Goal: Task Accomplishment & Management: Complete application form

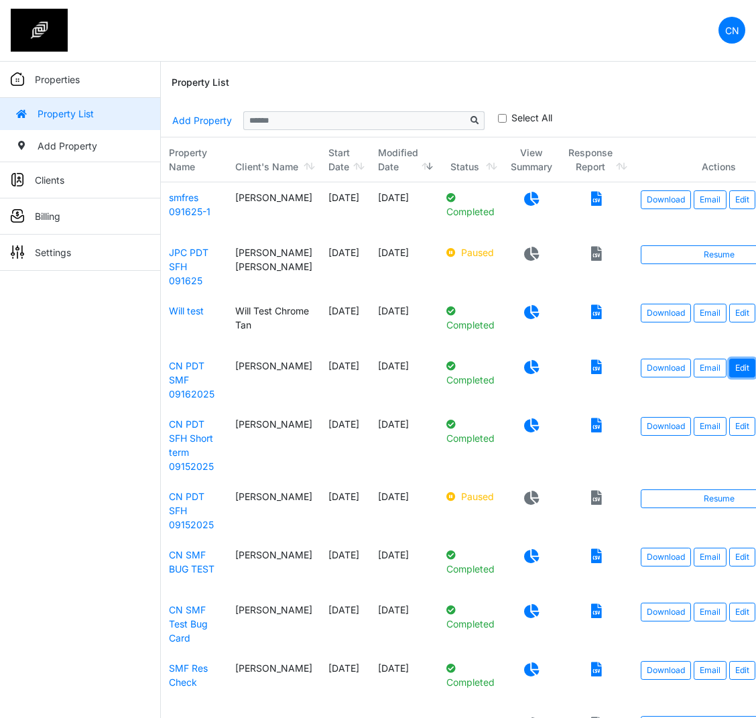
click at [729, 374] on link "Edit" at bounding box center [742, 367] width 26 height 19
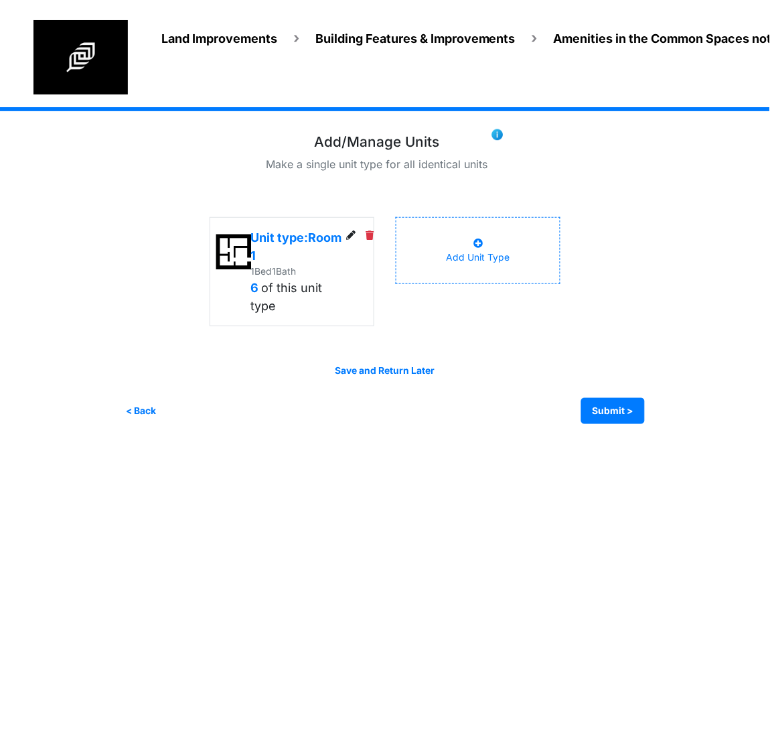
click at [212, 31] on span "Land Improvements" at bounding box center [219, 38] width 116 height 14
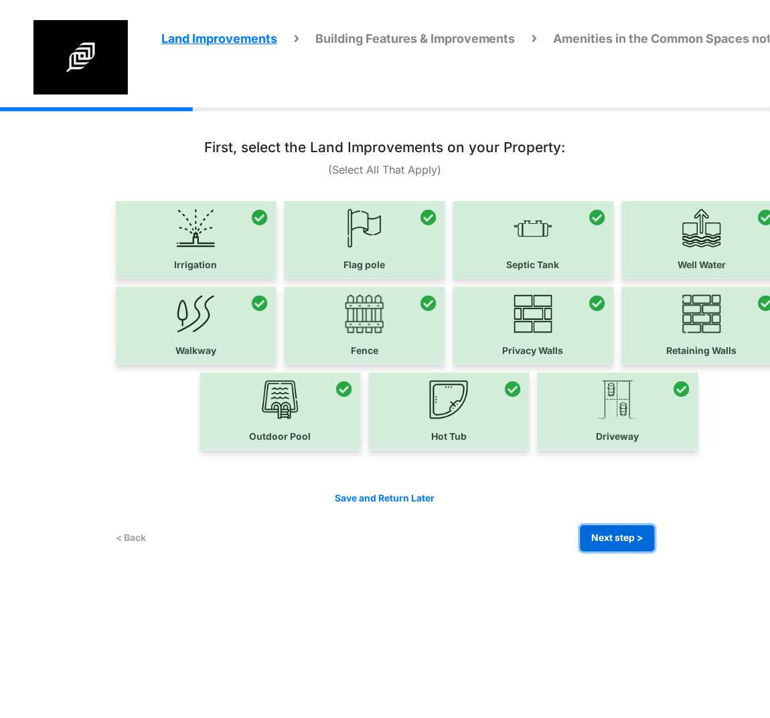
click at [616, 534] on button "Next step >" at bounding box center [618, 538] width 74 height 26
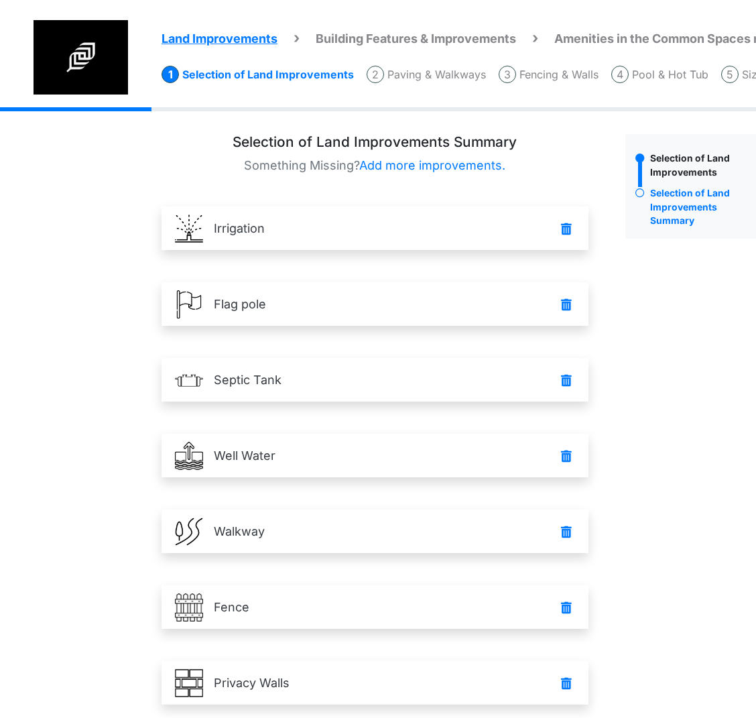
click at [101, 291] on div "Land Improvements Building Features & Improvements Amenities in the Common Spac…" at bounding box center [378, 610] width 756 height 1007
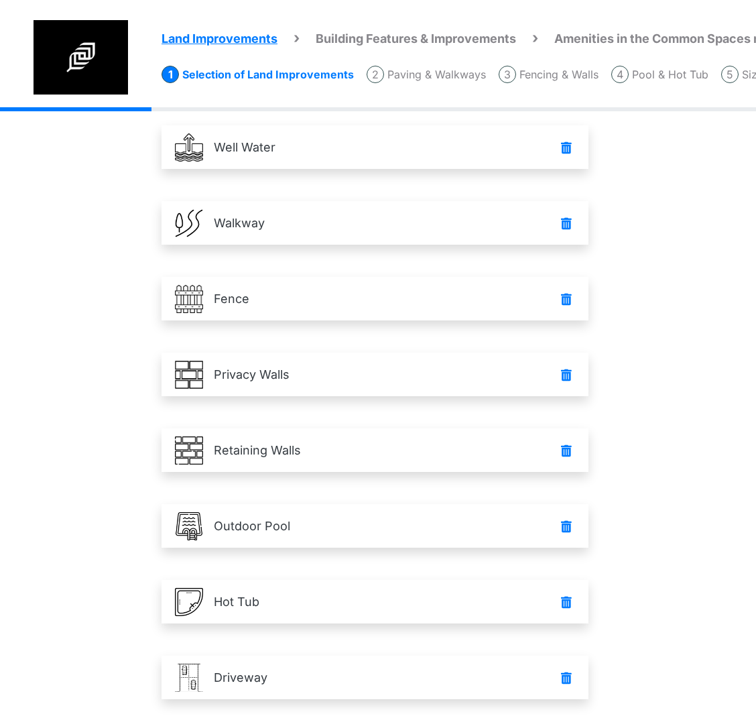
scroll to position [396, 0]
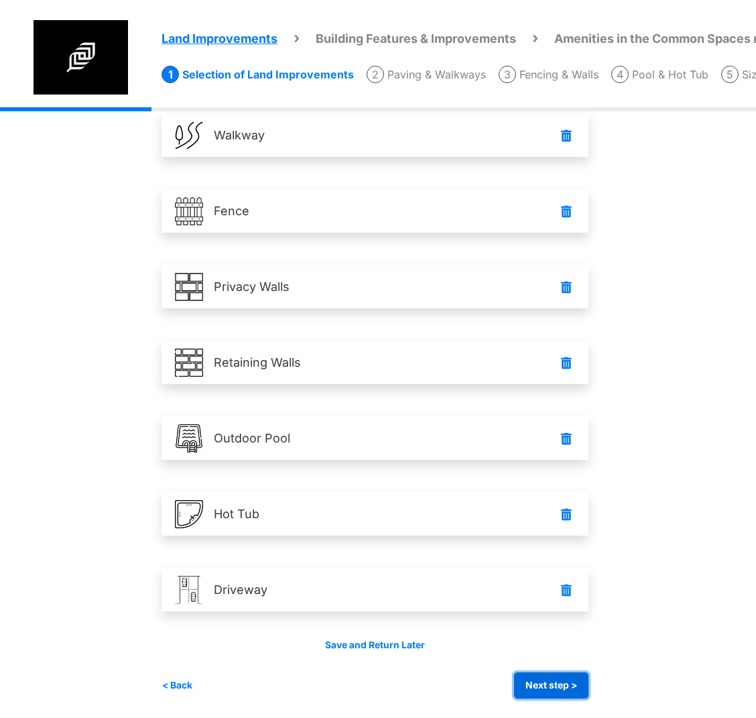
click at [566, 687] on button "Next step >" at bounding box center [551, 685] width 74 height 26
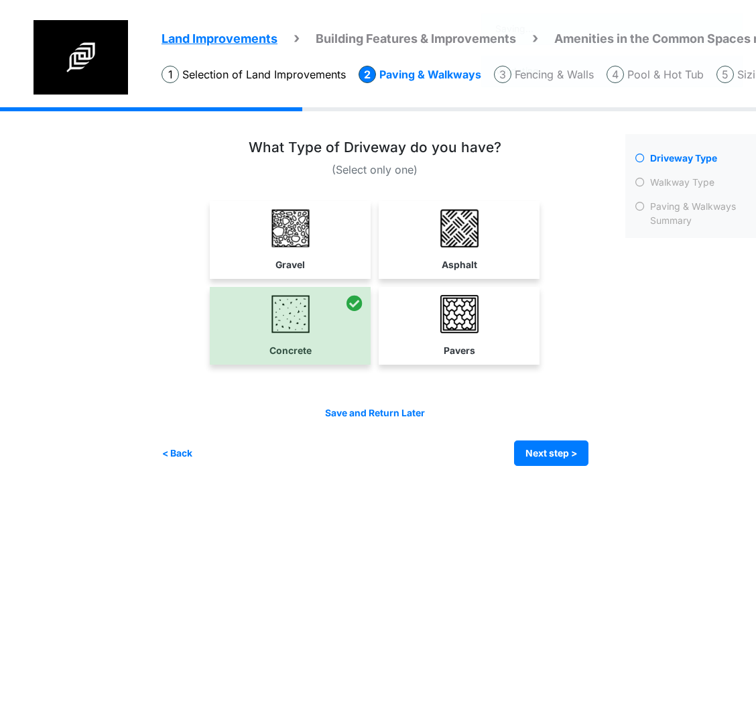
scroll to position [0, 0]
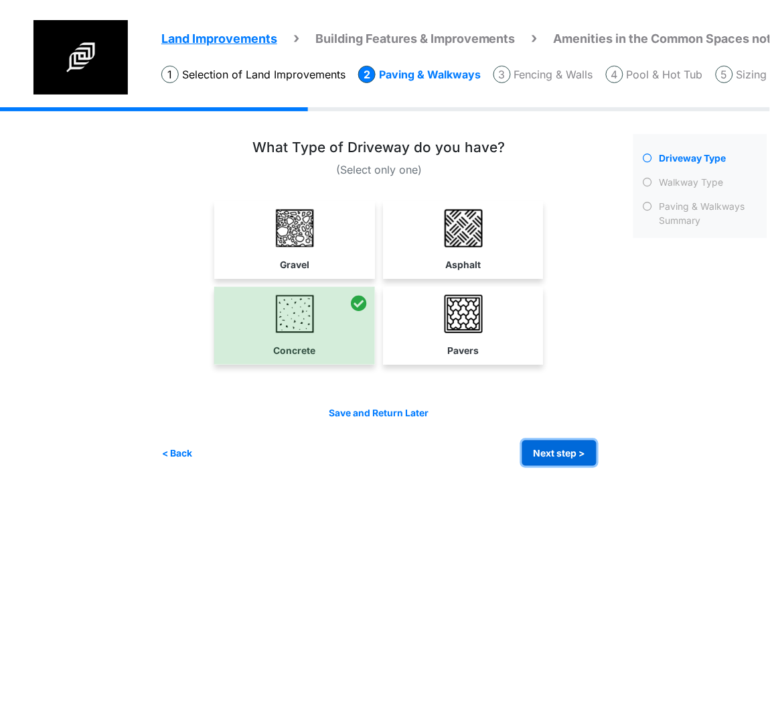
click at [572, 450] on button "Next step >" at bounding box center [560, 453] width 74 height 26
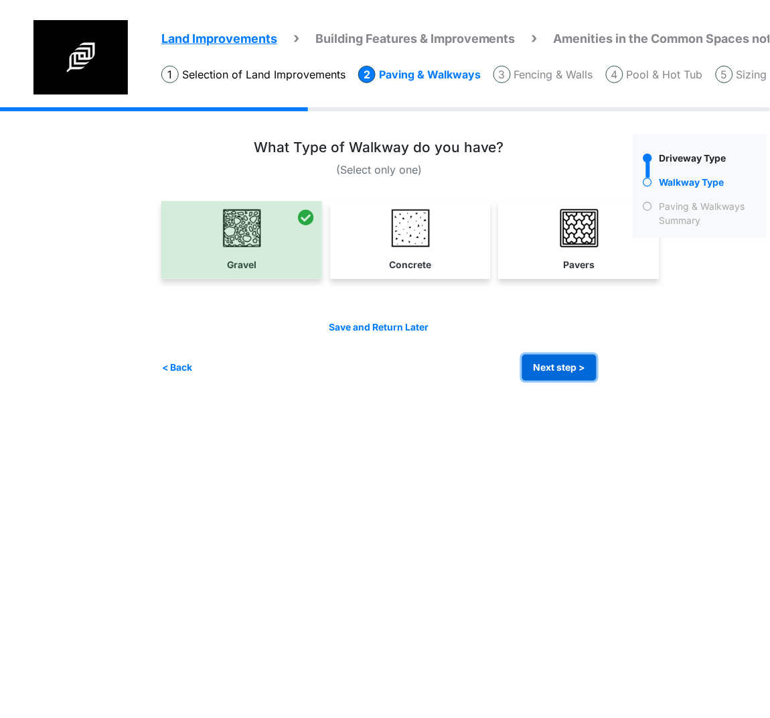
click at [545, 371] on button "Next step >" at bounding box center [560, 367] width 74 height 26
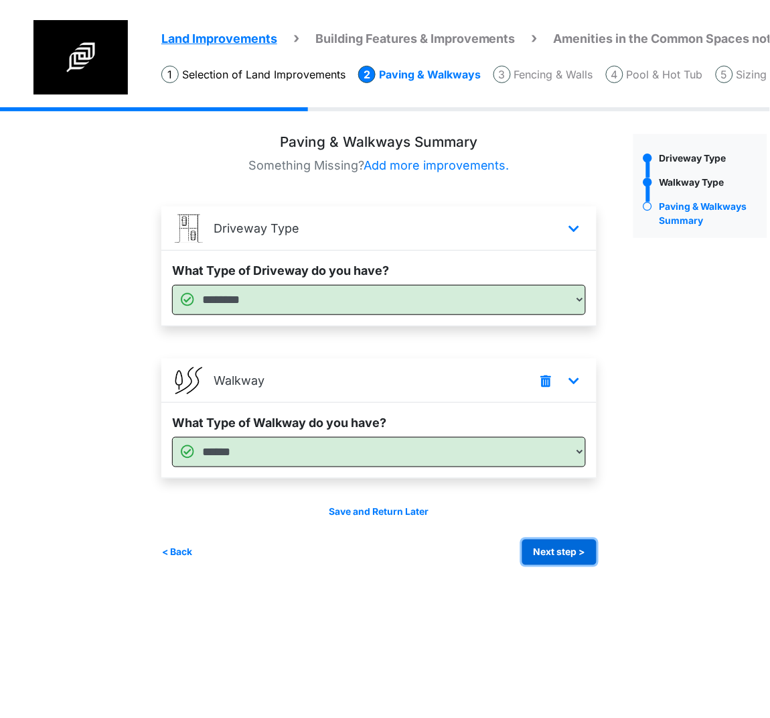
click at [551, 549] on button "Next step >" at bounding box center [560, 552] width 74 height 26
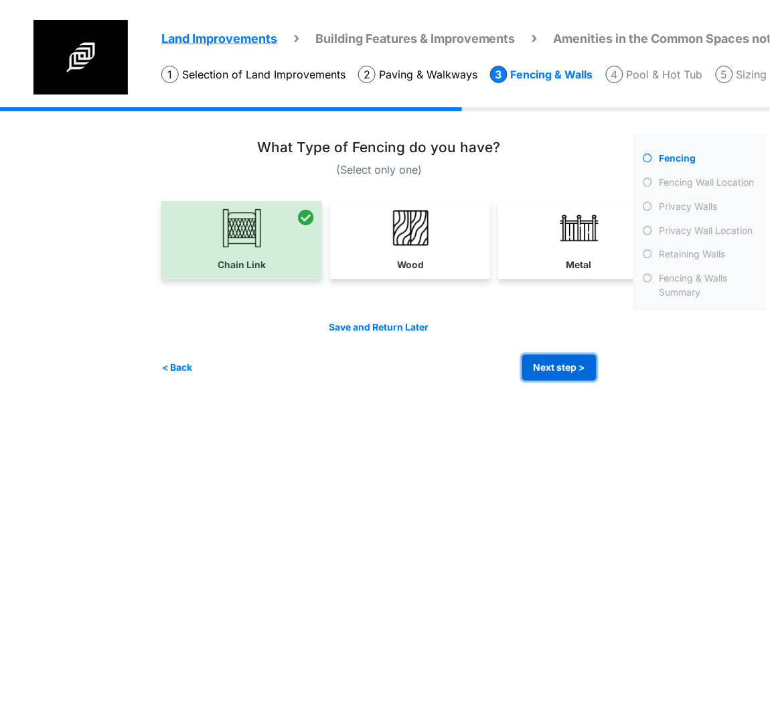
click at [535, 375] on button "Next step >" at bounding box center [560, 367] width 74 height 26
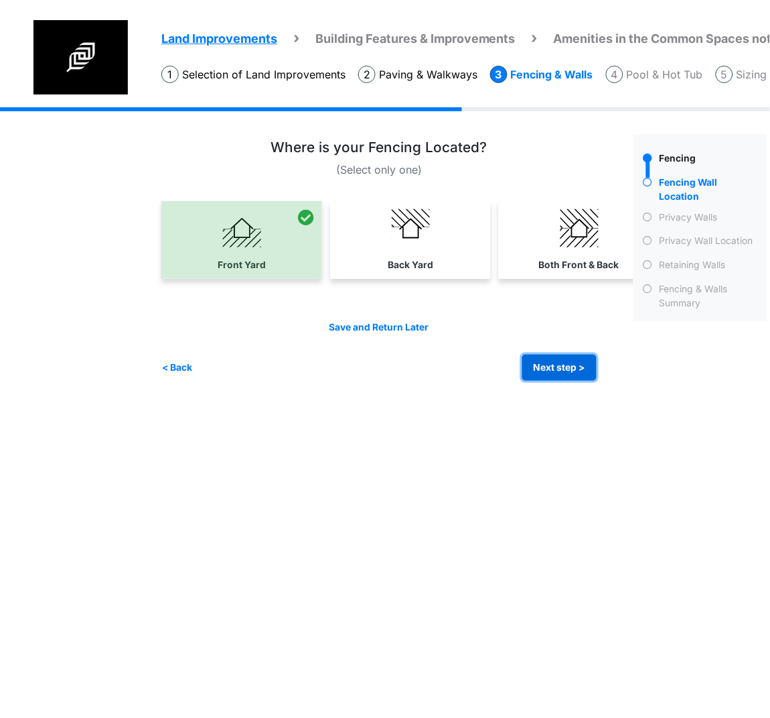
click at [531, 375] on button "Next step >" at bounding box center [560, 367] width 74 height 26
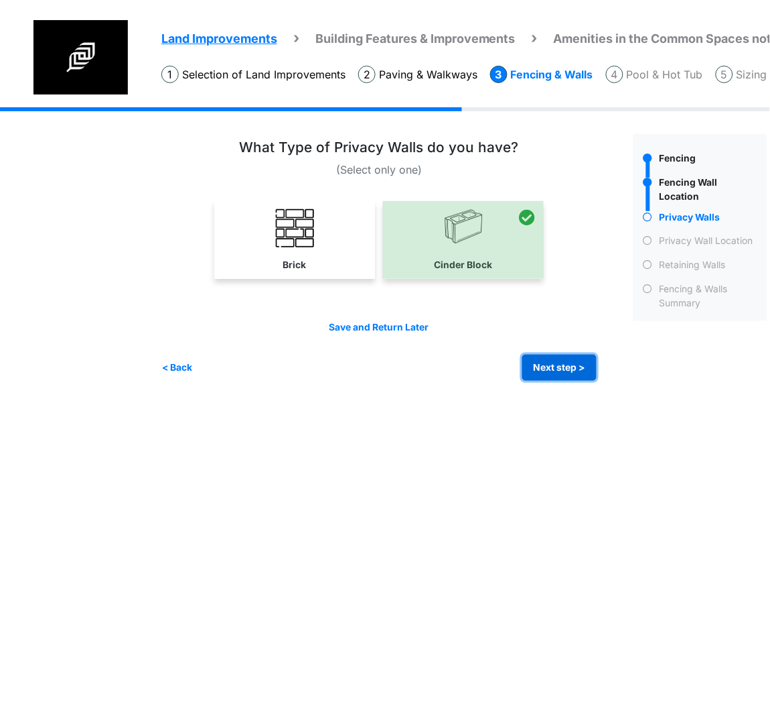
click at [552, 371] on button "Next step >" at bounding box center [560, 367] width 74 height 26
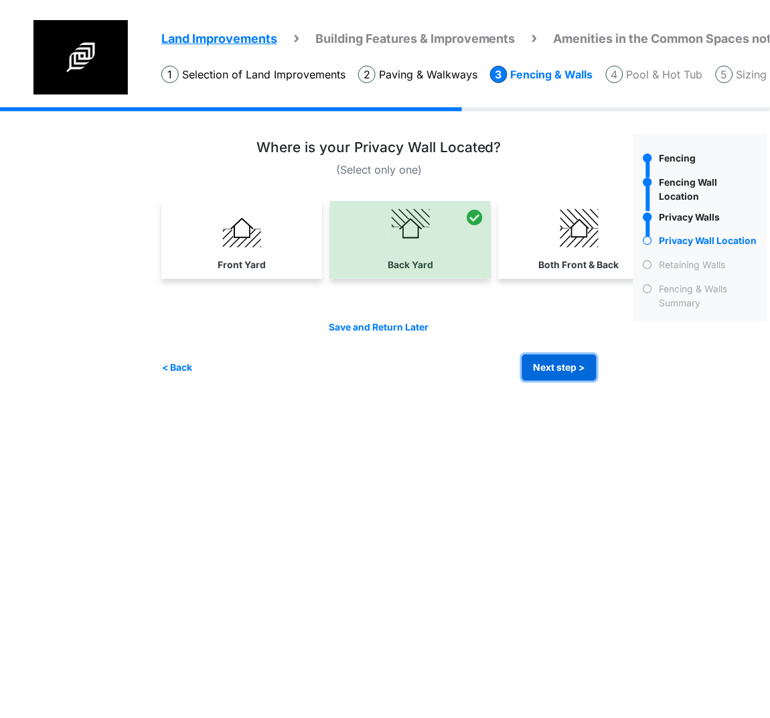
drag, startPoint x: 556, startPoint y: 370, endPoint x: 544, endPoint y: 367, distance: 12.4
click at [556, 370] on button "Next step >" at bounding box center [560, 367] width 74 height 26
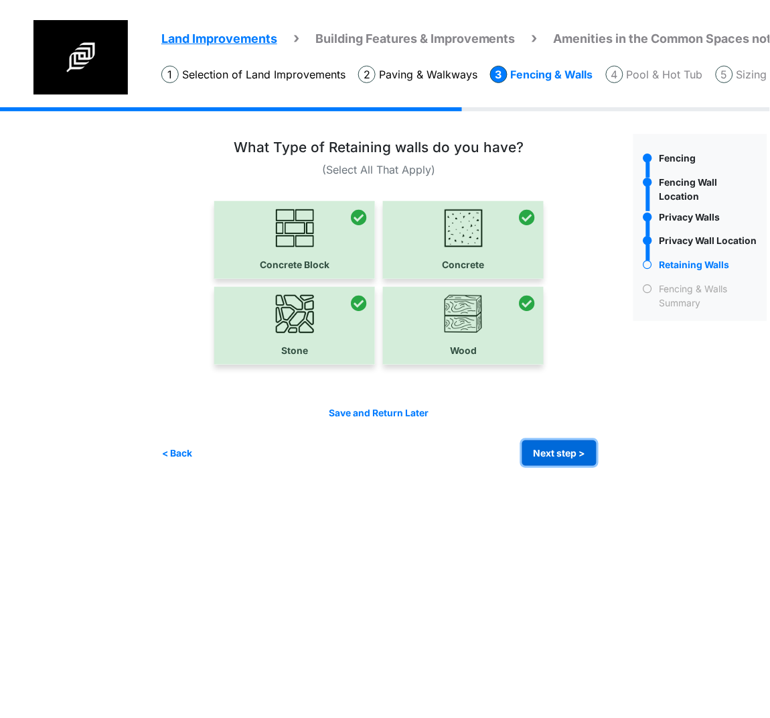
click at [541, 454] on button "Next step >" at bounding box center [560, 453] width 74 height 26
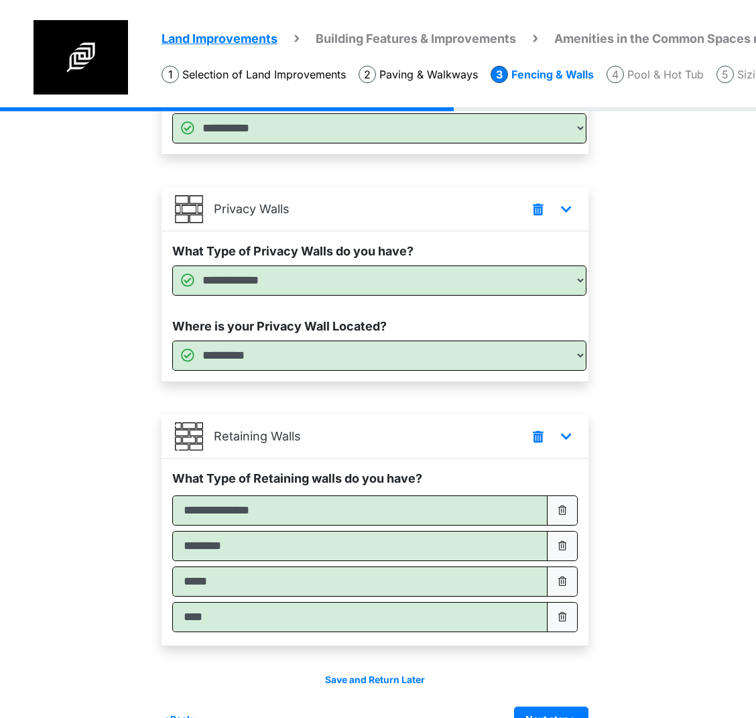
scroll to position [282, 0]
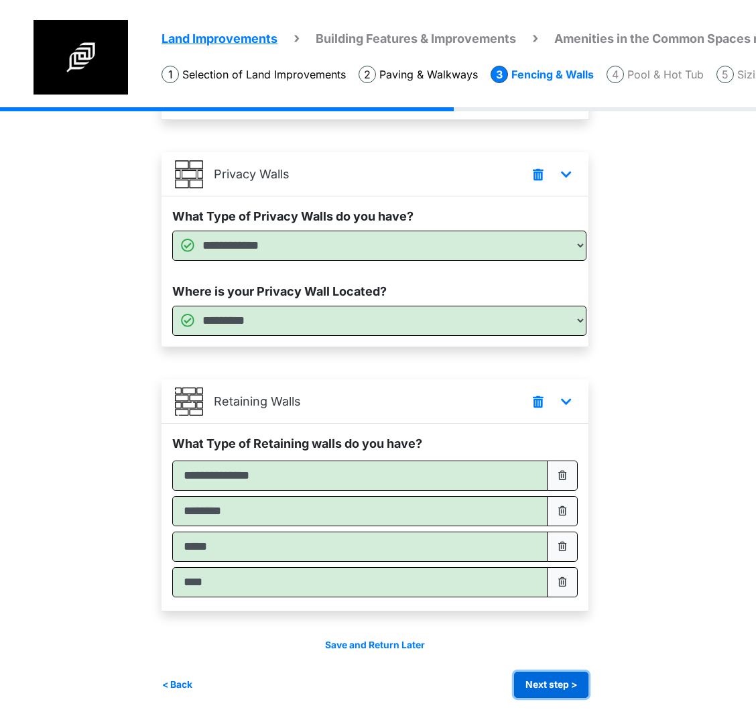
click at [561, 688] on button "Next step >" at bounding box center [551, 684] width 74 height 26
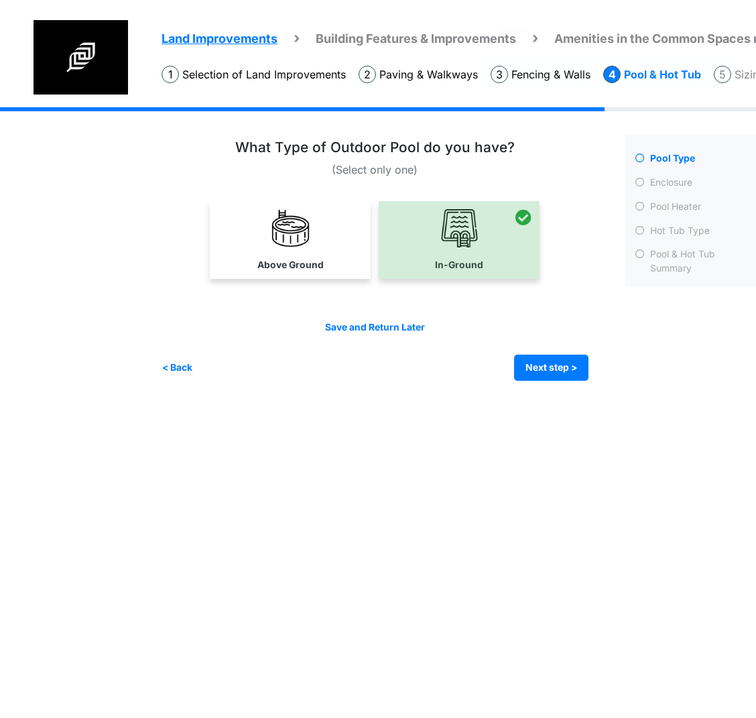
scroll to position [0, 0]
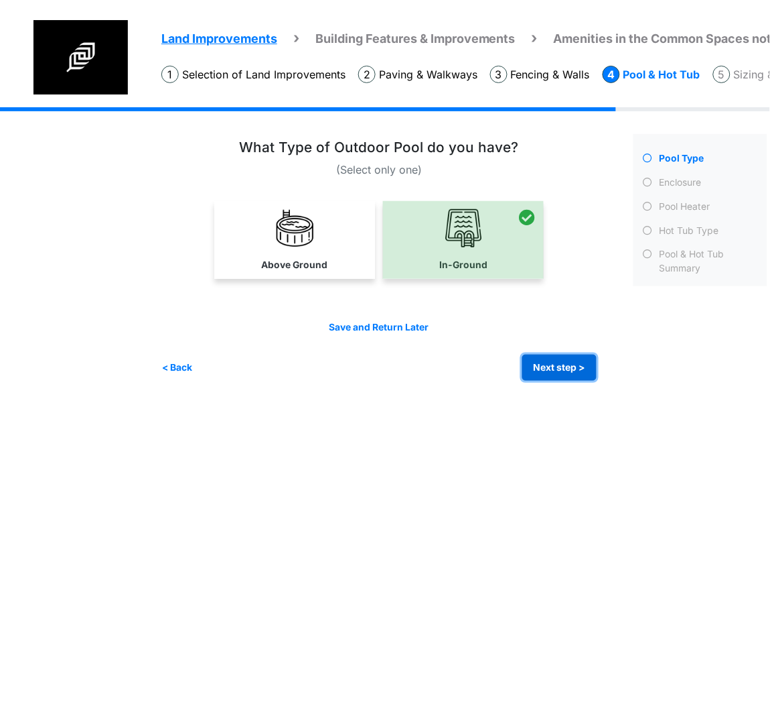
click at [576, 373] on button "Next step >" at bounding box center [560, 367] width 74 height 26
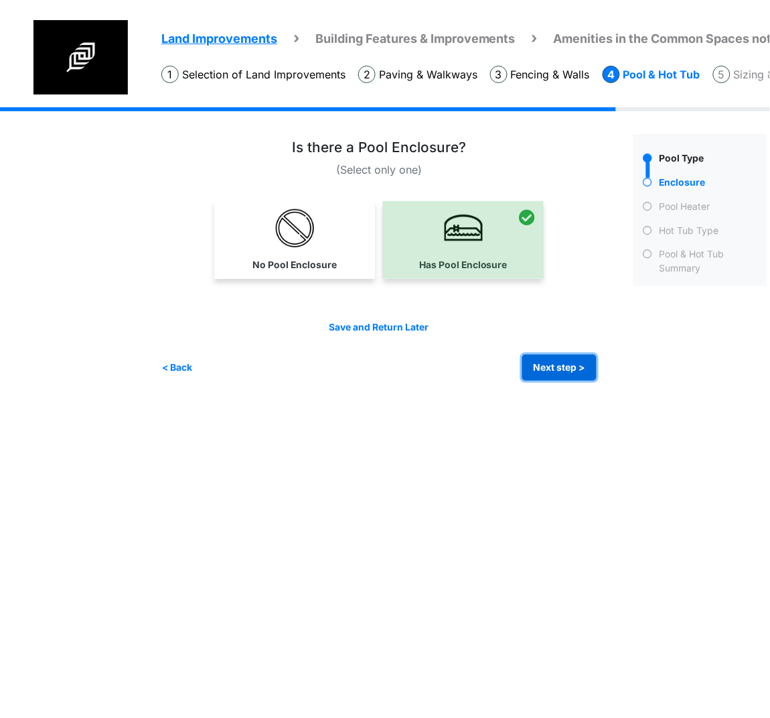
drag, startPoint x: 569, startPoint y: 358, endPoint x: 529, endPoint y: 355, distance: 39.7
click at [569, 359] on button "Next step >" at bounding box center [560, 367] width 74 height 26
click at [559, 369] on button "Next step >" at bounding box center [560, 367] width 74 height 26
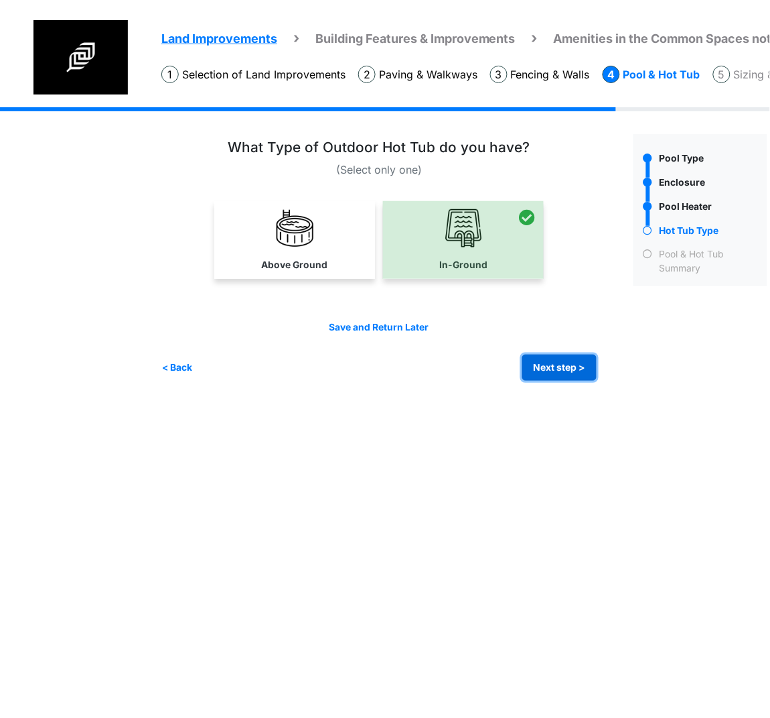
click at [549, 358] on button "Next step >" at bounding box center [560, 367] width 74 height 26
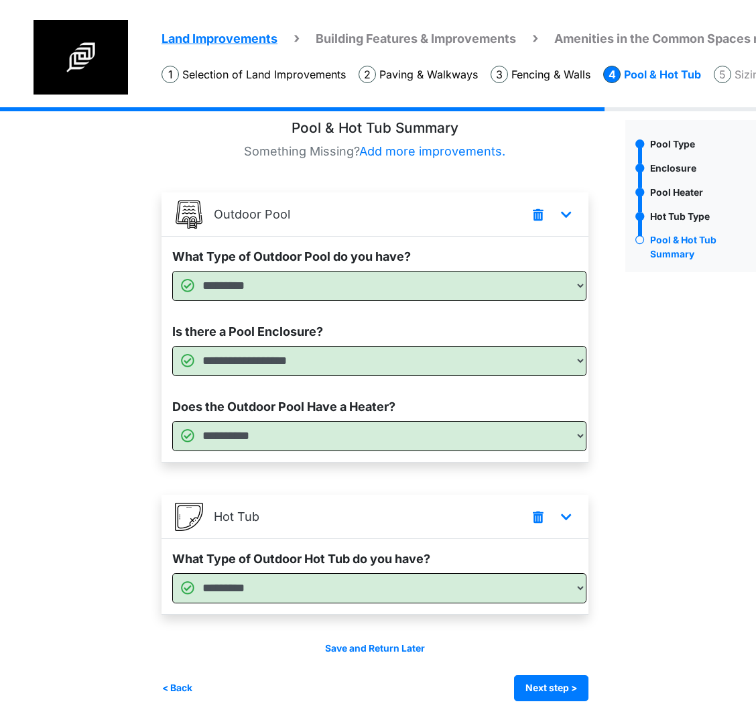
scroll to position [18, 0]
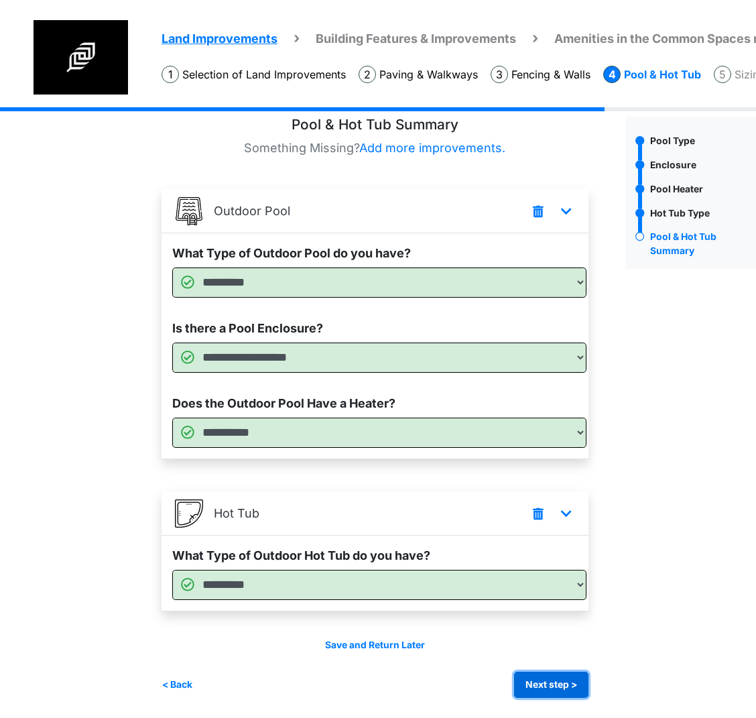
click at [549, 687] on button "Next step >" at bounding box center [551, 684] width 74 height 26
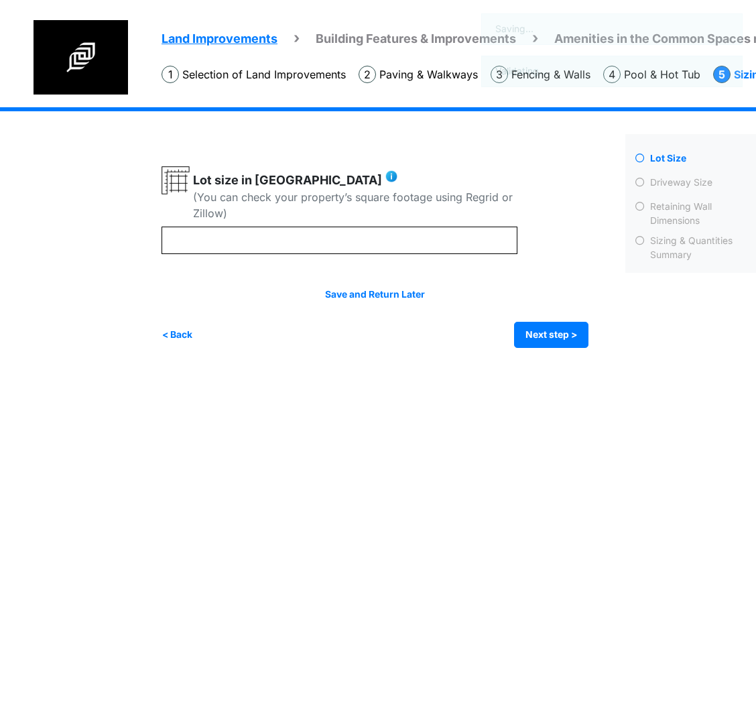
scroll to position [0, 0]
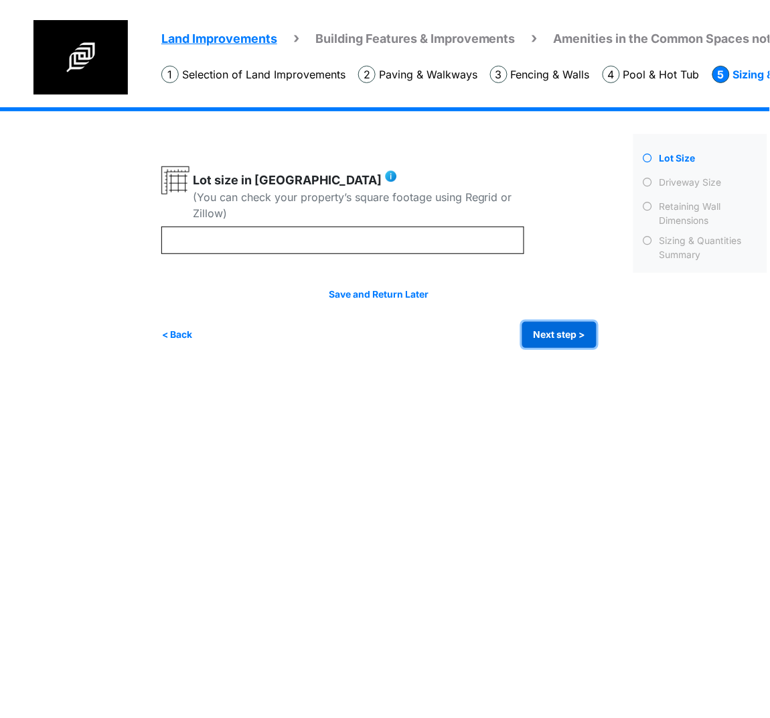
drag, startPoint x: 536, startPoint y: 335, endPoint x: 529, endPoint y: 335, distance: 7.4
click at [536, 335] on button "Next step >" at bounding box center [560, 335] width 74 height 26
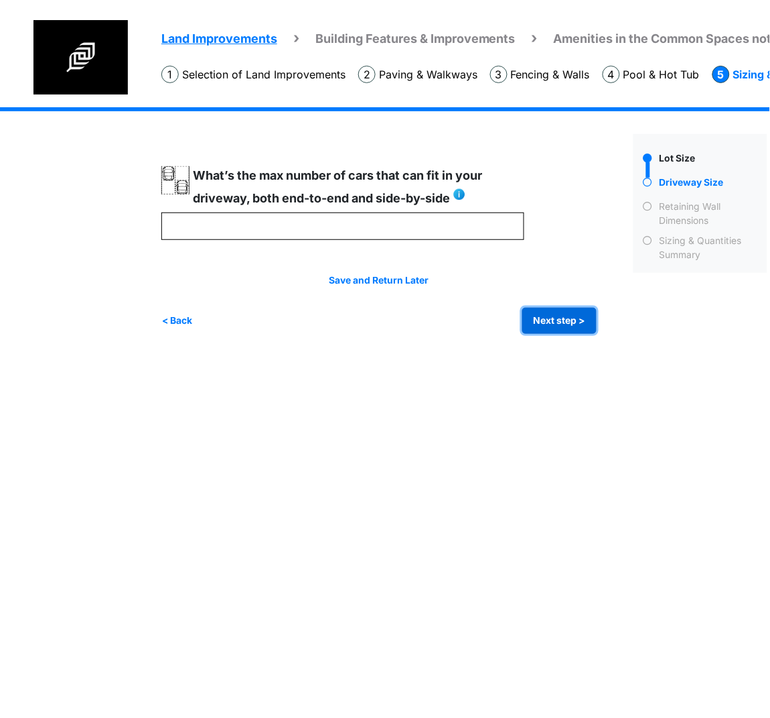
click at [556, 318] on button "Next step >" at bounding box center [560, 321] width 74 height 26
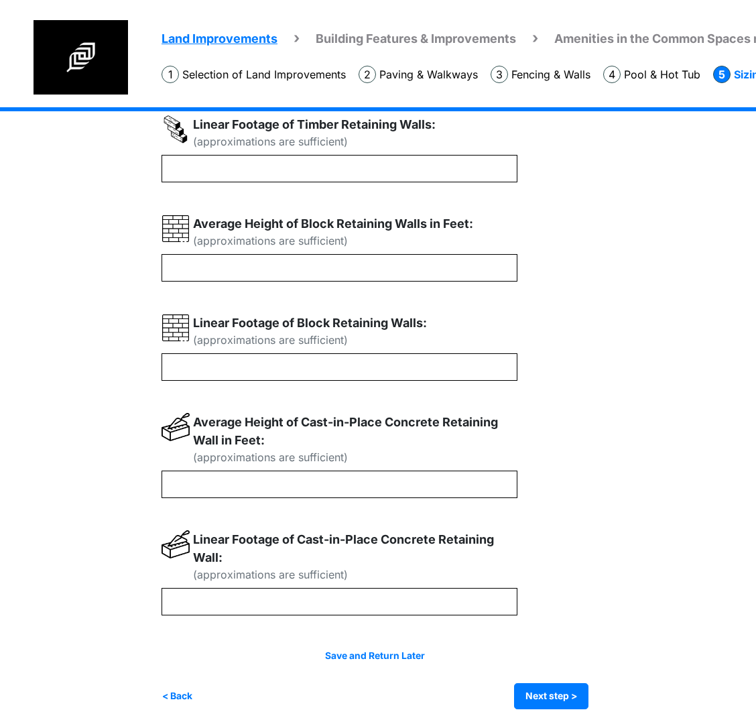
scroll to position [377, 0]
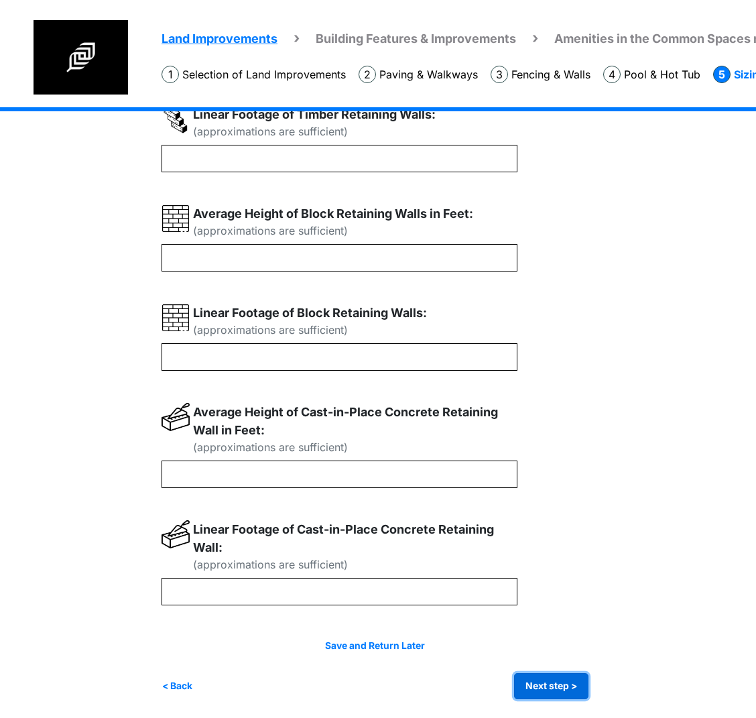
click at [548, 685] on button "Next step >" at bounding box center [551, 686] width 74 height 26
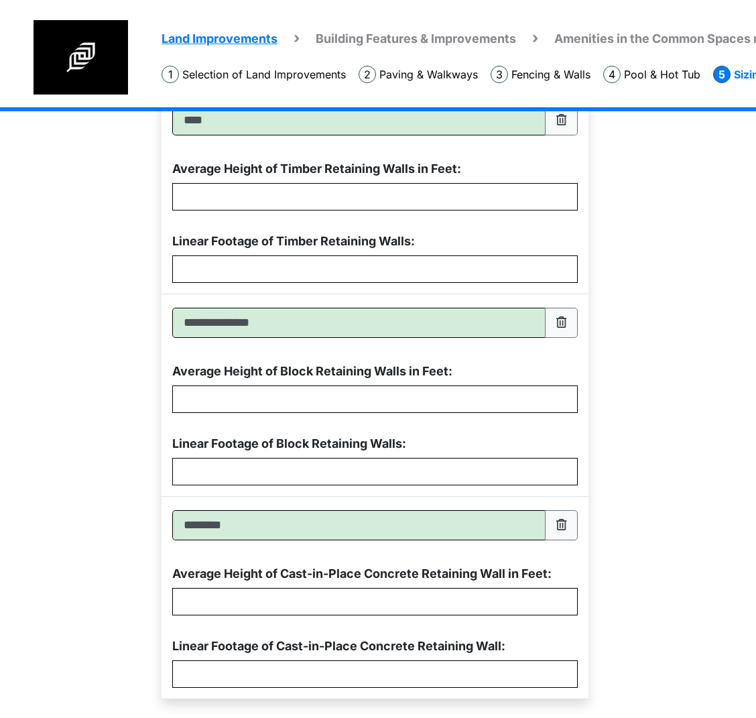
scroll to position [768, 0]
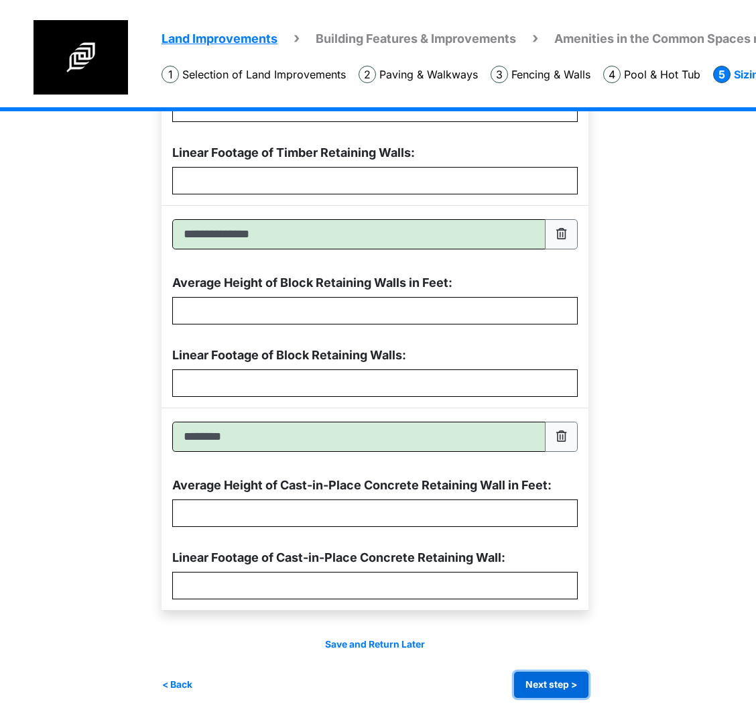
click at [536, 676] on button "Next step >" at bounding box center [551, 684] width 74 height 26
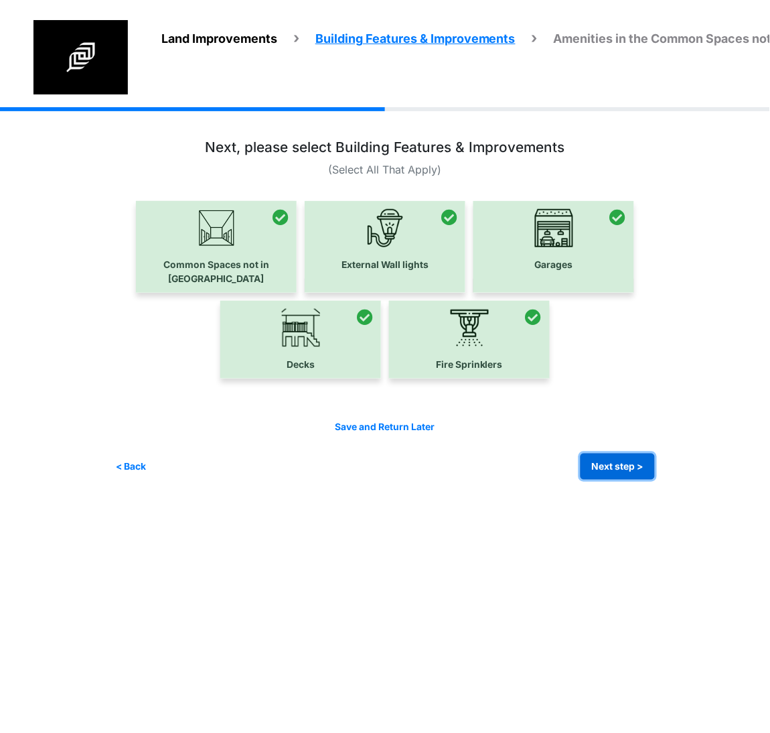
drag, startPoint x: 626, startPoint y: 446, endPoint x: 308, endPoint y: 379, distance: 324.7
click at [626, 454] on button "Next step >" at bounding box center [618, 467] width 74 height 26
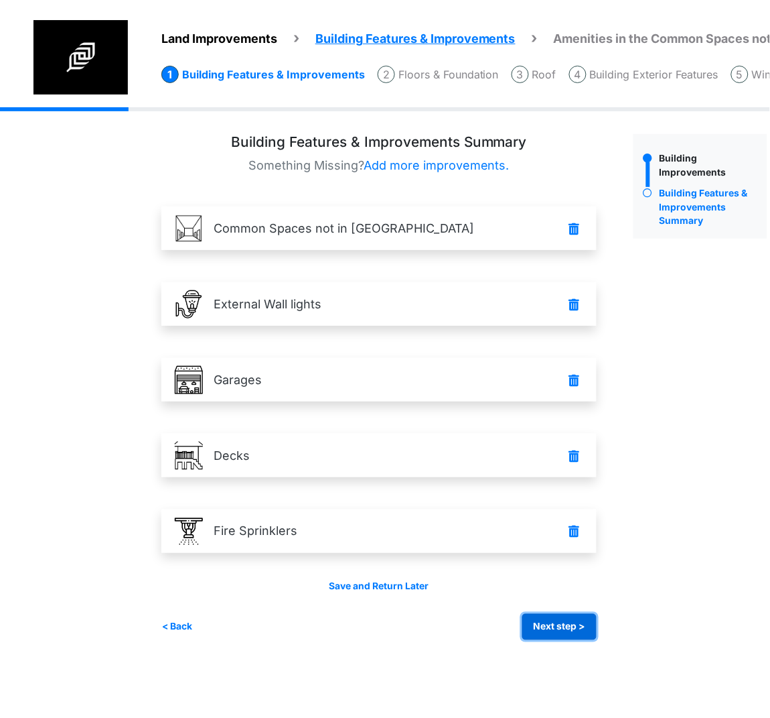
click at [582, 633] on button "Next step >" at bounding box center [560, 627] width 74 height 26
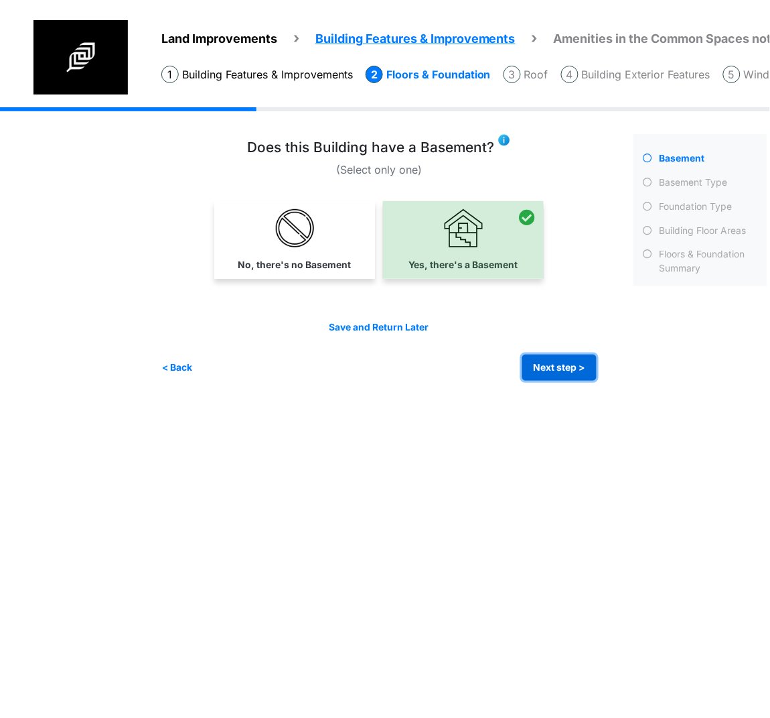
click at [568, 366] on button "Next step >" at bounding box center [560, 367] width 74 height 26
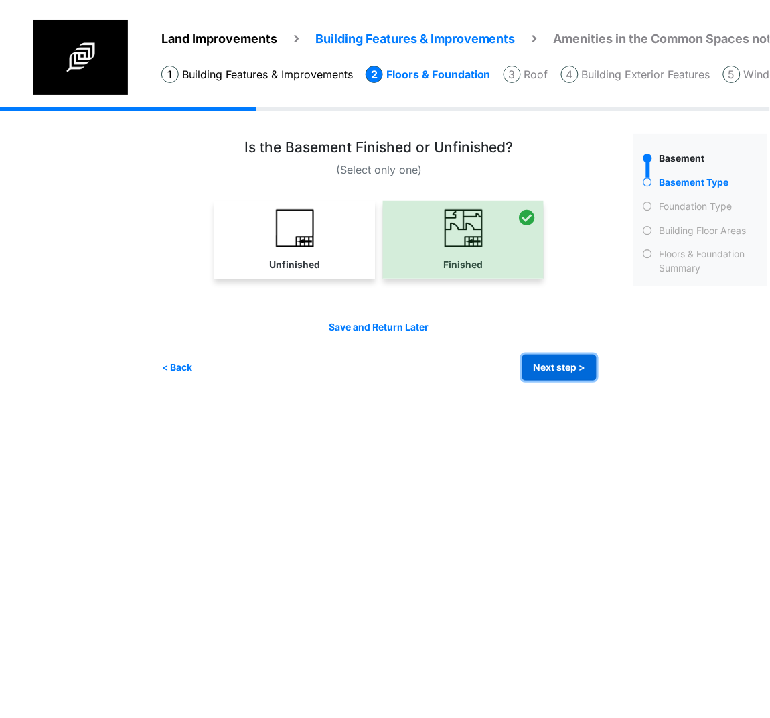
drag, startPoint x: 555, startPoint y: 371, endPoint x: 396, endPoint y: 349, distance: 161.0
click at [554, 371] on button "Next step >" at bounding box center [560, 367] width 74 height 26
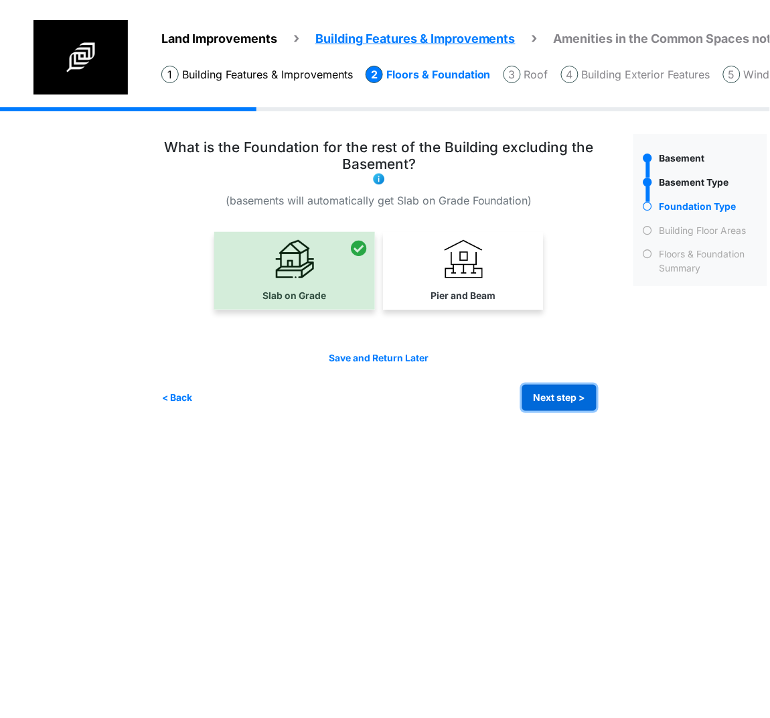
click at [581, 386] on button "Next step >" at bounding box center [560, 398] width 74 height 26
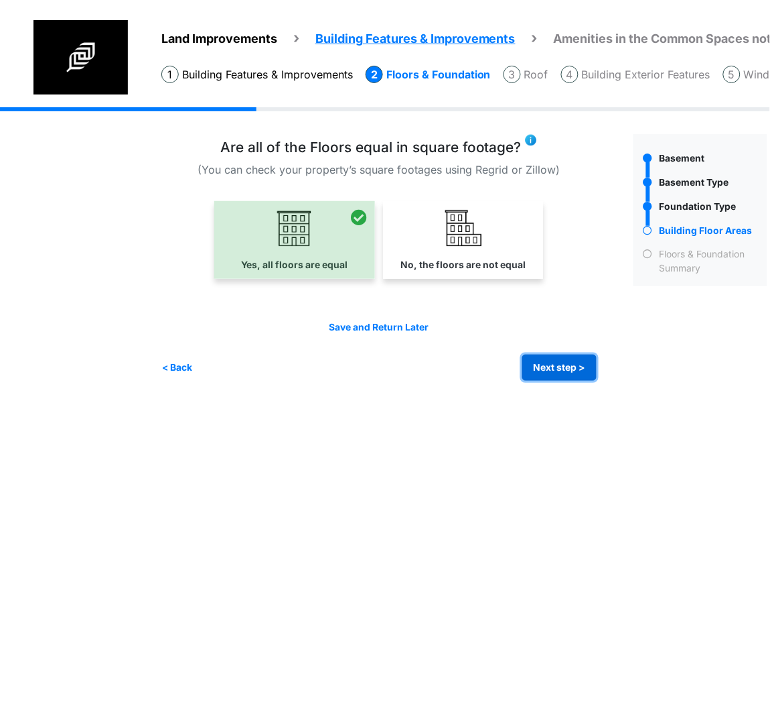
click at [544, 372] on button "Next step >" at bounding box center [560, 367] width 74 height 26
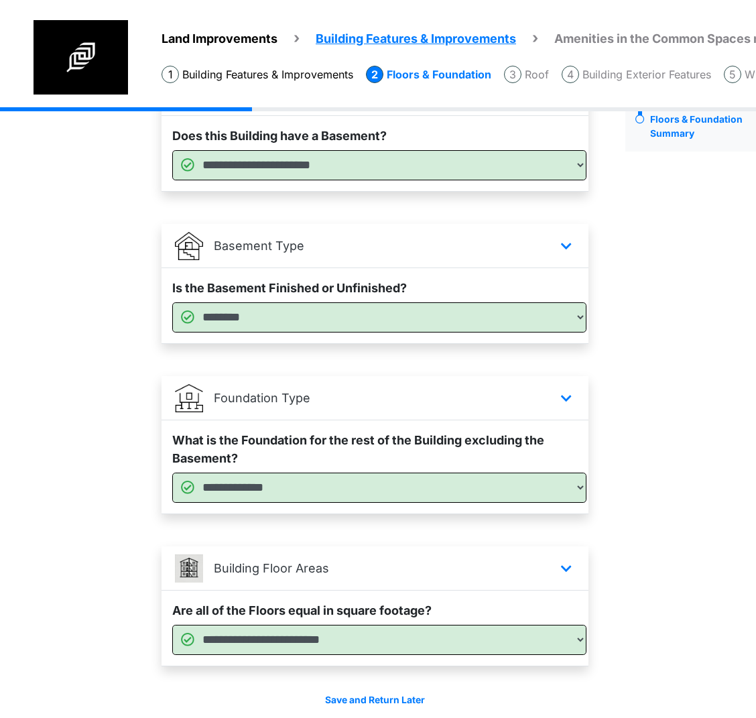
scroll to position [190, 0]
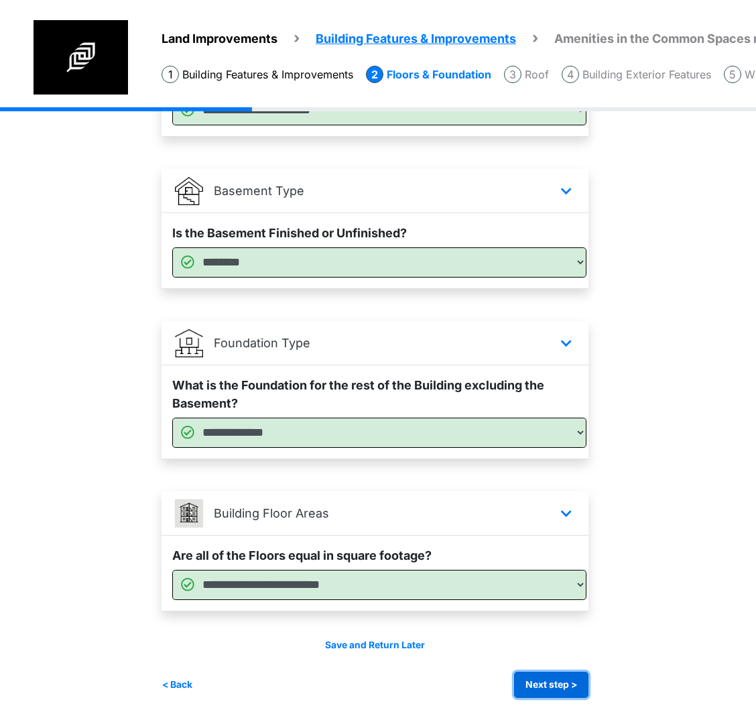
click at [565, 692] on button "Next step >" at bounding box center [551, 684] width 74 height 26
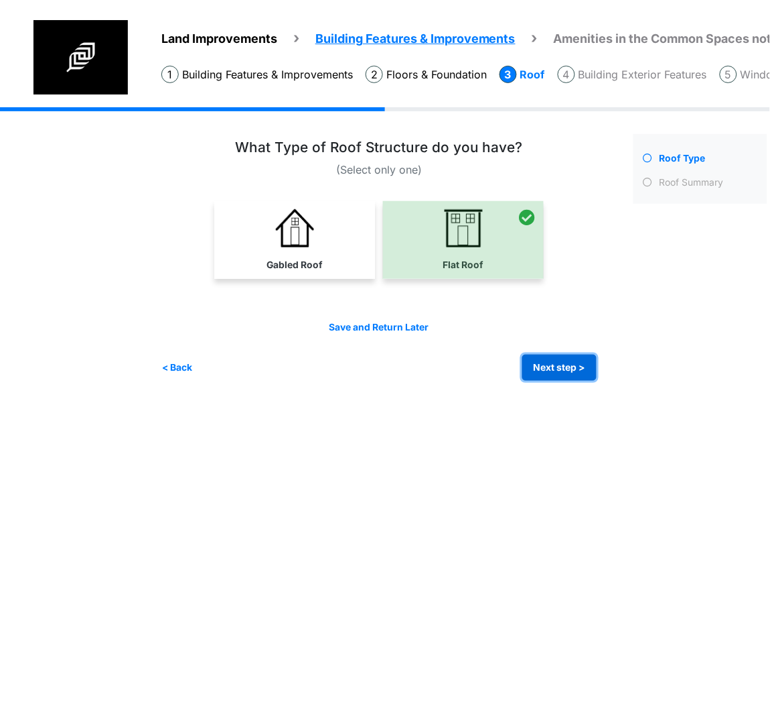
drag, startPoint x: 569, startPoint y: 361, endPoint x: 364, endPoint y: 353, distance: 205.2
click at [569, 361] on button "Next step >" at bounding box center [560, 367] width 74 height 26
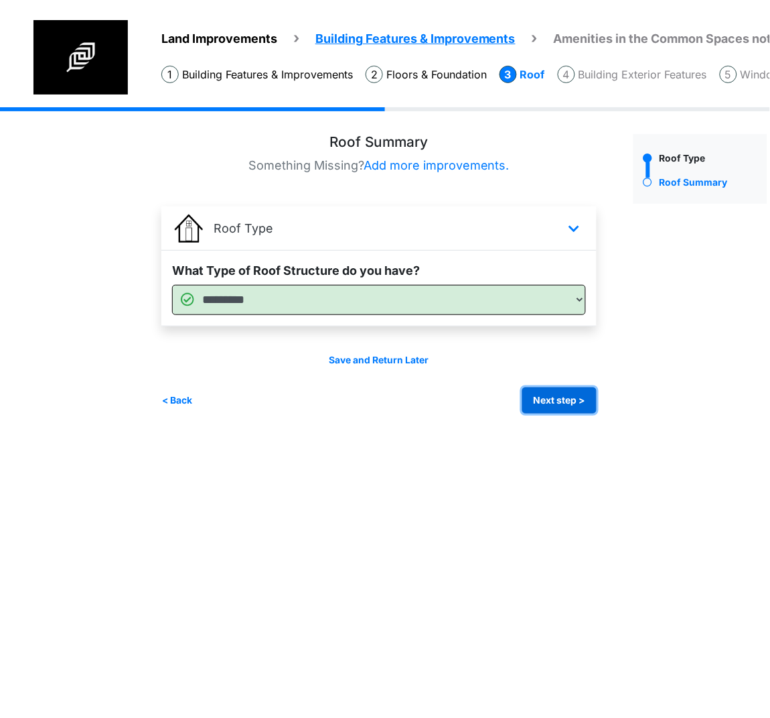
click at [549, 405] on button "Next step >" at bounding box center [560, 400] width 74 height 26
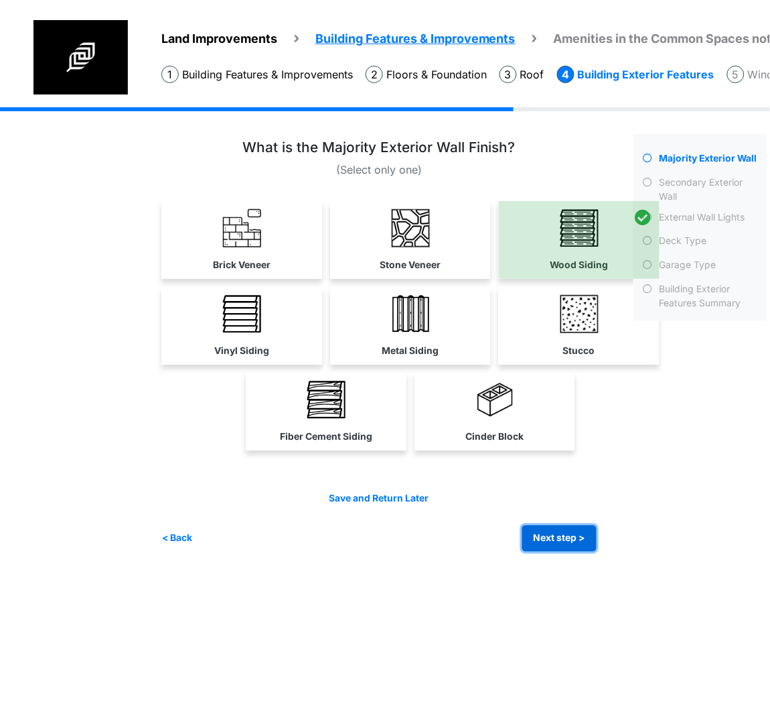
click at [533, 538] on button "Next step >" at bounding box center [560, 538] width 74 height 26
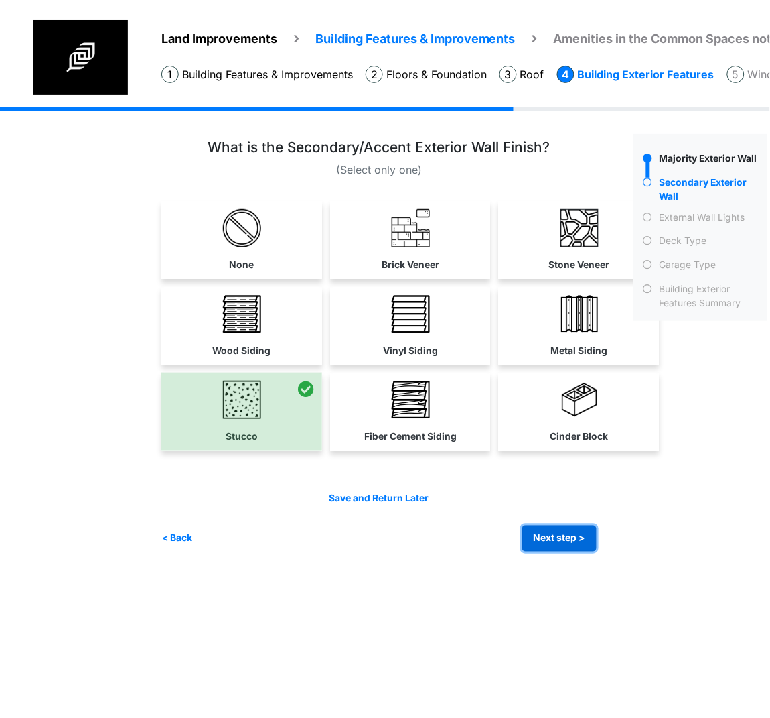
click at [533, 534] on button "Next step >" at bounding box center [560, 538] width 74 height 26
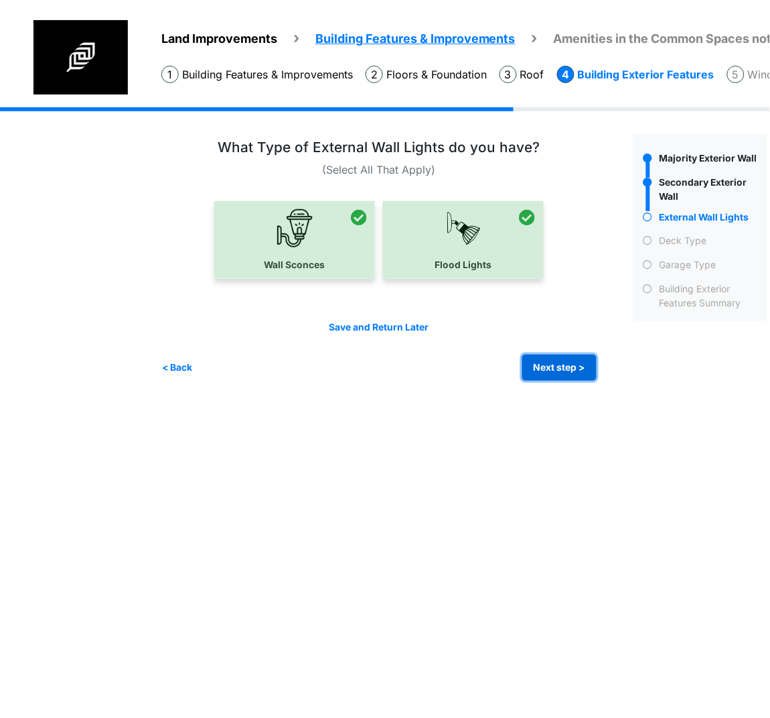
click at [534, 358] on button "Next step >" at bounding box center [560, 367] width 74 height 26
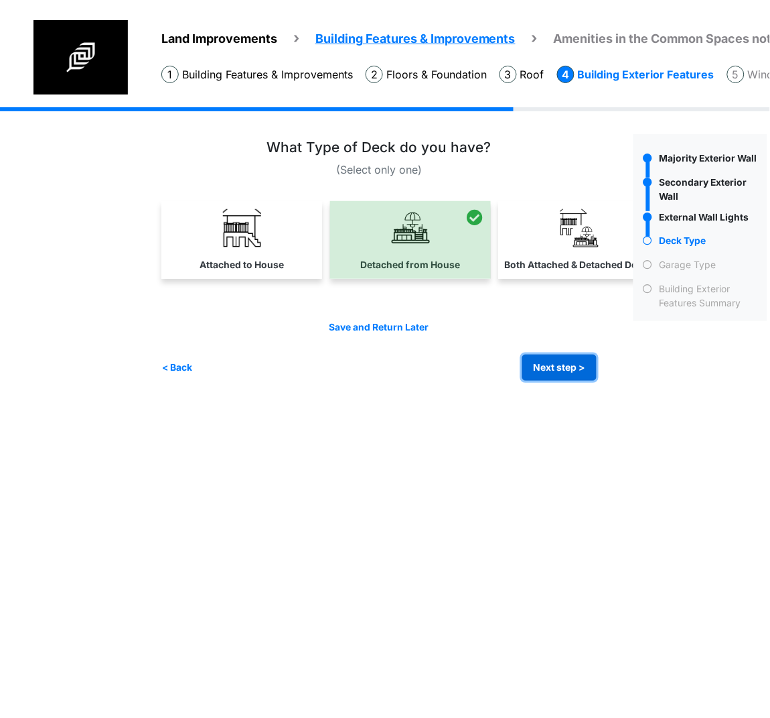
click at [539, 371] on button "Next step >" at bounding box center [560, 367] width 74 height 26
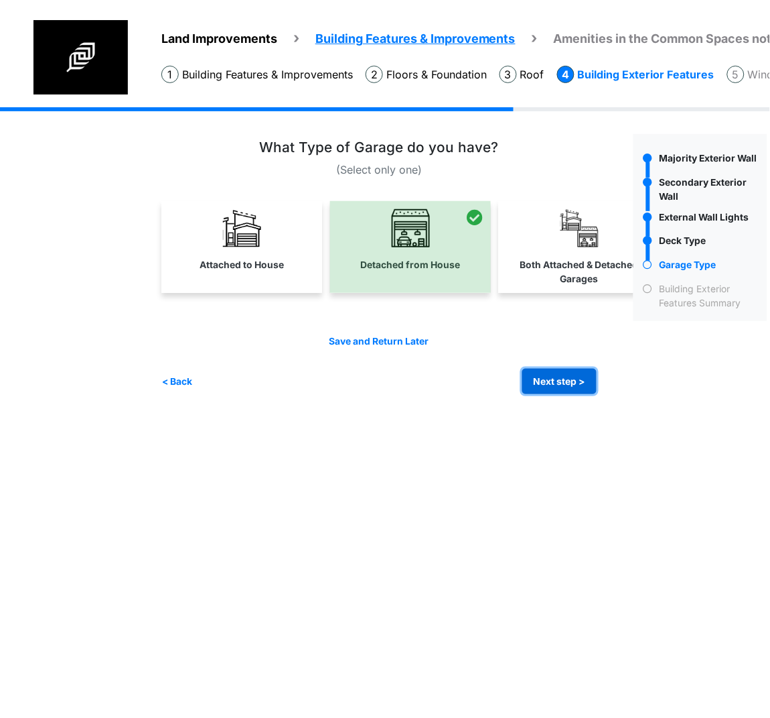
click at [540, 375] on button "Next step >" at bounding box center [560, 381] width 74 height 26
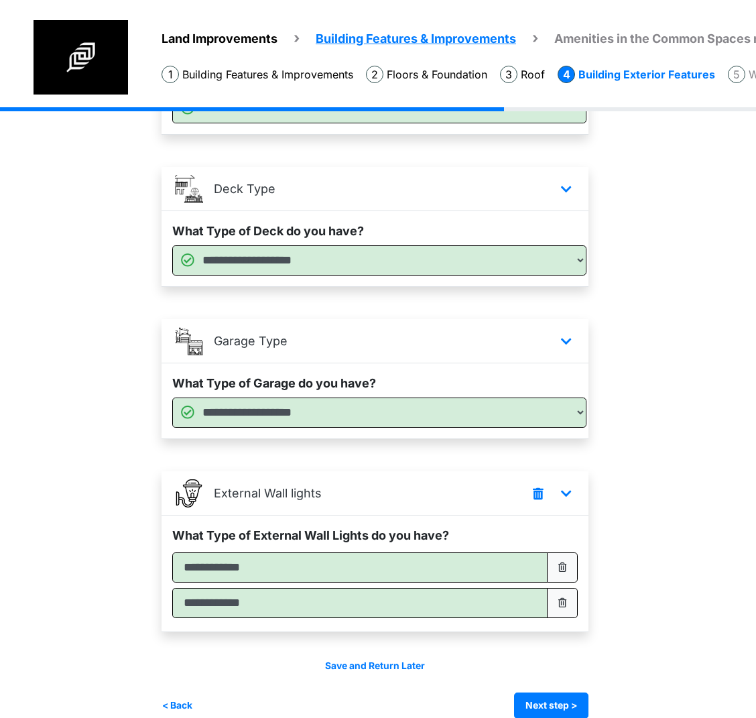
scroll to position [366, 0]
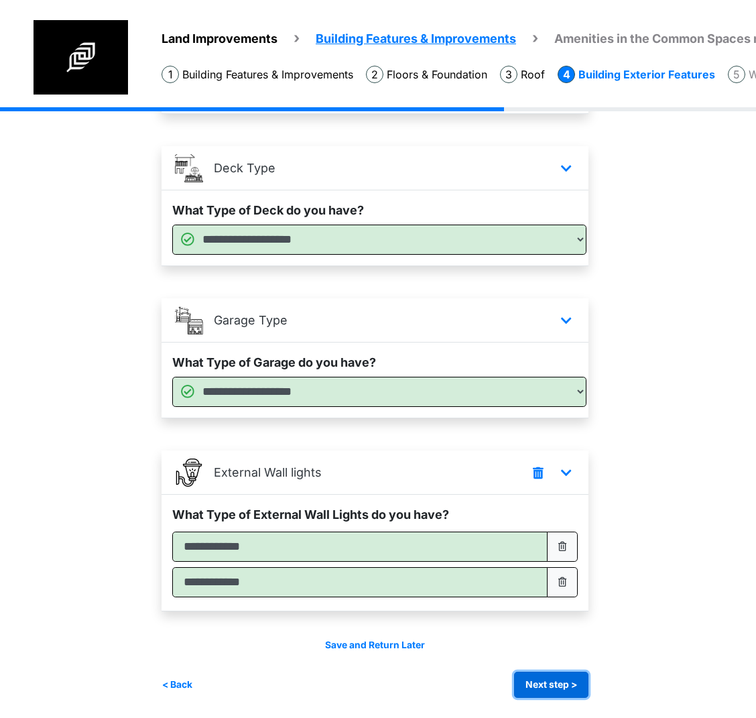
click at [542, 677] on button "Next step >" at bounding box center [551, 684] width 74 height 26
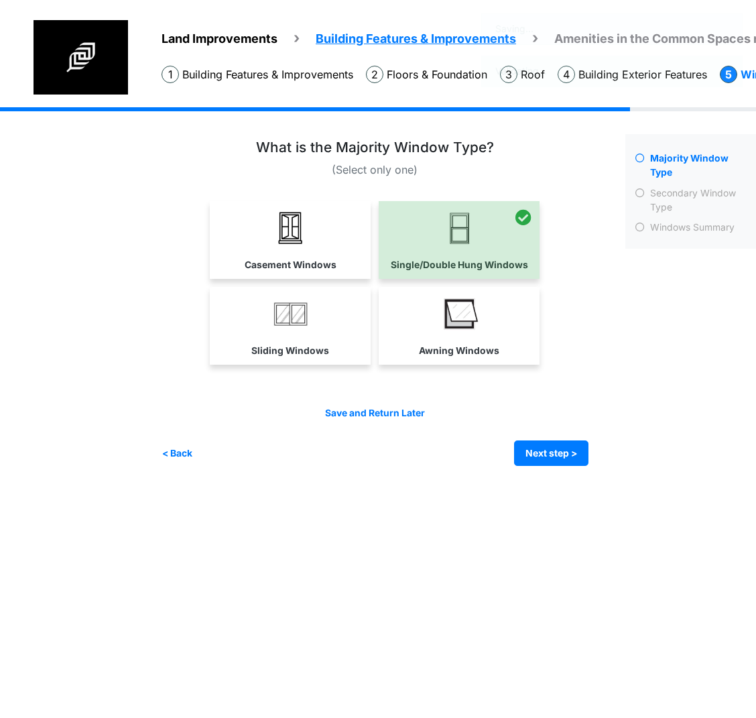
scroll to position [0, 0]
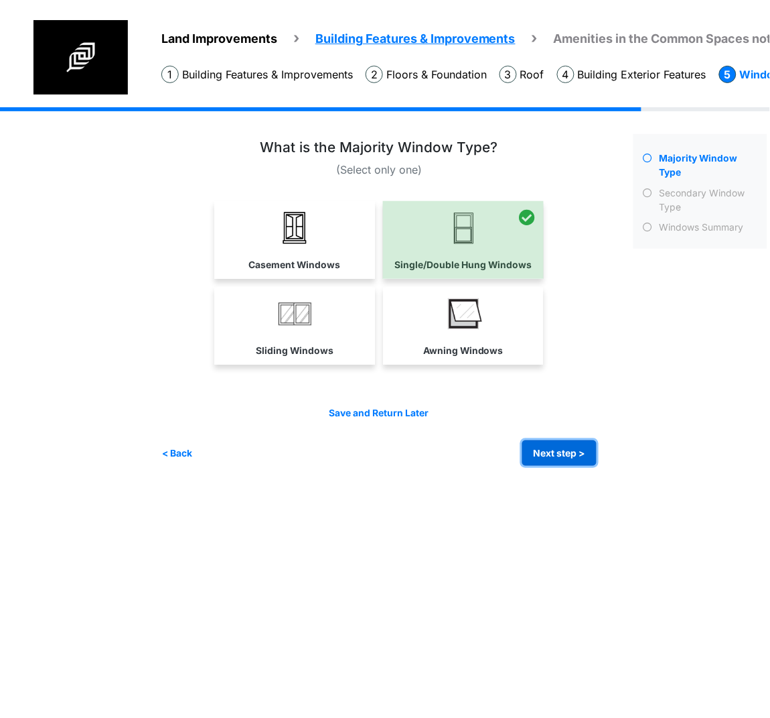
click at [564, 444] on button "Next step >" at bounding box center [560, 453] width 74 height 26
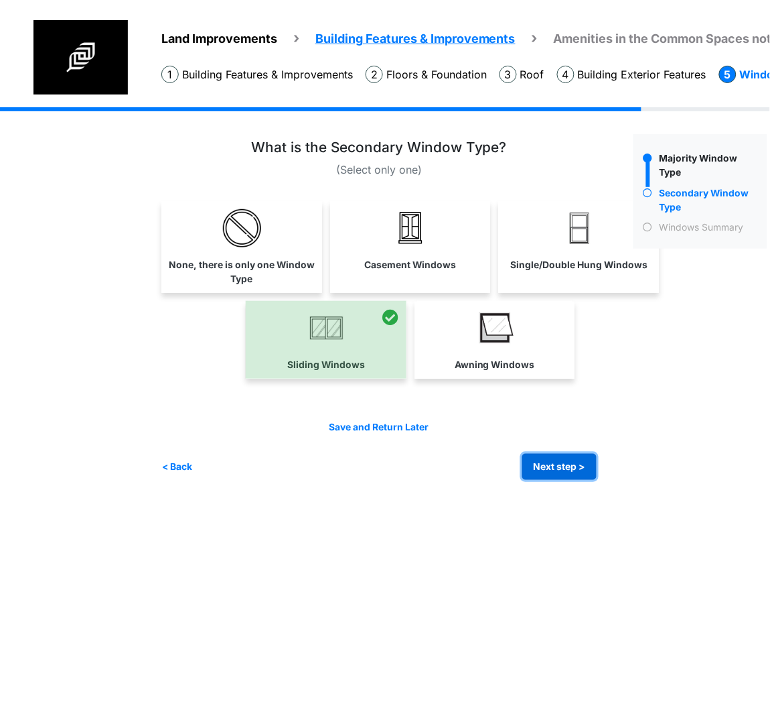
click at [572, 462] on button "Next step >" at bounding box center [560, 467] width 74 height 26
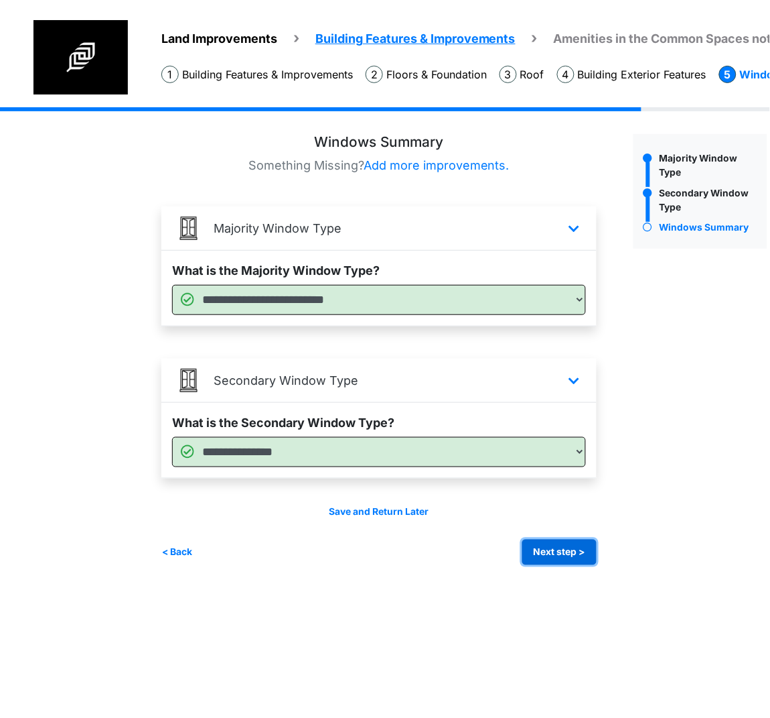
click at [533, 547] on button "Next step >" at bounding box center [560, 552] width 74 height 26
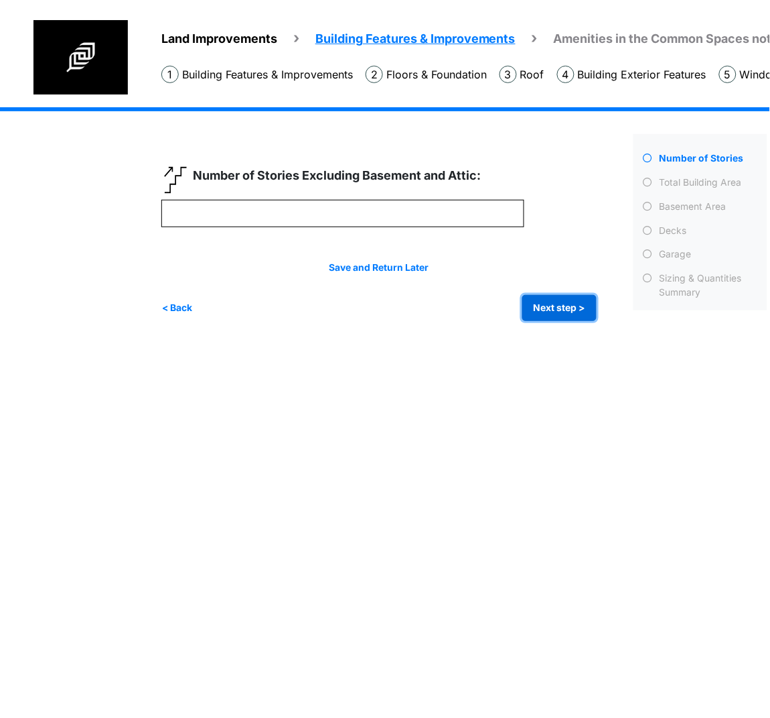
click at [541, 319] on button "Next step >" at bounding box center [560, 308] width 74 height 26
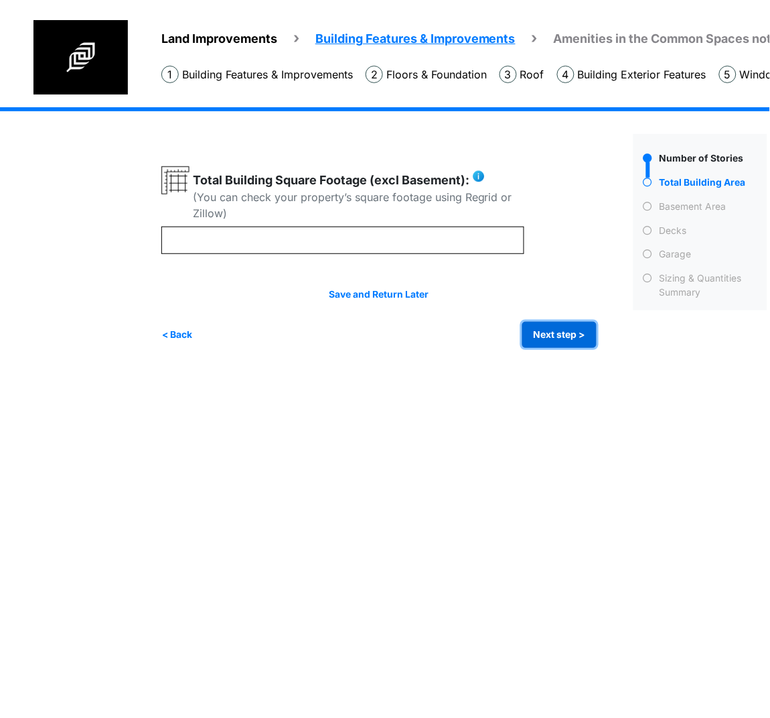
click at [527, 333] on button "Next step >" at bounding box center [560, 335] width 74 height 26
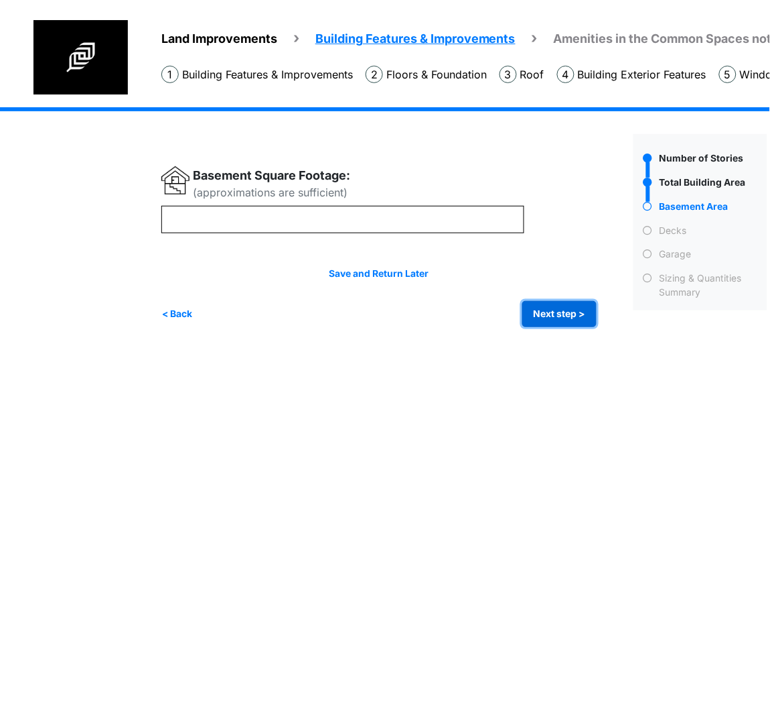
click at [573, 322] on button "Next step >" at bounding box center [560, 314] width 74 height 26
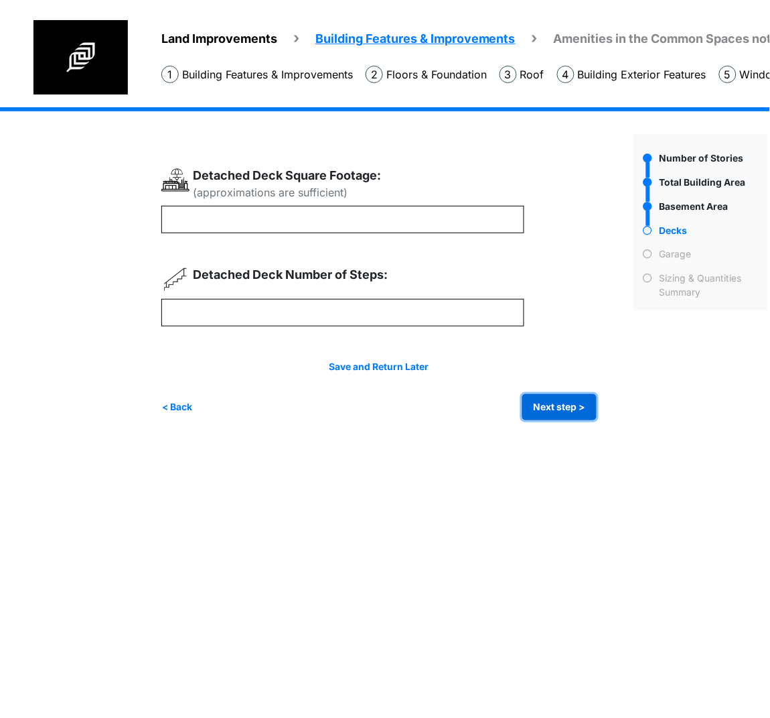
click at [561, 413] on button "Next step >" at bounding box center [560, 407] width 74 height 26
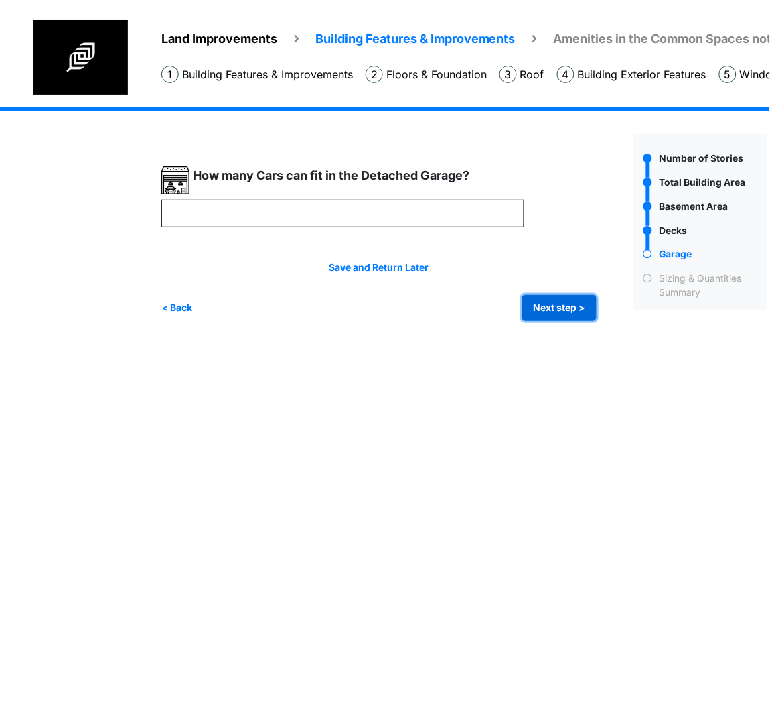
click at [556, 315] on button "Next step >" at bounding box center [560, 308] width 74 height 26
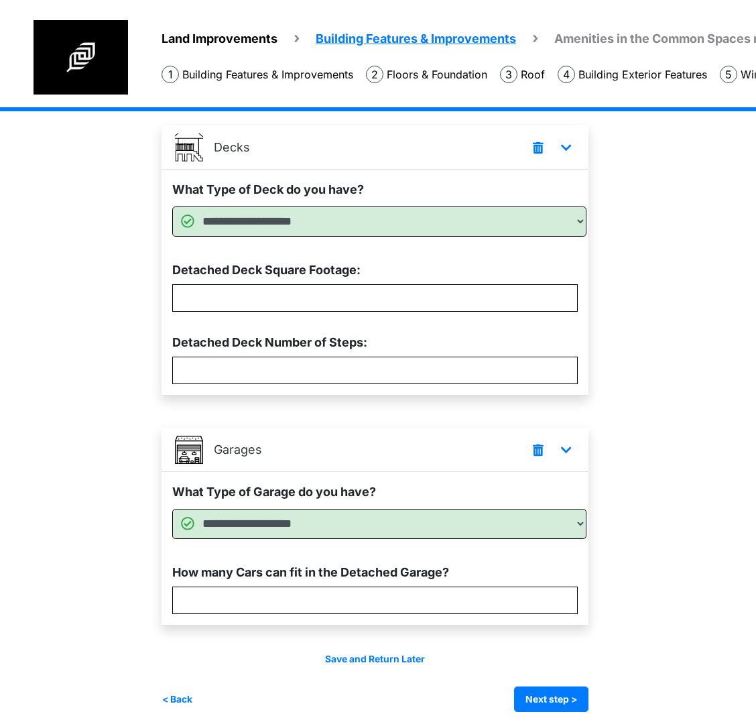
scroll to position [545, 0]
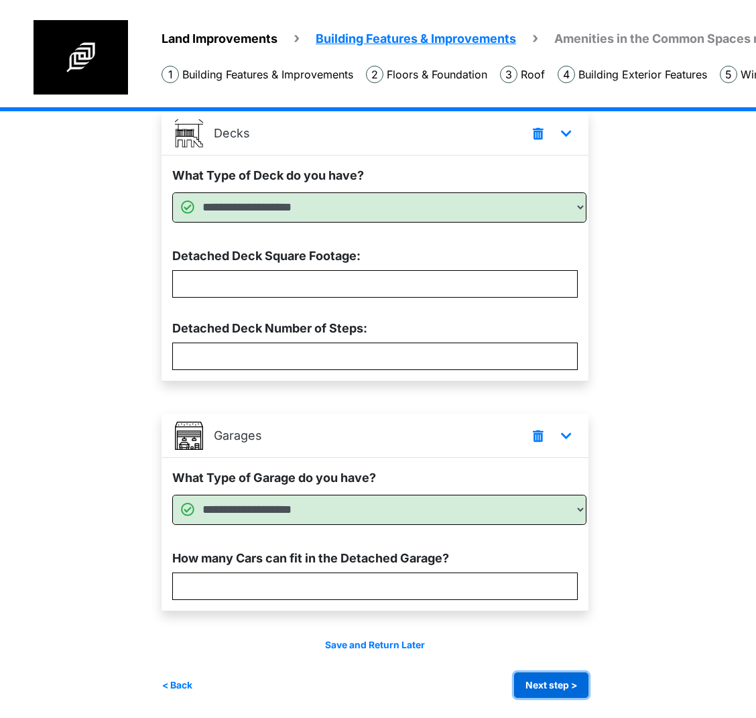
click at [566, 681] on button "Next step >" at bounding box center [551, 685] width 74 height 26
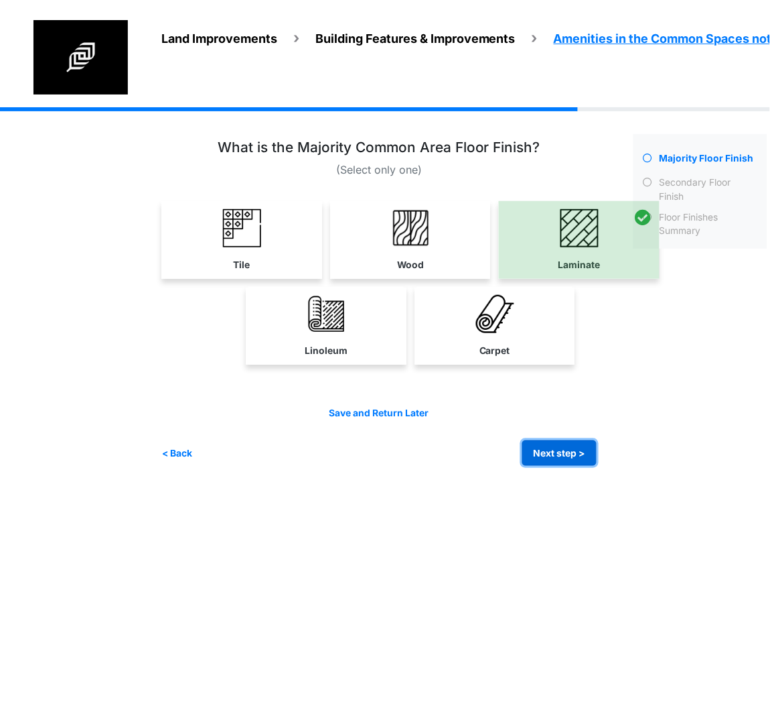
click at [577, 458] on button "Next step >" at bounding box center [560, 453] width 74 height 26
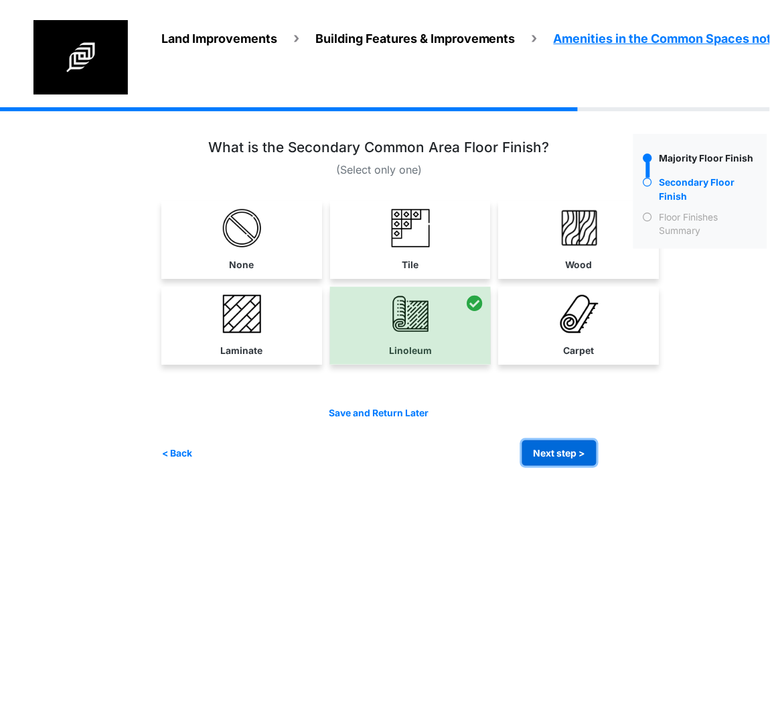
click at [547, 448] on button "Next step >" at bounding box center [560, 453] width 74 height 26
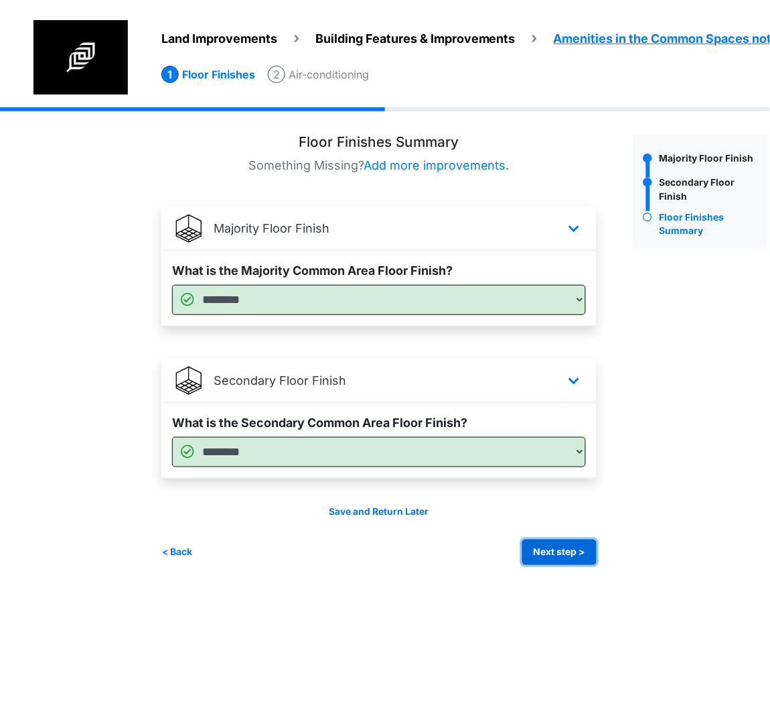
click at [544, 559] on button "Next step >" at bounding box center [560, 552] width 74 height 26
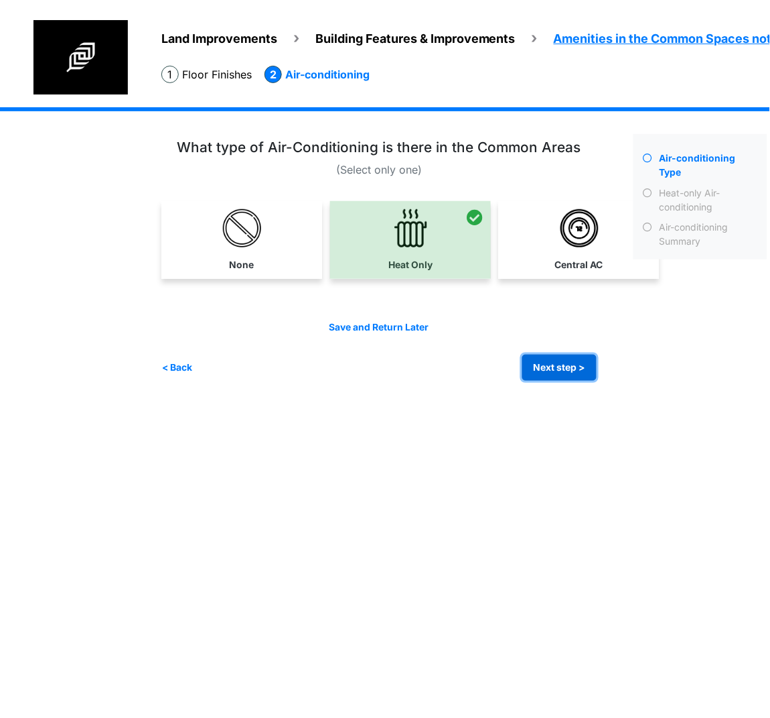
click at [572, 366] on button "Next step >" at bounding box center [560, 367] width 74 height 26
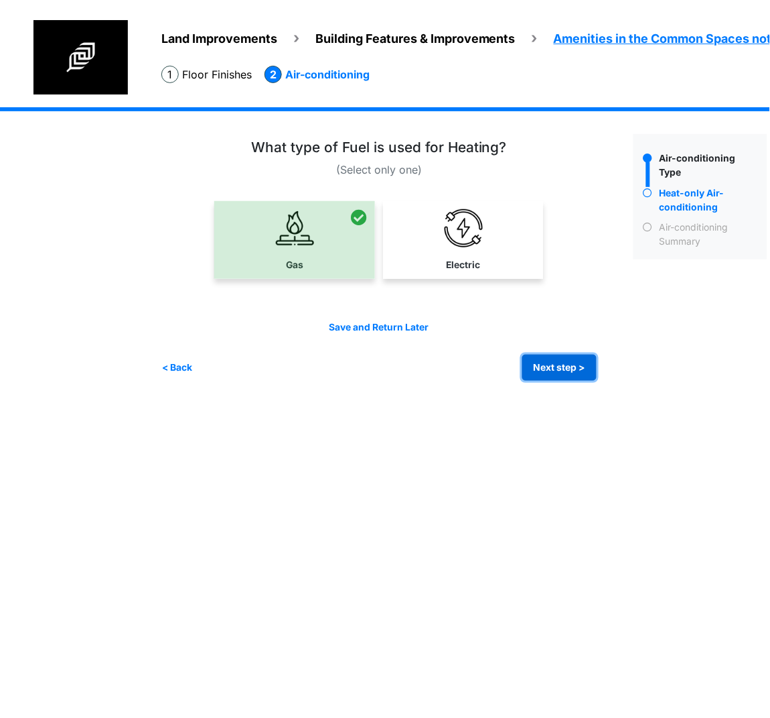
drag, startPoint x: 569, startPoint y: 365, endPoint x: 3, endPoint y: 358, distance: 565.5
click at [569, 365] on button "Next step >" at bounding box center [560, 367] width 74 height 26
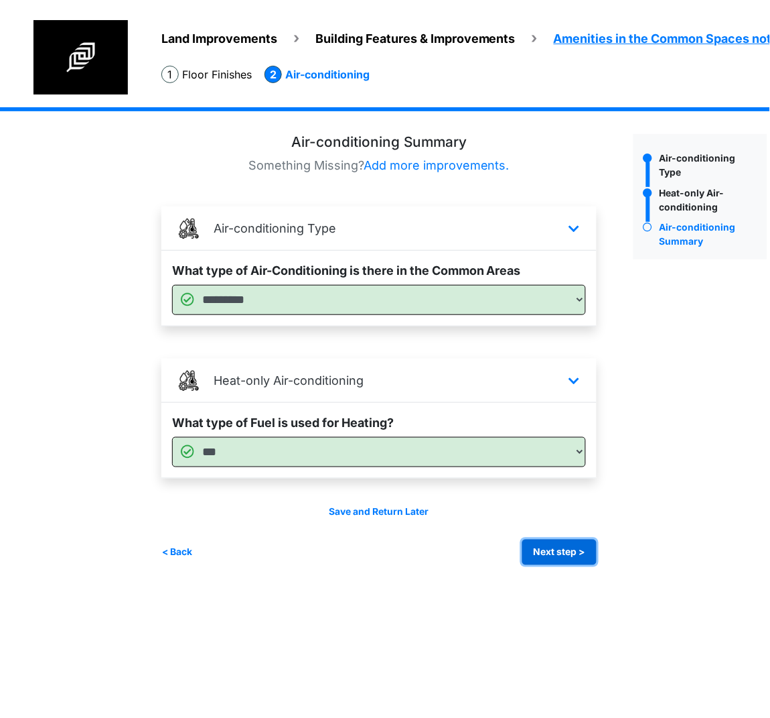
click at [568, 555] on button "Next step >" at bounding box center [560, 552] width 74 height 26
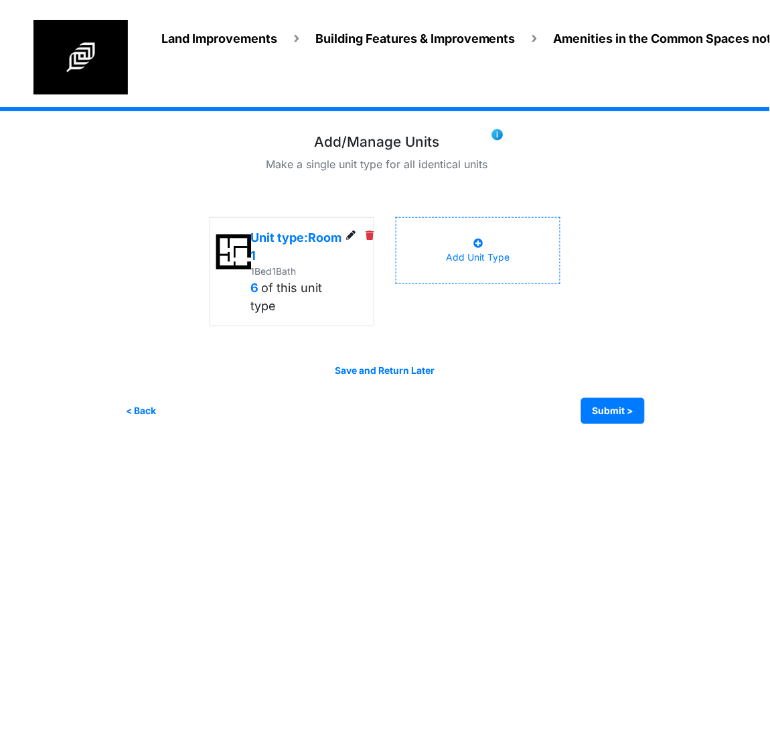
click at [348, 238] on icon at bounding box center [350, 235] width 9 height 9
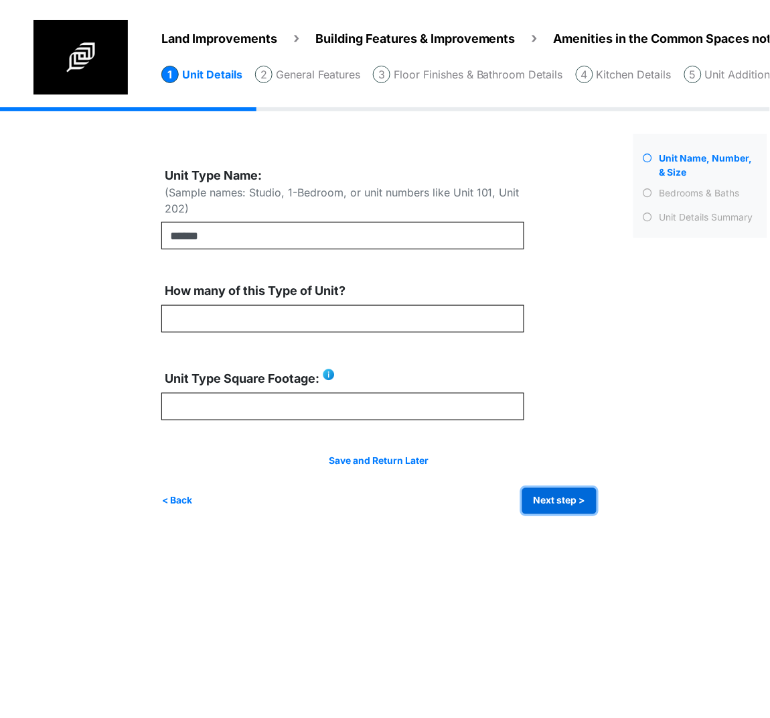
click at [569, 503] on button "Next step >" at bounding box center [560, 501] width 74 height 26
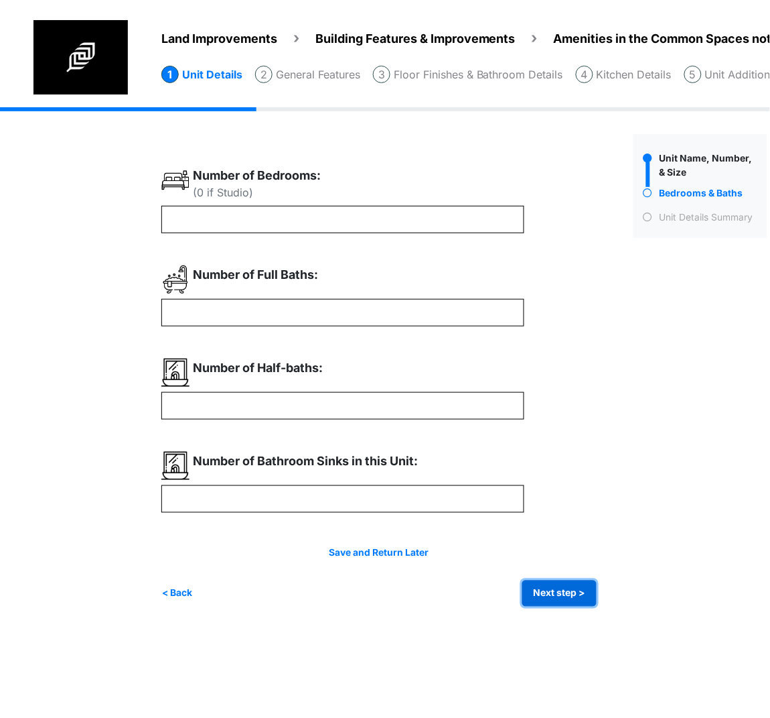
click at [546, 590] on button "Next step >" at bounding box center [560, 593] width 74 height 26
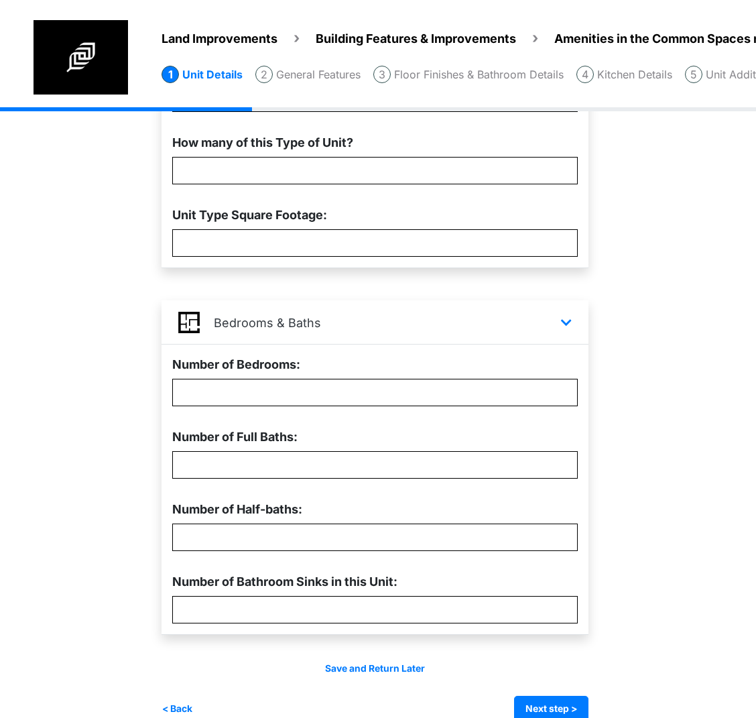
scroll to position [224, 0]
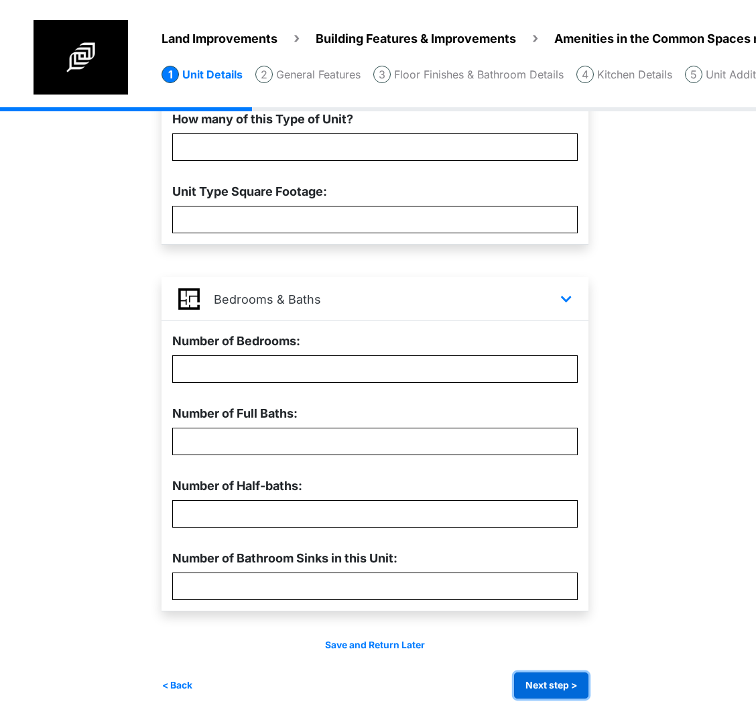
click at [547, 685] on button "Next step >" at bounding box center [551, 685] width 74 height 26
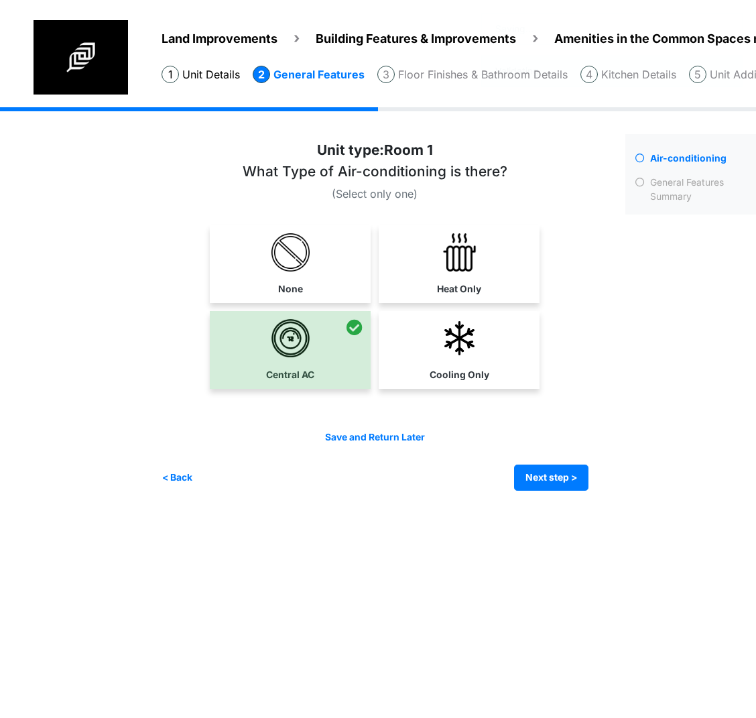
scroll to position [0, 0]
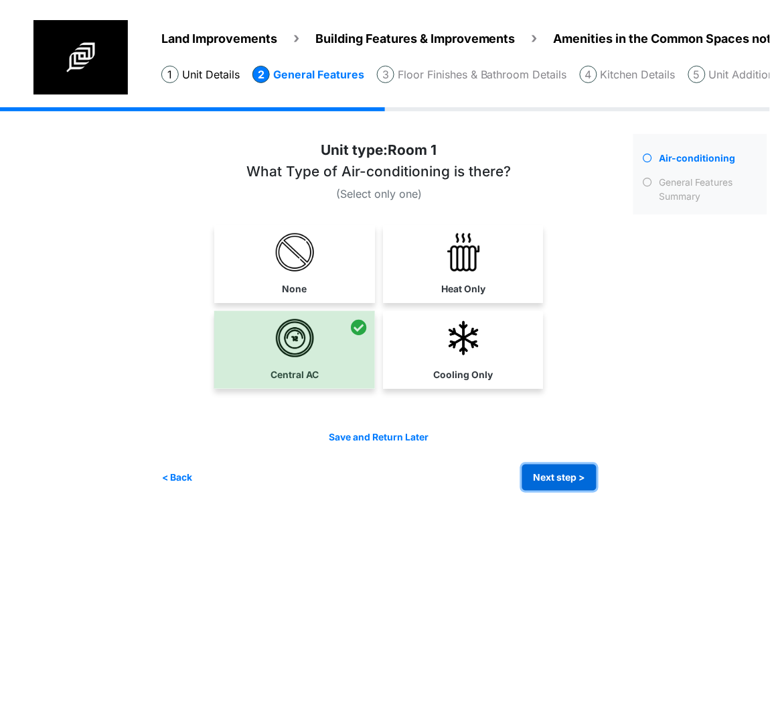
click at [539, 472] on button "Next step >" at bounding box center [560, 477] width 74 height 26
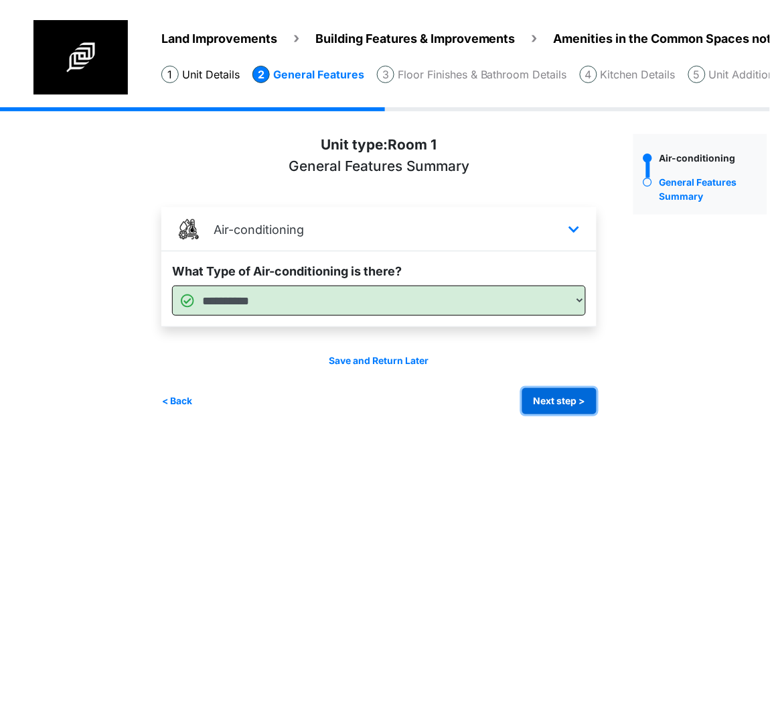
drag, startPoint x: 554, startPoint y: 395, endPoint x: 519, endPoint y: 390, distance: 35.2
click at [555, 395] on button "Next step >" at bounding box center [560, 401] width 74 height 26
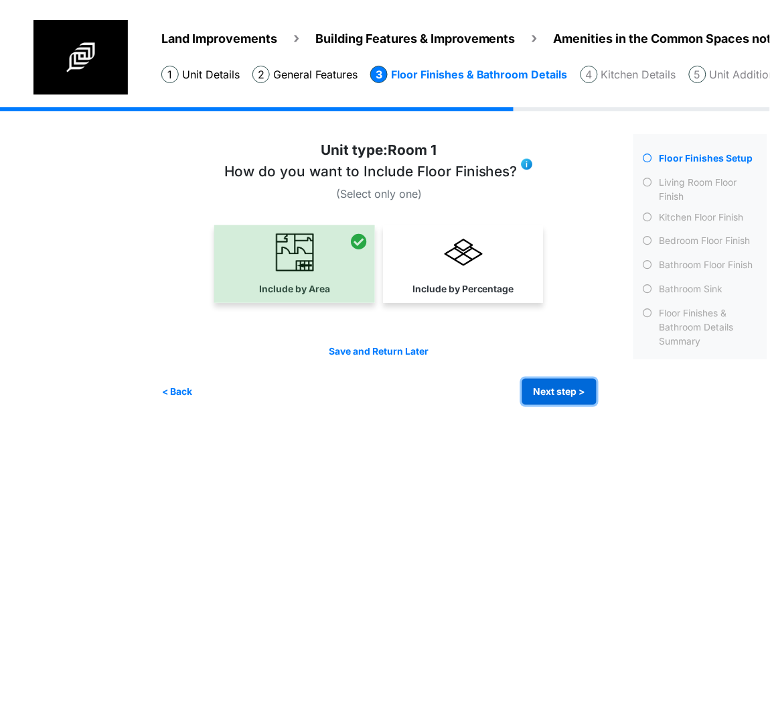
click at [537, 395] on button "Next step >" at bounding box center [560, 392] width 74 height 26
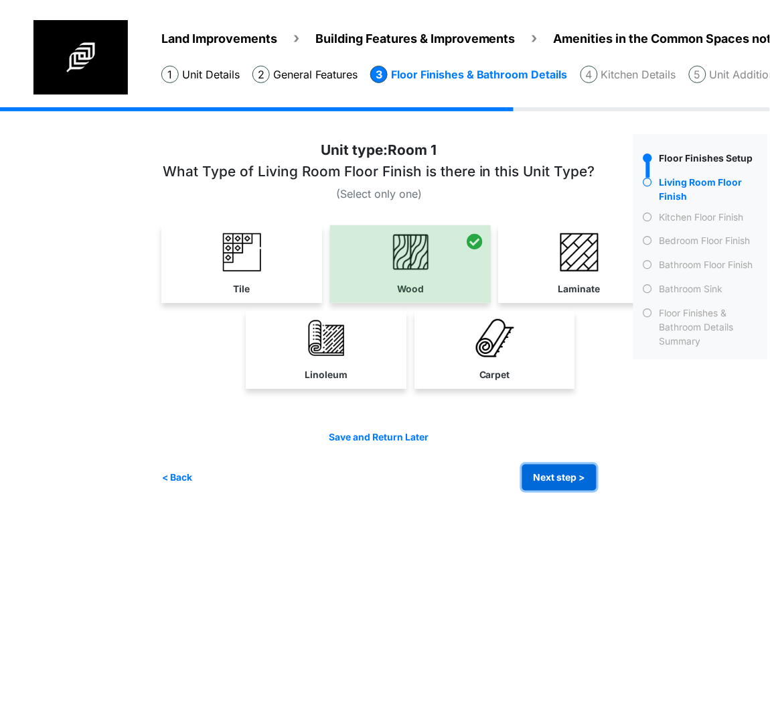
click at [532, 464] on button "Next step >" at bounding box center [560, 477] width 74 height 26
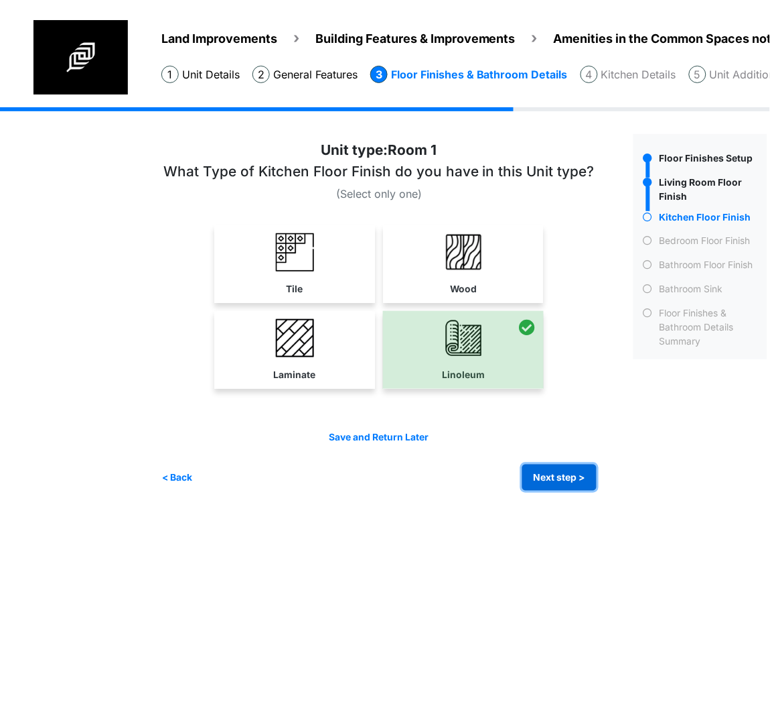
click at [578, 479] on button "Next step >" at bounding box center [560, 477] width 74 height 26
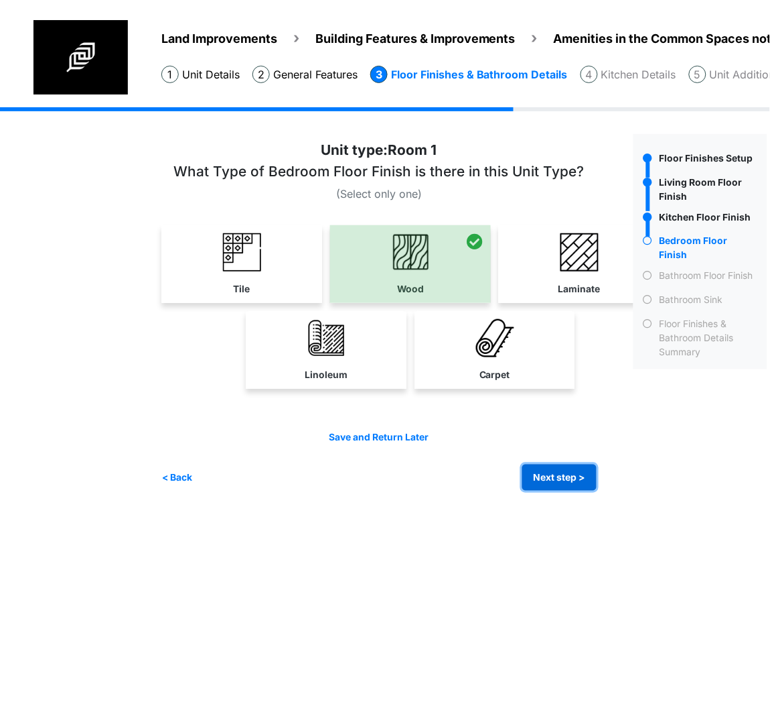
click at [544, 468] on button "Next step >" at bounding box center [560, 477] width 74 height 26
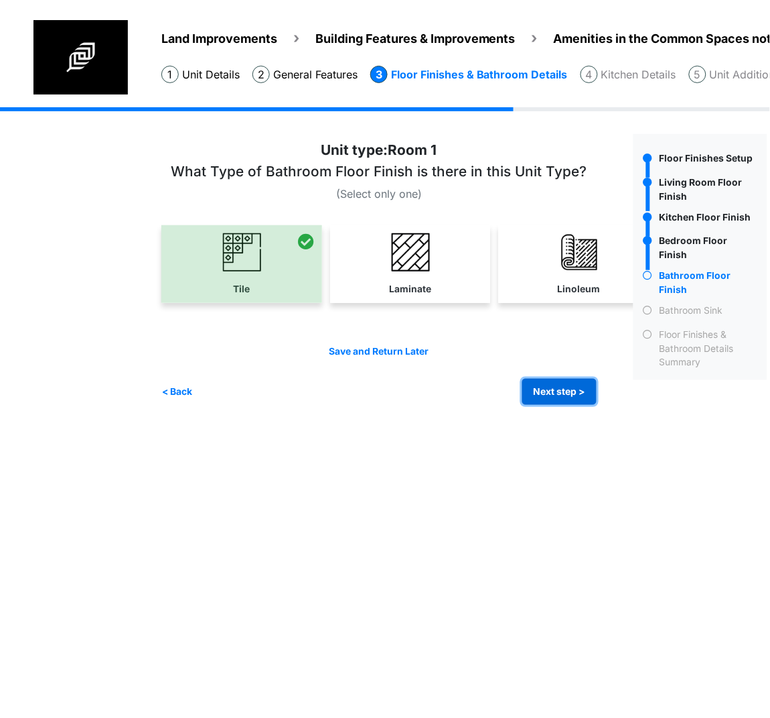
click at [565, 395] on button "Next step >" at bounding box center [560, 392] width 74 height 26
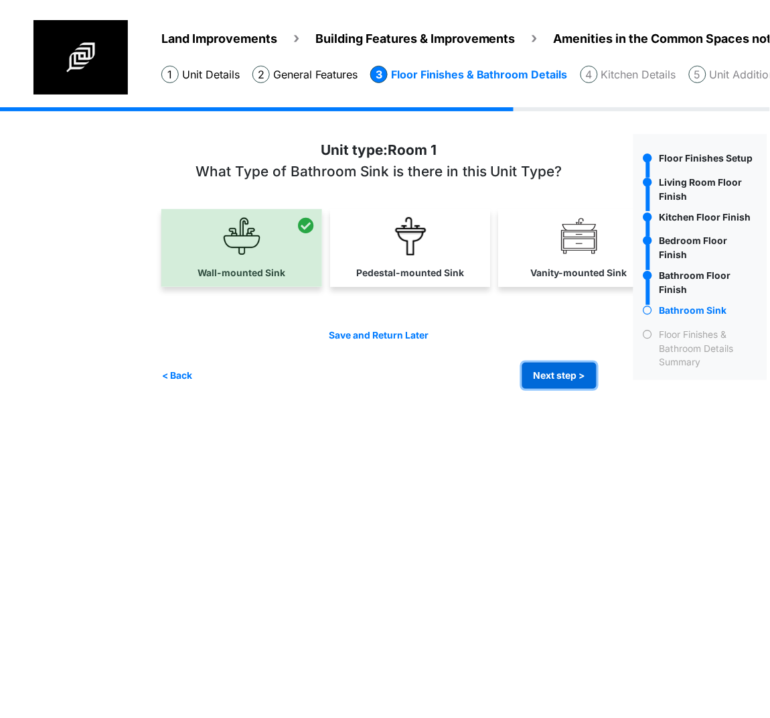
click at [565, 376] on button "Next step >" at bounding box center [560, 375] width 74 height 26
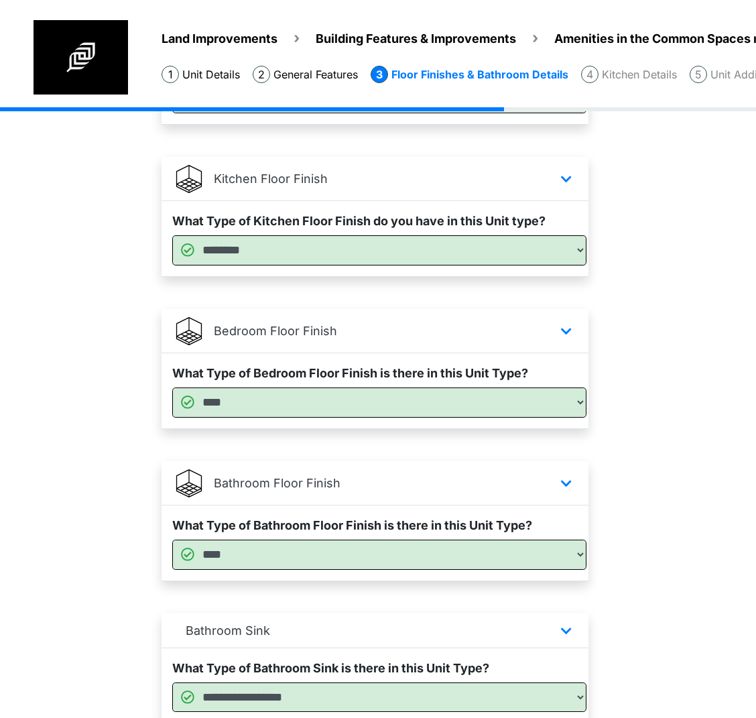
scroll to position [469, 0]
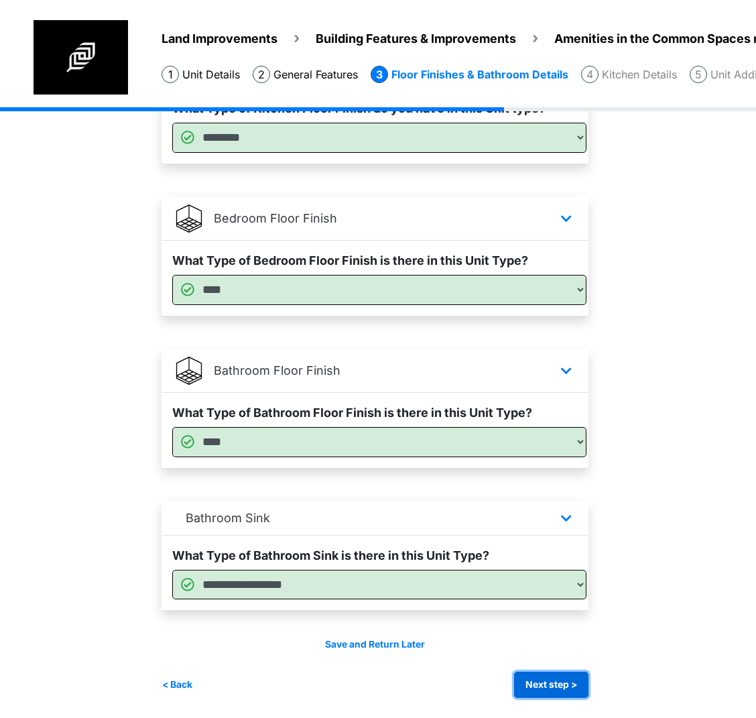
click at [545, 683] on button "Next step >" at bounding box center [551, 684] width 74 height 26
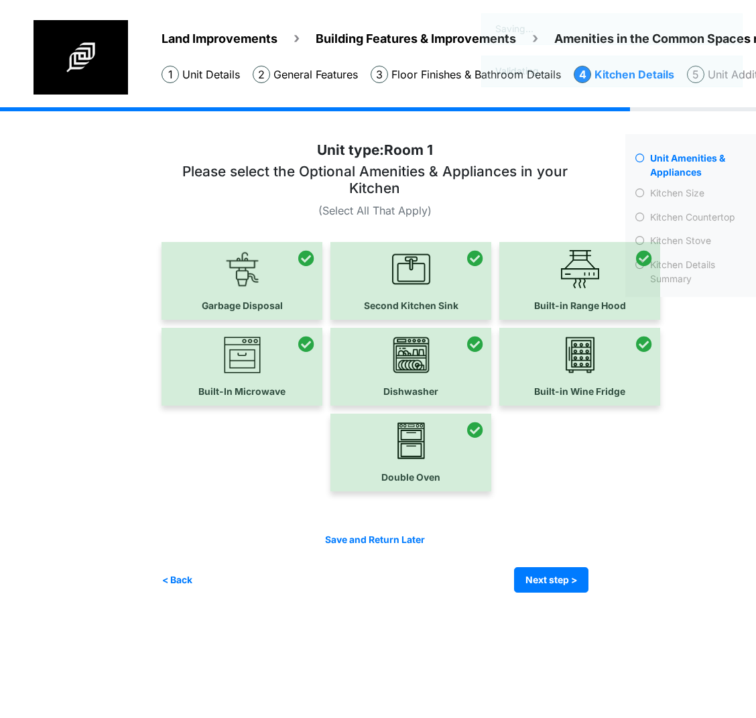
scroll to position [0, 0]
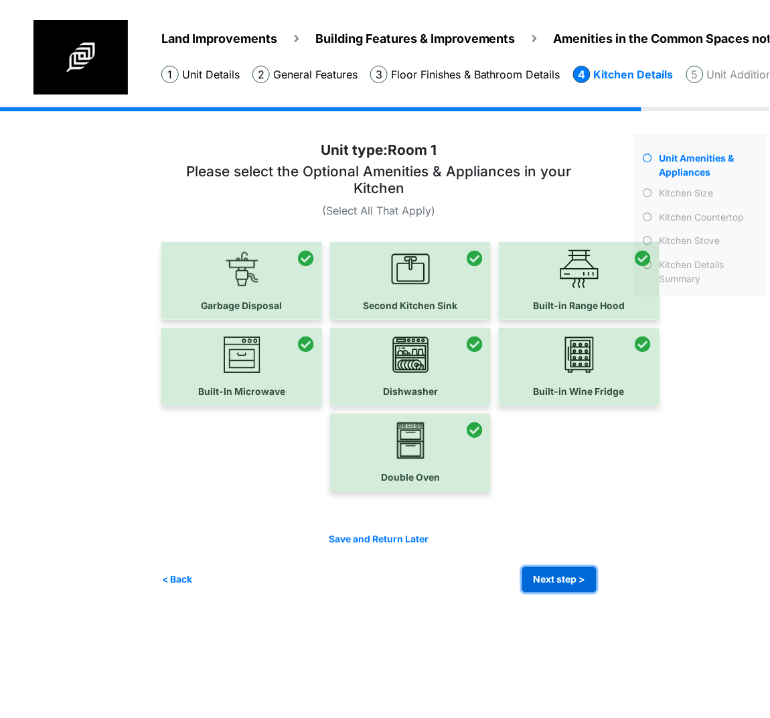
click at [555, 580] on button "Next step >" at bounding box center [560, 580] width 74 height 26
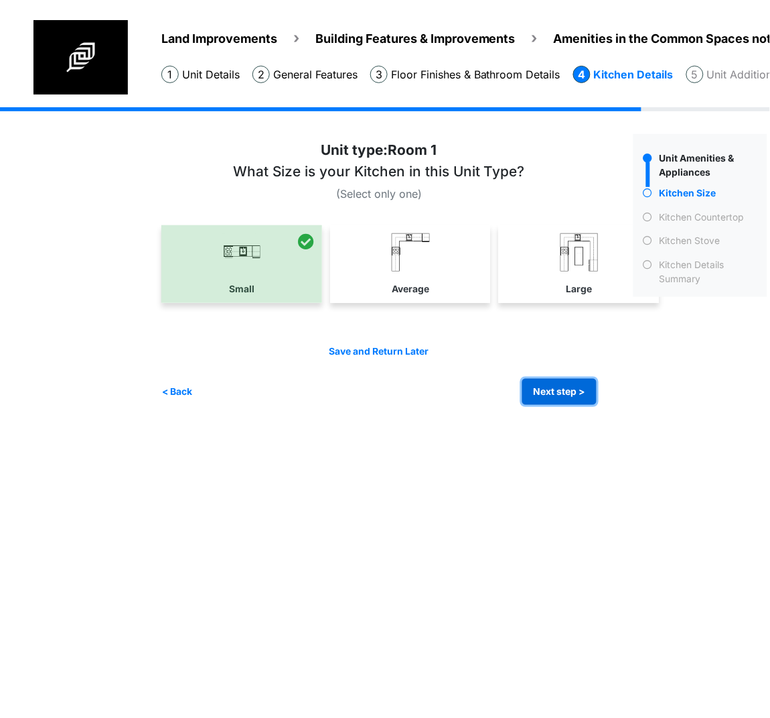
click at [537, 401] on button "Next step >" at bounding box center [560, 392] width 74 height 26
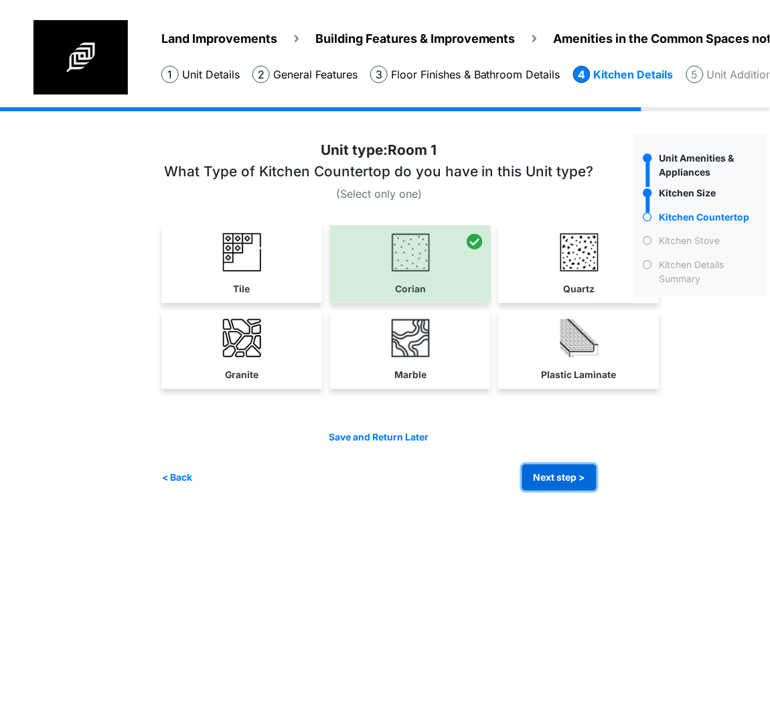
click at [574, 487] on button "Next step >" at bounding box center [560, 477] width 74 height 26
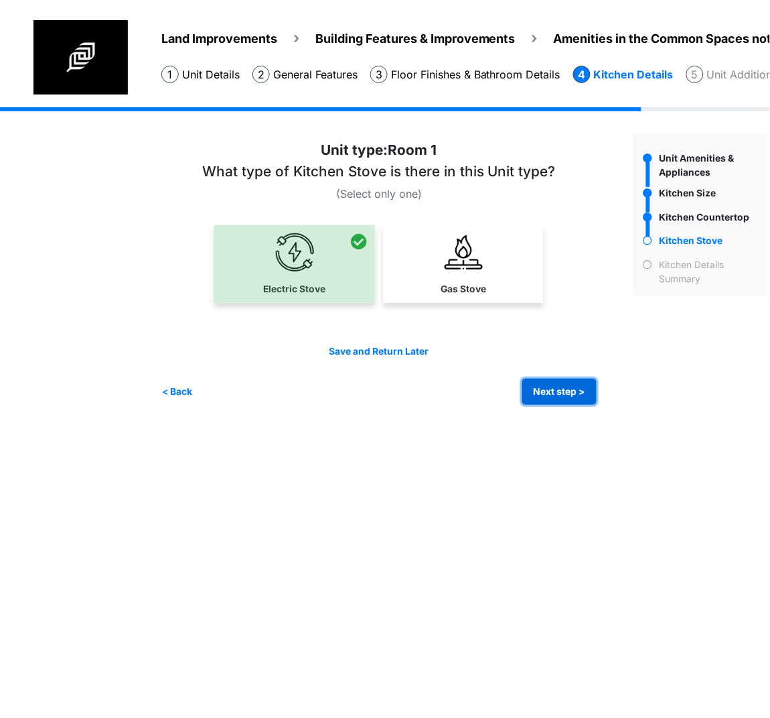
click at [558, 397] on button "Next step >" at bounding box center [560, 392] width 74 height 26
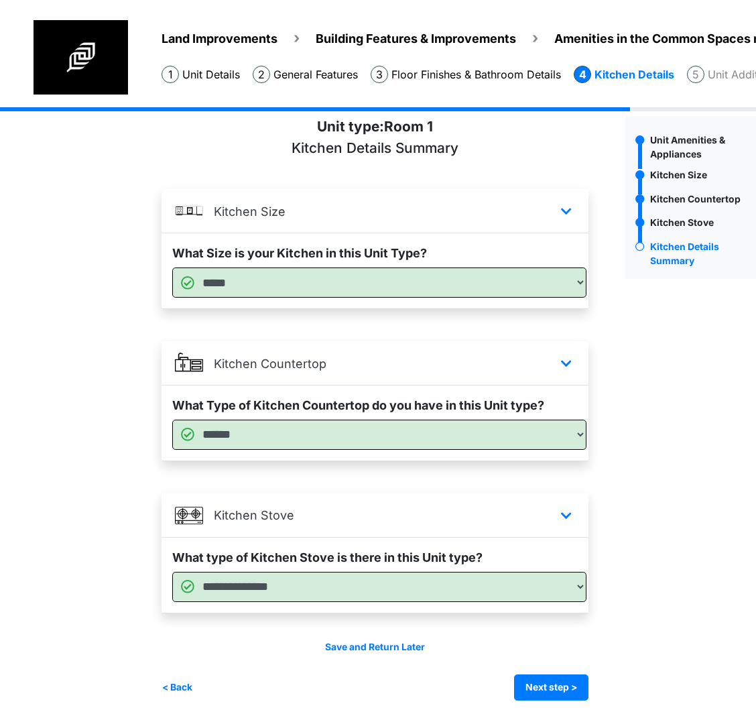
scroll to position [21, 0]
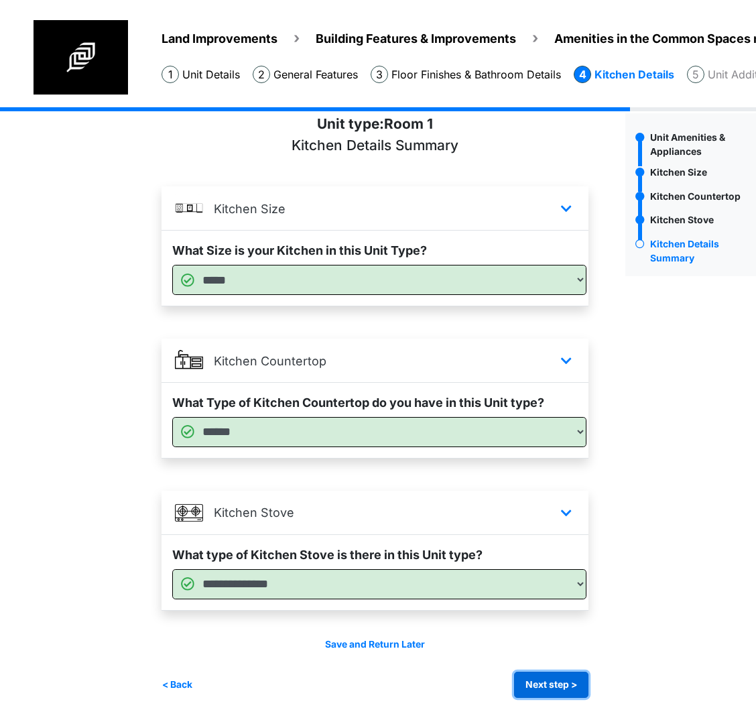
click at [558, 687] on button "Next step >" at bounding box center [551, 684] width 74 height 26
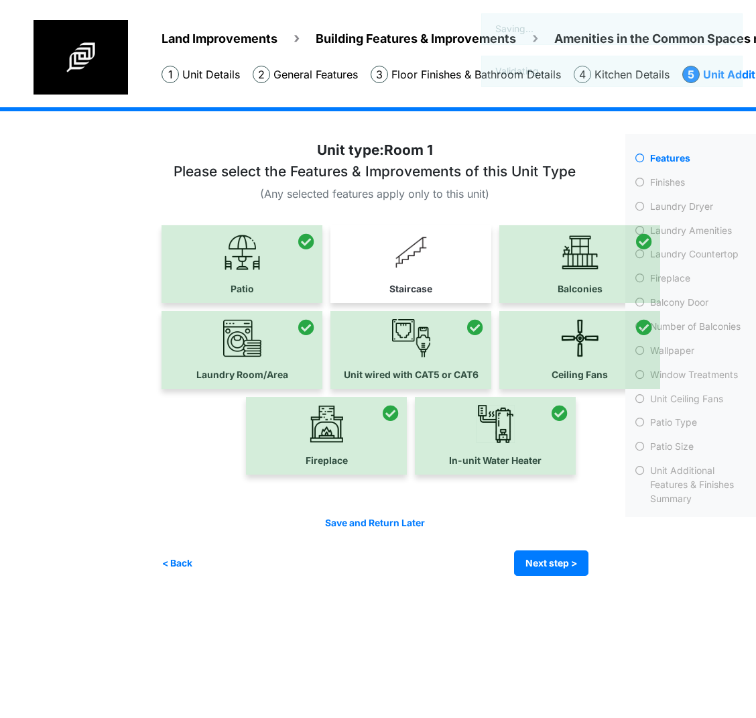
scroll to position [0, 0]
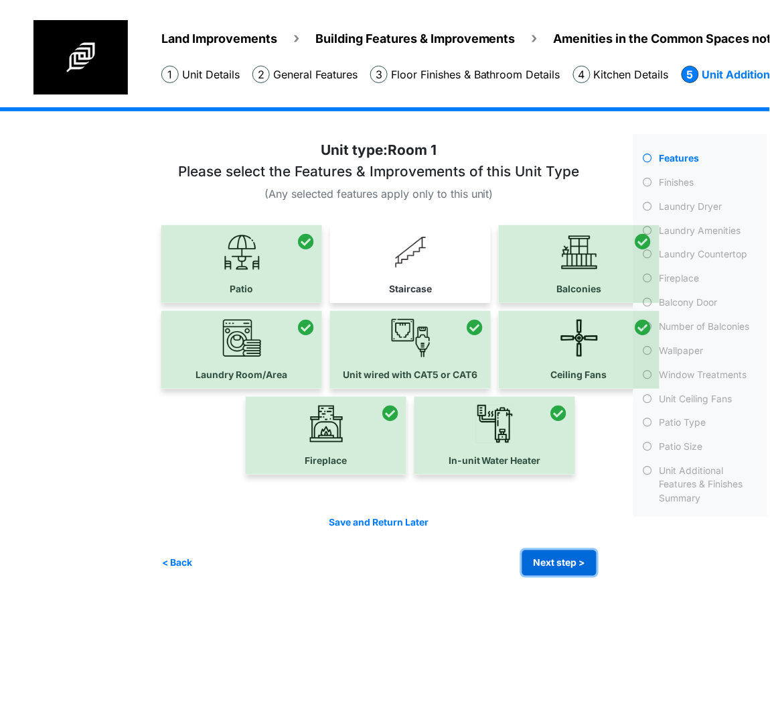
click at [565, 555] on button "Next step >" at bounding box center [560, 563] width 74 height 26
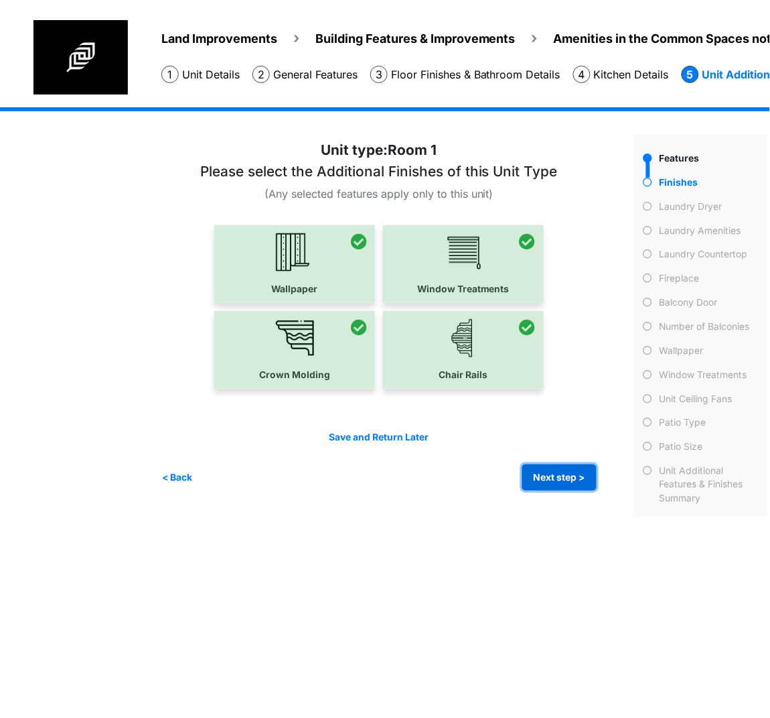
click at [549, 470] on button "Next step >" at bounding box center [560, 477] width 74 height 26
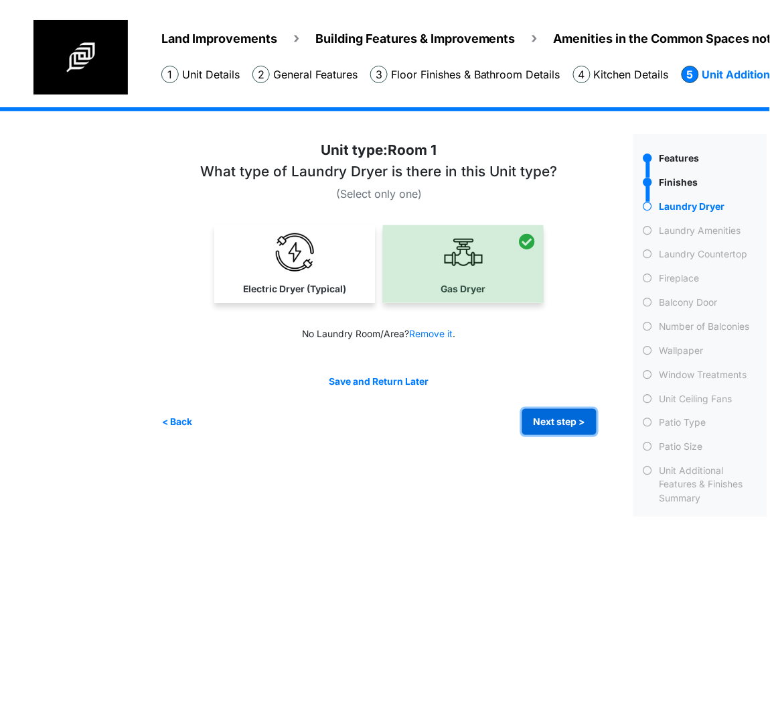
click at [549, 421] on button "Next step >" at bounding box center [560, 422] width 74 height 26
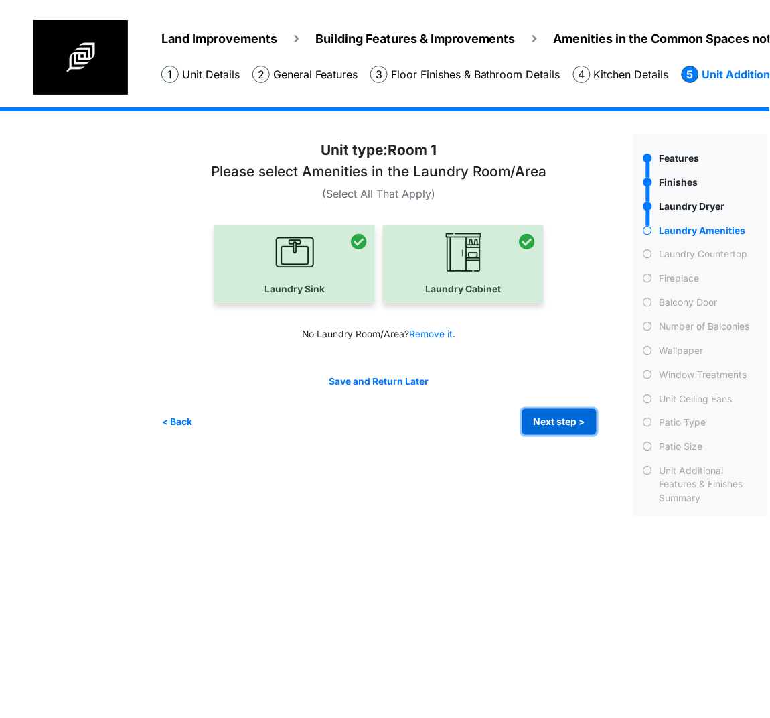
click at [527, 413] on button "Next step >" at bounding box center [560, 422] width 74 height 26
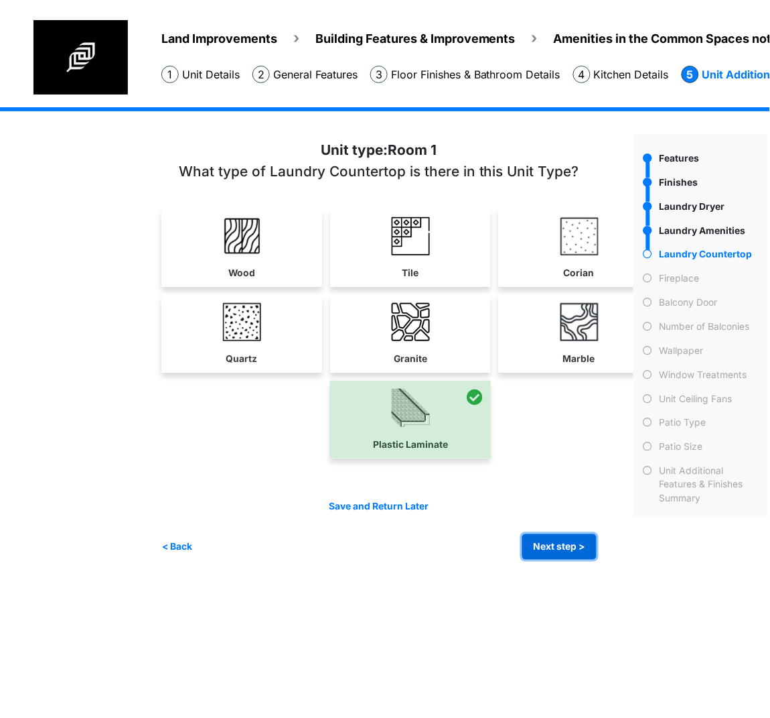
click at [565, 546] on button "Next step >" at bounding box center [560, 547] width 74 height 26
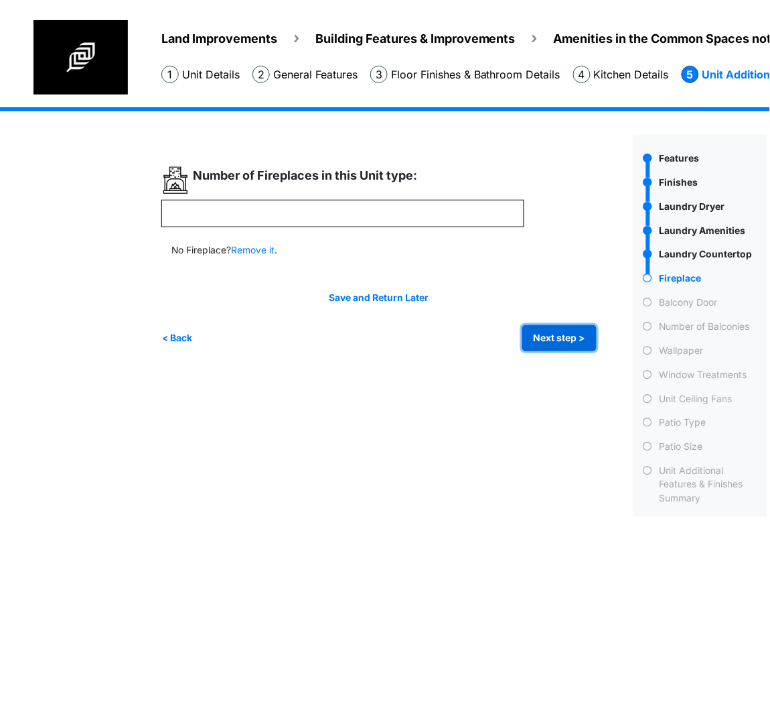
click at [540, 347] on button "Next step >" at bounding box center [560, 338] width 74 height 26
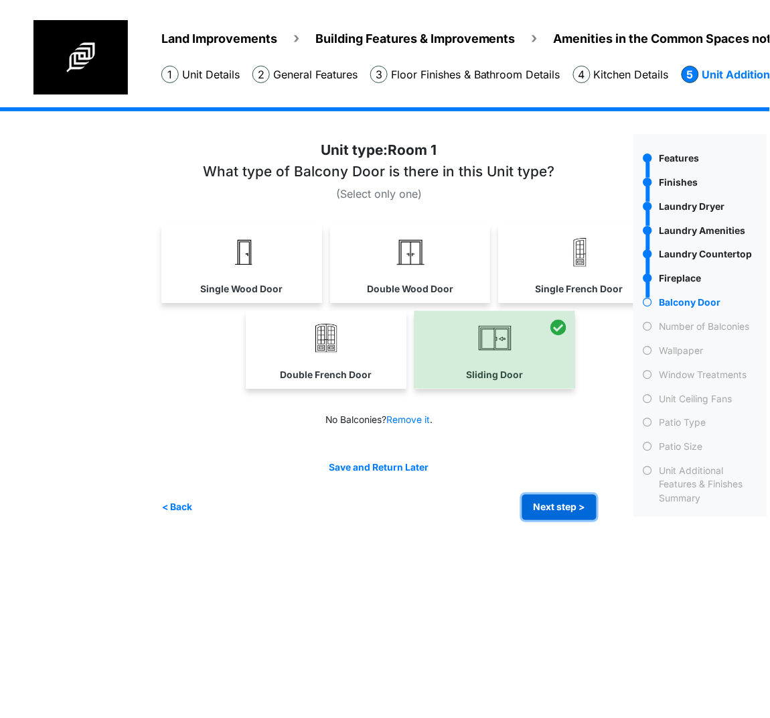
click at [546, 494] on button "Next step >" at bounding box center [560, 507] width 74 height 26
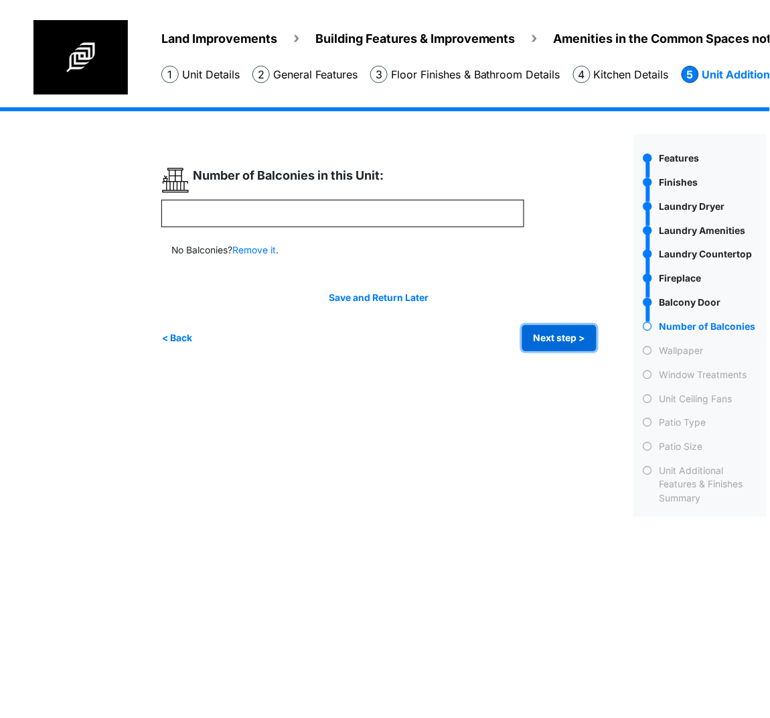
click at [592, 347] on button "Next step >" at bounding box center [560, 338] width 74 height 26
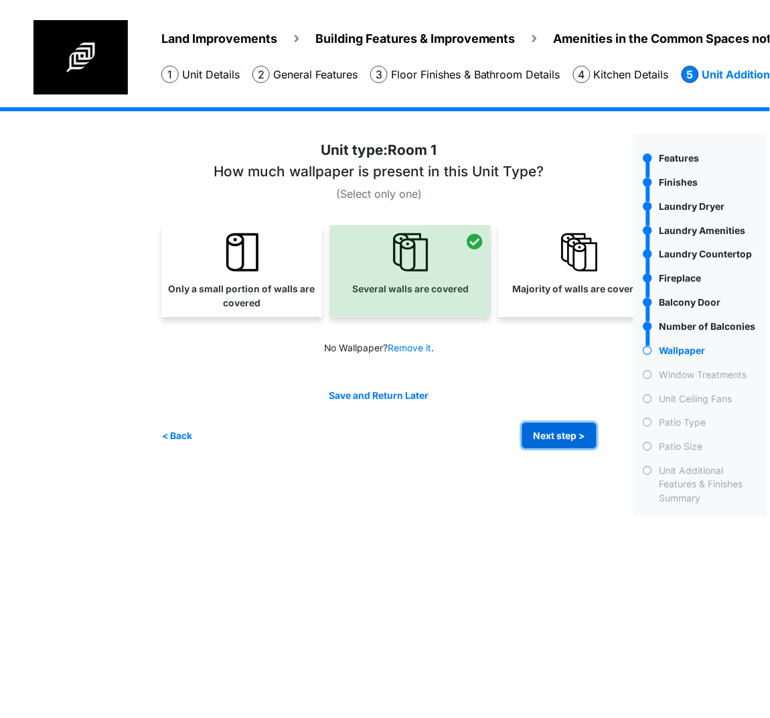
click at [553, 435] on button "Next step >" at bounding box center [560, 436] width 74 height 26
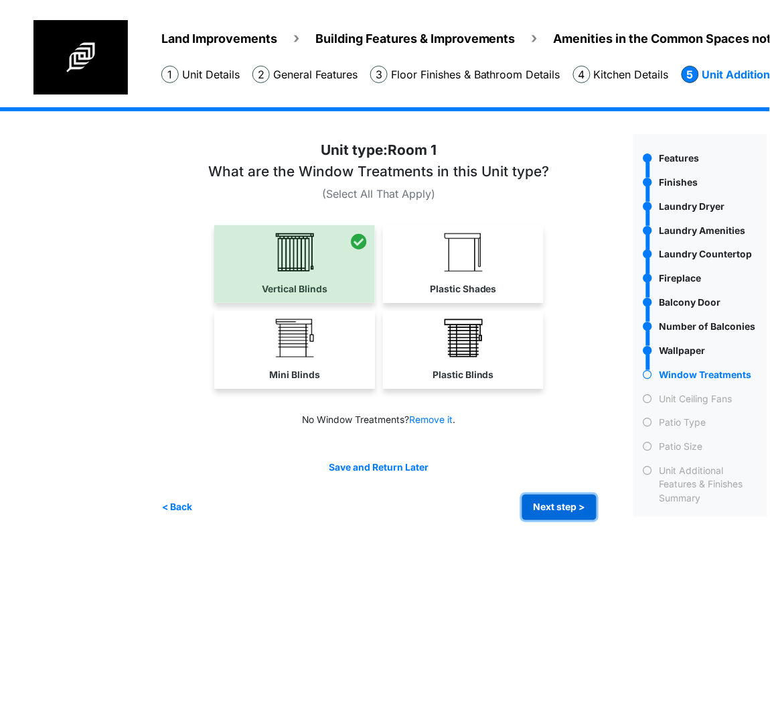
click at [545, 517] on button "Next step >" at bounding box center [560, 507] width 74 height 26
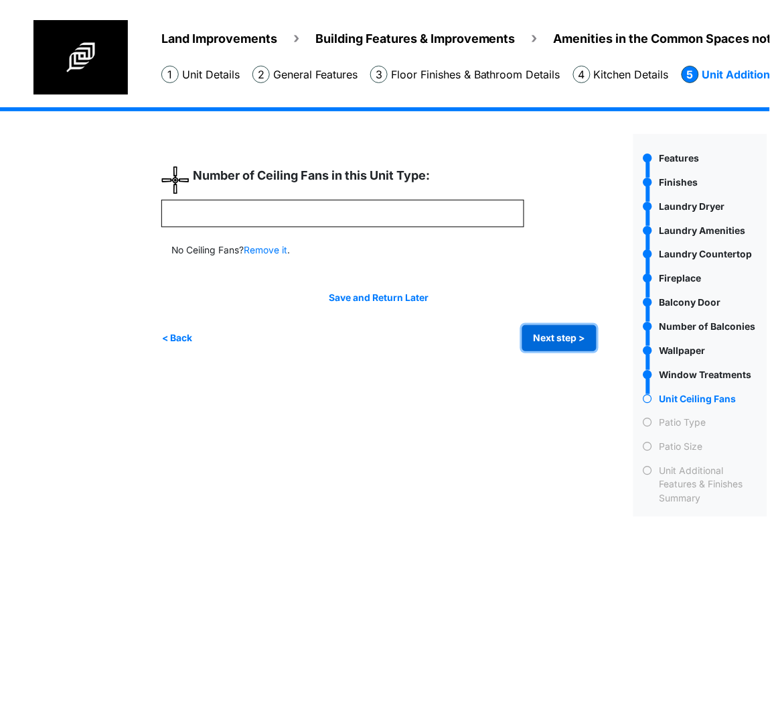
click at [562, 344] on button "Next step >" at bounding box center [560, 338] width 74 height 26
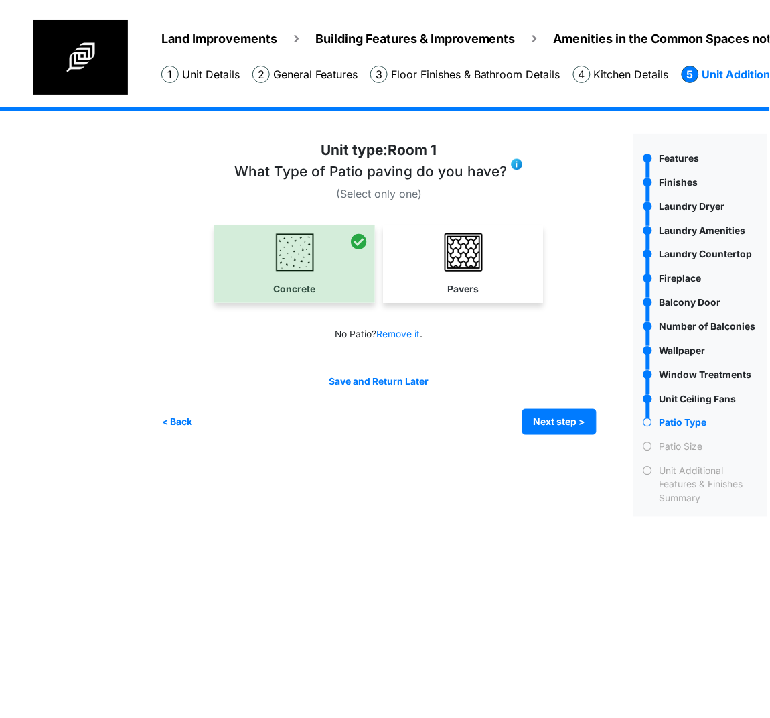
click at [563, 438] on div "*" at bounding box center [392, 325] width 462 height 383
click at [563, 416] on button "Next step >" at bounding box center [560, 422] width 74 height 26
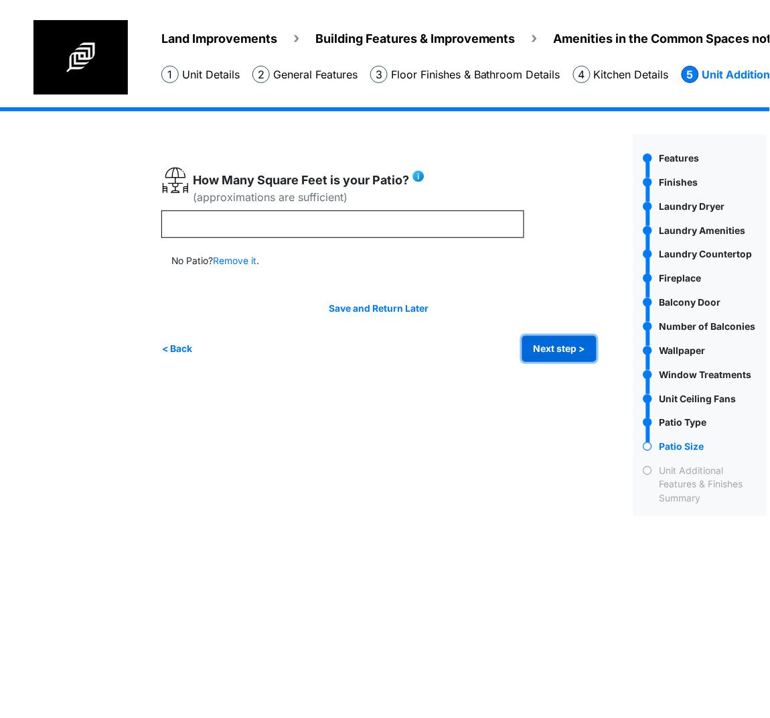
click at [574, 351] on button "Next step >" at bounding box center [560, 349] width 74 height 26
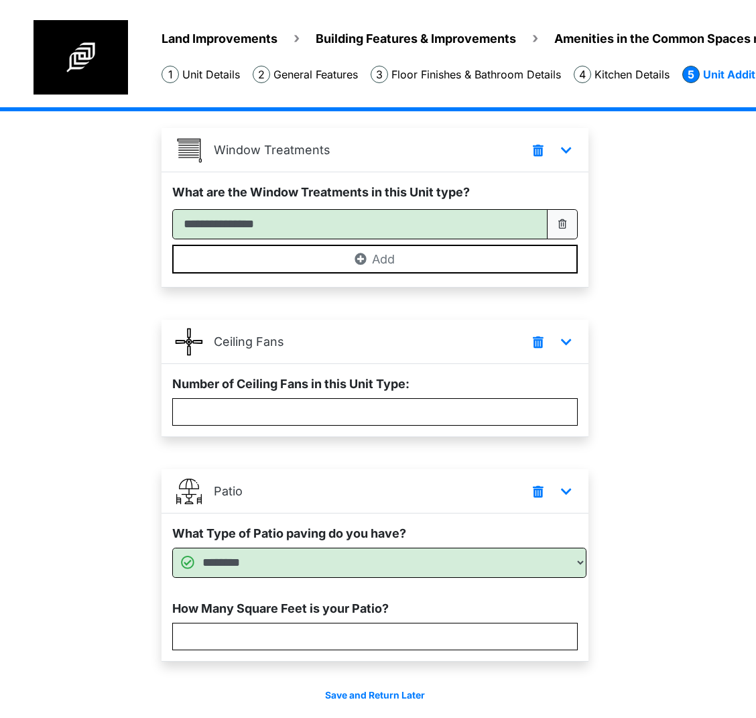
scroll to position [1462, 0]
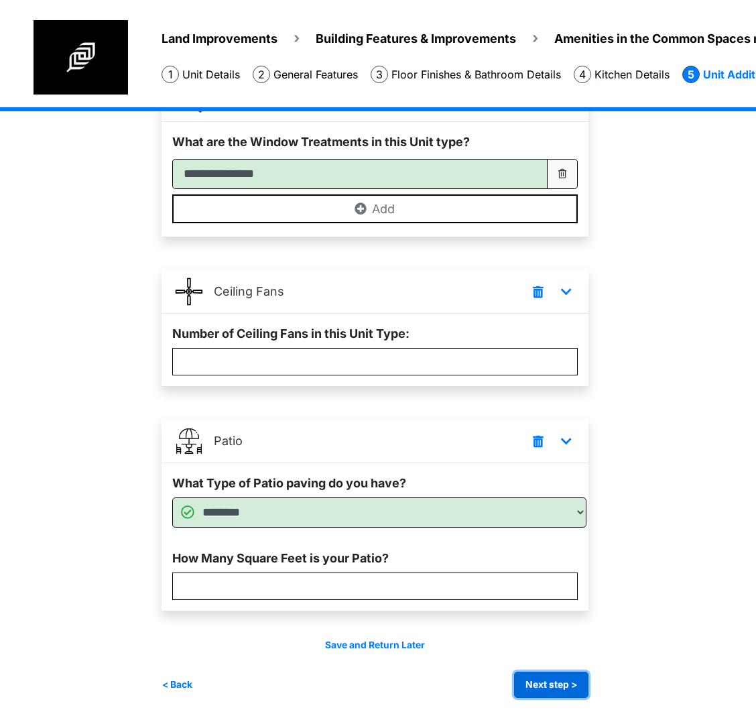
click at [581, 691] on button "Next step >" at bounding box center [551, 684] width 74 height 26
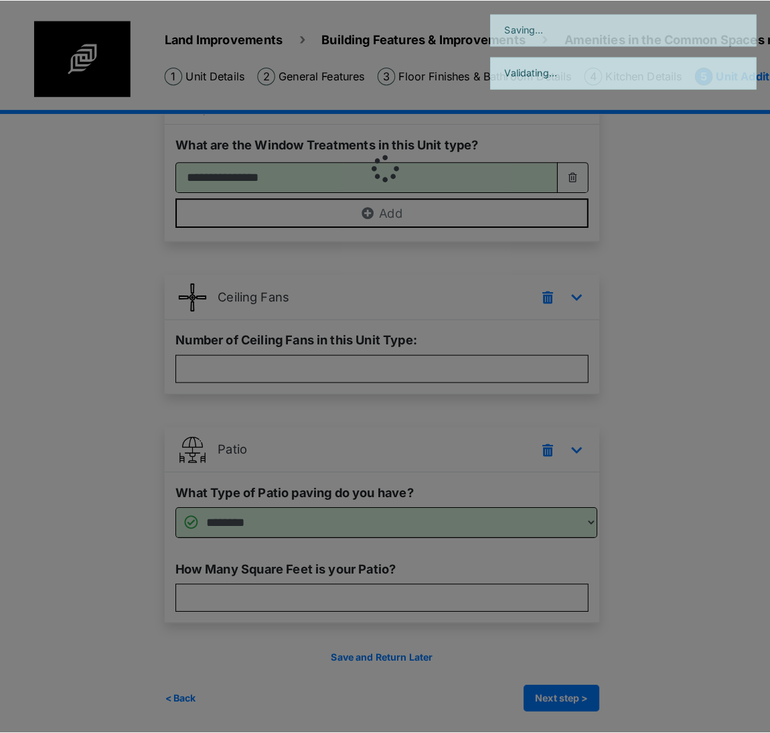
scroll to position [0, 0]
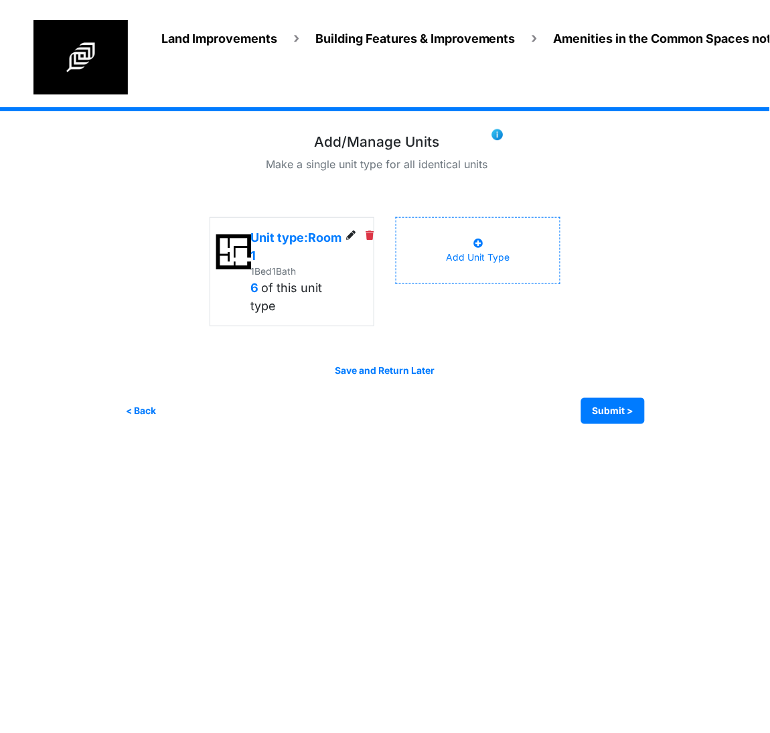
click at [86, 50] on img at bounding box center [80, 57] width 94 height 74
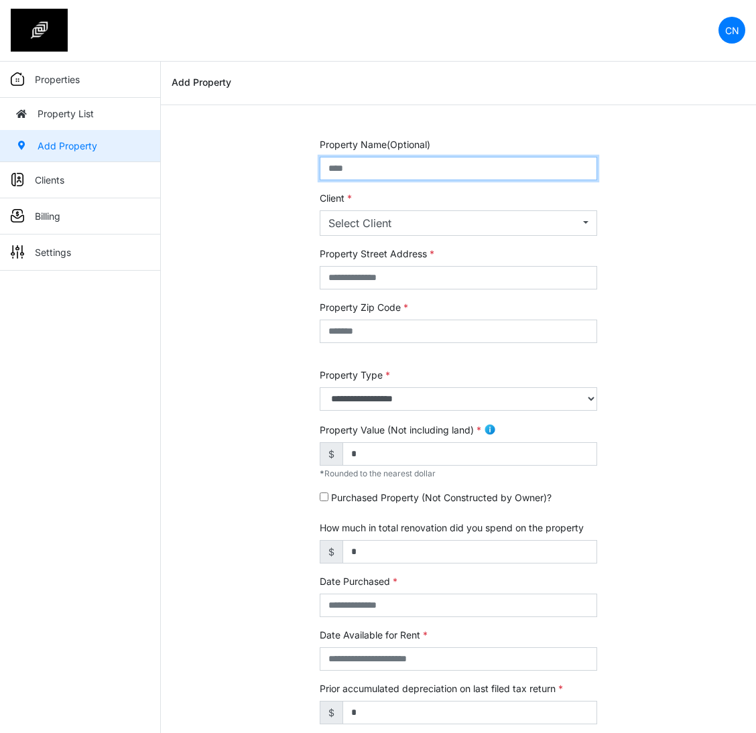
click at [371, 162] on input "text" at bounding box center [458, 168] width 277 height 23
type input "**********"
click at [376, 218] on div "Select Client" at bounding box center [454, 223] width 252 height 16
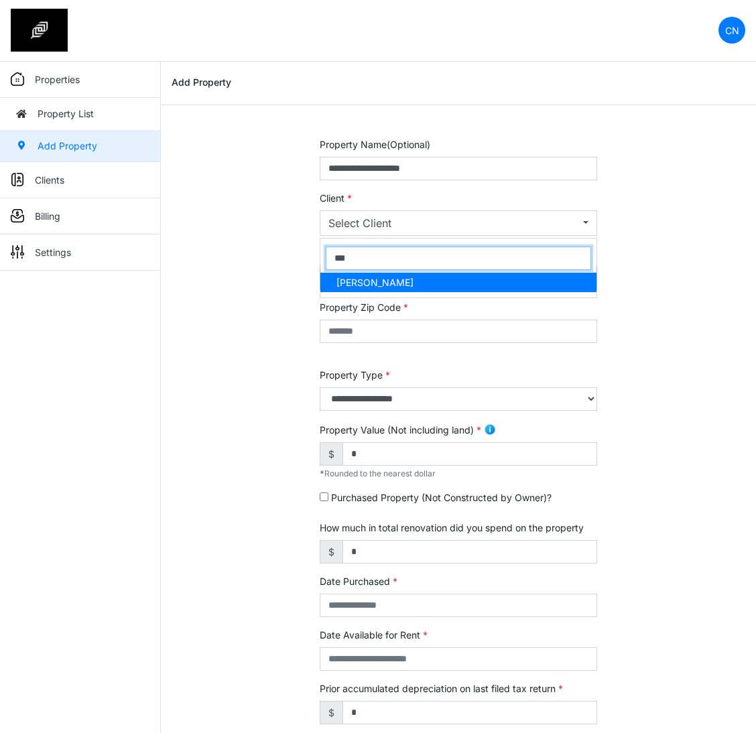
type input "***"
click at [391, 279] on span "[PERSON_NAME]" at bounding box center [374, 282] width 77 height 14
select select "***"
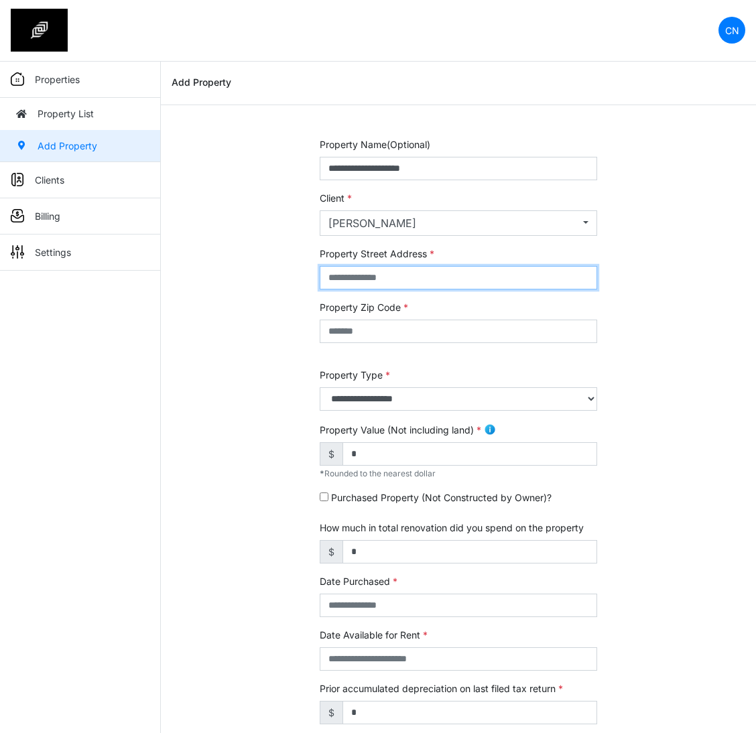
click at [387, 281] on input "text" at bounding box center [458, 277] width 277 height 23
type input "******"
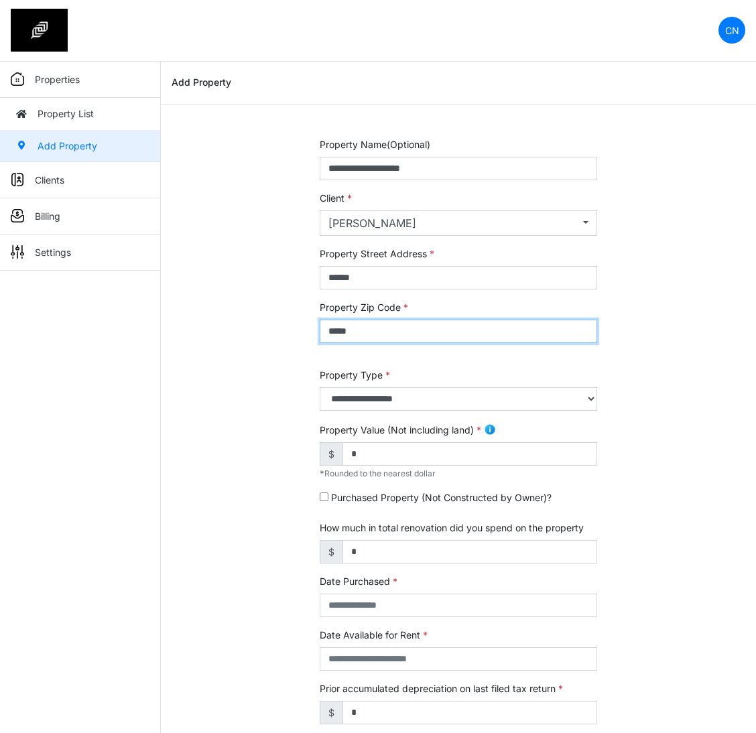
type input "*****"
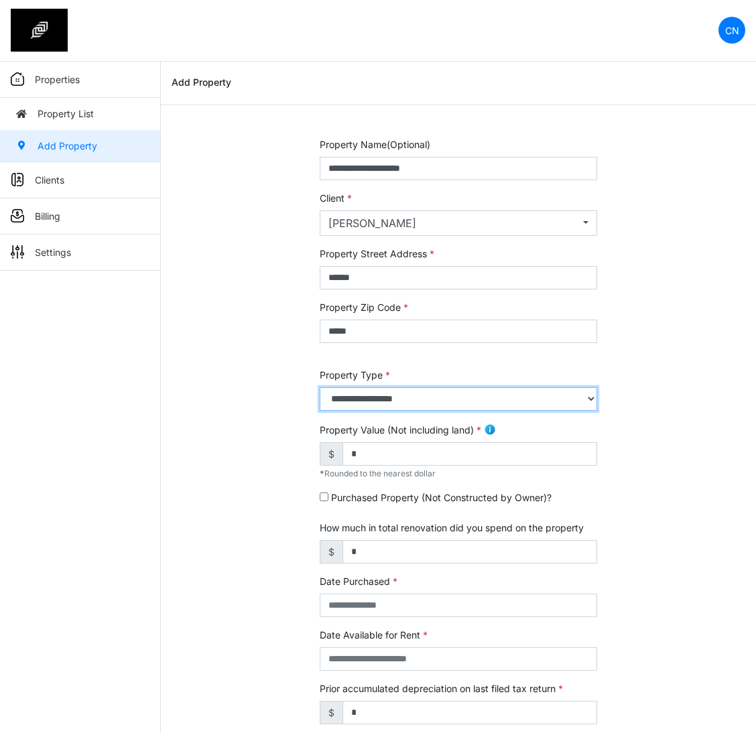
click at [348, 400] on select "**********" at bounding box center [458, 398] width 277 height 23
select select "*"
click at [320, 387] on select "**********" at bounding box center [458, 398] width 277 height 23
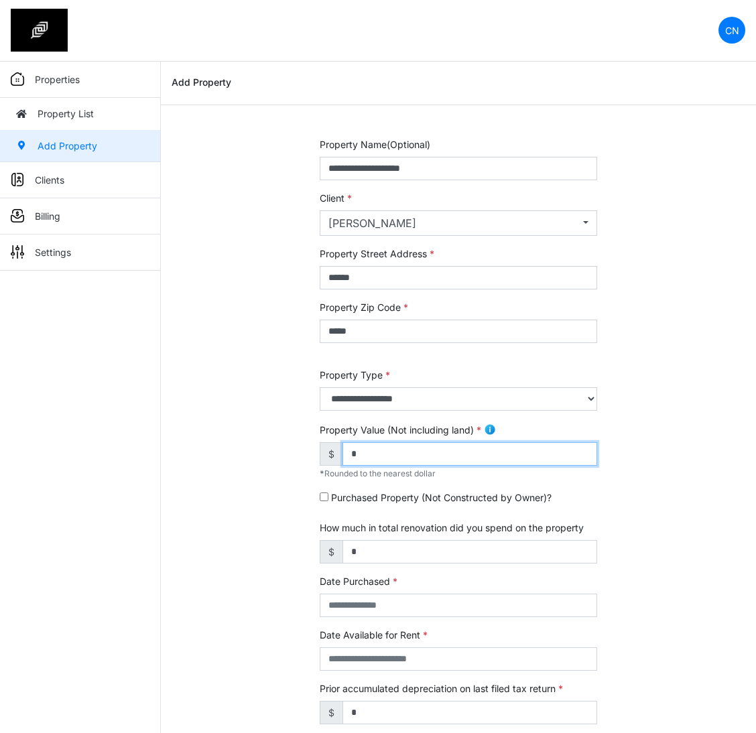
drag, startPoint x: 425, startPoint y: 454, endPoint x: 267, endPoint y: 448, distance: 158.2
click at [267, 448] on div "**********" at bounding box center [458, 564] width 595 height 854
drag, startPoint x: 428, startPoint y: 448, endPoint x: 413, endPoint y: 452, distance: 15.8
click at [428, 448] on input "*" at bounding box center [469, 453] width 255 height 23
drag, startPoint x: 404, startPoint y: 452, endPoint x: 255, endPoint y: 444, distance: 149.6
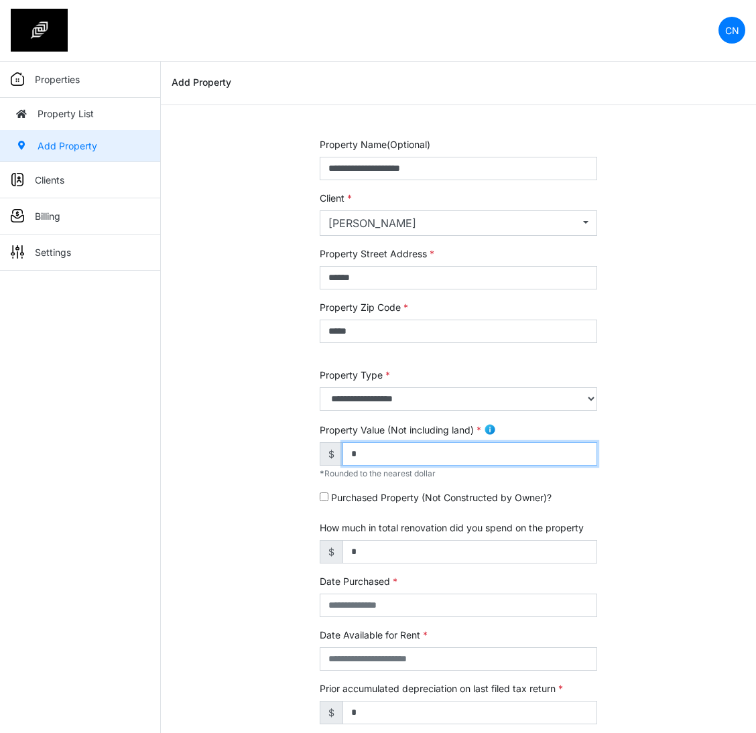
click at [255, 444] on div "**********" at bounding box center [458, 564] width 595 height 854
type input "*******"
click at [255, 444] on div "**********" at bounding box center [458, 564] width 595 height 854
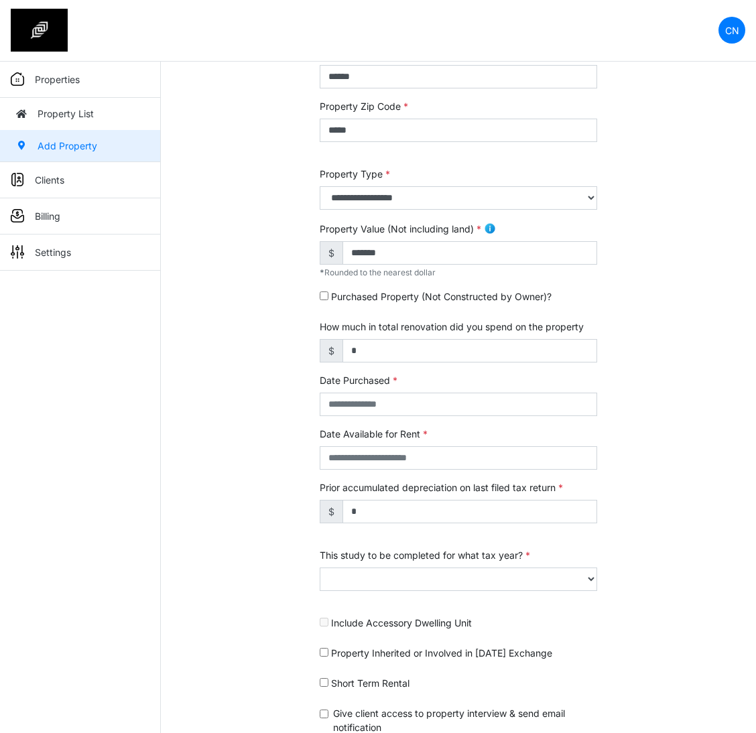
scroll to position [259, 0]
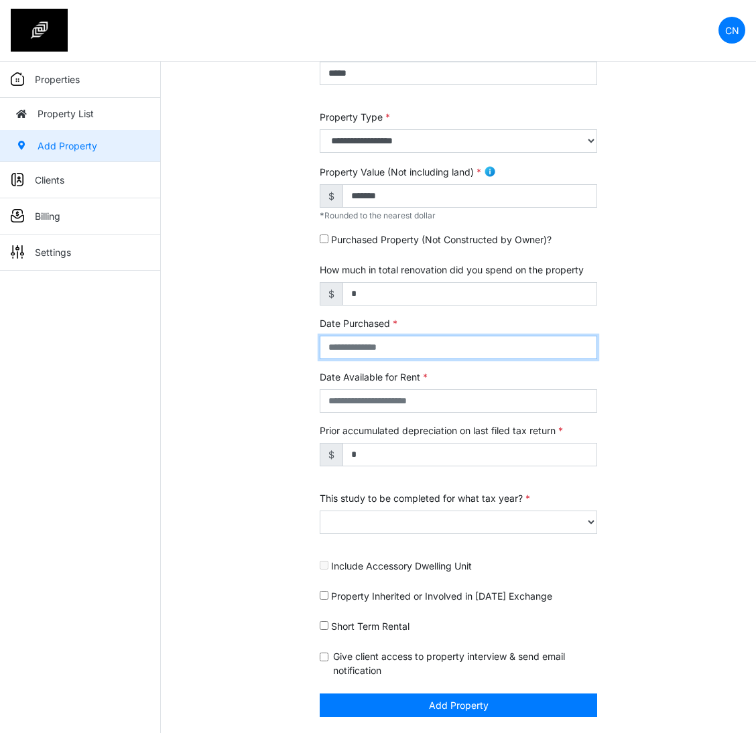
click at [357, 342] on input "text" at bounding box center [458, 347] width 277 height 23
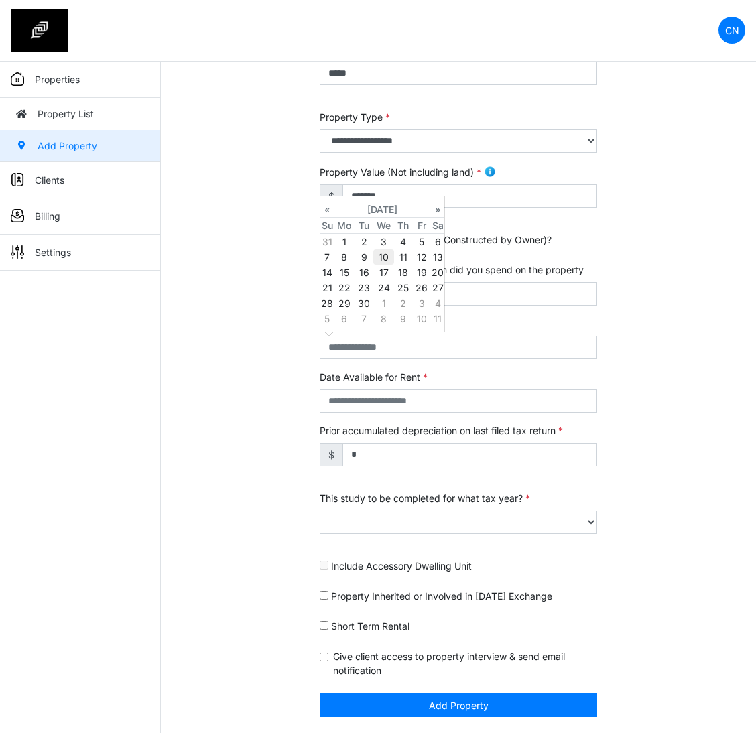
click at [380, 254] on td "10" at bounding box center [383, 256] width 21 height 15
type input "**********"
select select "****"
click at [184, 405] on div "**********" at bounding box center [458, 306] width 595 height 854
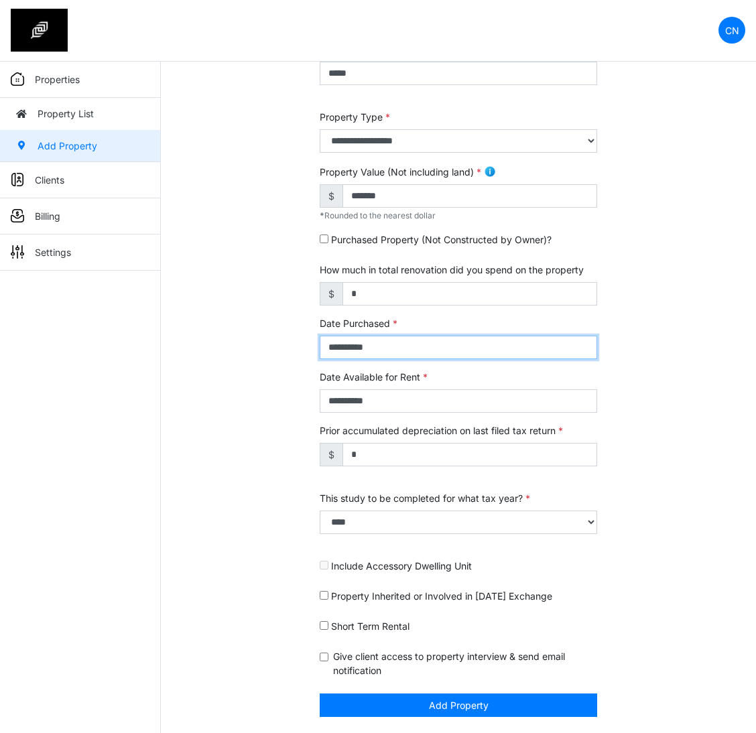
click at [376, 344] on input "**********" at bounding box center [458, 347] width 277 height 23
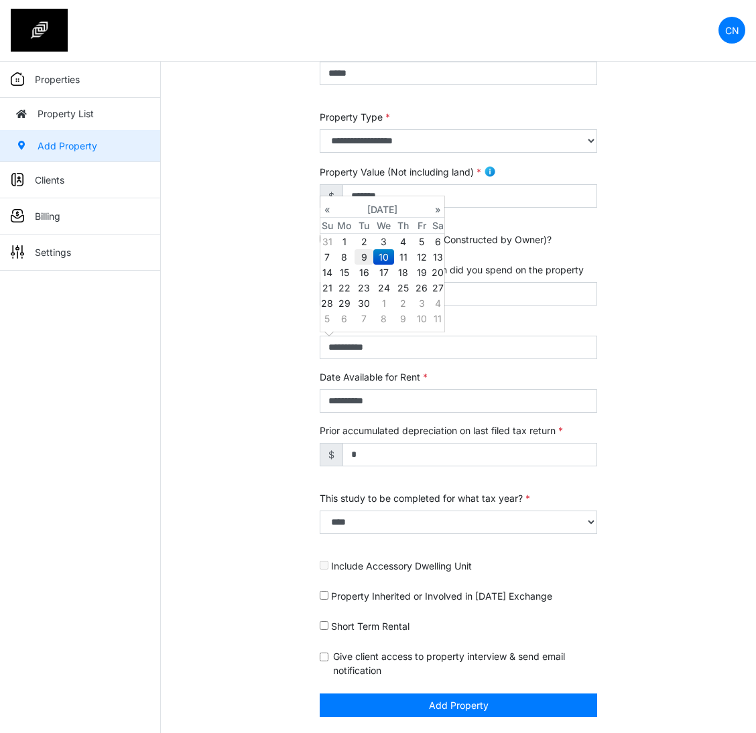
click at [364, 255] on td "9" at bounding box center [363, 256] width 18 height 15
type input "**********"
select select "****"
click at [200, 468] on div "**********" at bounding box center [458, 306] width 595 height 854
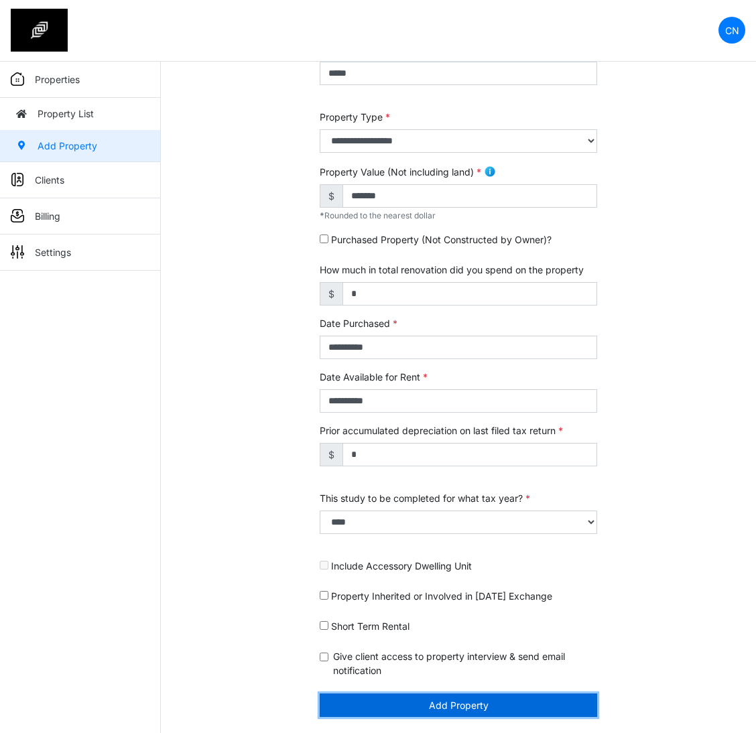
click at [515, 703] on button "Add Property" at bounding box center [458, 704] width 277 height 23
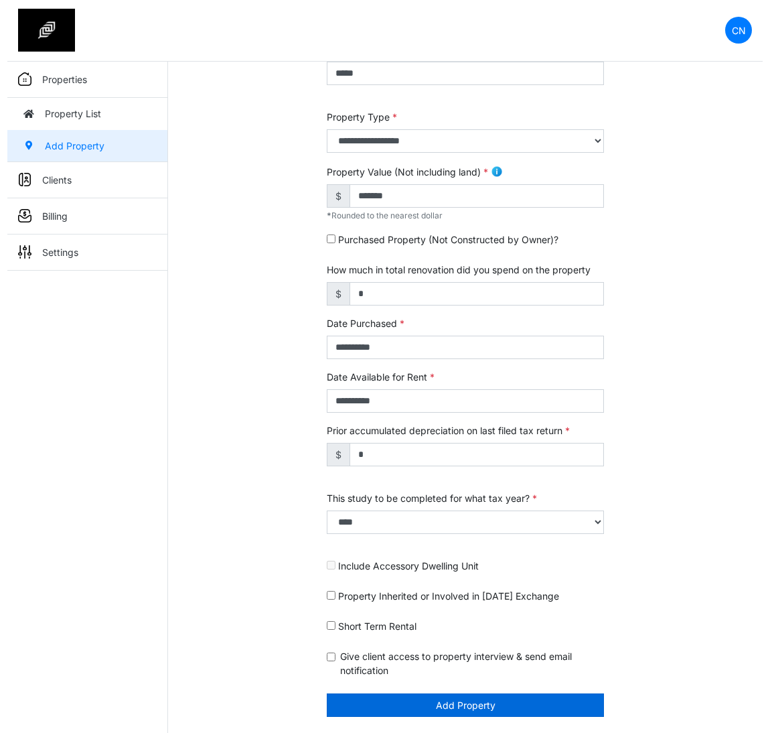
scroll to position [216, 0]
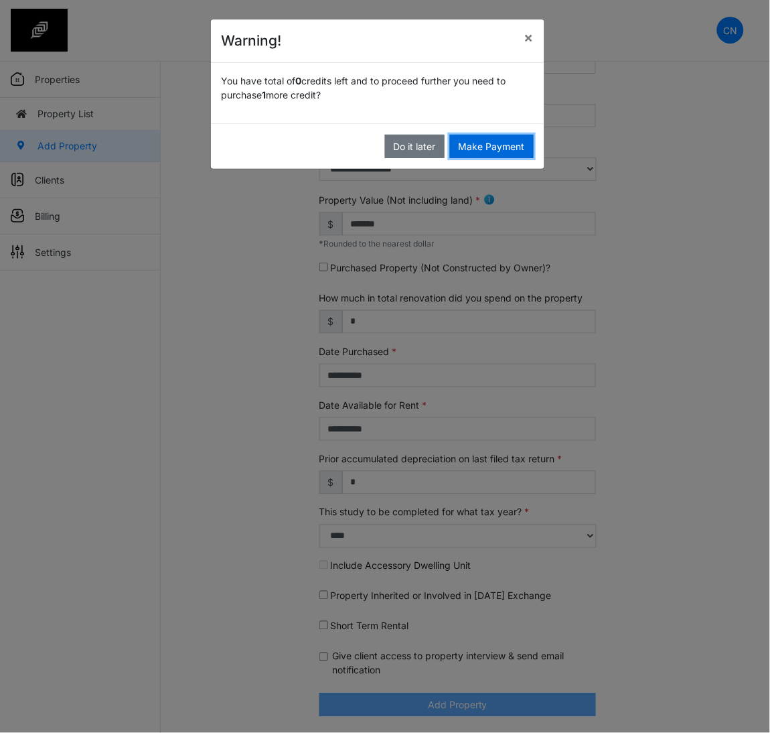
click at [478, 141] on button "Make Payment" at bounding box center [492, 146] width 84 height 23
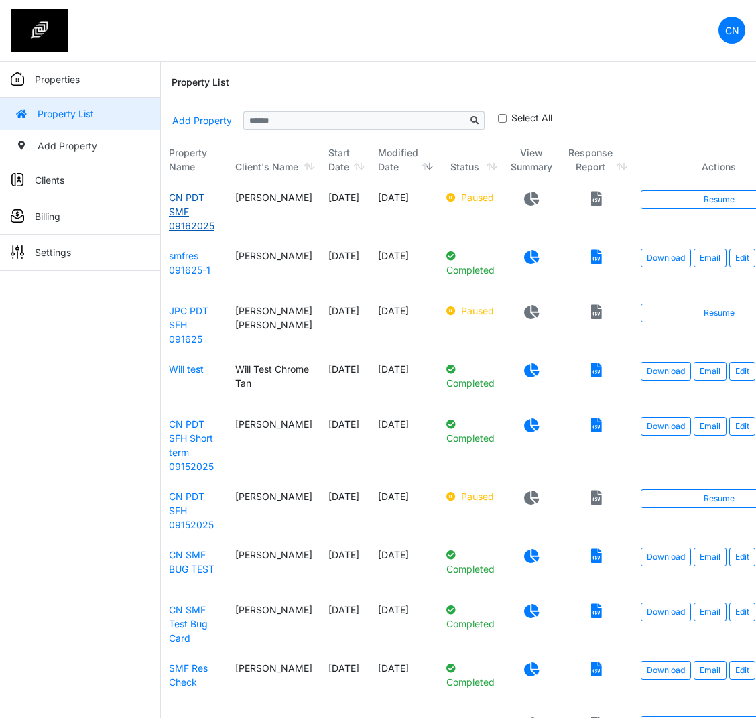
click at [178, 220] on link "CN PDT SMF 09162025" at bounding box center [192, 212] width 46 height 40
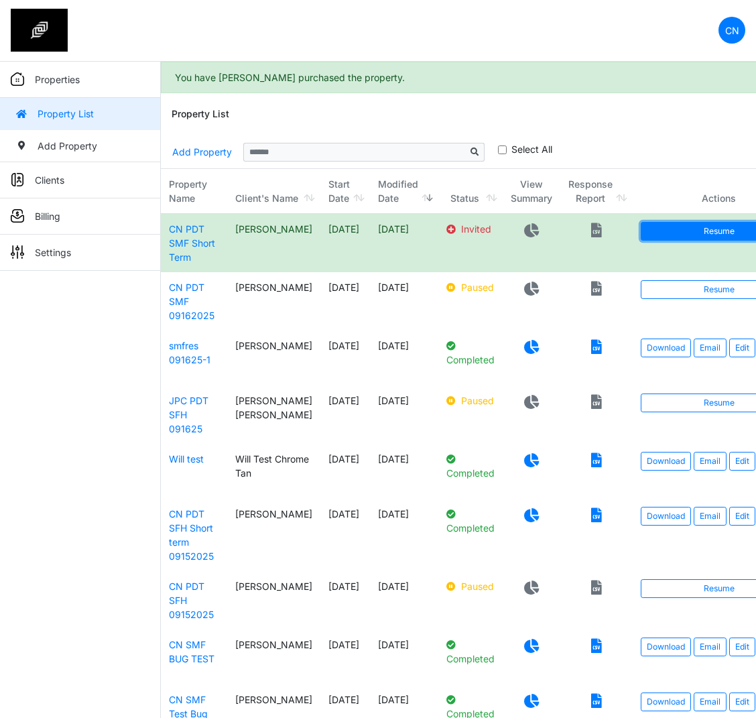
click at [657, 234] on link "Resume" at bounding box center [719, 231] width 156 height 19
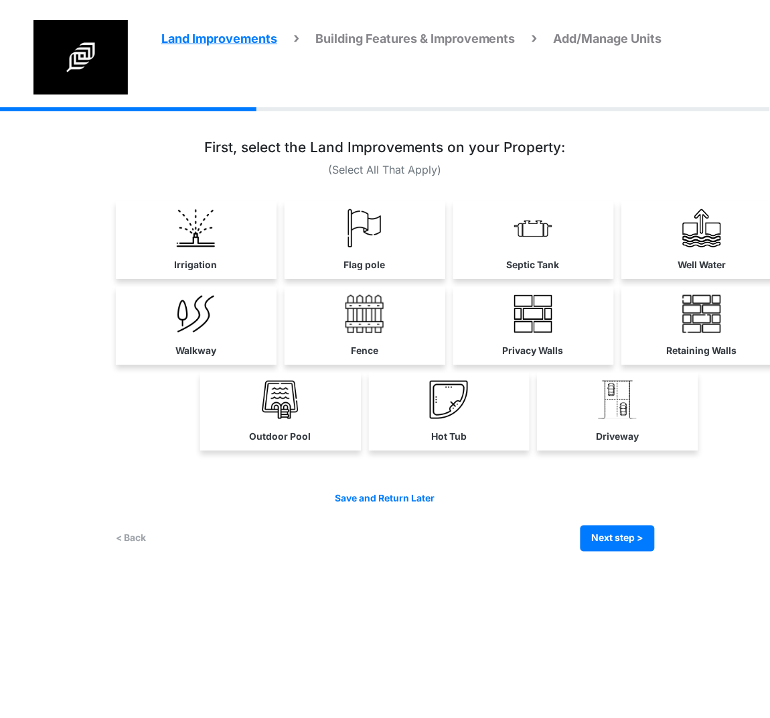
click at [170, 251] on link "Irrigation" at bounding box center [196, 240] width 161 height 78
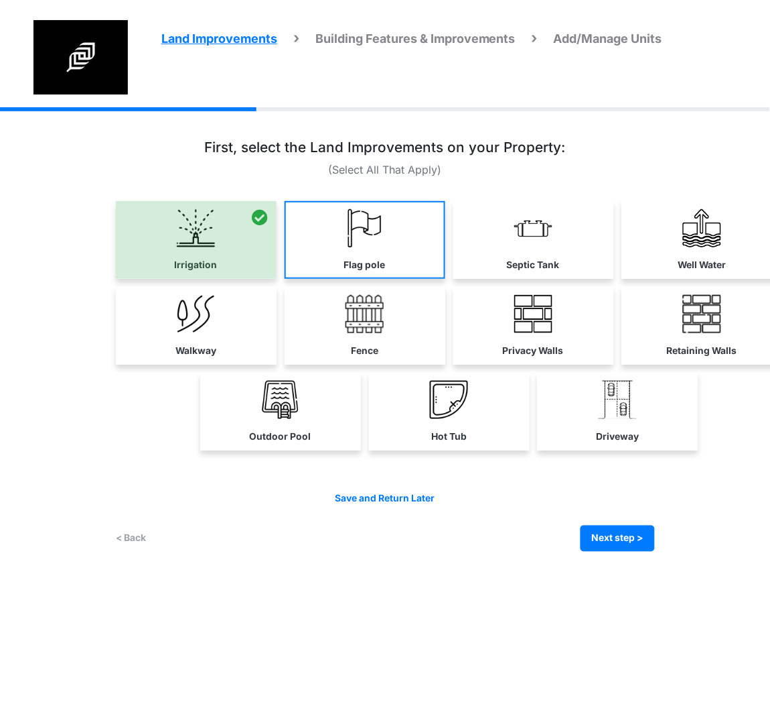
click at [405, 235] on link "Flag pole" at bounding box center [365, 240] width 161 height 78
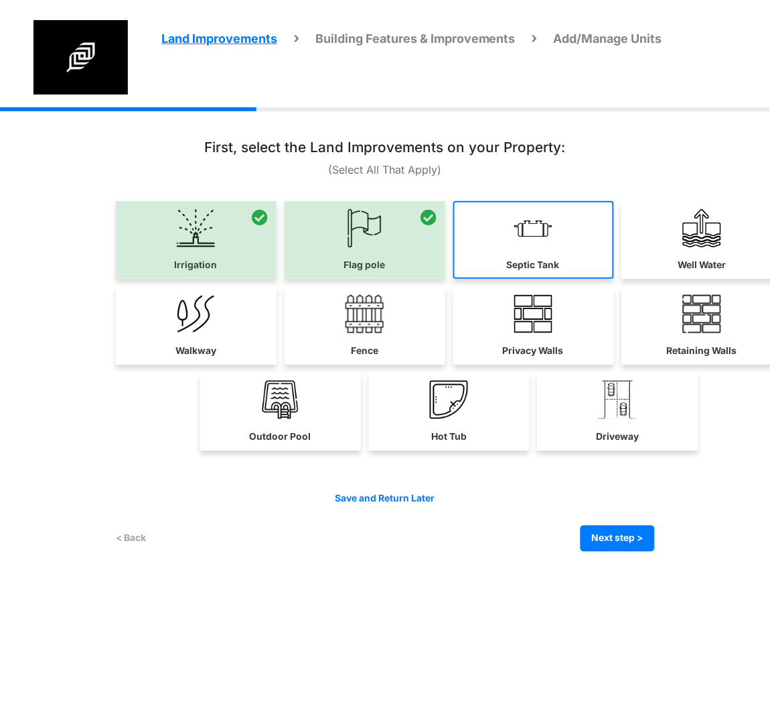
click at [545, 253] on link "Septic Tank" at bounding box center [534, 240] width 161 height 78
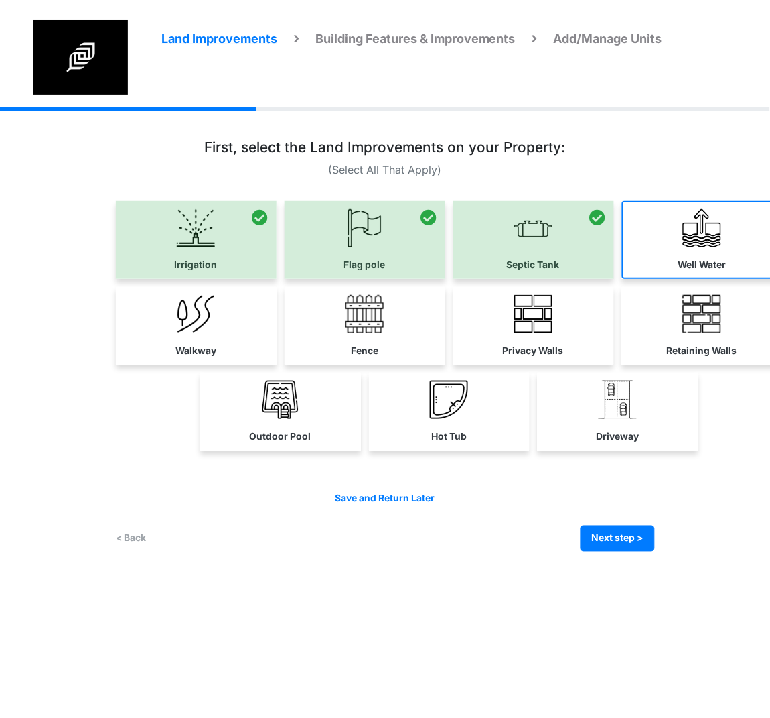
click at [671, 265] on link "Well Water" at bounding box center [702, 240] width 161 height 78
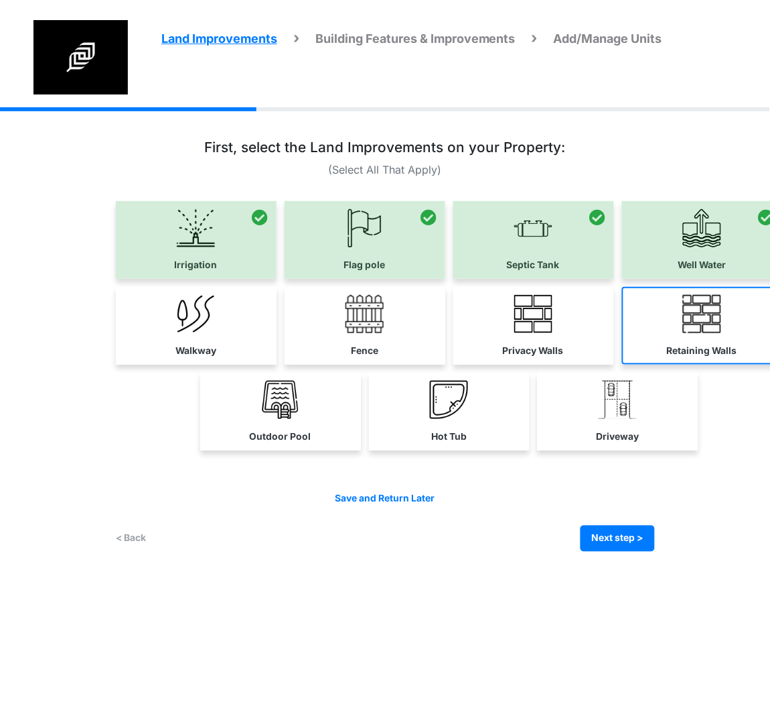
click at [685, 340] on link "Retaining Walls" at bounding box center [702, 326] width 161 height 78
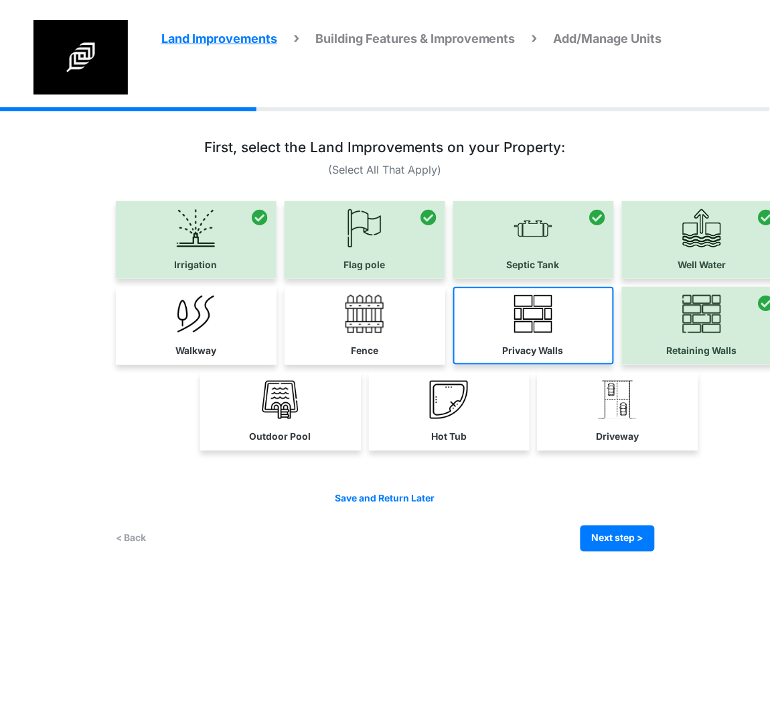
click at [536, 334] on link "Privacy Walls" at bounding box center [534, 326] width 161 height 78
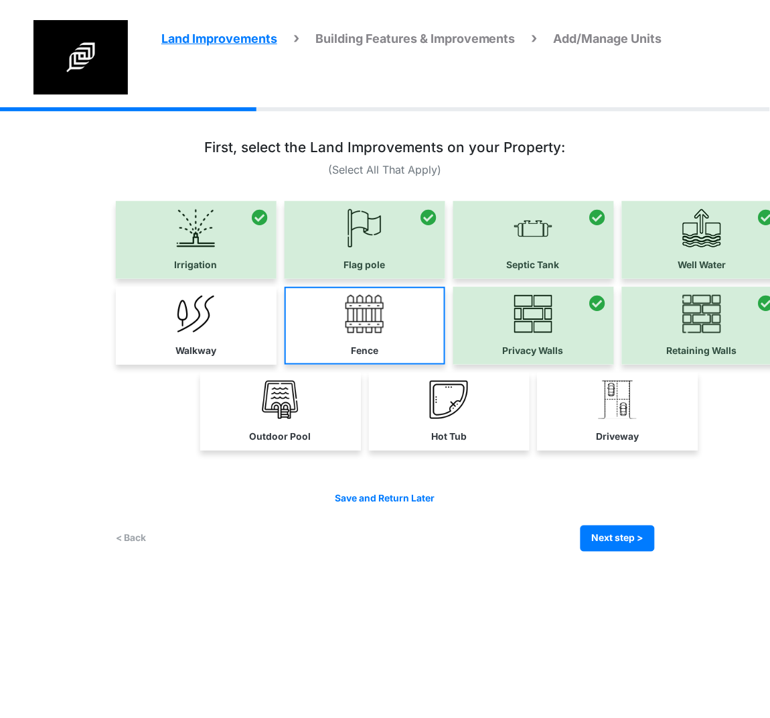
click at [385, 336] on link "Fence" at bounding box center [365, 326] width 161 height 78
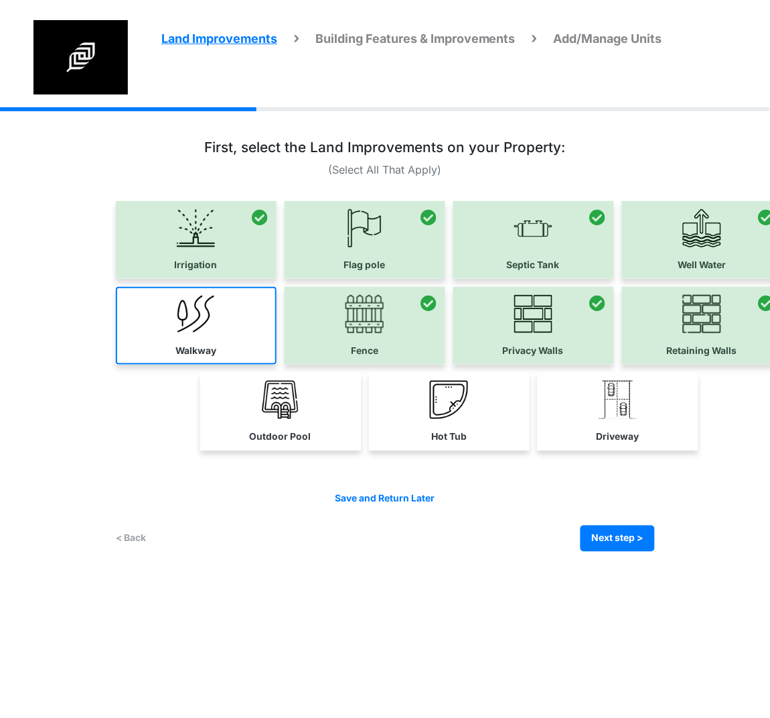
click at [190, 332] on link "Walkway" at bounding box center [196, 326] width 161 height 78
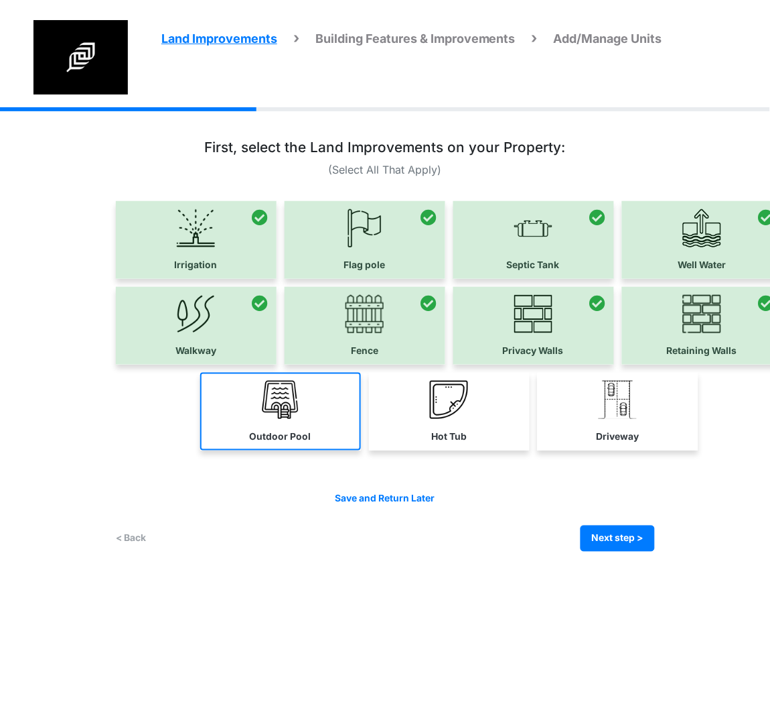
click at [266, 429] on label "Outdoor Pool" at bounding box center [281, 436] width 62 height 14
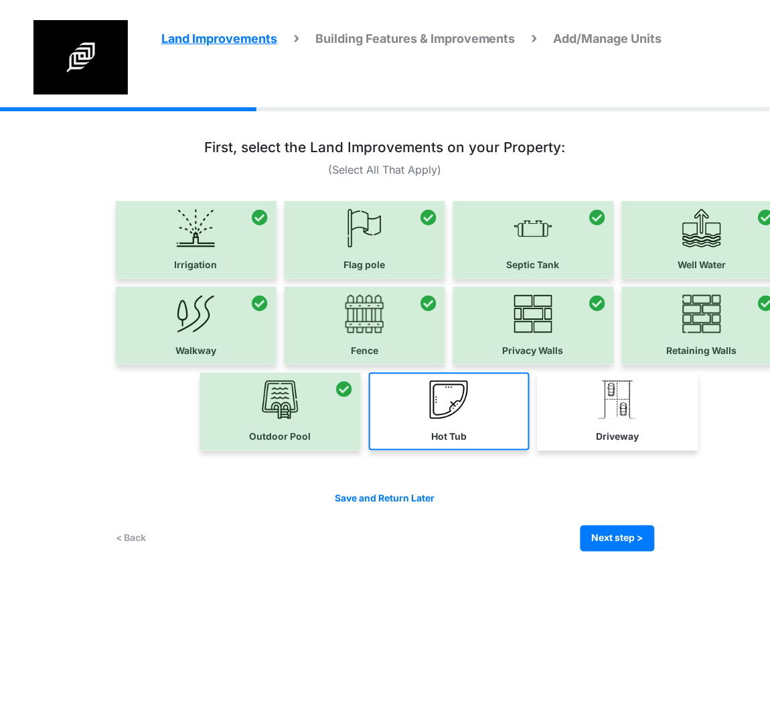
click at [460, 429] on label "Hot Tub" at bounding box center [449, 436] width 36 height 14
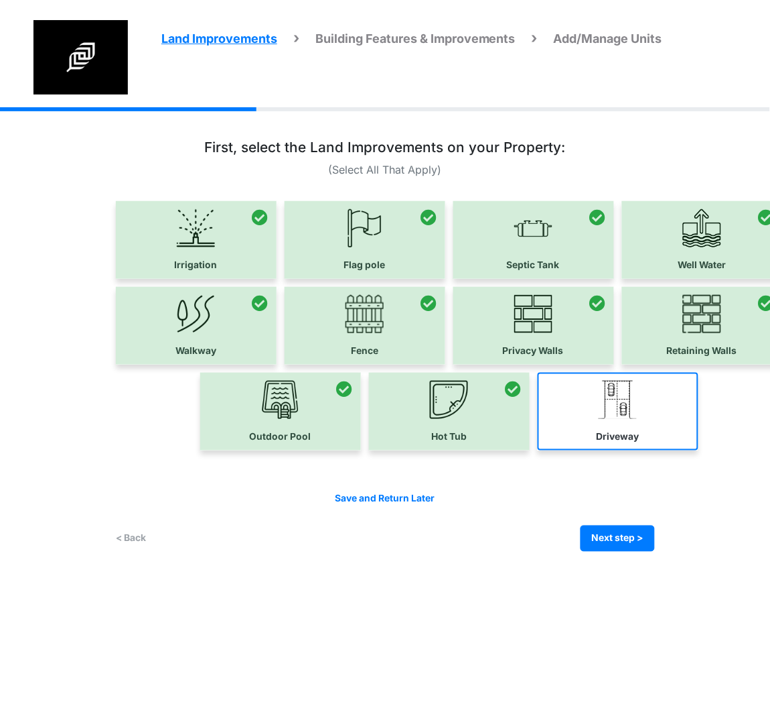
click at [630, 430] on label "Driveway" at bounding box center [618, 436] width 43 height 14
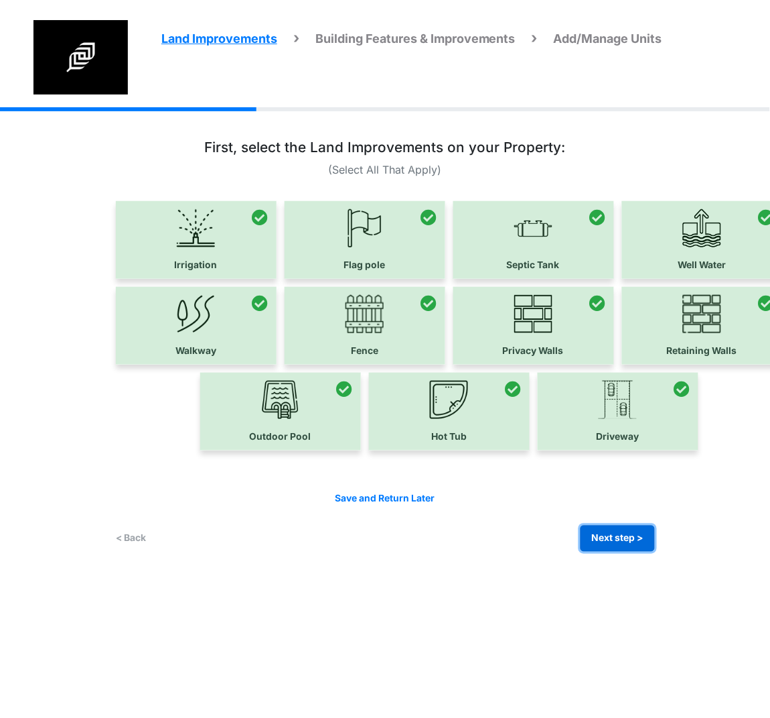
click at [629, 536] on button "Next step >" at bounding box center [618, 538] width 74 height 26
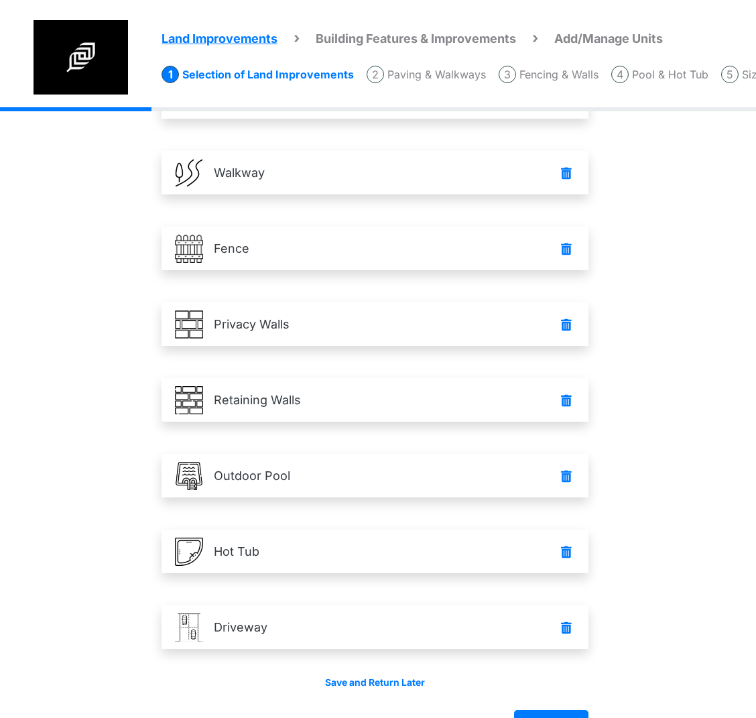
scroll to position [396, 0]
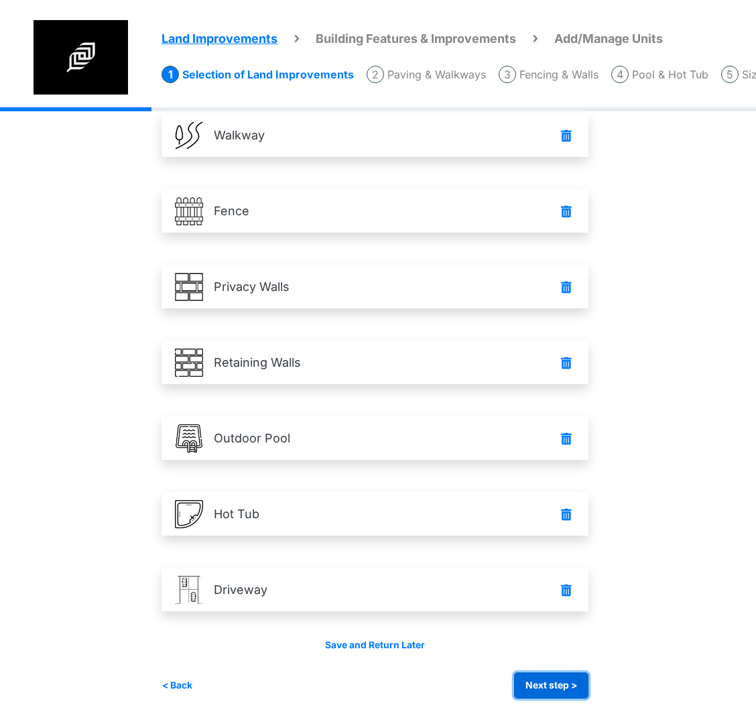
click at [549, 687] on button "Next step >" at bounding box center [551, 685] width 74 height 26
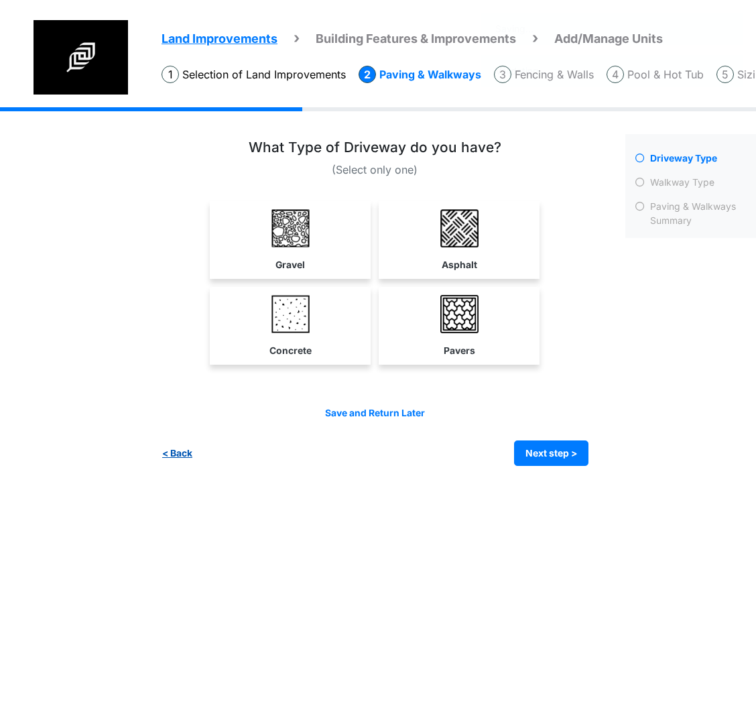
scroll to position [0, 0]
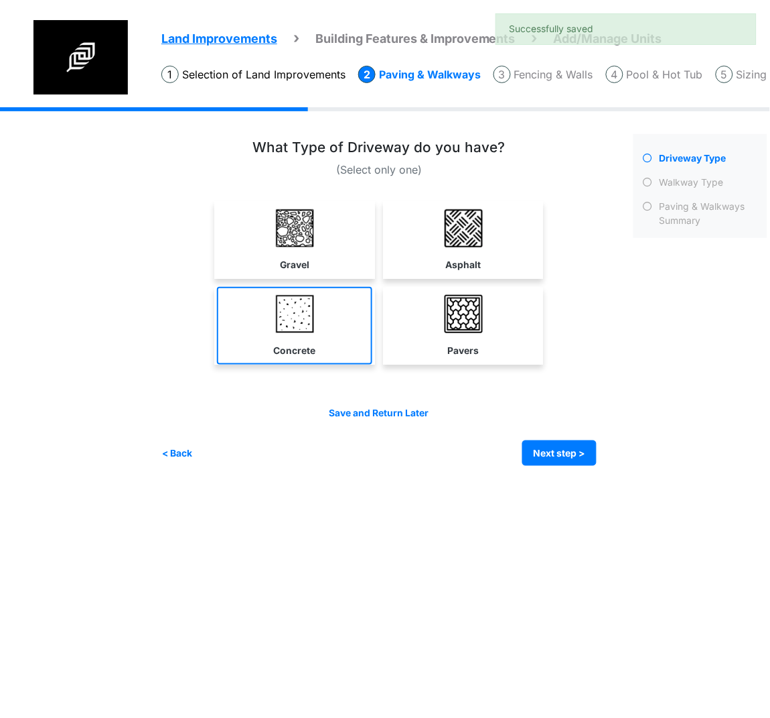
click at [312, 322] on img at bounding box center [295, 314] width 38 height 38
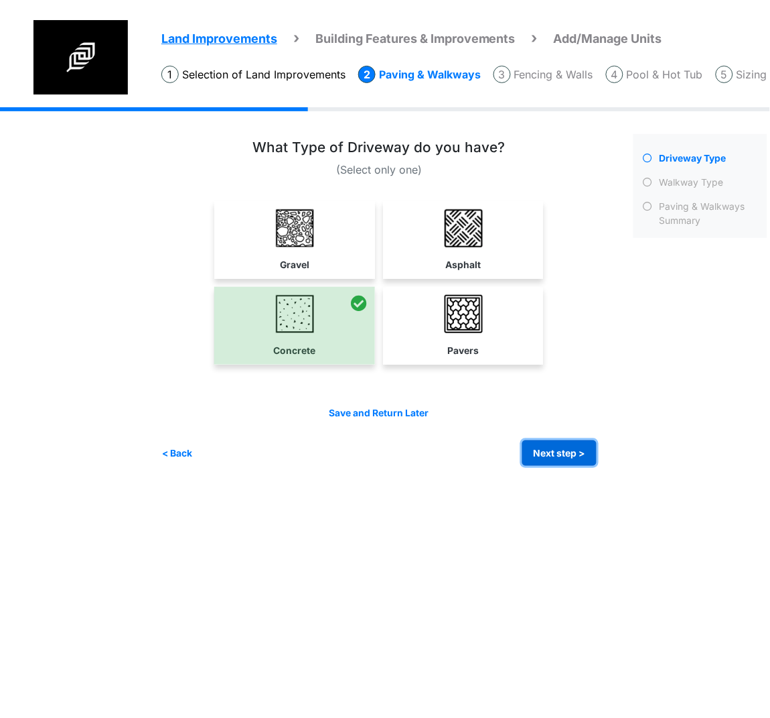
click at [550, 454] on button "Next step >" at bounding box center [560, 453] width 74 height 26
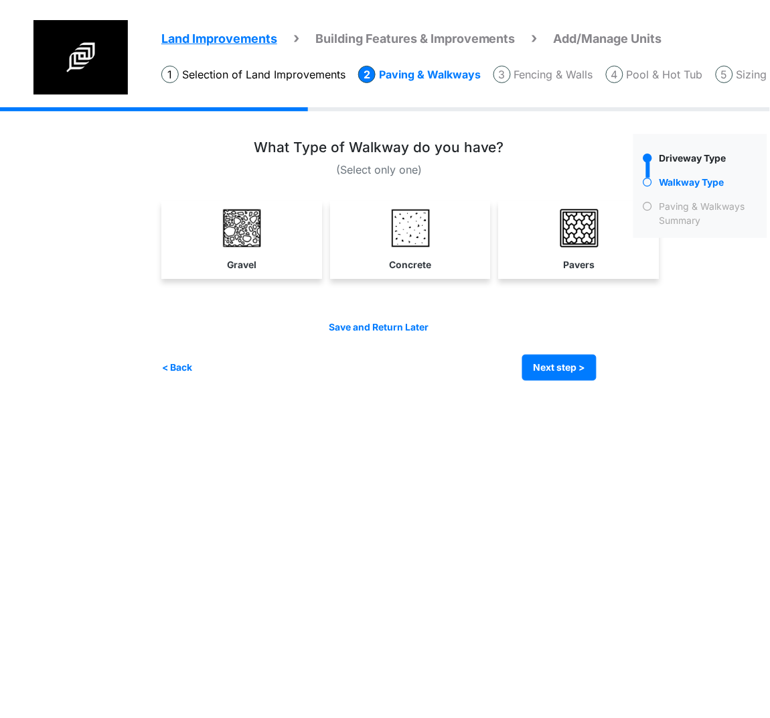
click at [275, 238] on link "Gravel" at bounding box center [241, 240] width 155 height 78
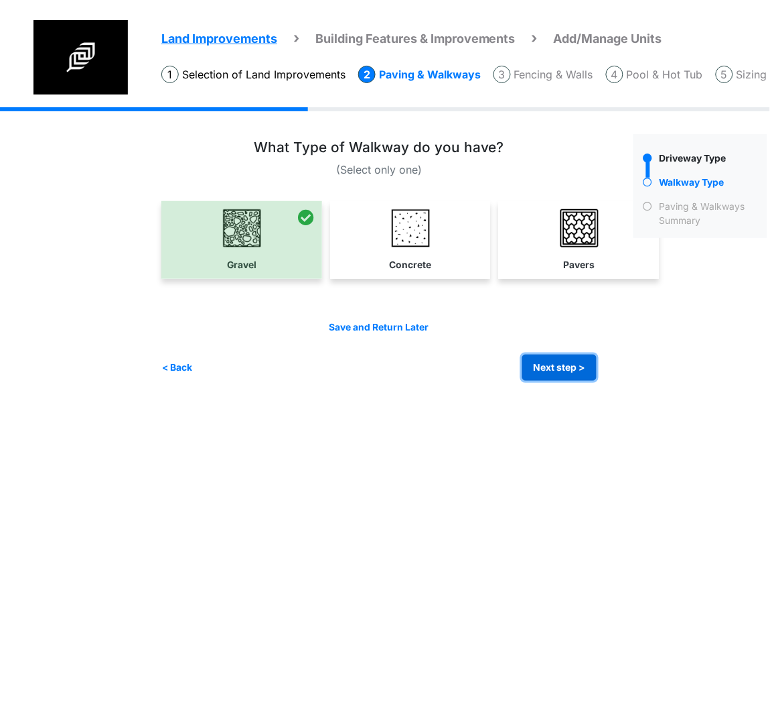
click at [558, 374] on button "Next step >" at bounding box center [560, 367] width 74 height 26
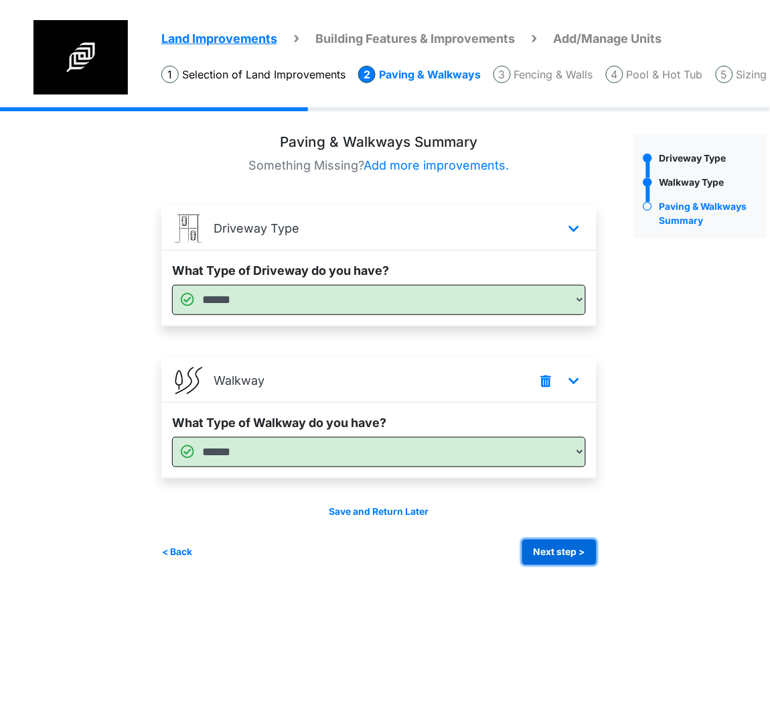
click at [553, 552] on button "Next step >" at bounding box center [560, 552] width 74 height 26
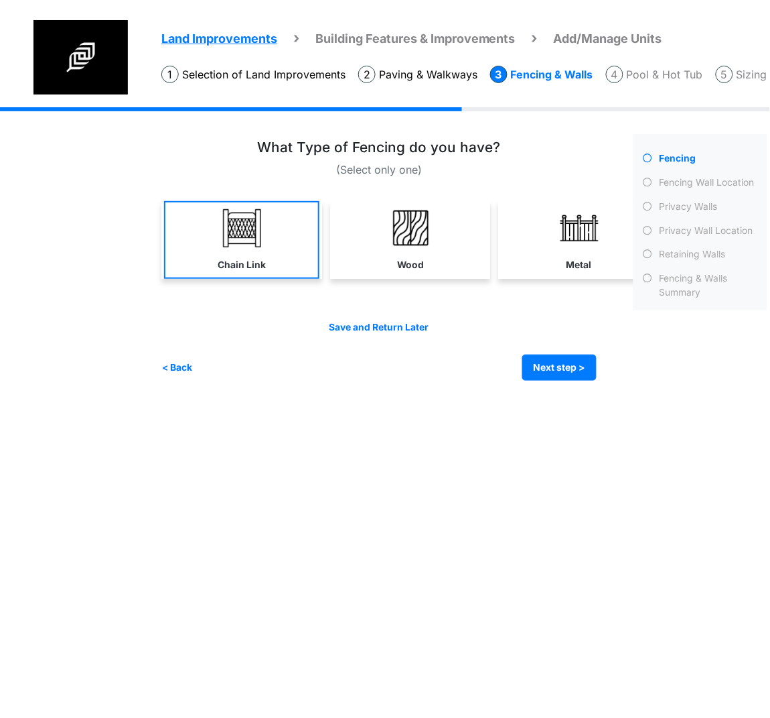
click at [223, 222] on img at bounding box center [242, 228] width 38 height 38
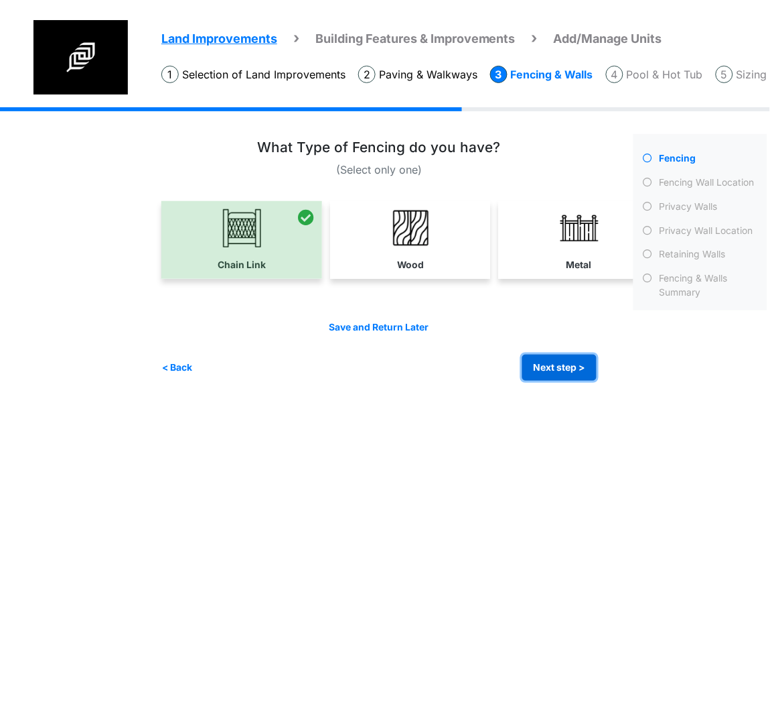
click at [539, 370] on button "Next step >" at bounding box center [560, 367] width 74 height 26
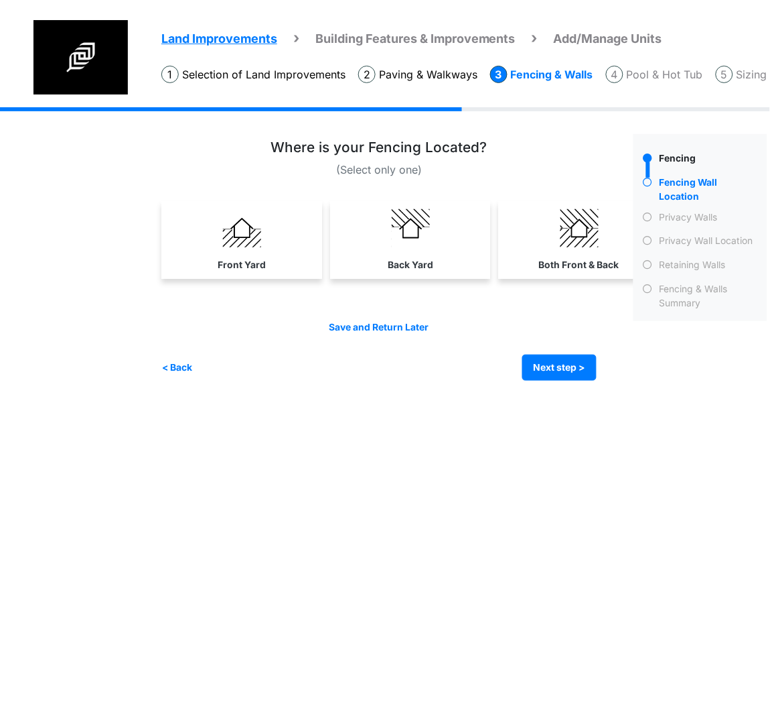
click at [234, 233] on img at bounding box center [242, 228] width 38 height 38
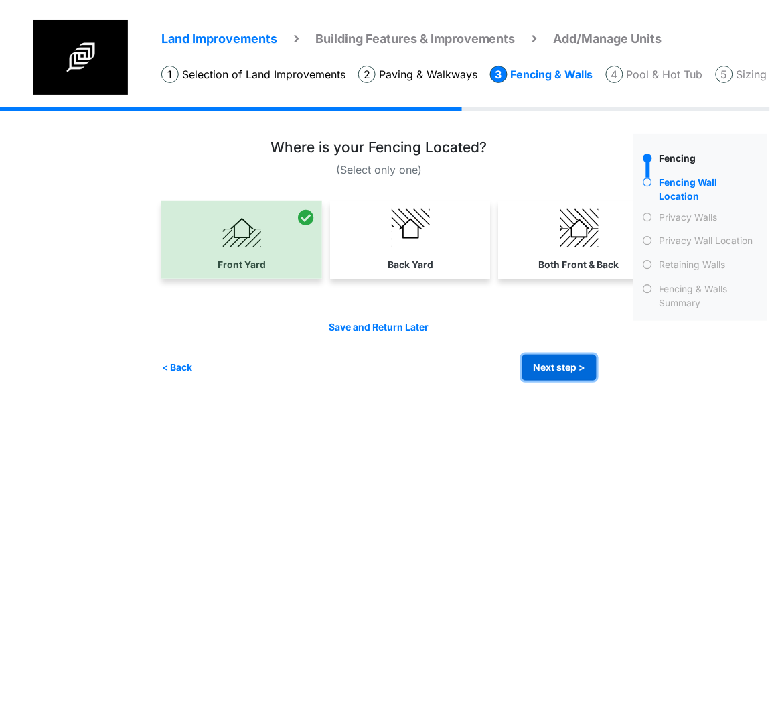
click at [539, 365] on button "Next step >" at bounding box center [560, 367] width 74 height 26
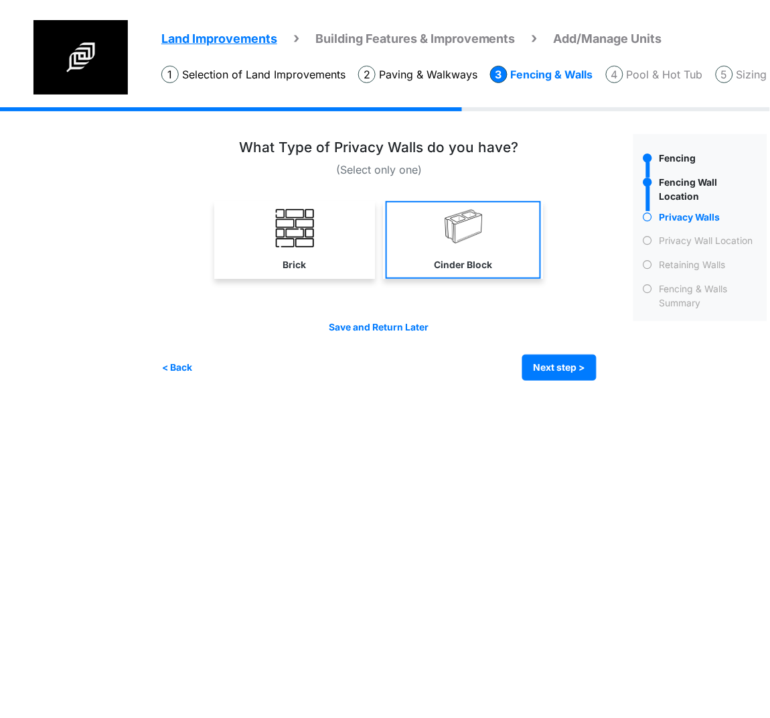
click at [494, 254] on link "Cinder Block" at bounding box center [463, 240] width 155 height 78
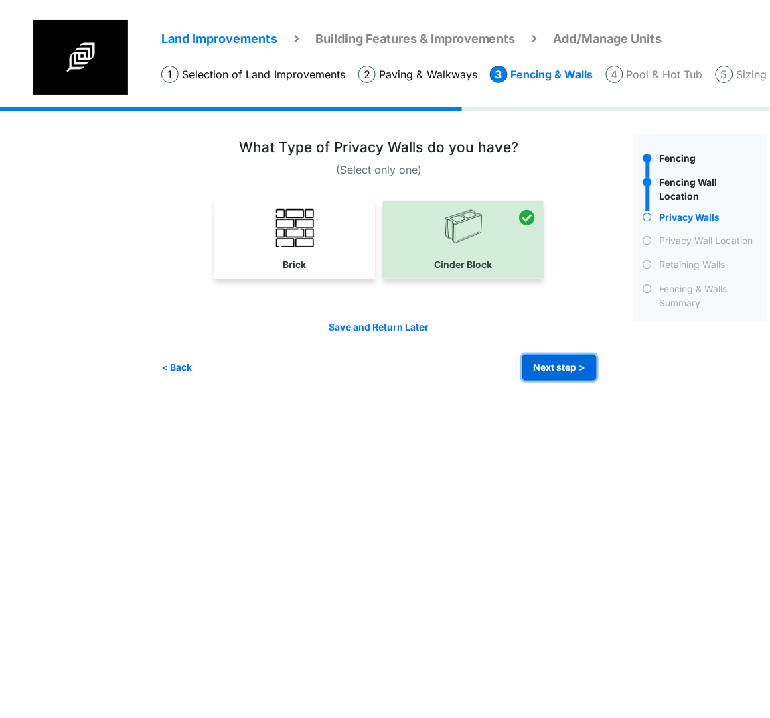
click at [545, 368] on button "Next step >" at bounding box center [560, 367] width 74 height 26
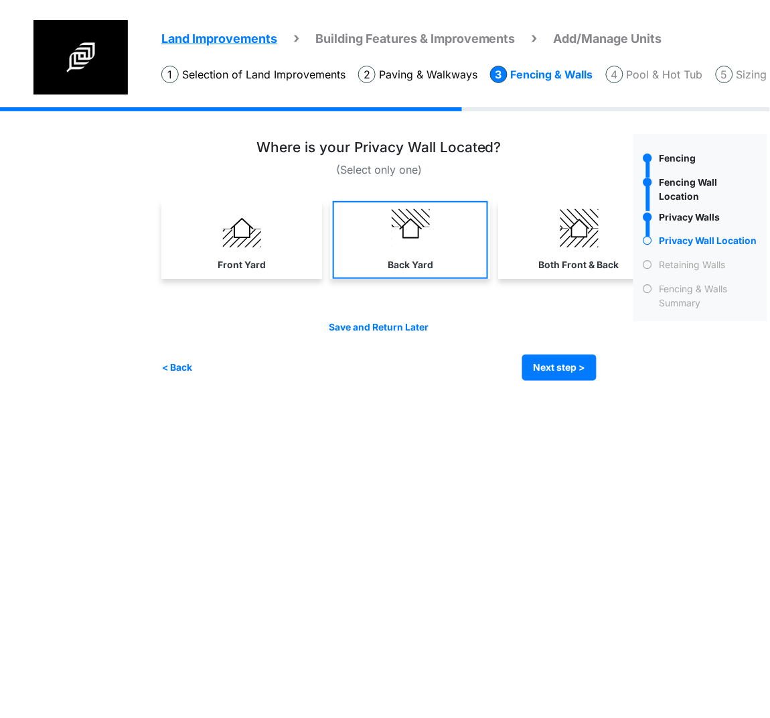
click at [369, 249] on link "Back Yard" at bounding box center [410, 240] width 155 height 78
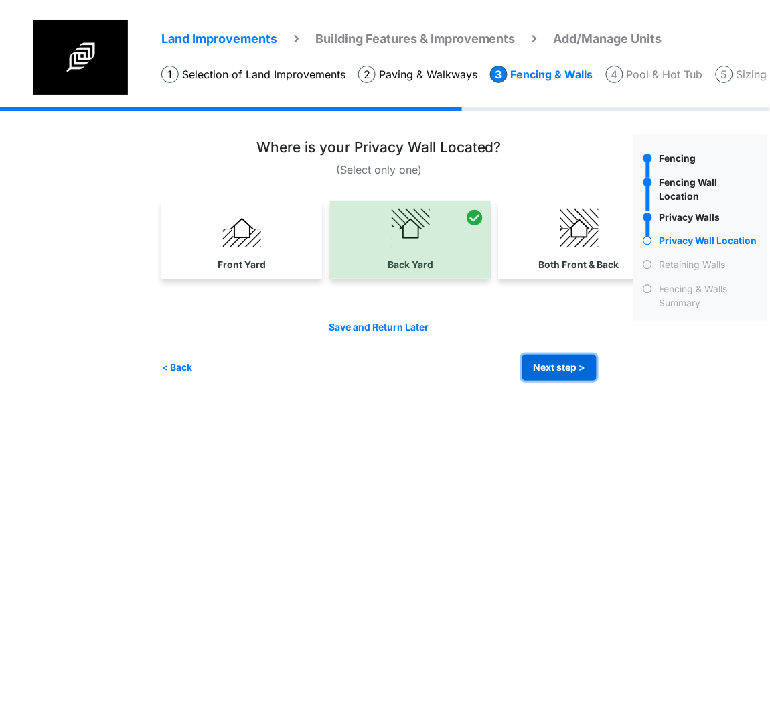
click at [580, 372] on button "Next step >" at bounding box center [560, 367] width 74 height 26
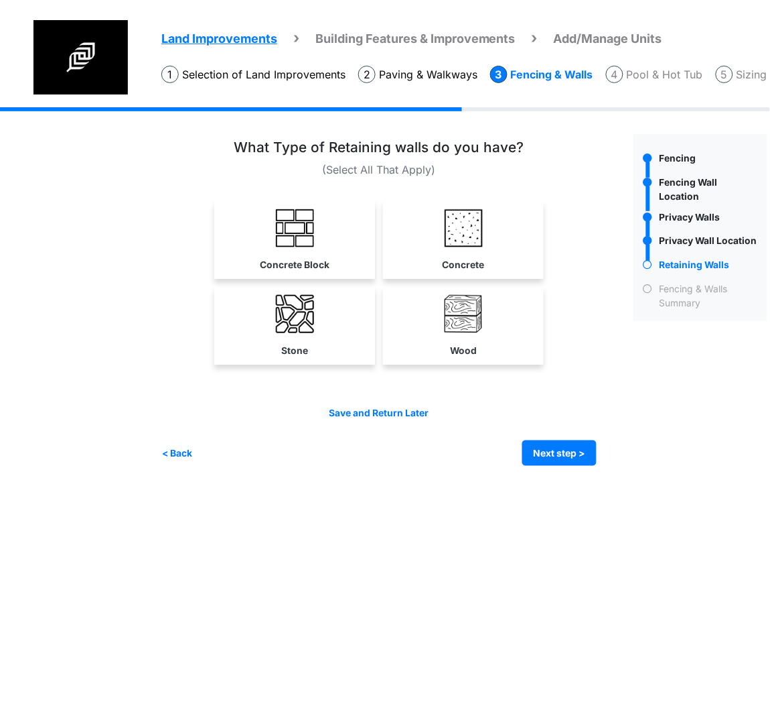
click at [296, 232] on img at bounding box center [295, 228] width 38 height 38
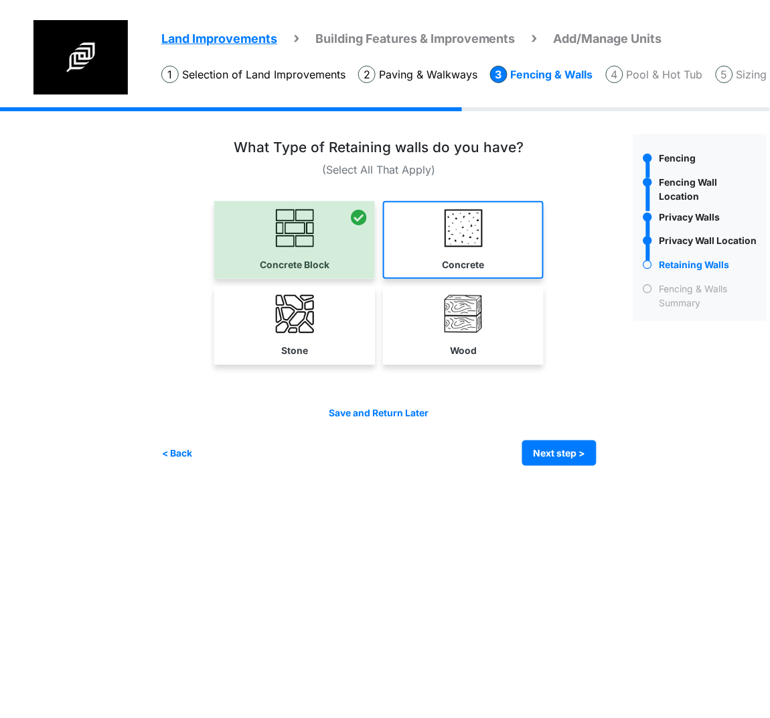
click at [416, 230] on link "Concrete" at bounding box center [463, 240] width 161 height 78
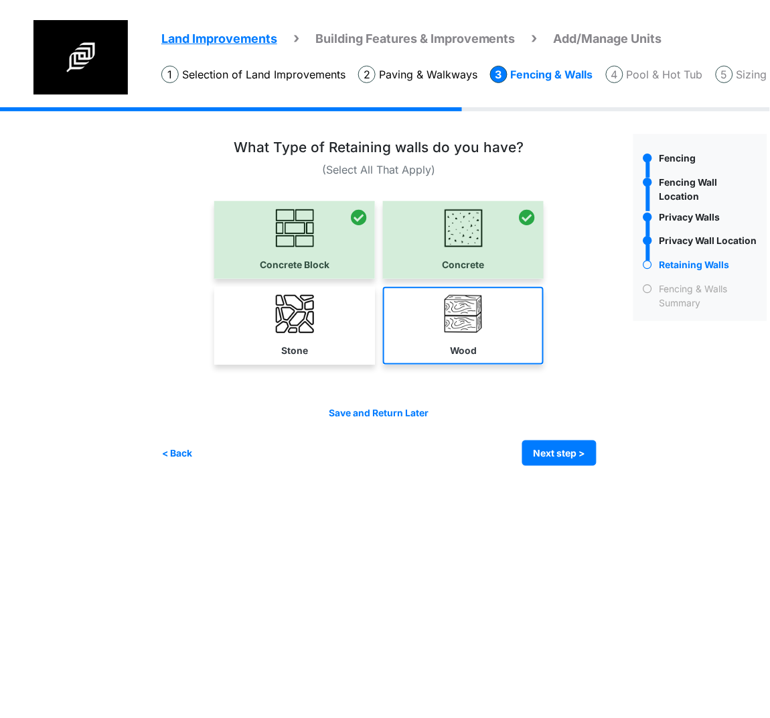
click at [417, 319] on link "Wood" at bounding box center [463, 326] width 161 height 78
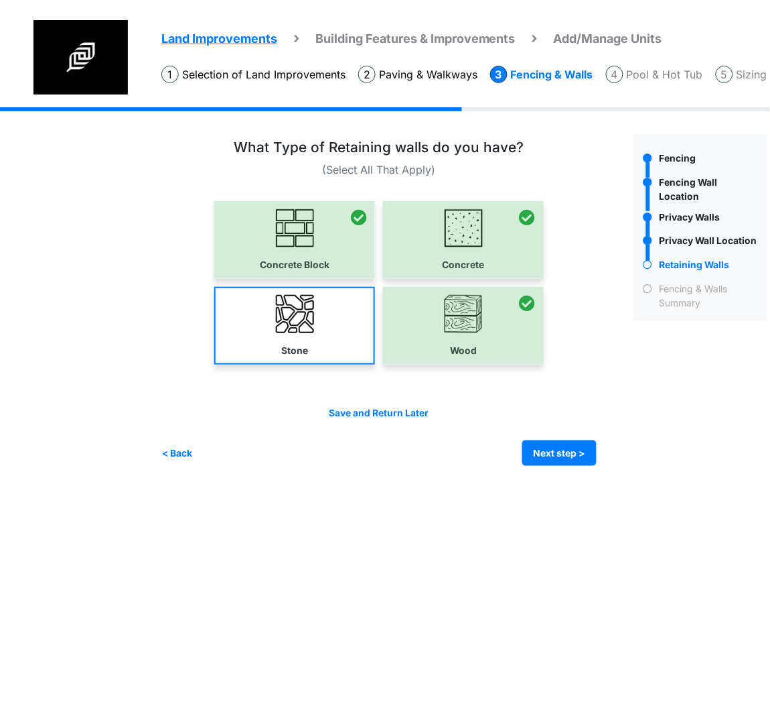
click at [331, 320] on link "Stone" at bounding box center [294, 326] width 161 height 78
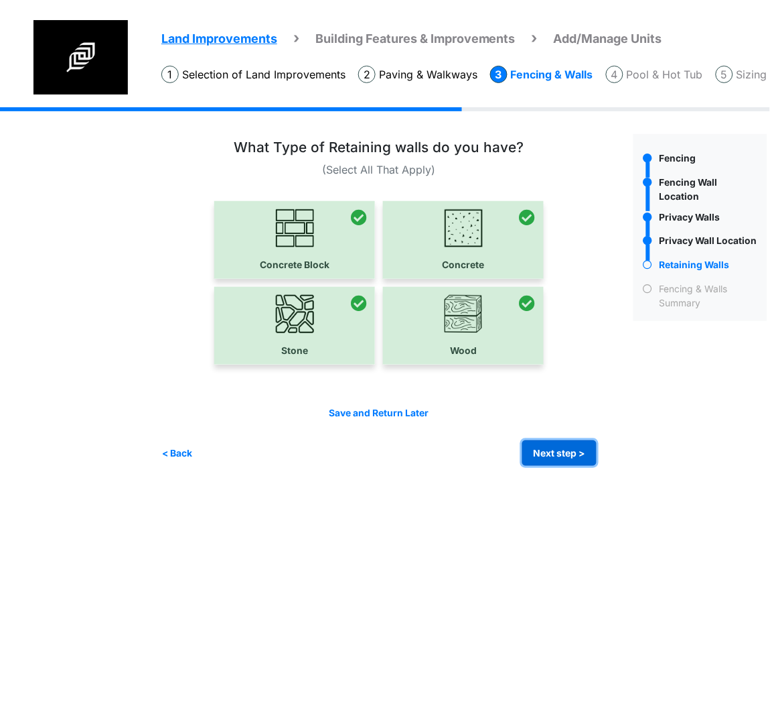
click at [552, 446] on button "Next step >" at bounding box center [560, 453] width 74 height 26
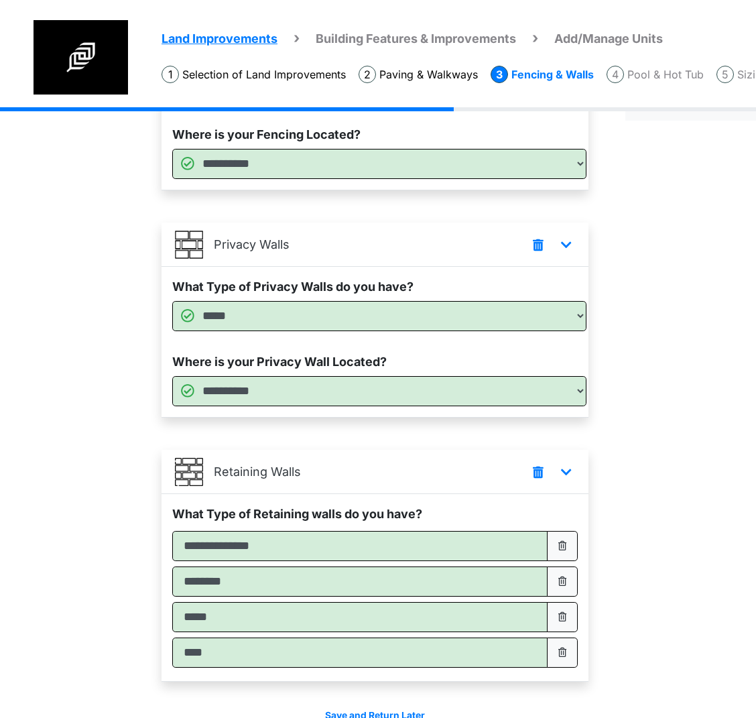
scroll to position [282, 0]
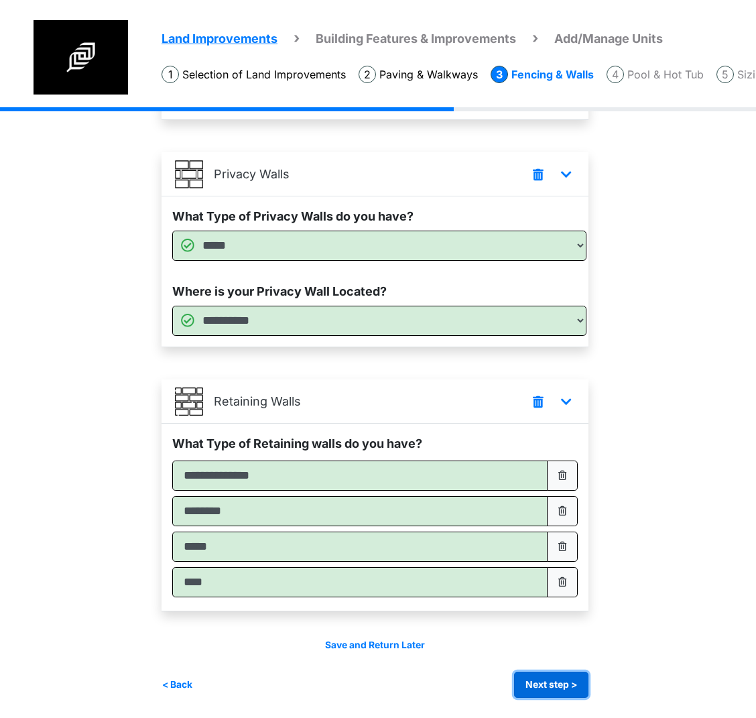
click at [577, 687] on button "Next step >" at bounding box center [551, 684] width 74 height 26
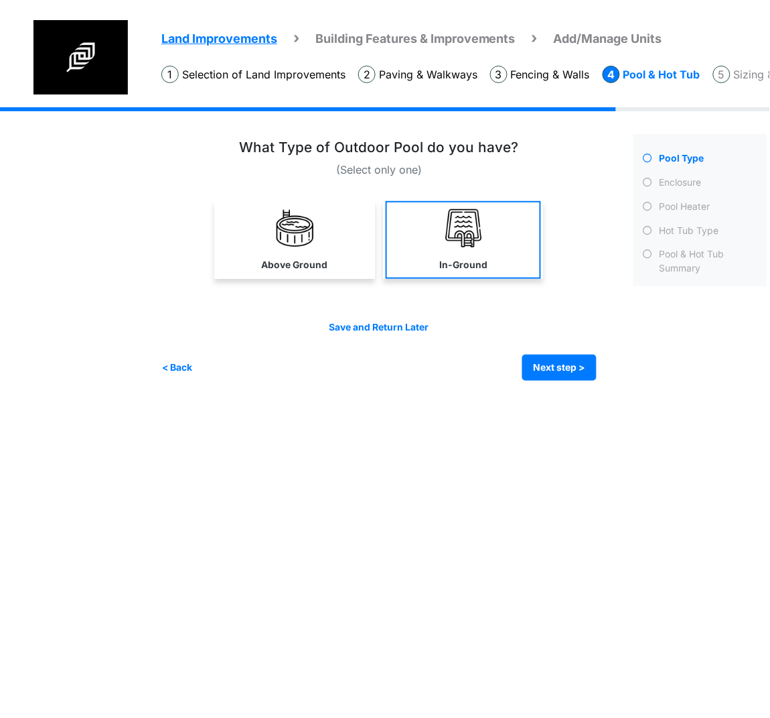
click at [496, 258] on link "In-Ground" at bounding box center [463, 240] width 155 height 78
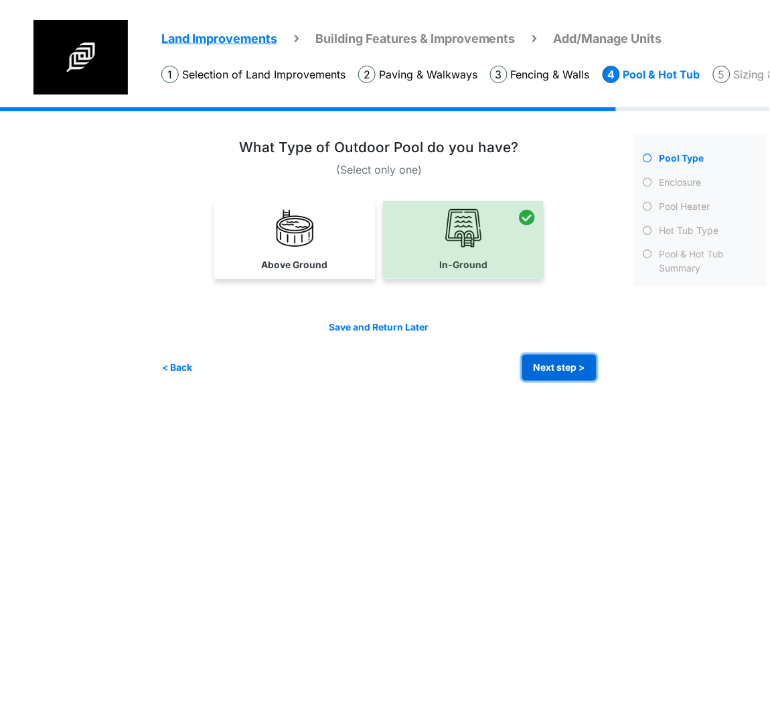
click at [558, 363] on button "Next step >" at bounding box center [560, 367] width 74 height 26
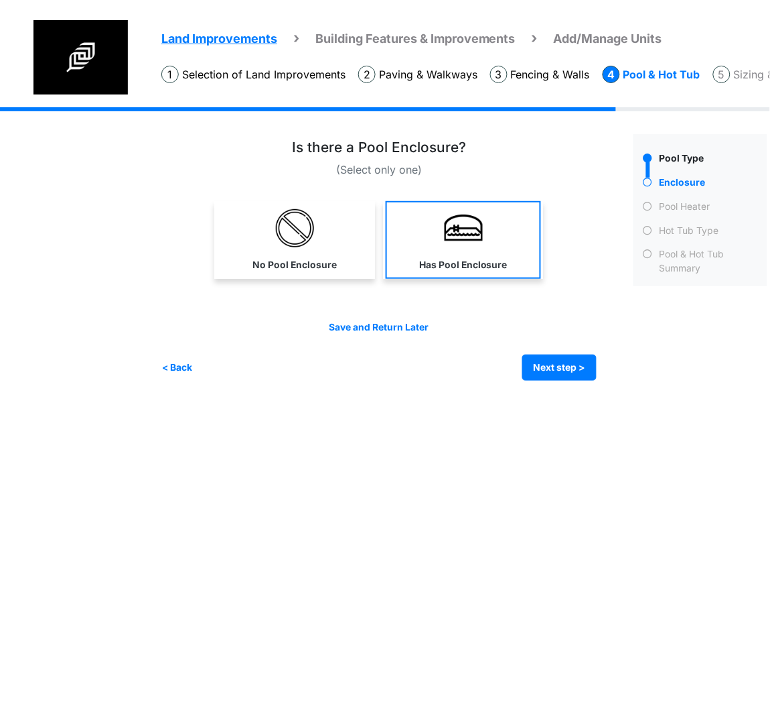
click at [480, 219] on img at bounding box center [464, 228] width 38 height 38
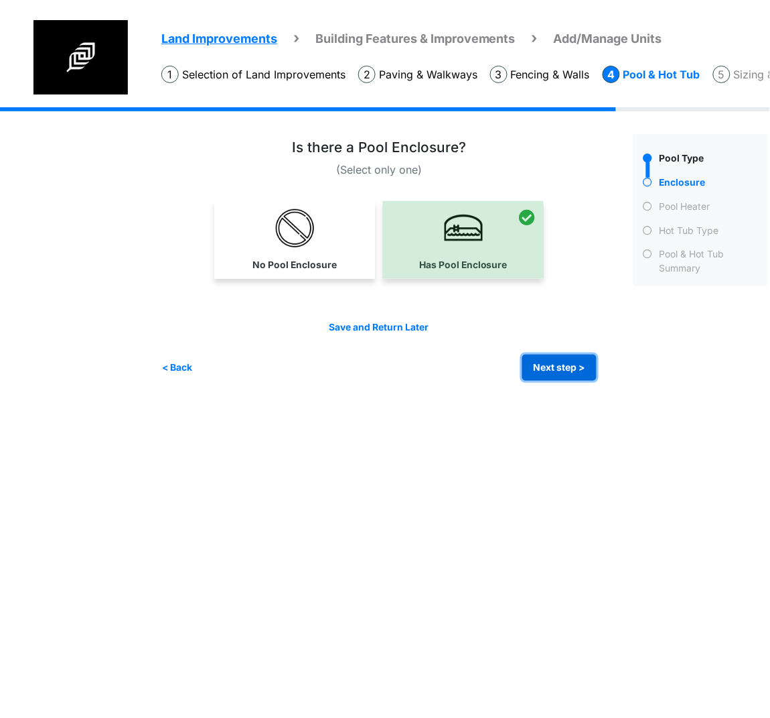
click at [551, 355] on button "Next step >" at bounding box center [560, 367] width 74 height 26
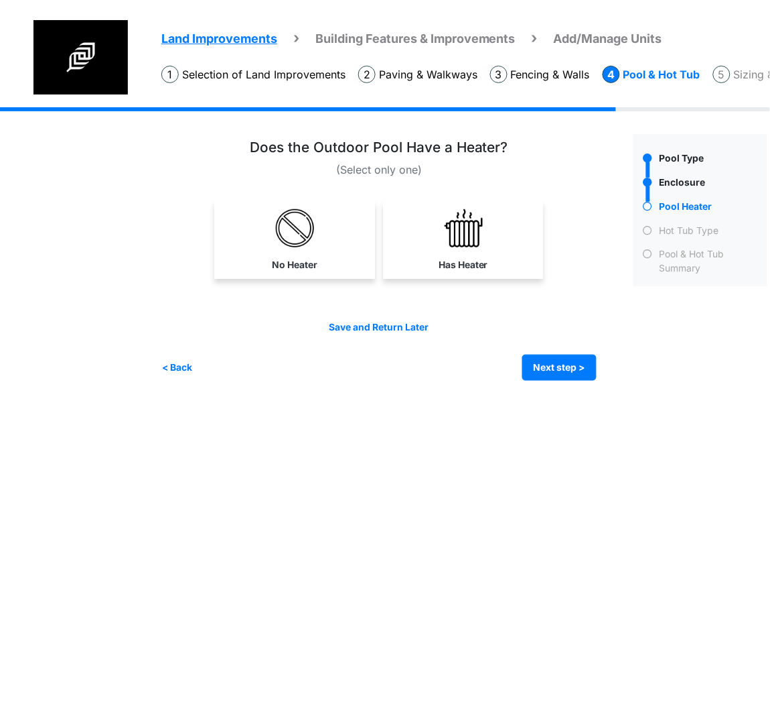
click at [509, 250] on link "Has Heater" at bounding box center [463, 240] width 155 height 78
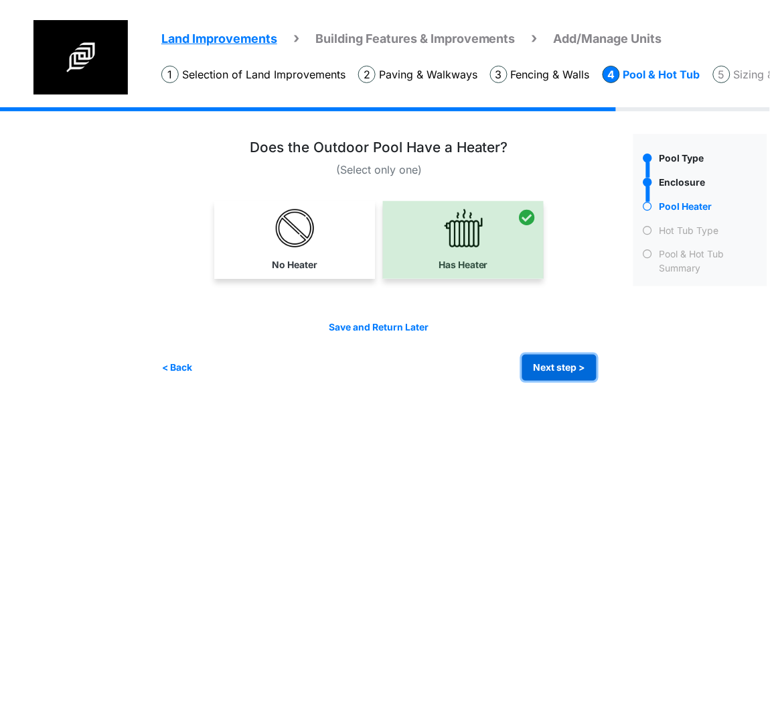
click at [560, 366] on button "Next step >" at bounding box center [560, 367] width 74 height 26
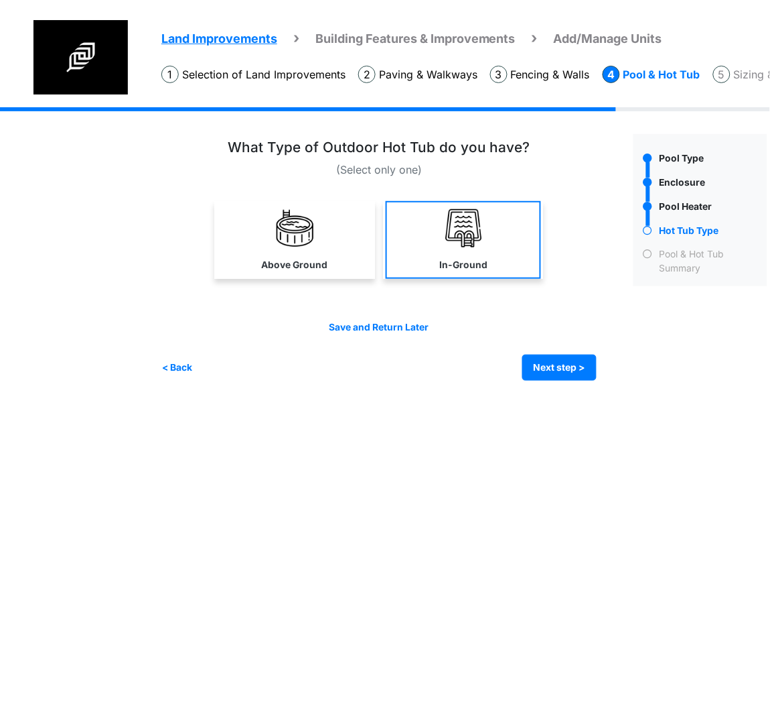
click at [492, 235] on link "In-Ground" at bounding box center [463, 240] width 155 height 78
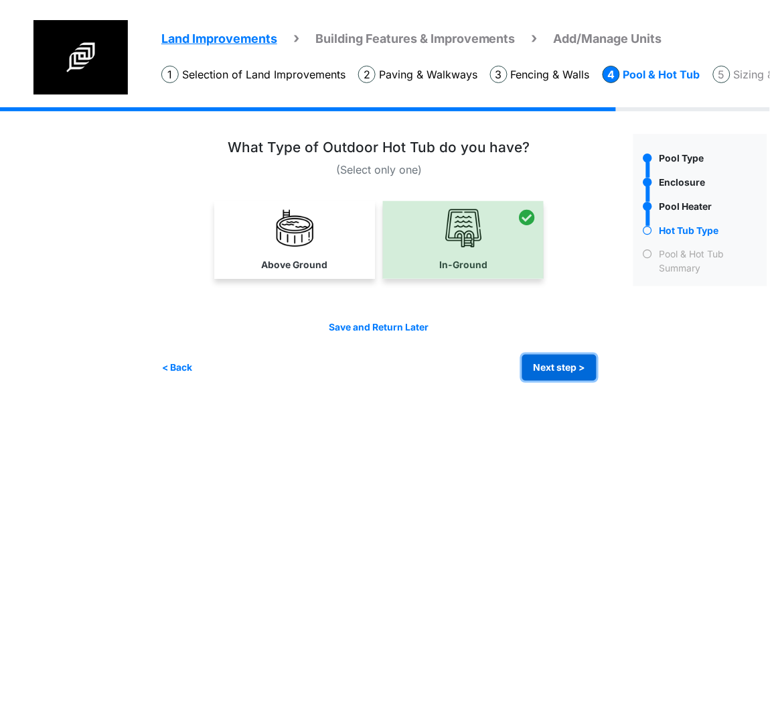
click at [568, 354] on button "Next step >" at bounding box center [560, 367] width 74 height 26
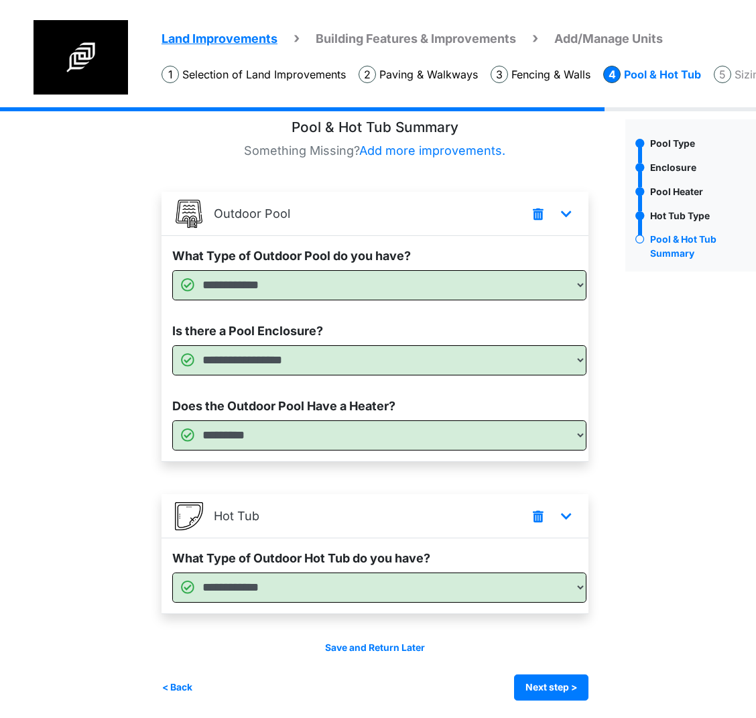
scroll to position [18, 0]
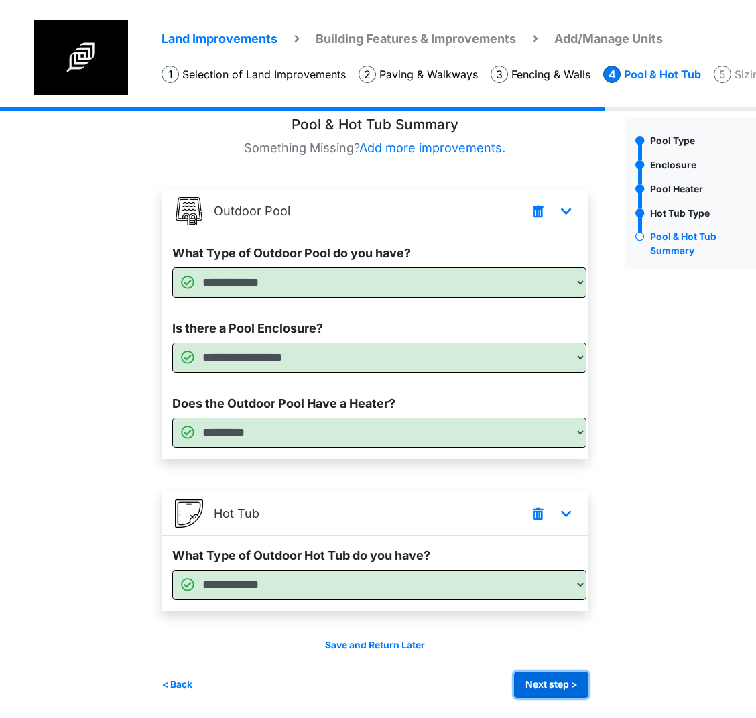
drag, startPoint x: 572, startPoint y: 679, endPoint x: 765, endPoint y: 672, distance: 193.8
click at [572, 679] on button "Next step >" at bounding box center [551, 684] width 74 height 26
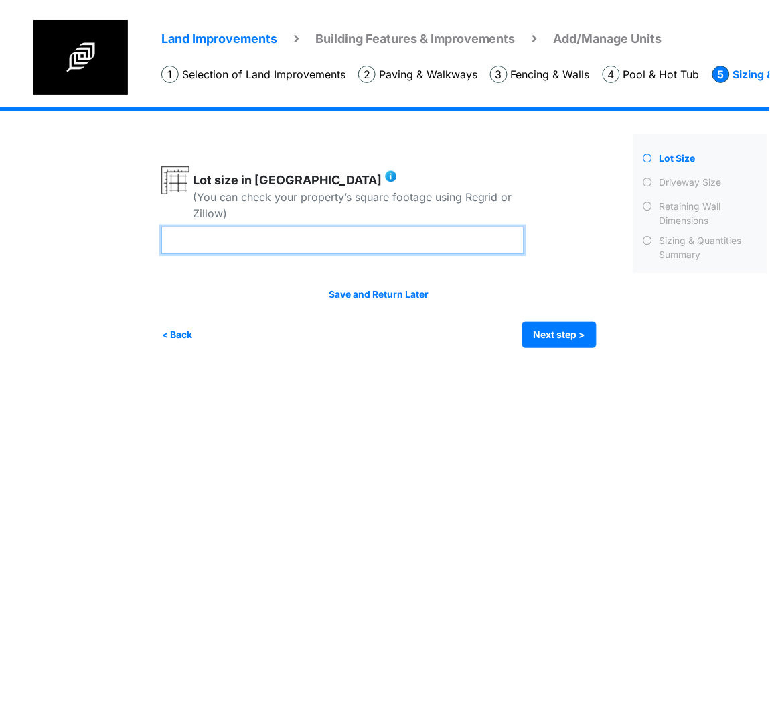
click at [271, 247] on input "number" at bounding box center [342, 239] width 363 height 27
type input "**"
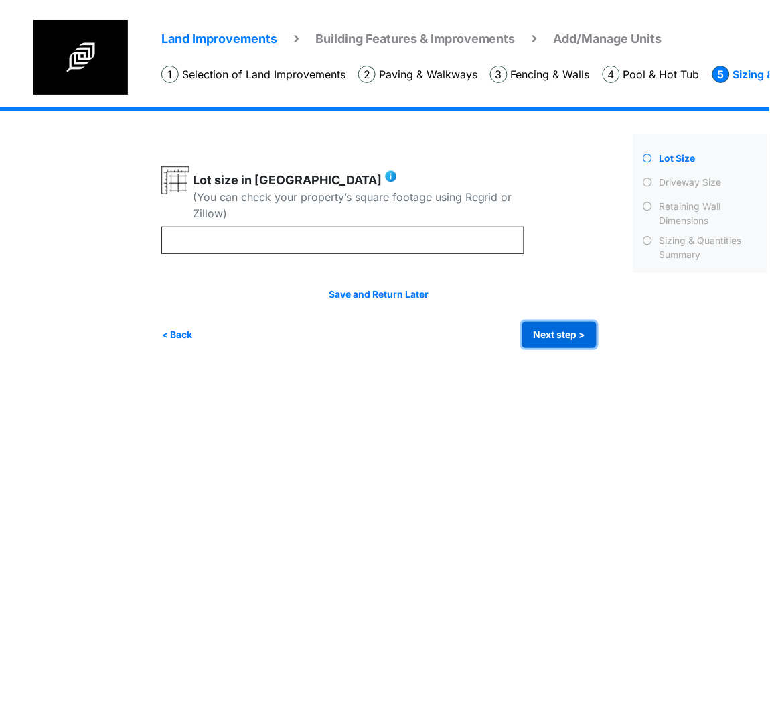
click at [562, 322] on button "Next step >" at bounding box center [560, 335] width 74 height 26
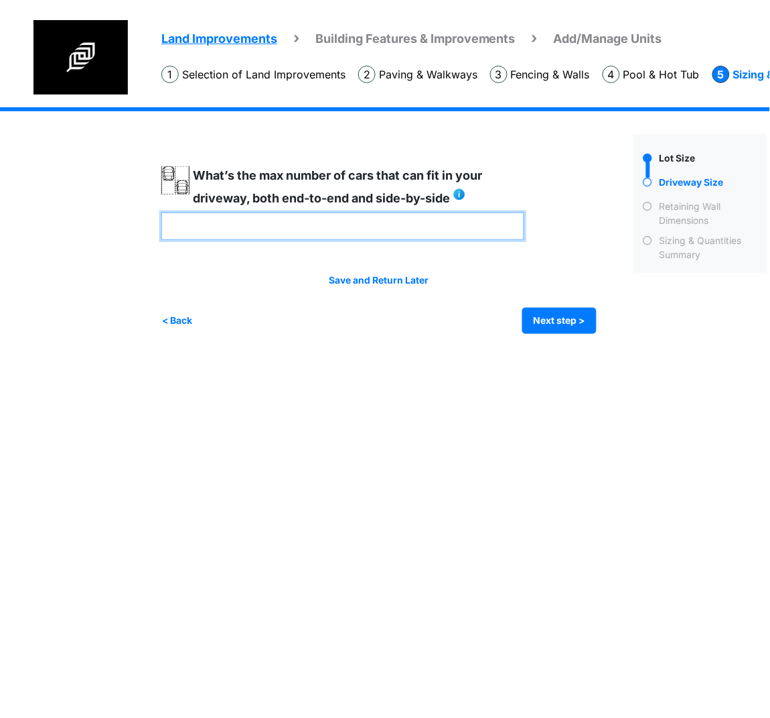
click at [375, 230] on input "number" at bounding box center [342, 225] width 363 height 27
type input "*"
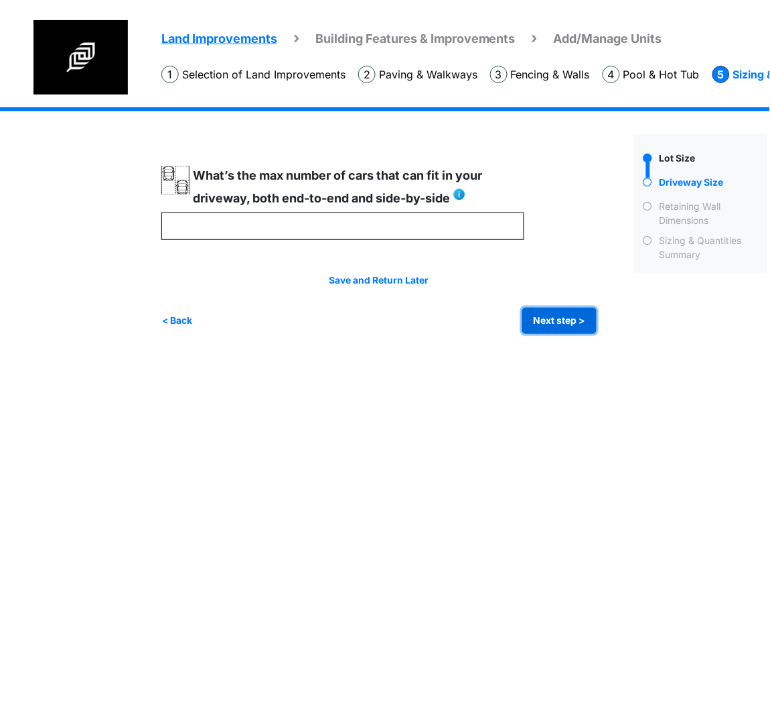
click at [557, 323] on button "Next step >" at bounding box center [560, 321] width 74 height 26
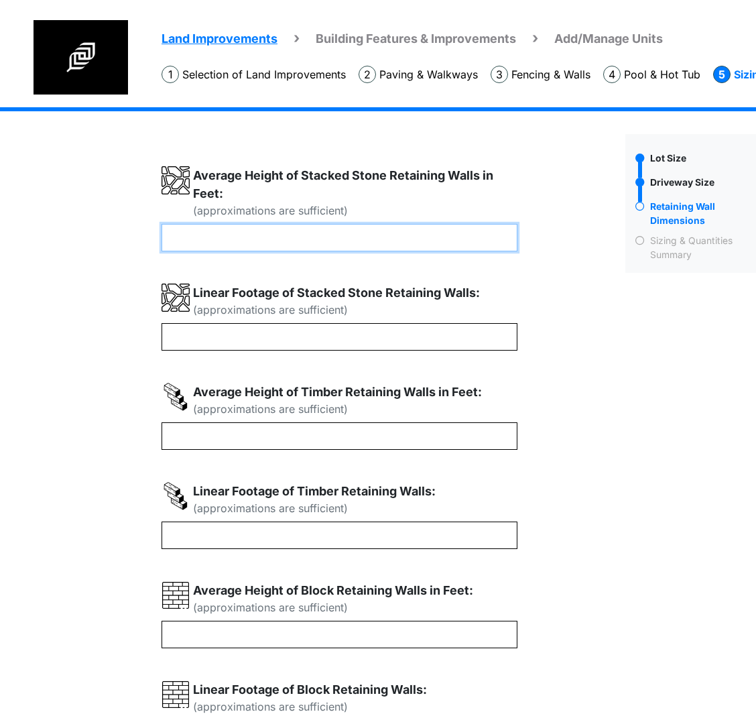
click at [403, 237] on input "number" at bounding box center [339, 237] width 356 height 27
type input "*"
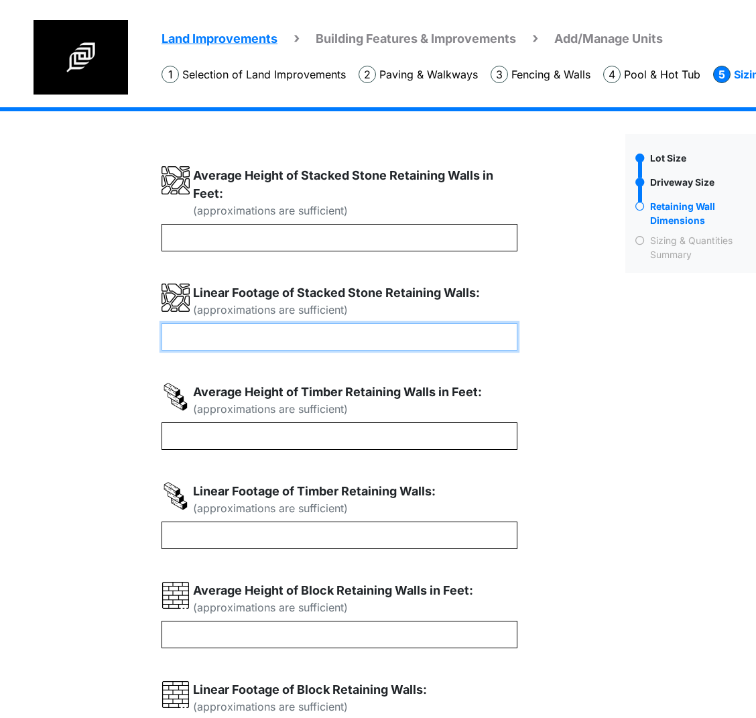
click at [325, 334] on input "number" at bounding box center [339, 336] width 356 height 27
type input "**"
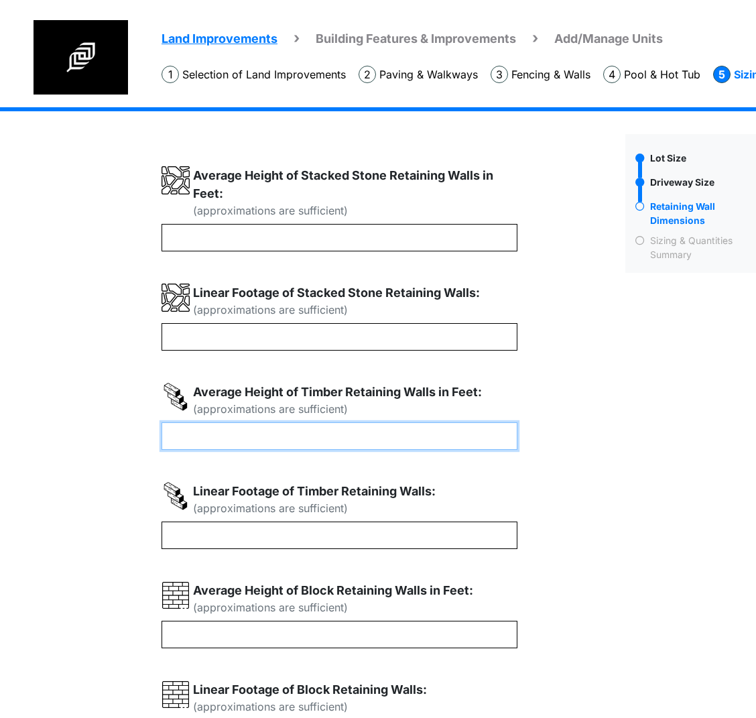
click at [272, 432] on input "number" at bounding box center [339, 435] width 356 height 27
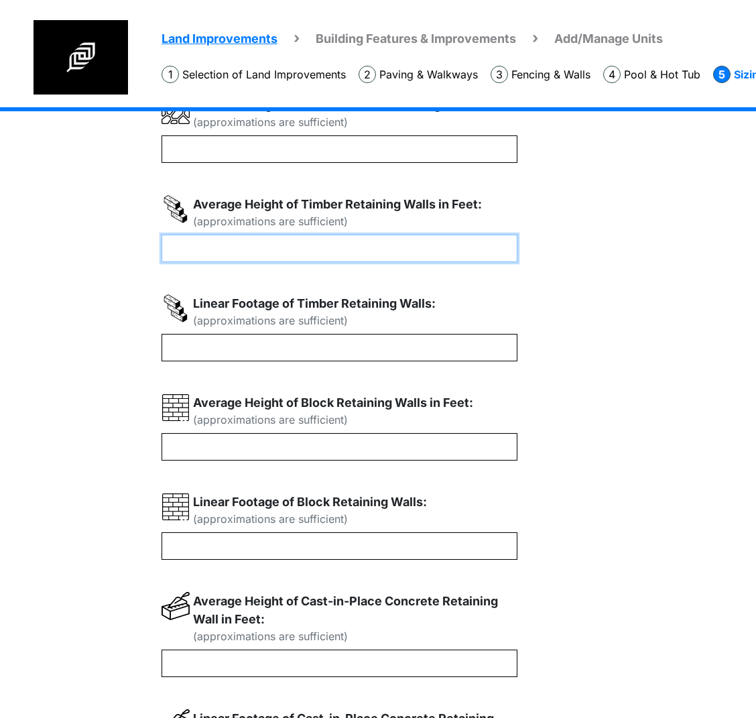
scroll to position [201, 0]
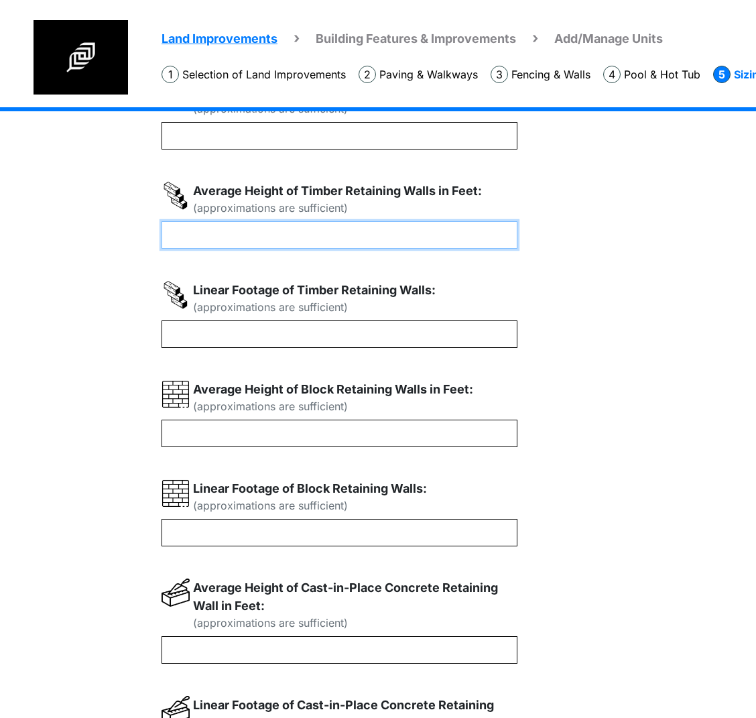
type input "*"
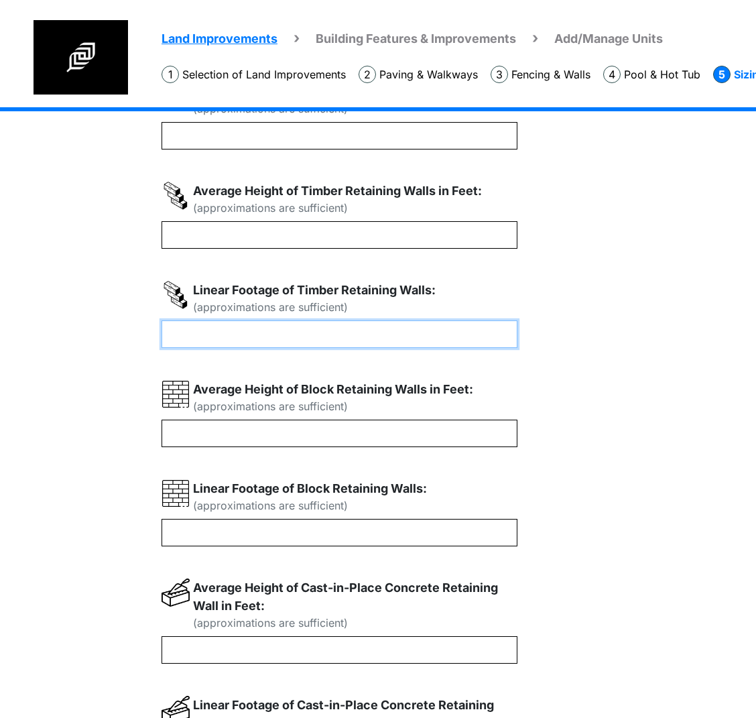
click at [255, 340] on input "number" at bounding box center [339, 333] width 356 height 27
type input "**"
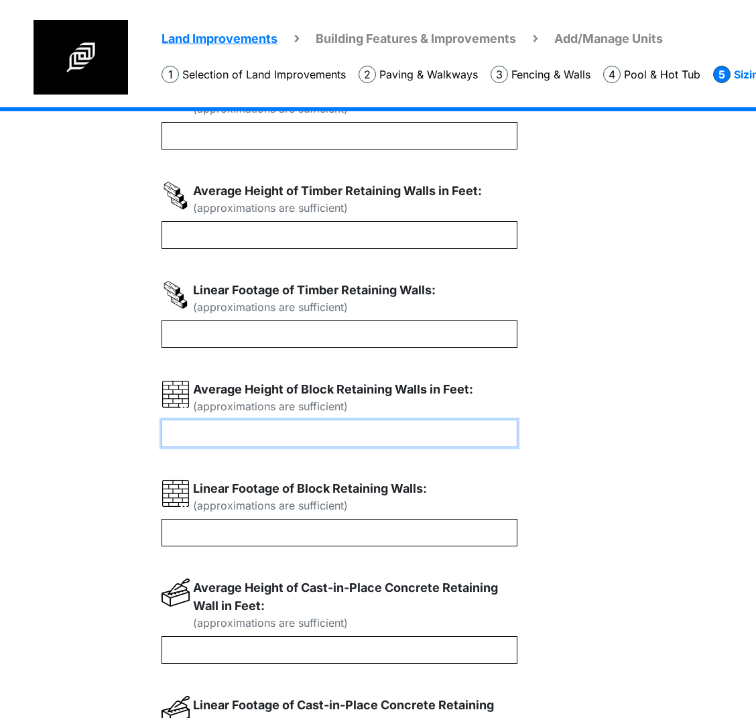
click at [264, 431] on input "number" at bounding box center [339, 432] width 356 height 27
type input "*"
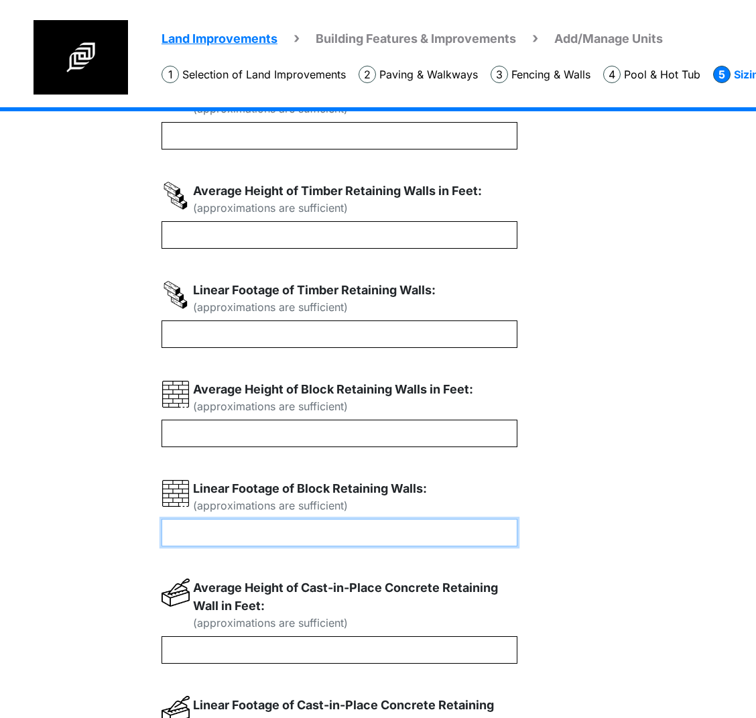
click at [232, 527] on input "number" at bounding box center [339, 532] width 356 height 27
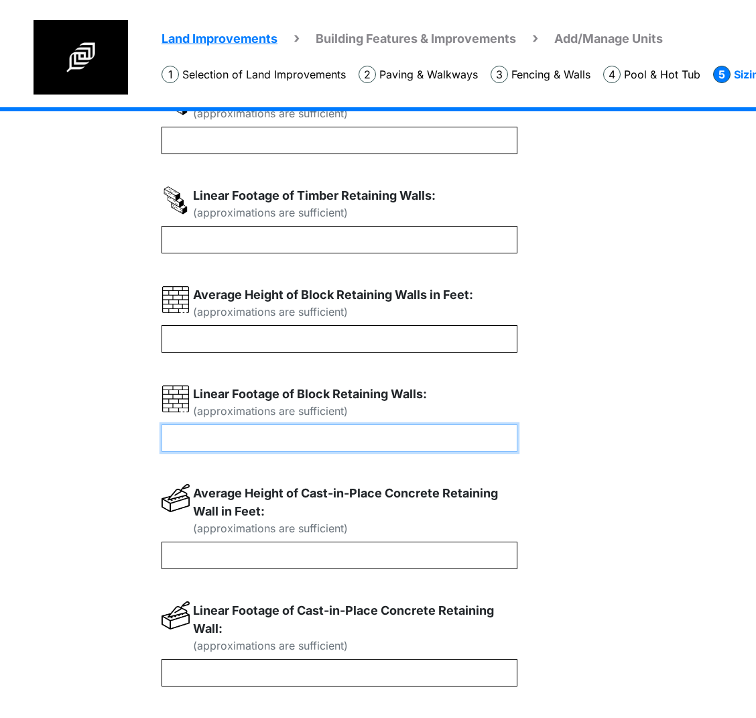
scroll to position [377, 0]
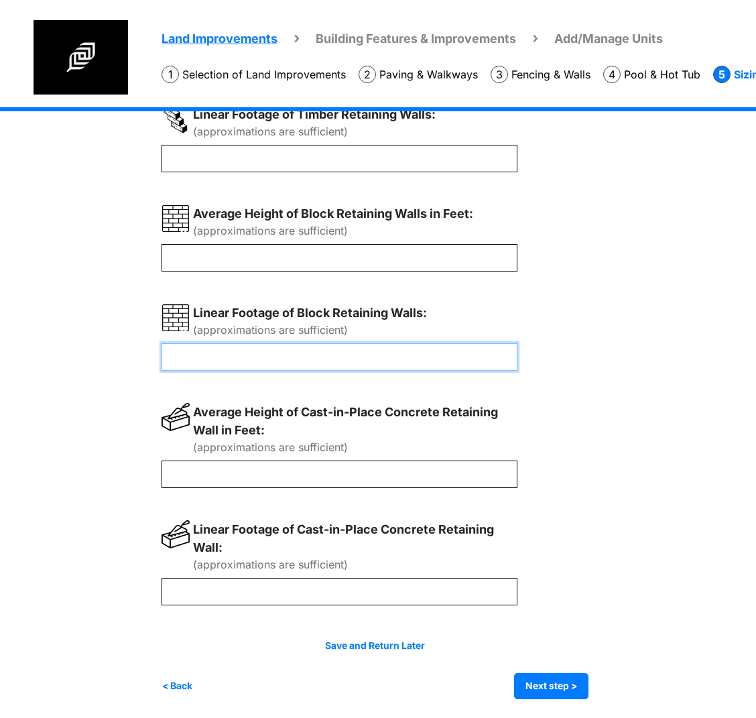
type input "**"
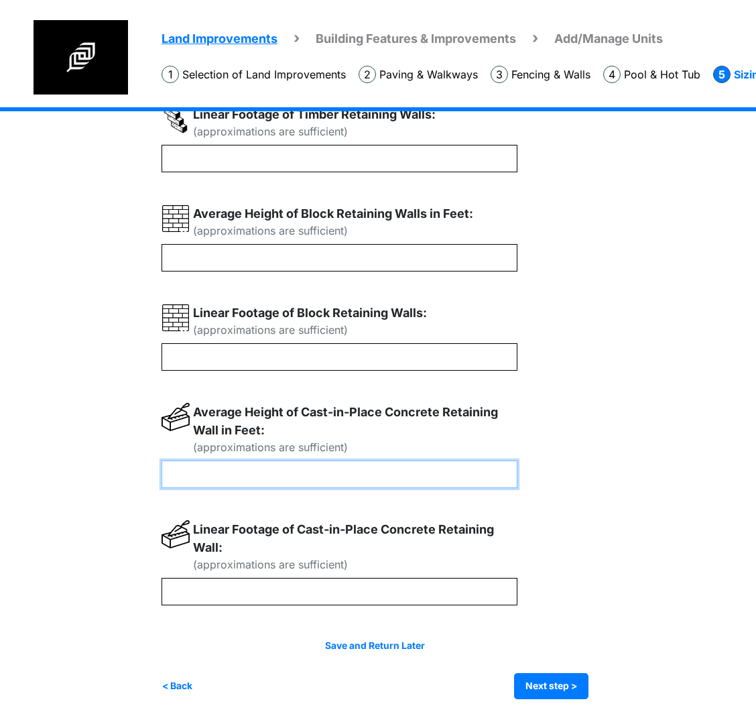
click at [228, 480] on input "number" at bounding box center [339, 473] width 356 height 27
type input "*"
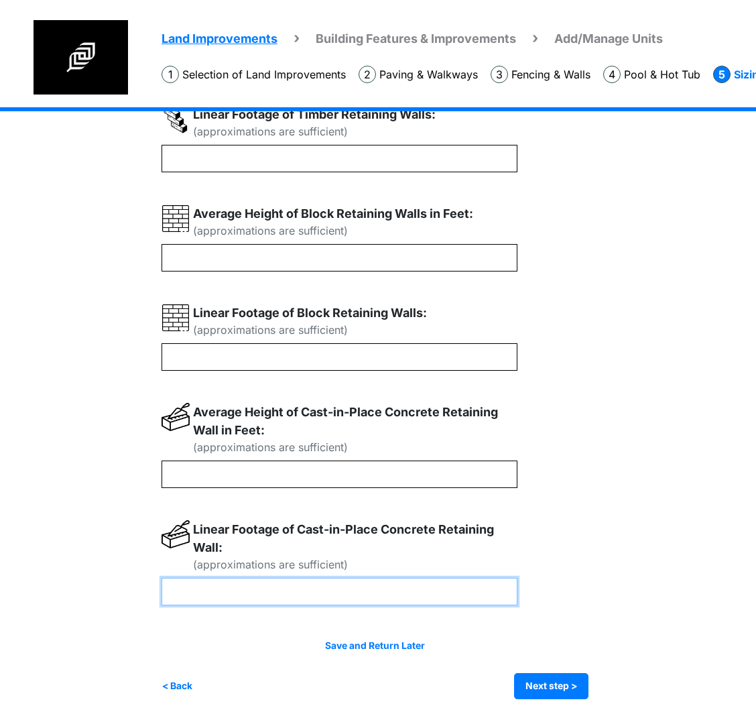
click at [222, 591] on input "number" at bounding box center [339, 591] width 356 height 27
type input "**"
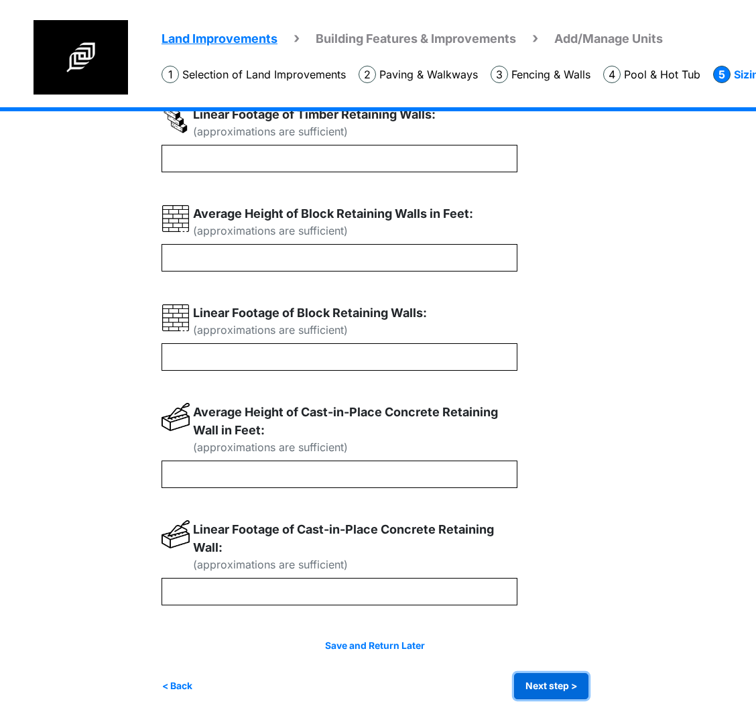
type input "**"
click at [564, 681] on button "Next step >" at bounding box center [551, 686] width 74 height 26
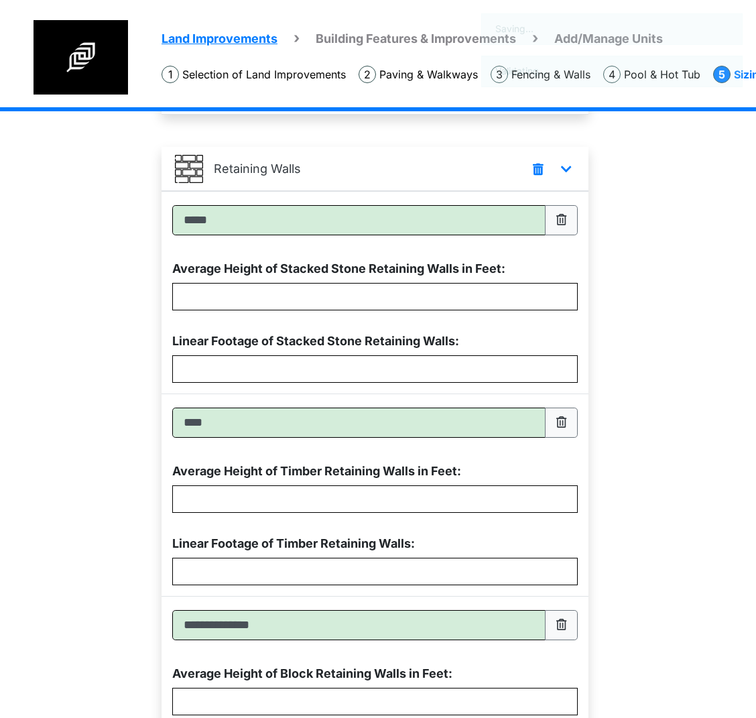
scroll to position [0, 0]
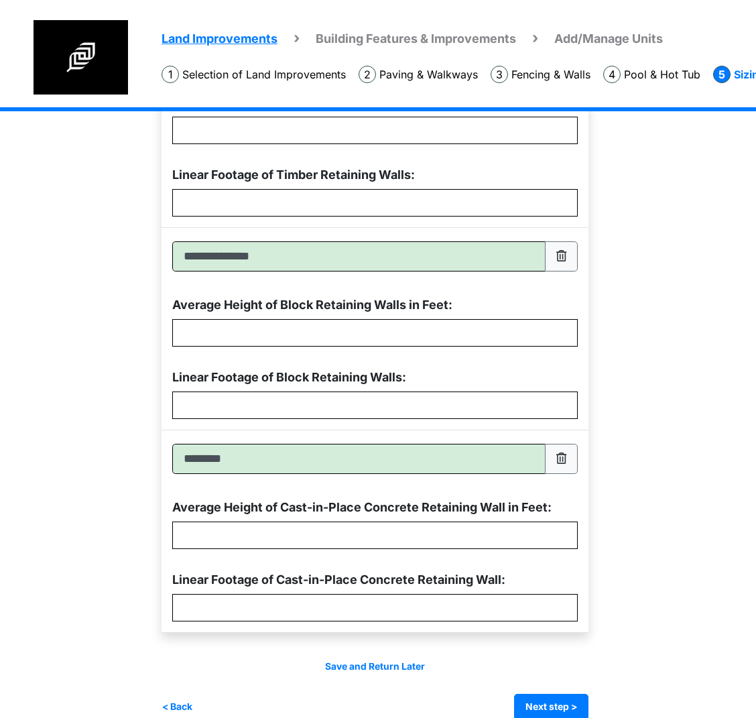
scroll to position [768, 0]
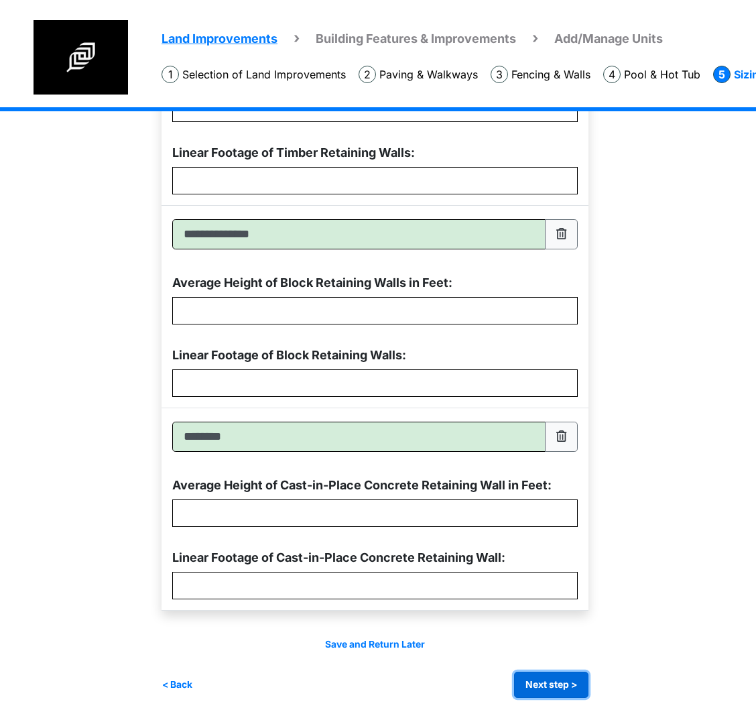
click at [555, 681] on button "Next step >" at bounding box center [551, 684] width 74 height 26
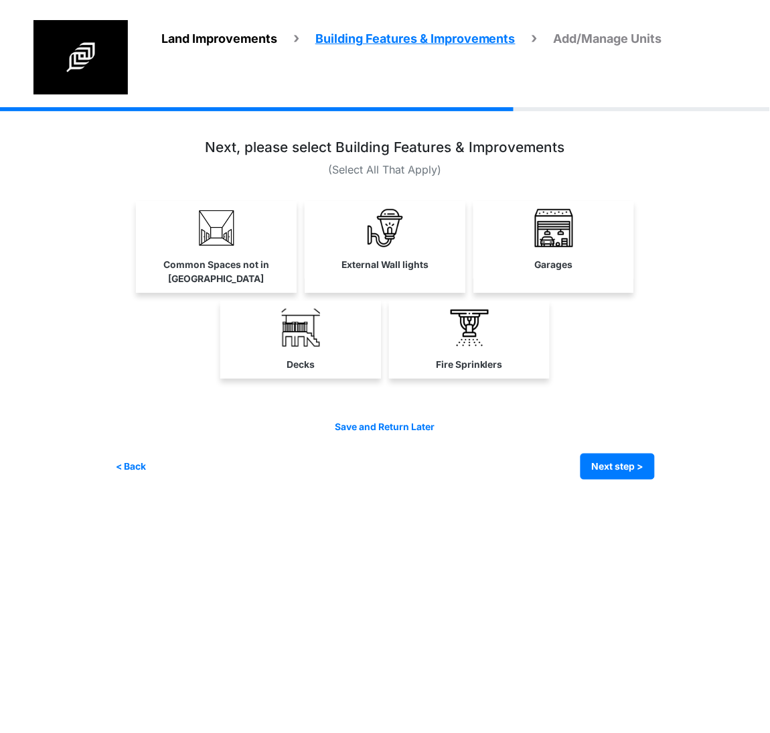
drag, startPoint x: 216, startPoint y: 237, endPoint x: 293, endPoint y: 237, distance: 77.0
click at [216, 237] on img at bounding box center [217, 228] width 38 height 38
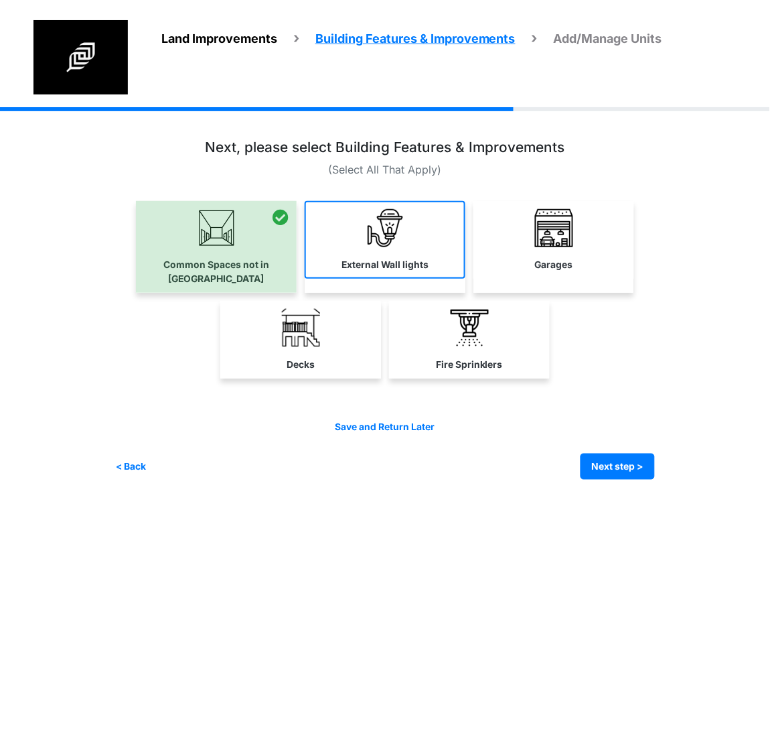
click at [337, 241] on link "External Wall lights" at bounding box center [385, 240] width 161 height 78
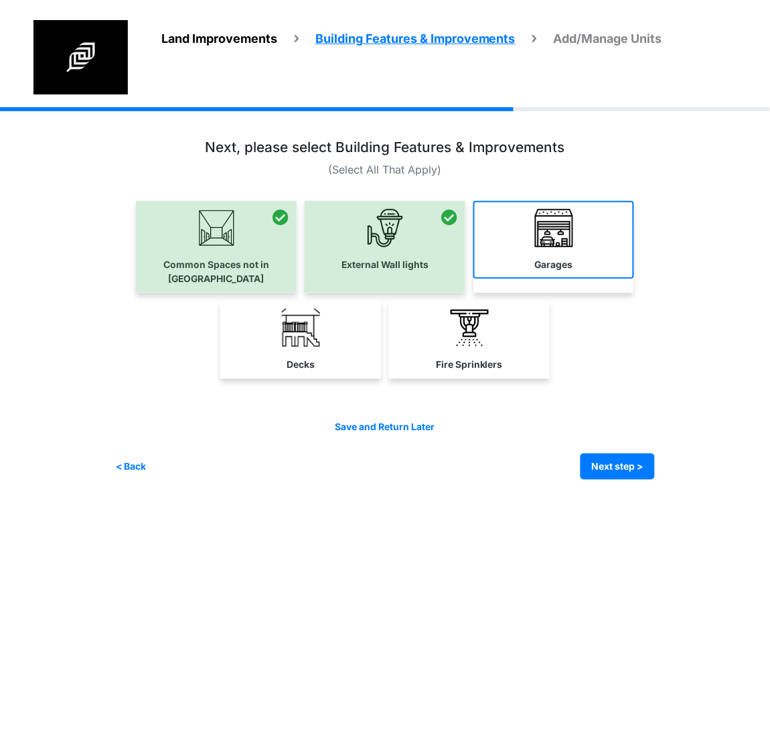
click at [567, 258] on label "Garages" at bounding box center [554, 265] width 38 height 14
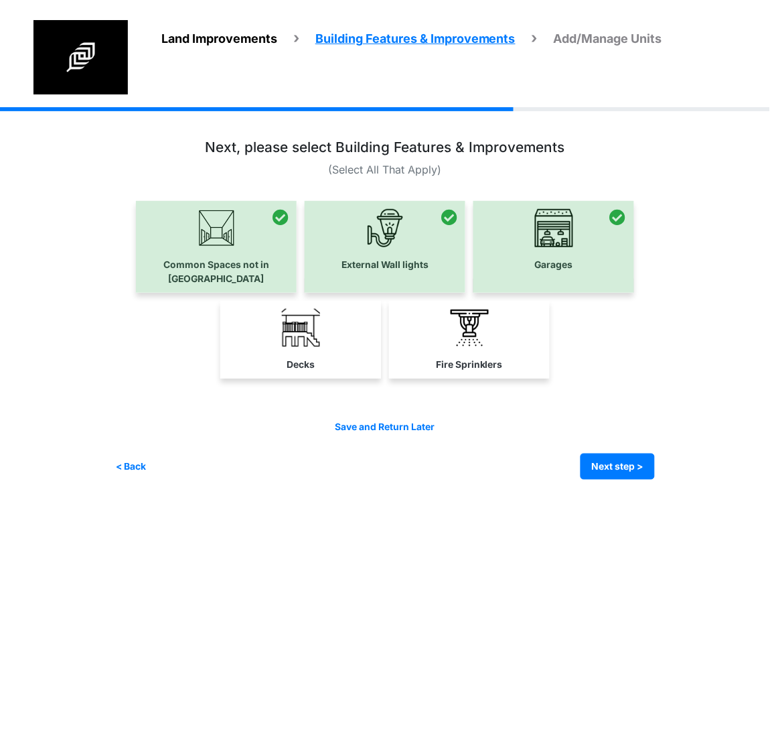
drag, startPoint x: 495, startPoint y: 336, endPoint x: 450, endPoint y: 338, distance: 45.6
click at [494, 336] on link "Fire Sprinklers" at bounding box center [469, 340] width 161 height 78
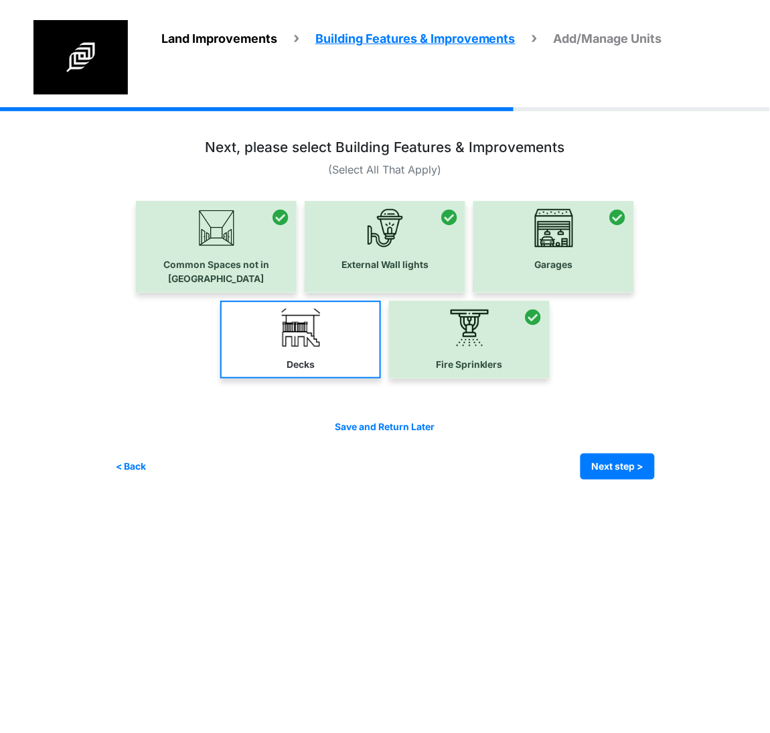
click at [322, 343] on link "Decks" at bounding box center [300, 340] width 161 height 78
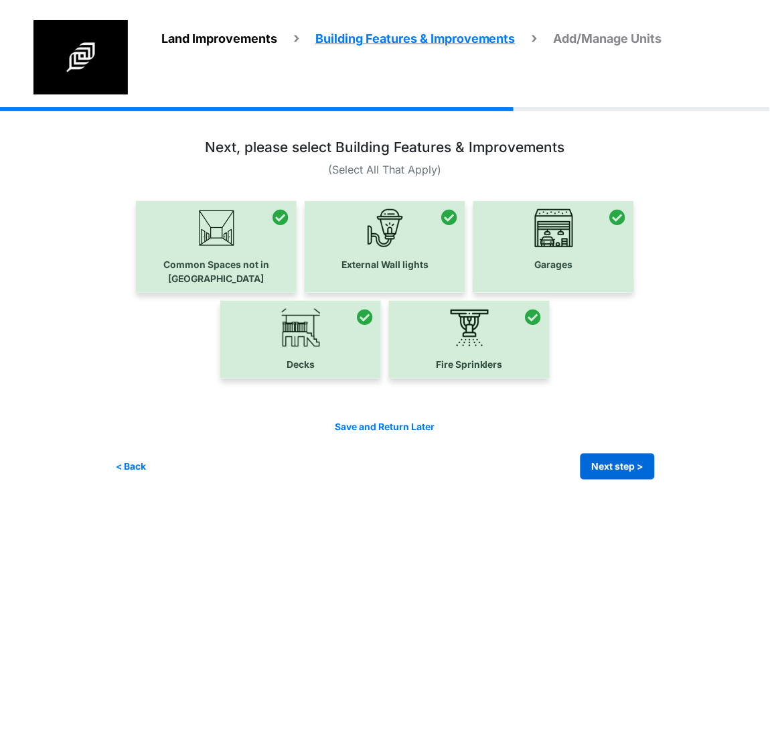
click at [604, 456] on button "Next step >" at bounding box center [618, 467] width 74 height 26
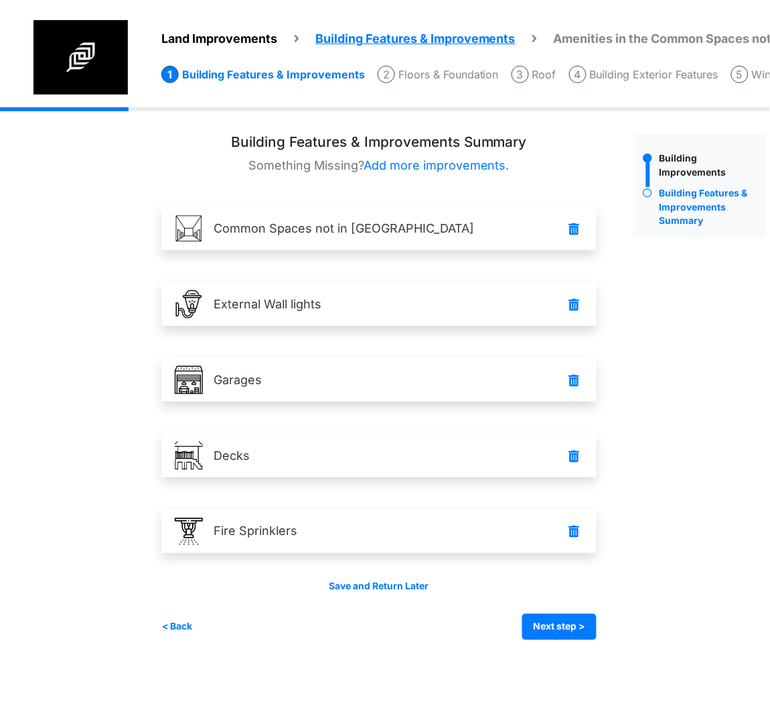
click at [550, 611] on div "Save and Return Later < Back Next step > Save and submit" at bounding box center [378, 610] width 435 height 60
click at [553, 622] on button "Next step >" at bounding box center [560, 627] width 74 height 26
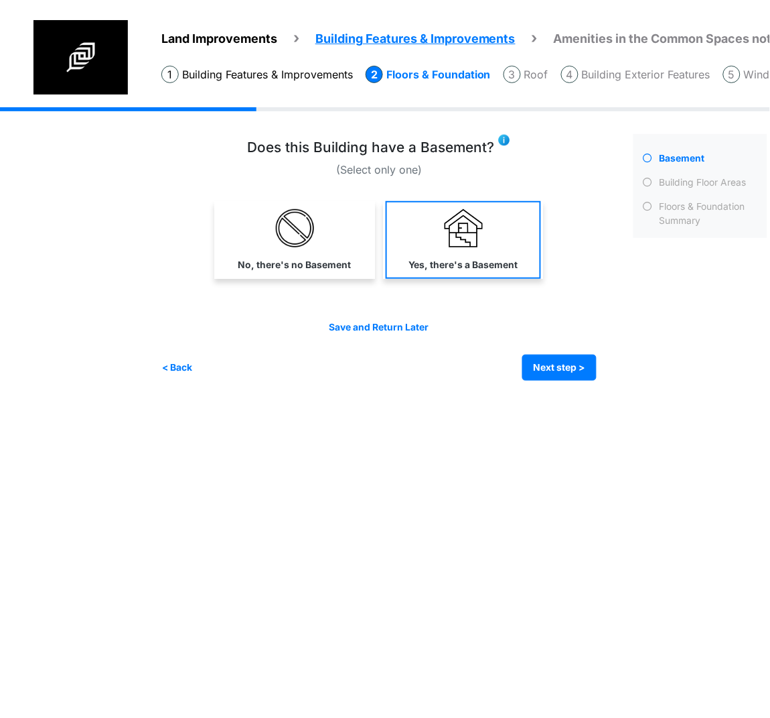
click at [464, 223] on img at bounding box center [464, 228] width 38 height 38
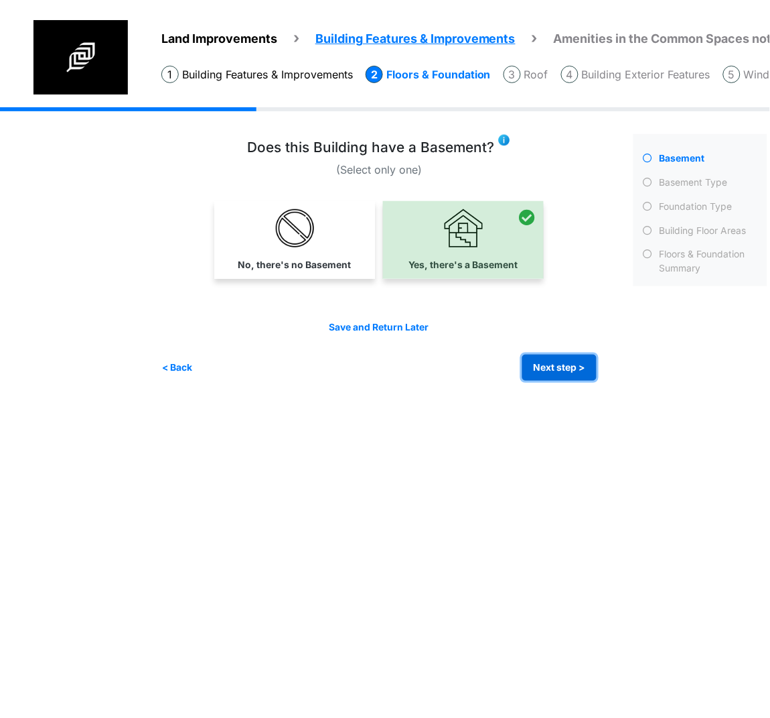
click at [568, 373] on button "Next step >" at bounding box center [560, 367] width 74 height 26
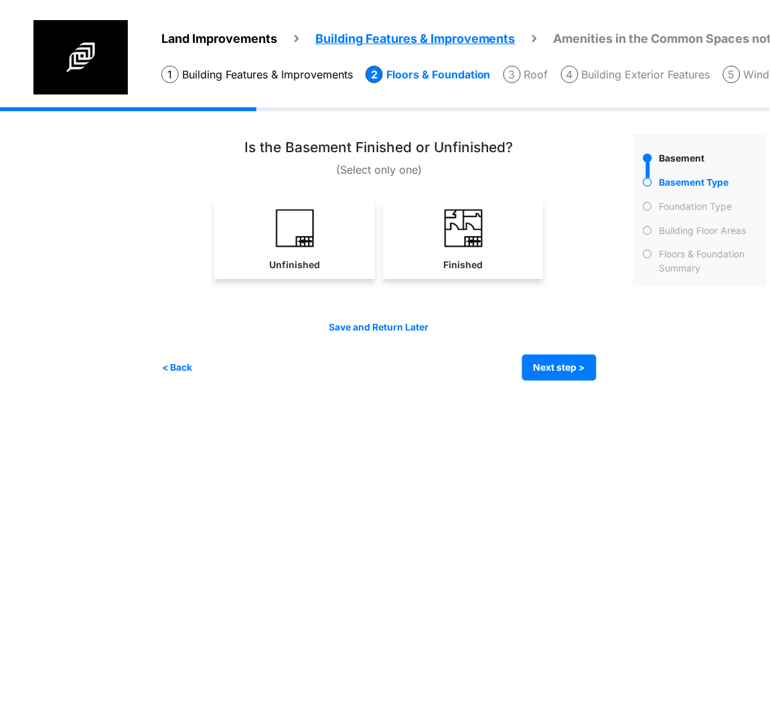
drag, startPoint x: 424, startPoint y: 231, endPoint x: 760, endPoint y: 302, distance: 343.8
click at [424, 231] on link "Finished" at bounding box center [463, 240] width 155 height 78
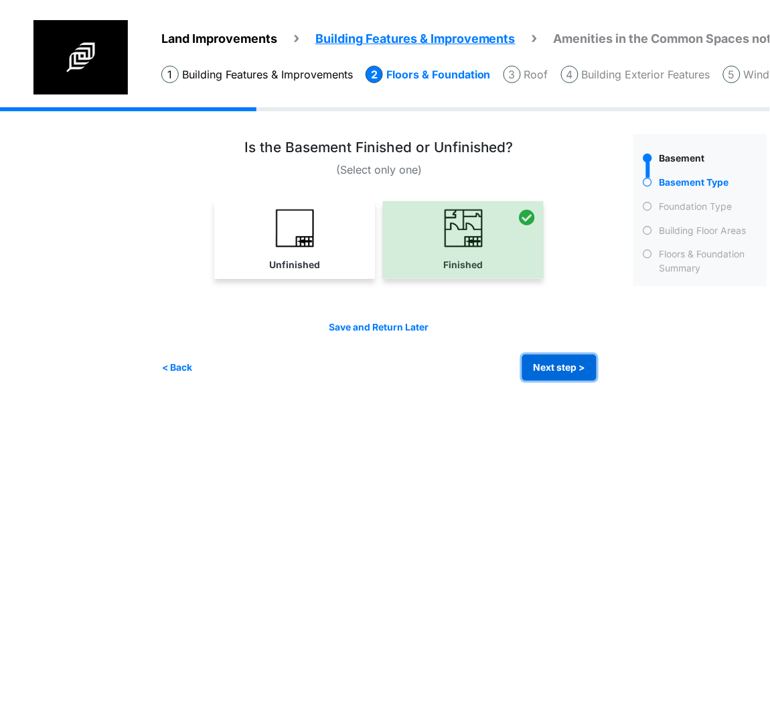
click at [572, 371] on button "Next step >" at bounding box center [560, 367] width 74 height 26
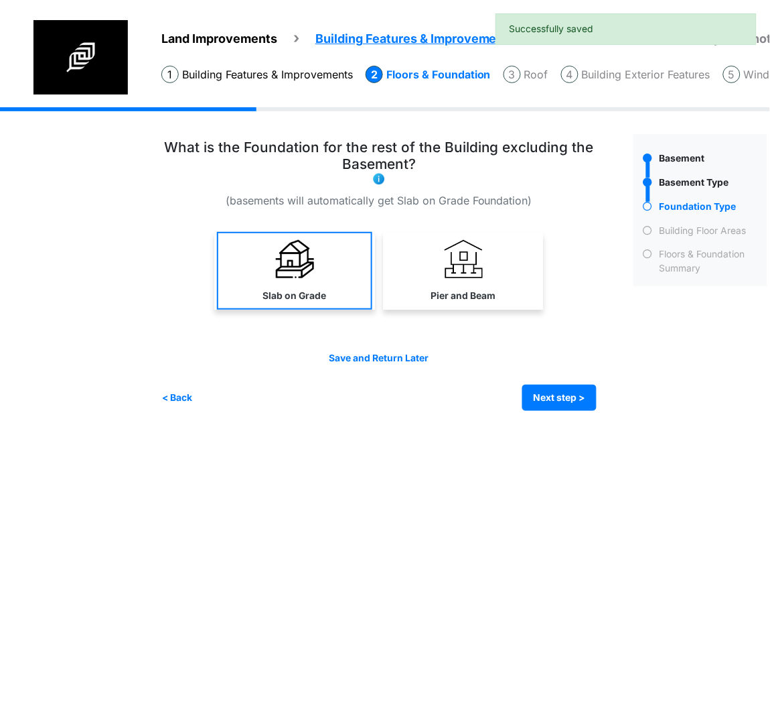
click at [297, 263] on img at bounding box center [295, 259] width 38 height 38
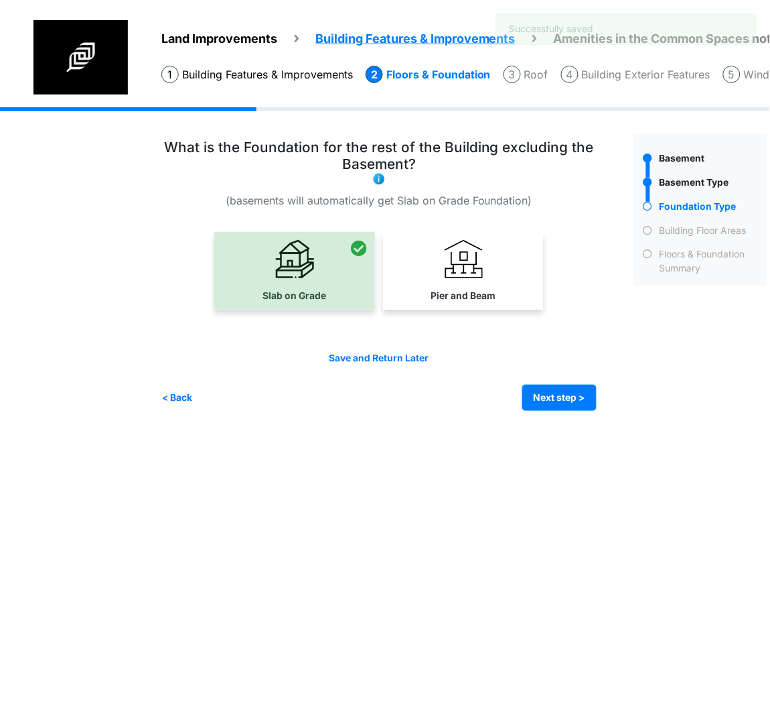
click at [560, 381] on div "Save and Return Later < Back Next step > Save and submit" at bounding box center [378, 381] width 435 height 60
click at [572, 399] on button "Next step >" at bounding box center [560, 398] width 74 height 26
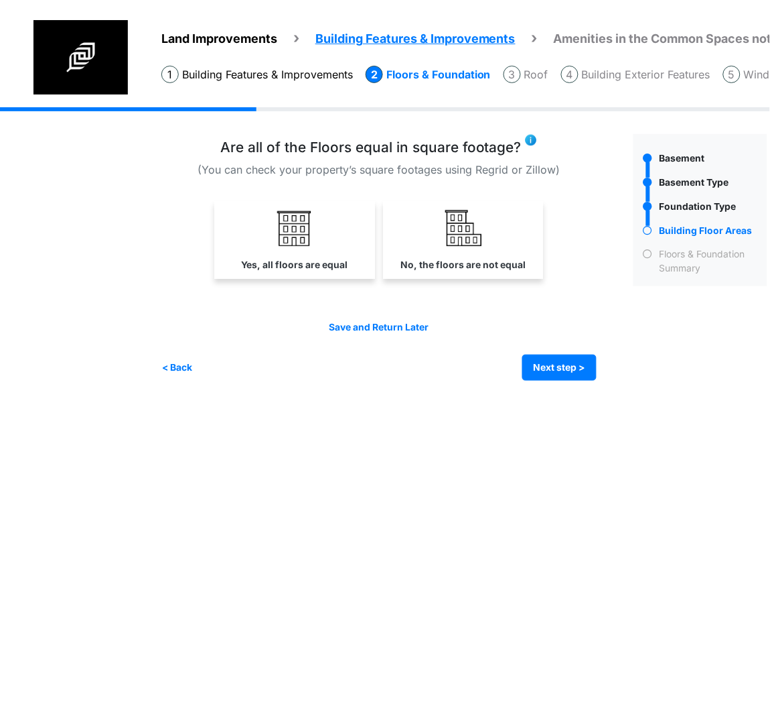
click at [291, 235] on img at bounding box center [295, 228] width 38 height 38
select select "*"
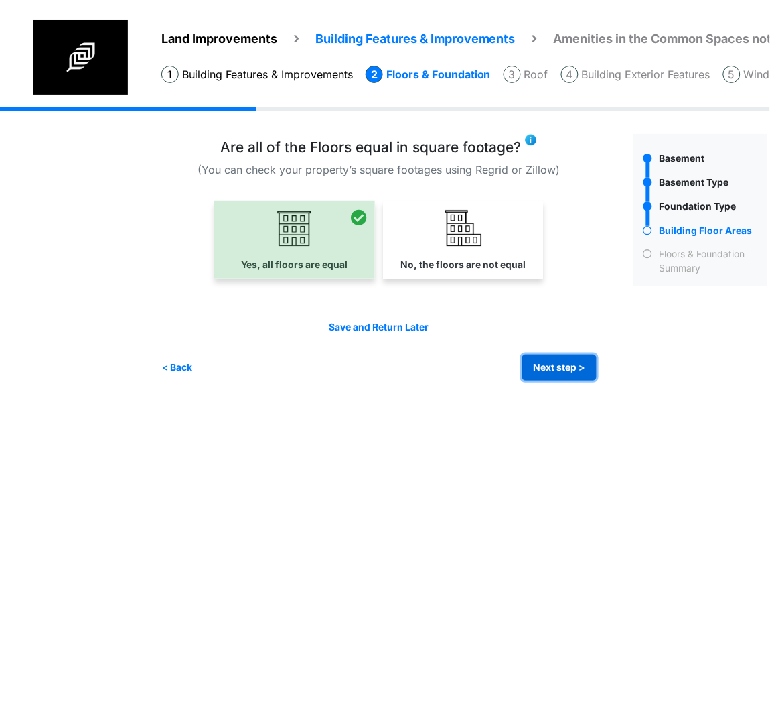
click at [569, 358] on button "Next step >" at bounding box center [560, 367] width 74 height 26
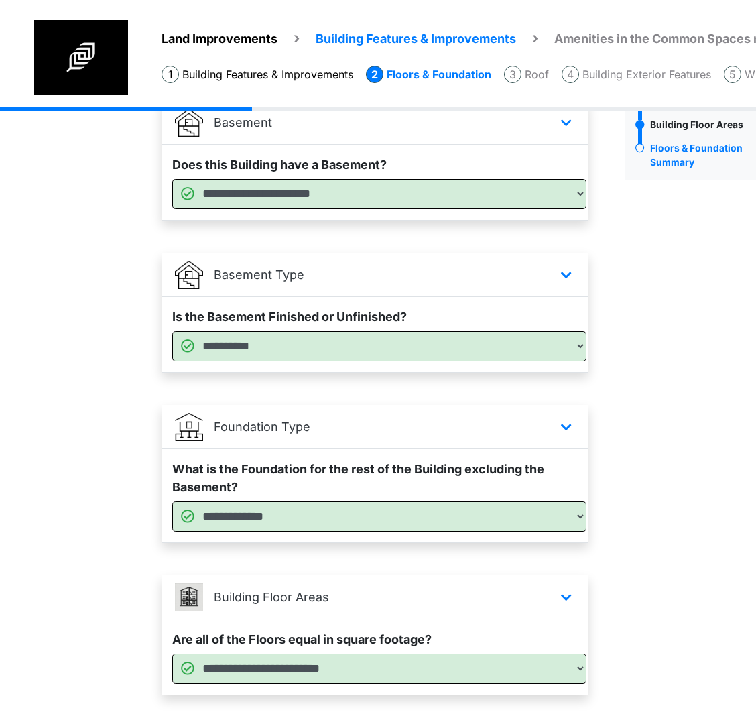
scroll to position [190, 0]
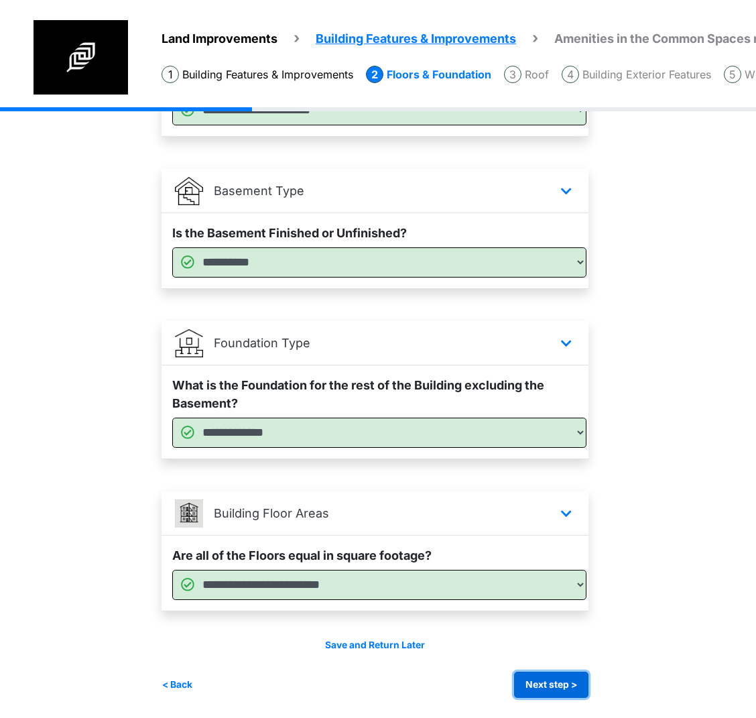
click at [528, 689] on button "Next step >" at bounding box center [551, 684] width 74 height 26
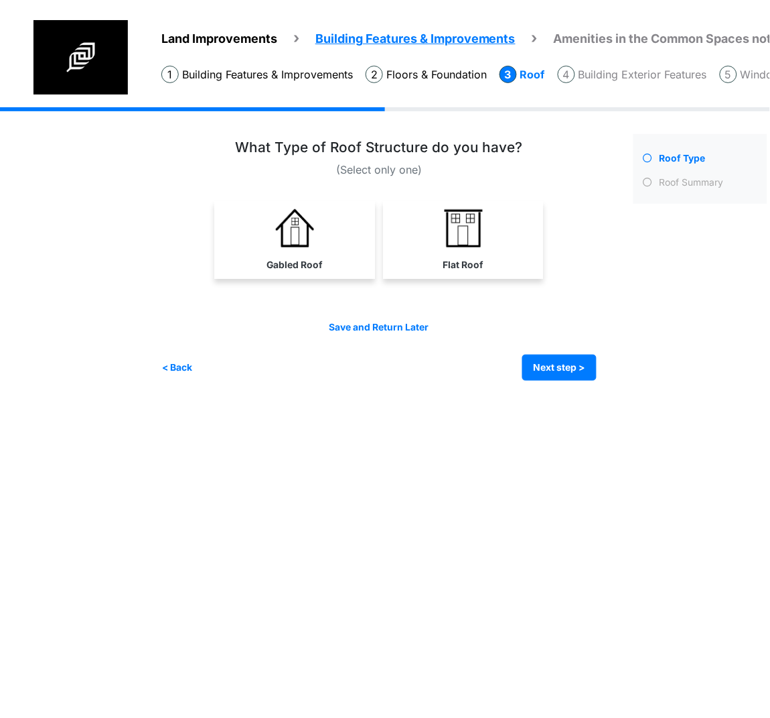
drag, startPoint x: 475, startPoint y: 229, endPoint x: 524, endPoint y: 314, distance: 98.1
click at [474, 229] on img at bounding box center [464, 228] width 38 height 38
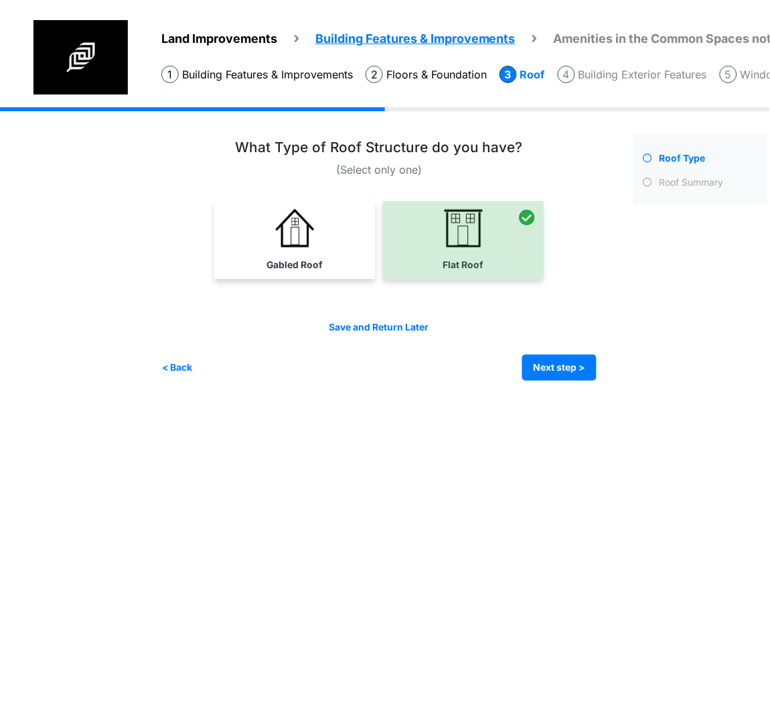
click at [553, 385] on div "Irrigation Flag pole" at bounding box center [469, 253] width 616 height 293
click at [563, 366] on button "Next step >" at bounding box center [560, 367] width 74 height 26
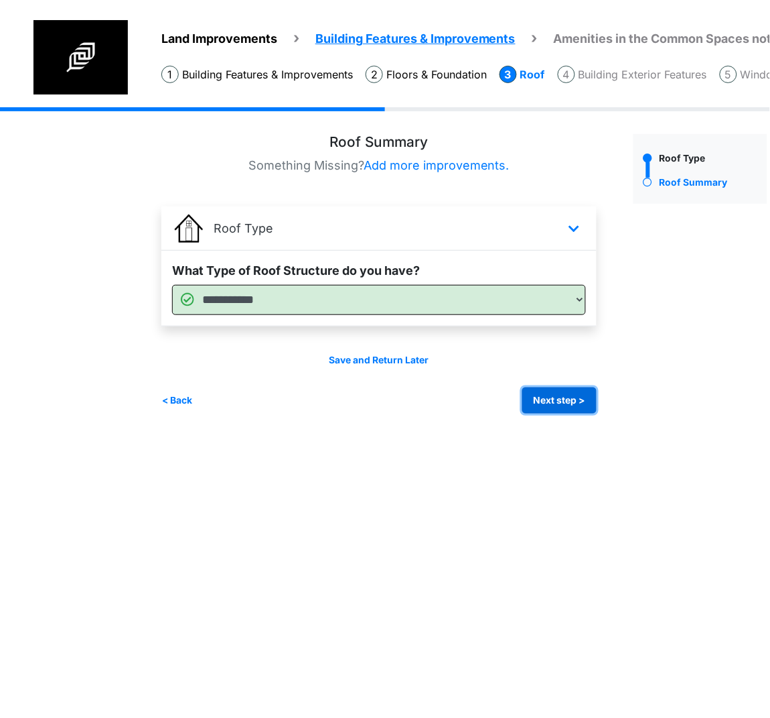
click at [533, 399] on button "Next step >" at bounding box center [560, 400] width 74 height 26
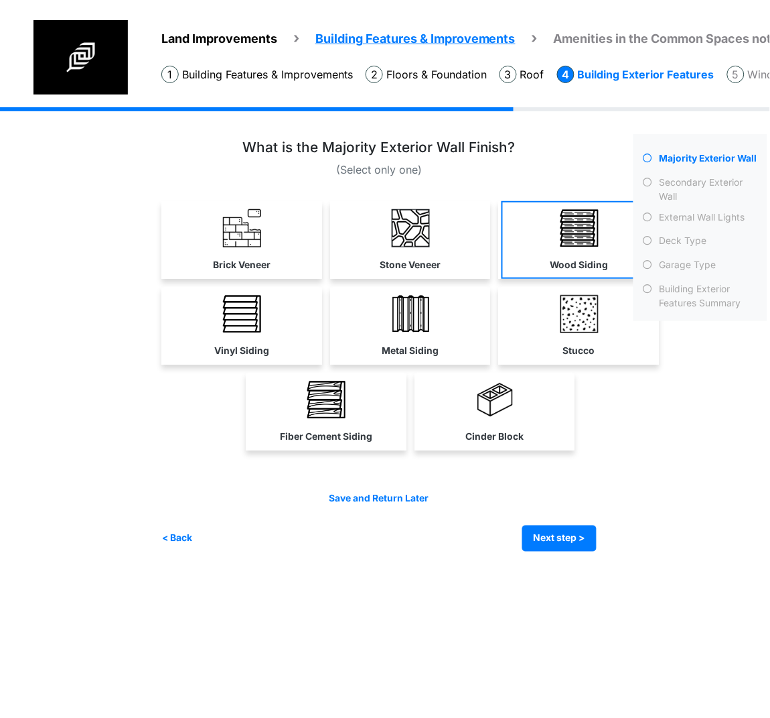
click at [562, 237] on img at bounding box center [580, 228] width 38 height 38
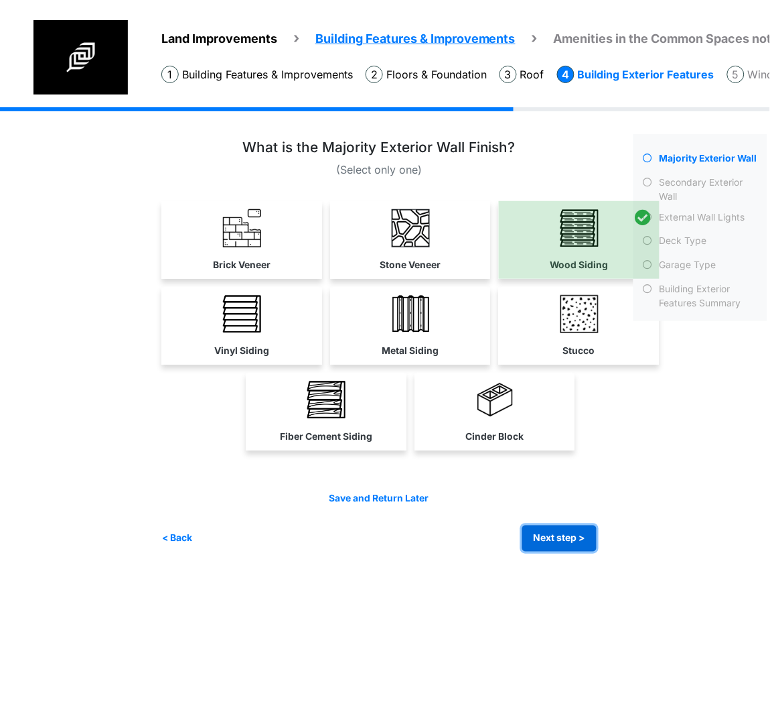
click at [567, 545] on button "Next step >" at bounding box center [560, 538] width 74 height 26
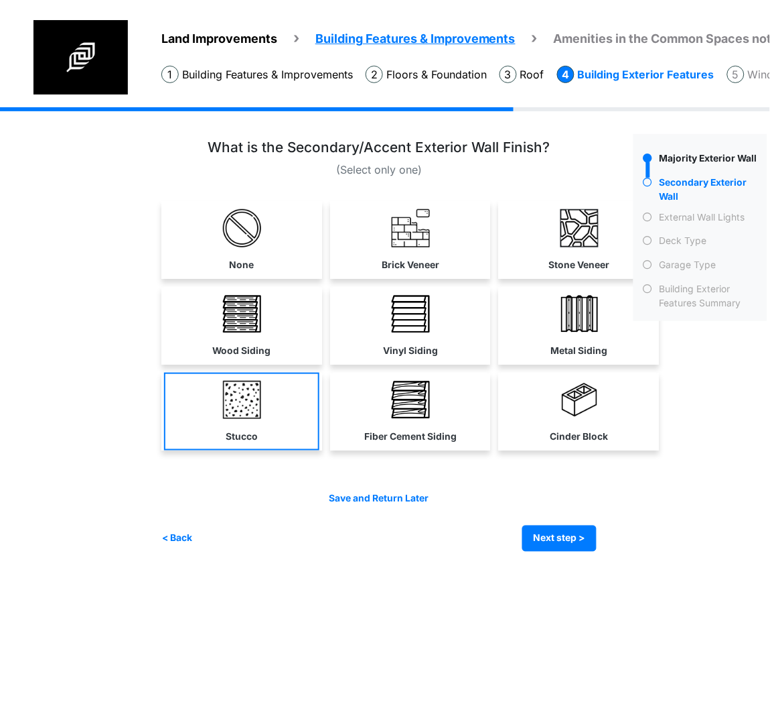
click at [196, 403] on link "Stucco" at bounding box center [241, 412] width 155 height 78
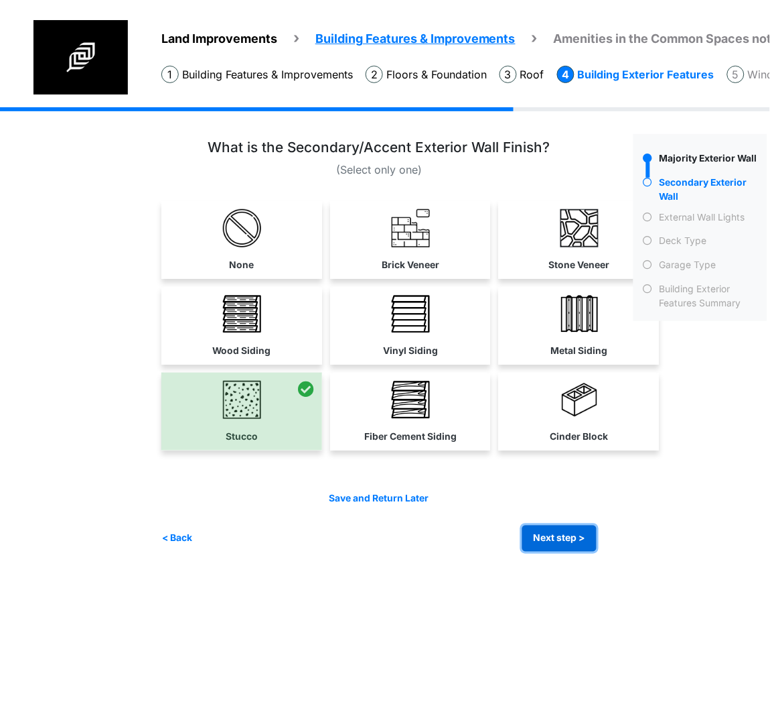
click at [572, 531] on button "Next step >" at bounding box center [560, 538] width 74 height 26
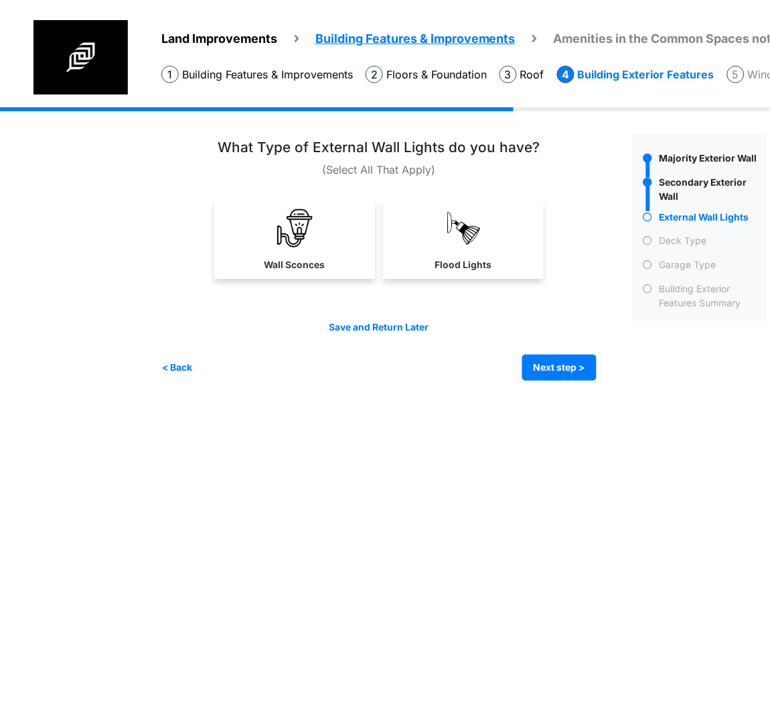
click at [481, 269] on label "Flood Lights" at bounding box center [463, 265] width 57 height 14
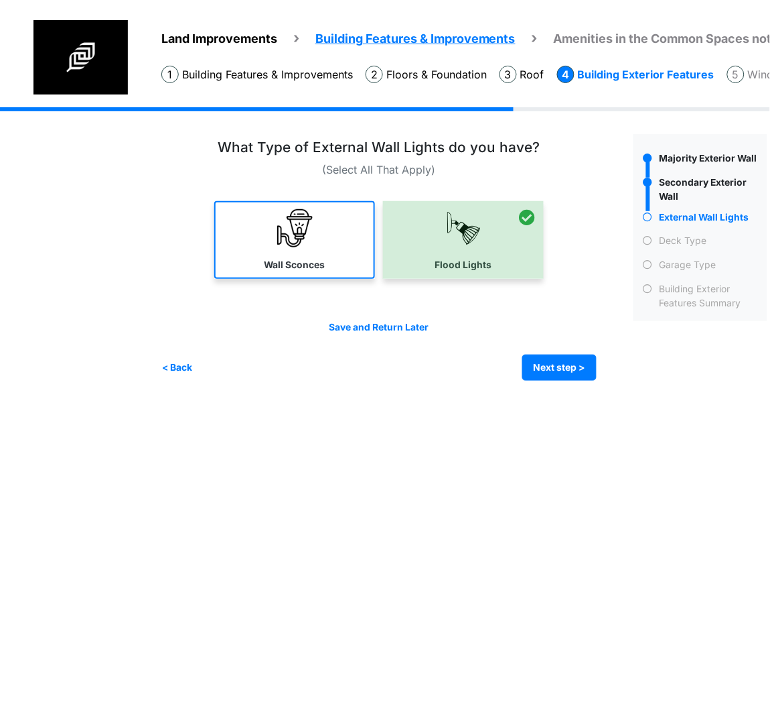
click at [235, 249] on link "Wall Sconces" at bounding box center [294, 240] width 161 height 78
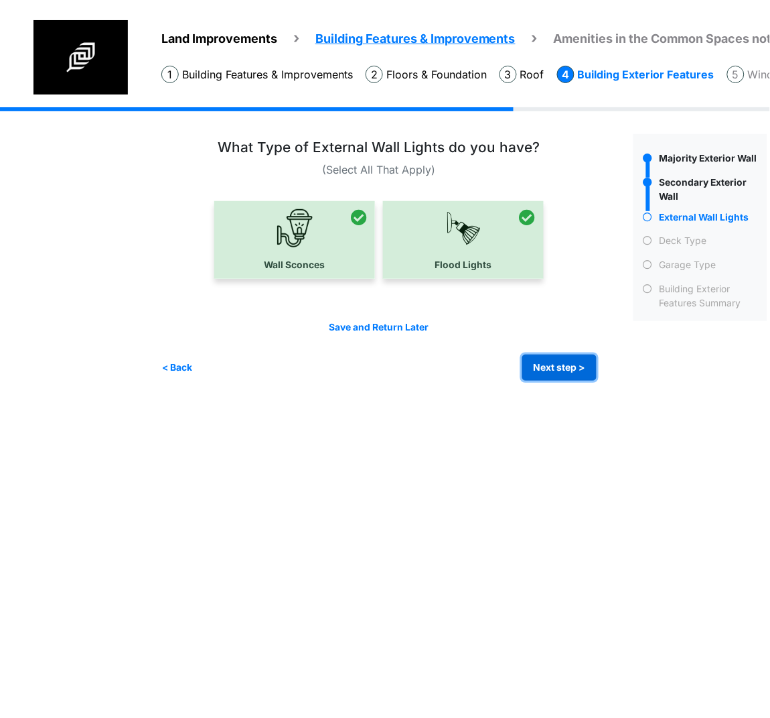
click at [568, 363] on button "Next step >" at bounding box center [560, 367] width 74 height 26
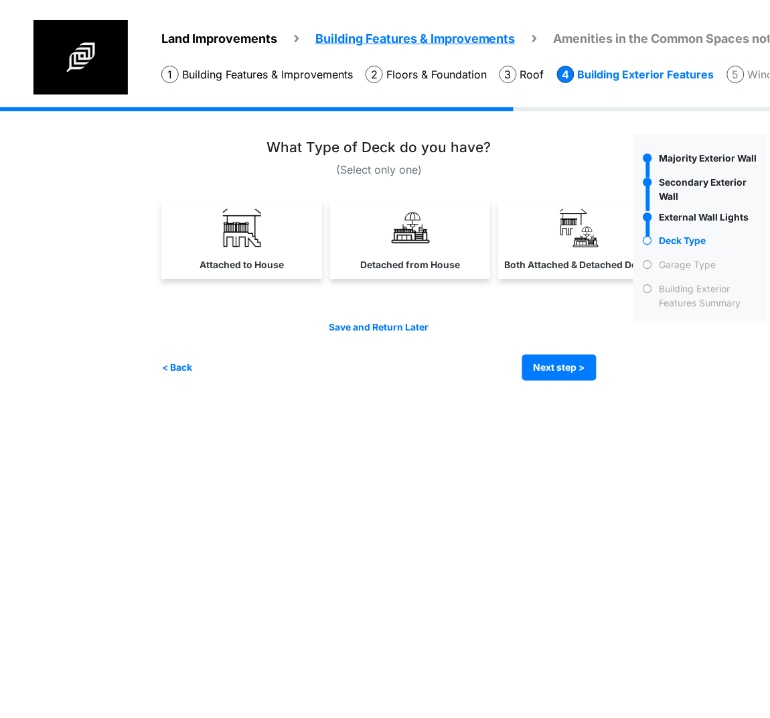
click at [423, 263] on label "Detached from House" at bounding box center [411, 265] width 100 height 14
select select "*"
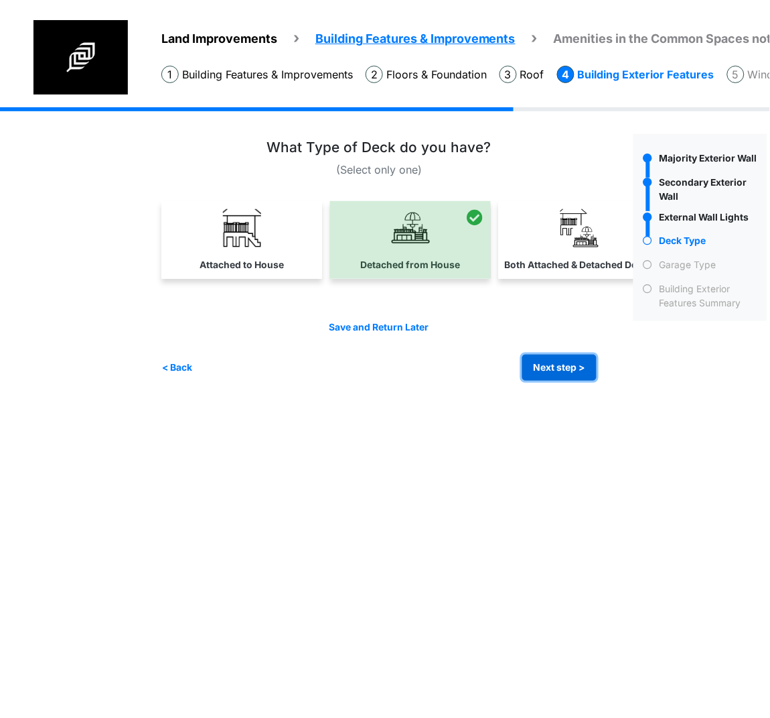
click at [553, 360] on button "Next step >" at bounding box center [560, 367] width 74 height 26
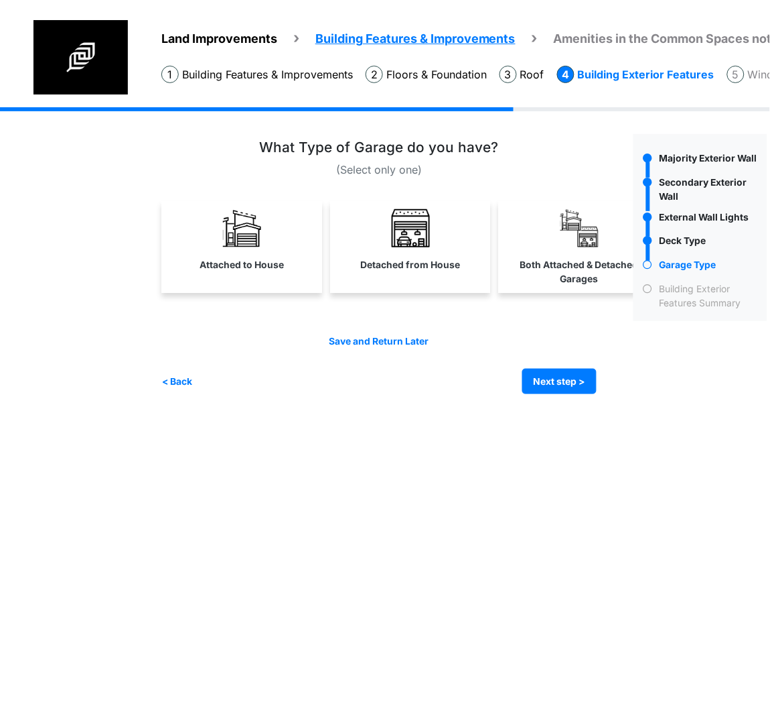
click at [415, 269] on label "Detached from House" at bounding box center [411, 265] width 100 height 14
select select "*"
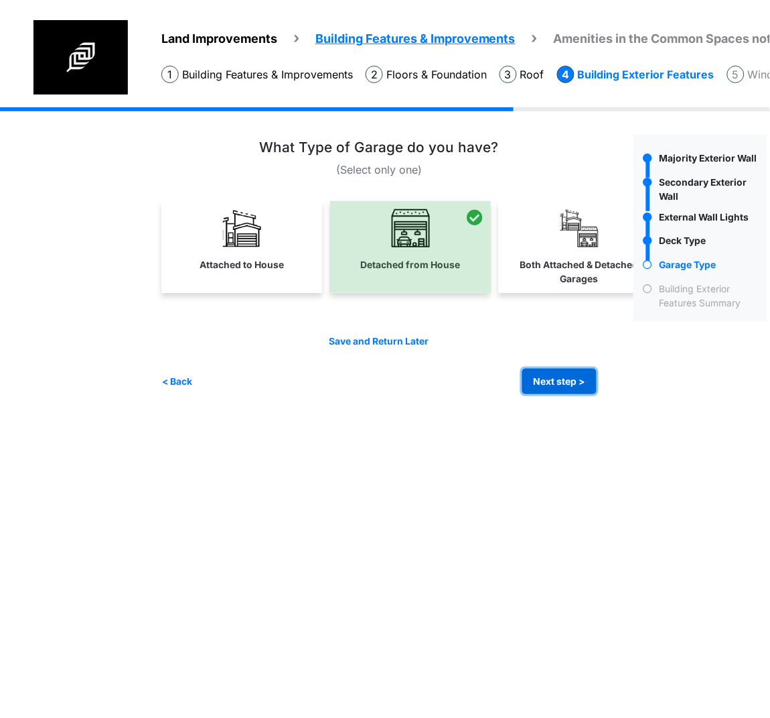
click at [563, 375] on button "Next step >" at bounding box center [560, 381] width 74 height 26
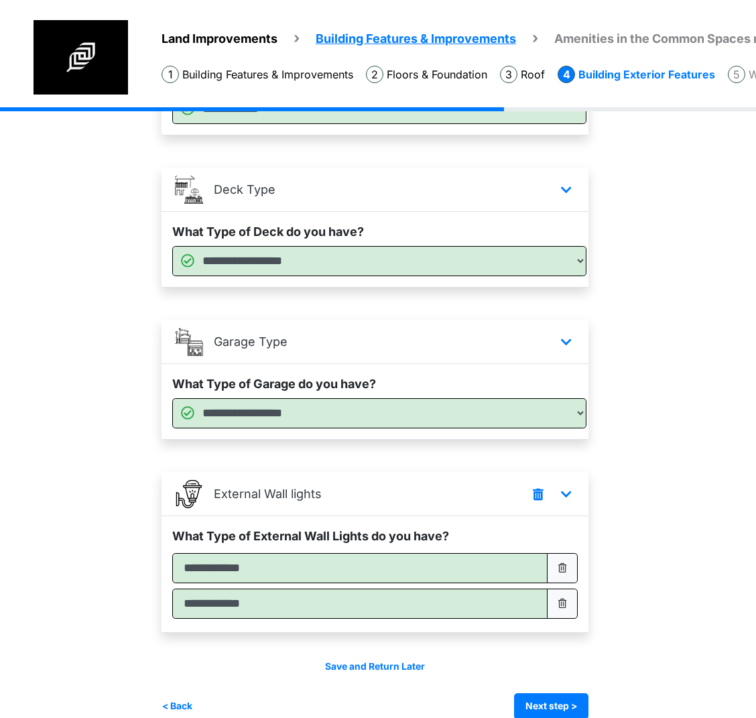
scroll to position [366, 0]
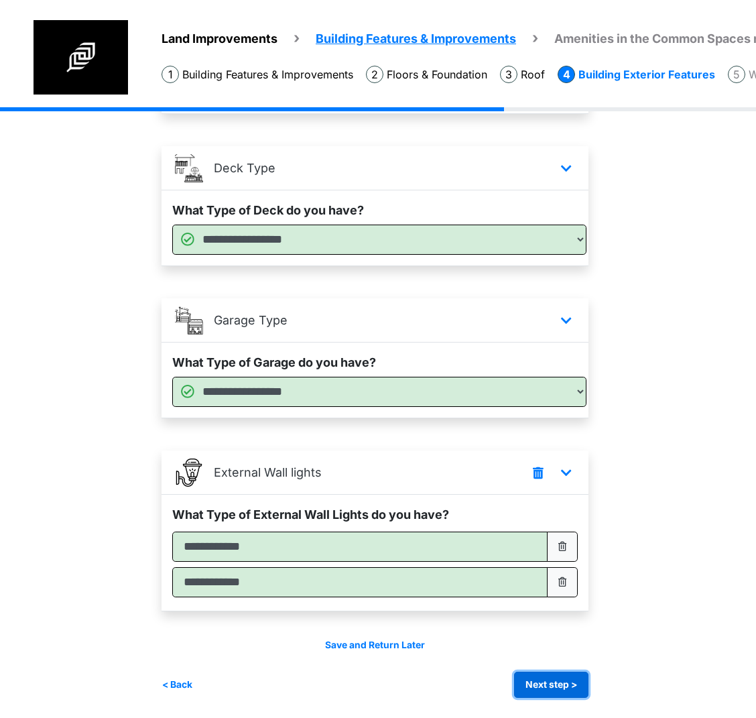
click at [565, 685] on button "Next step >" at bounding box center [551, 684] width 74 height 26
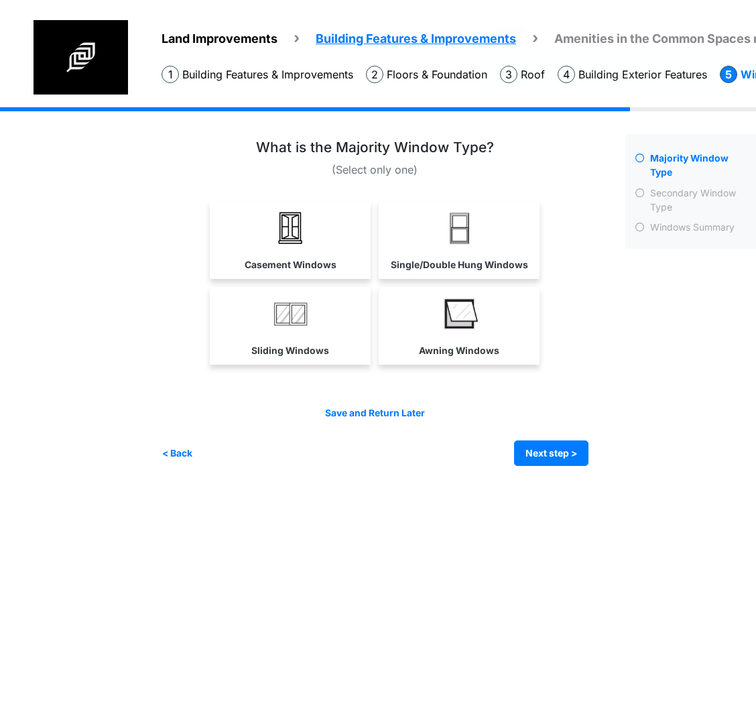
scroll to position [0, 0]
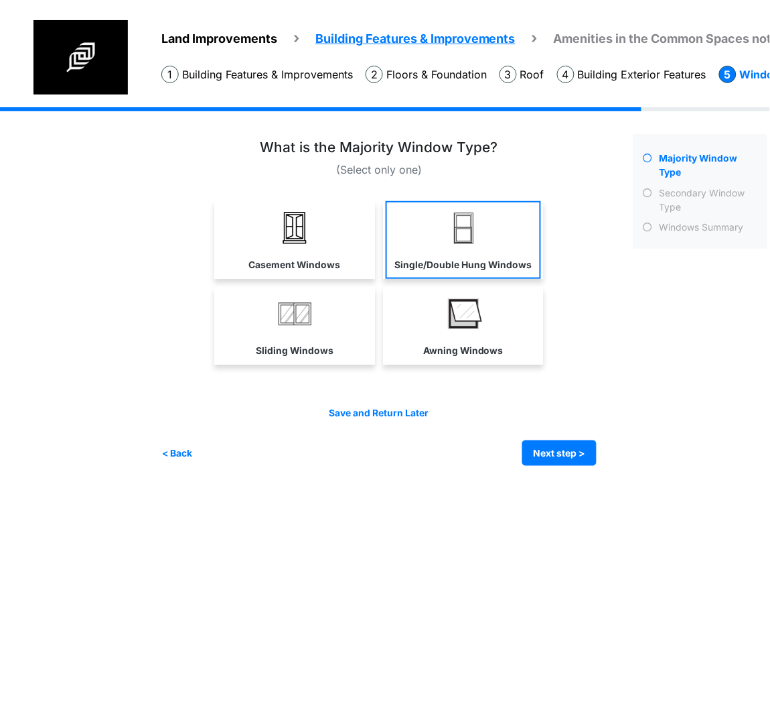
click at [483, 247] on link "Single/Double Hung Windows" at bounding box center [463, 240] width 155 height 78
select select "*"
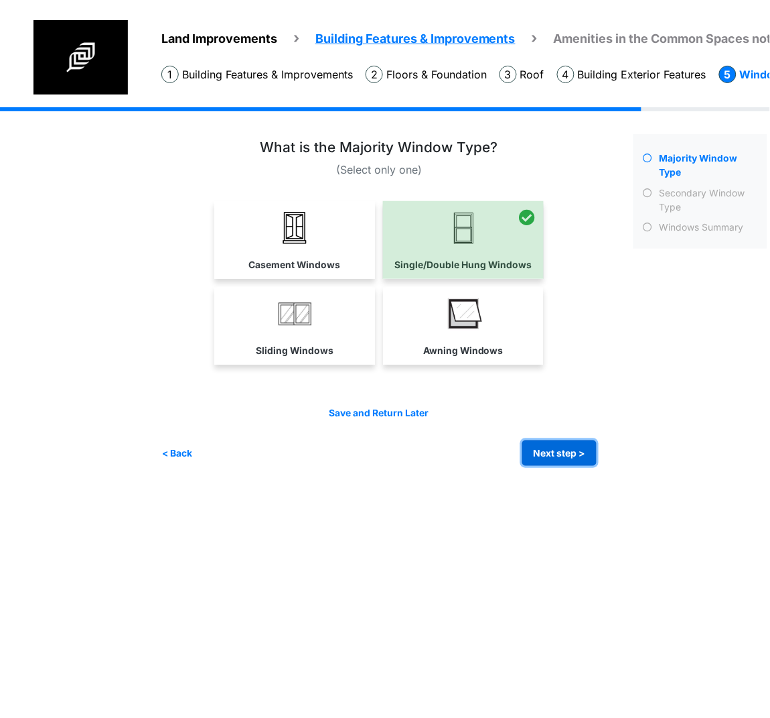
click at [548, 451] on button "Next step >" at bounding box center [560, 453] width 74 height 26
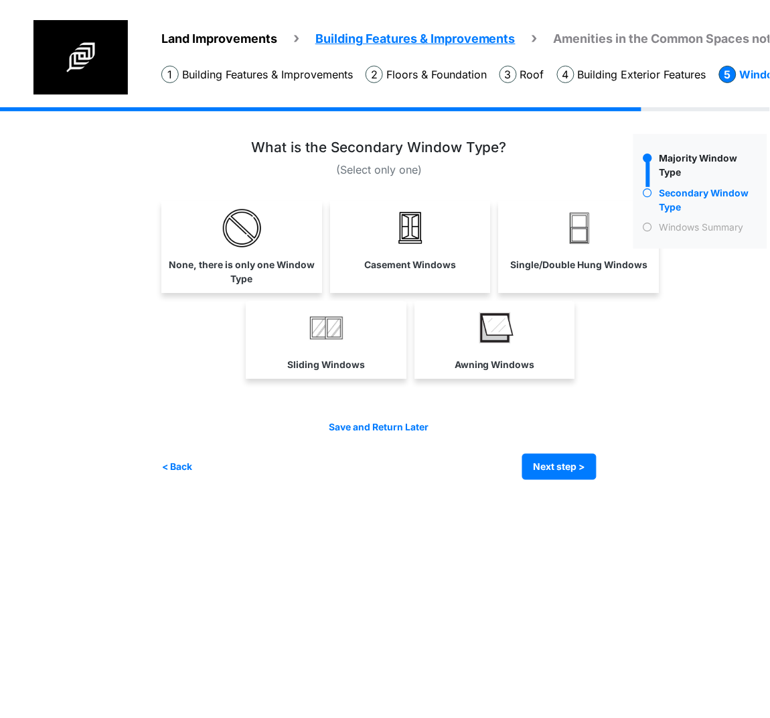
click at [343, 351] on link "Sliding Windows" at bounding box center [326, 340] width 155 height 78
select select "*"
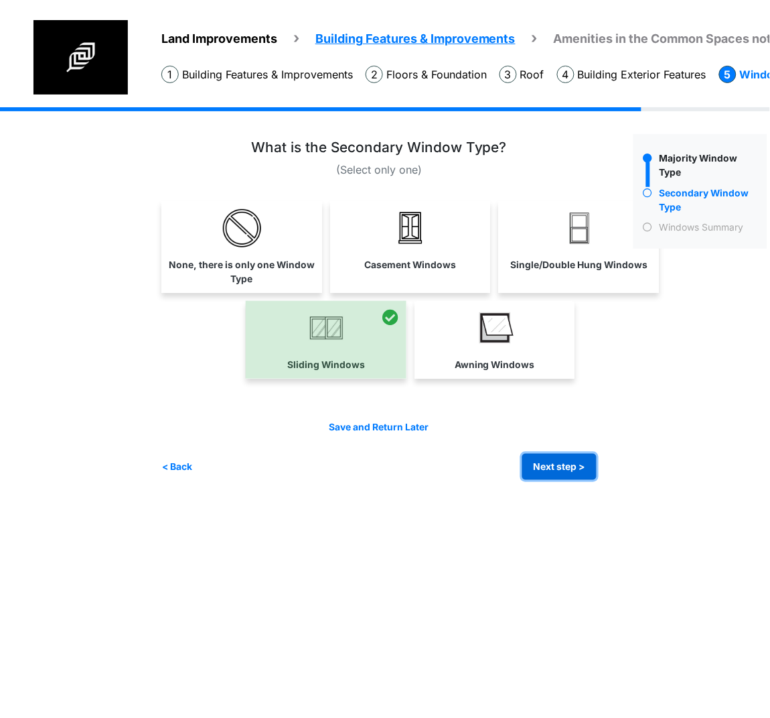
click at [531, 472] on button "Next step >" at bounding box center [560, 467] width 74 height 26
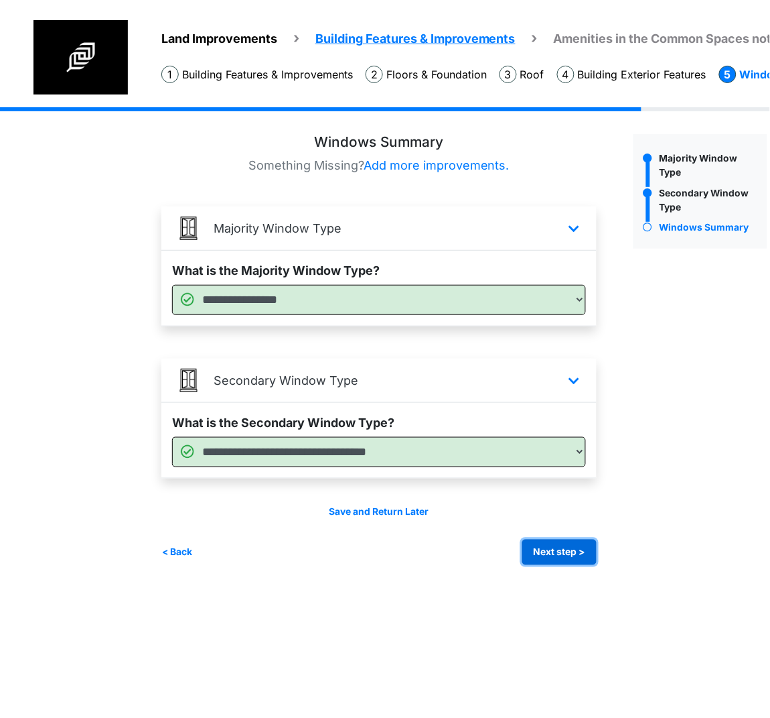
click at [537, 559] on button "Next step >" at bounding box center [560, 552] width 74 height 26
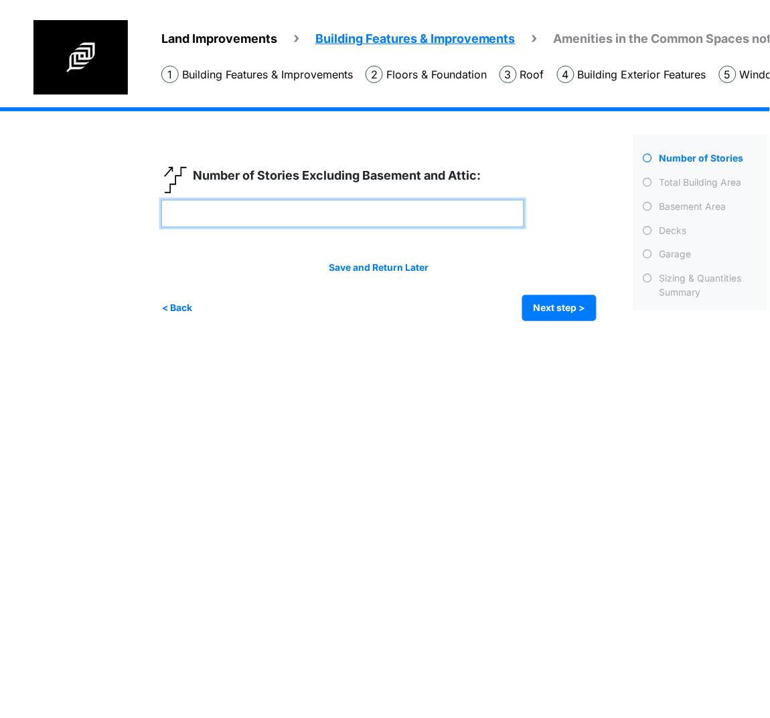
click at [393, 212] on input "number" at bounding box center [342, 213] width 363 height 27
type input "*"
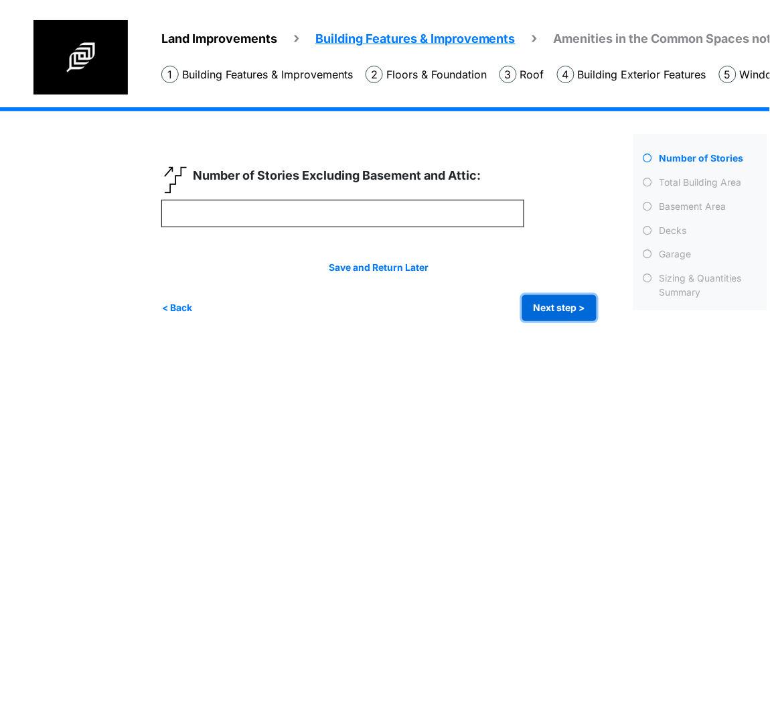
click at [567, 314] on button "Next step >" at bounding box center [560, 308] width 74 height 26
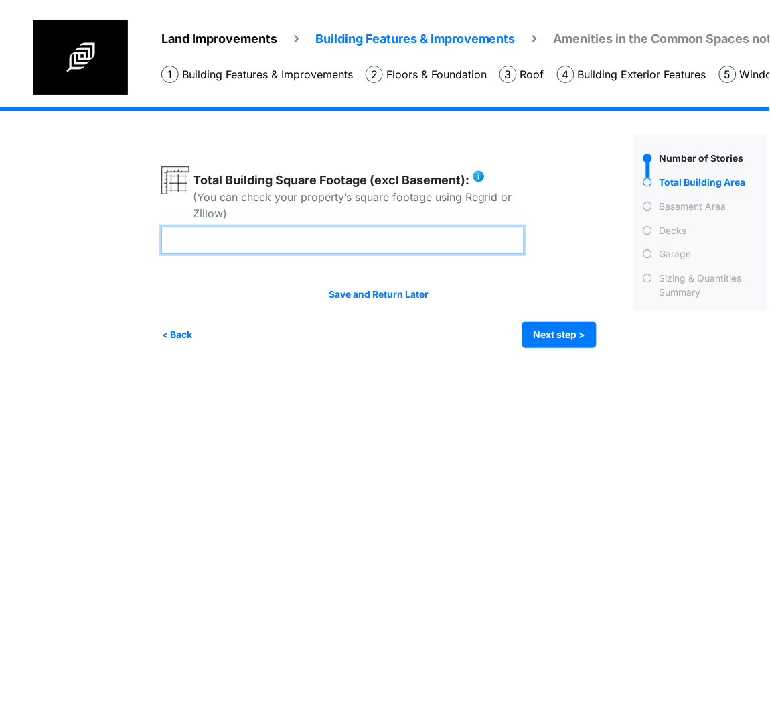
click at [365, 241] on input "number" at bounding box center [342, 239] width 363 height 27
type input "*****"
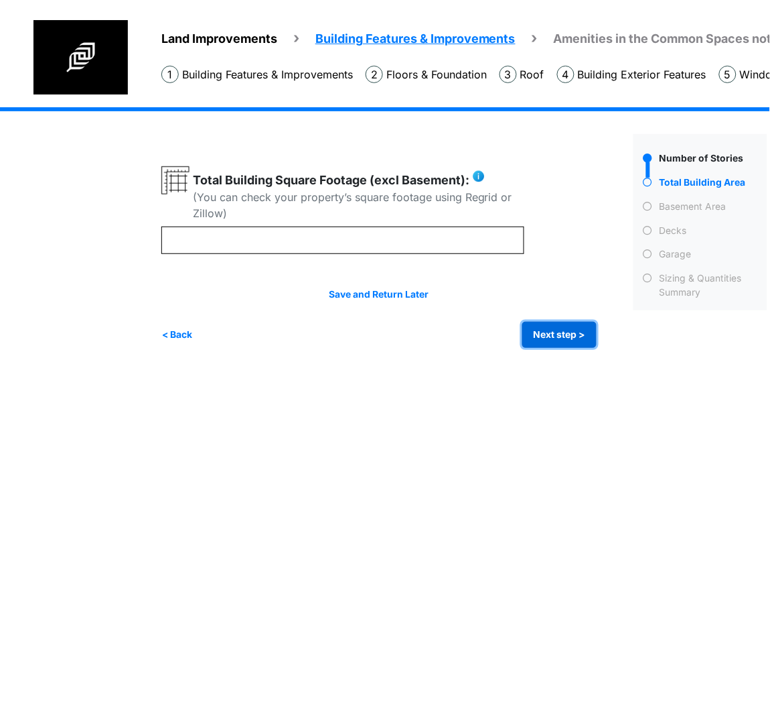
click at [580, 341] on button "Next step >" at bounding box center [560, 335] width 74 height 26
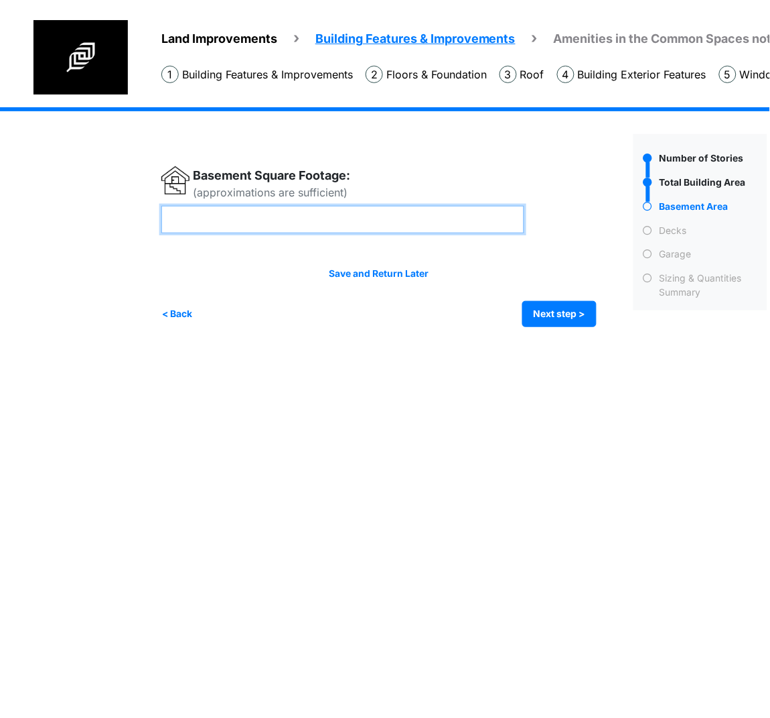
click at [230, 209] on input "number" at bounding box center [342, 219] width 363 height 27
type input "****"
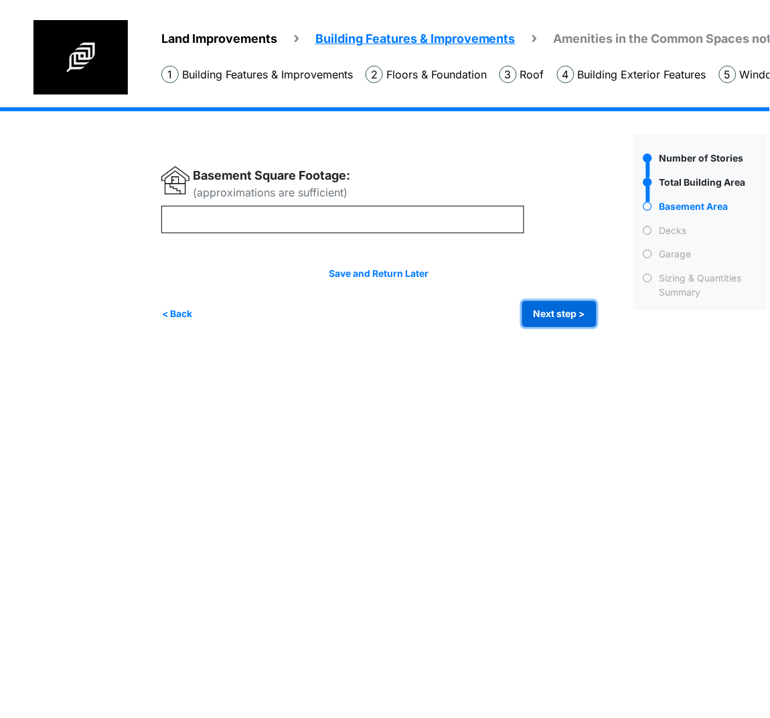
drag, startPoint x: 565, startPoint y: 311, endPoint x: 762, endPoint y: 330, distance: 197.3
click at [565, 311] on button "Next step >" at bounding box center [560, 314] width 74 height 26
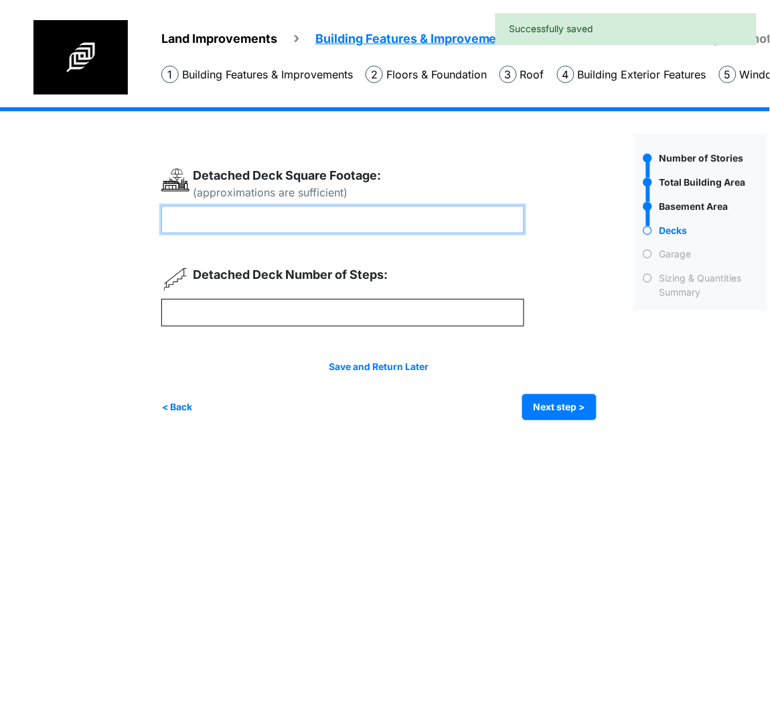
click at [428, 223] on input "number" at bounding box center [342, 219] width 363 height 27
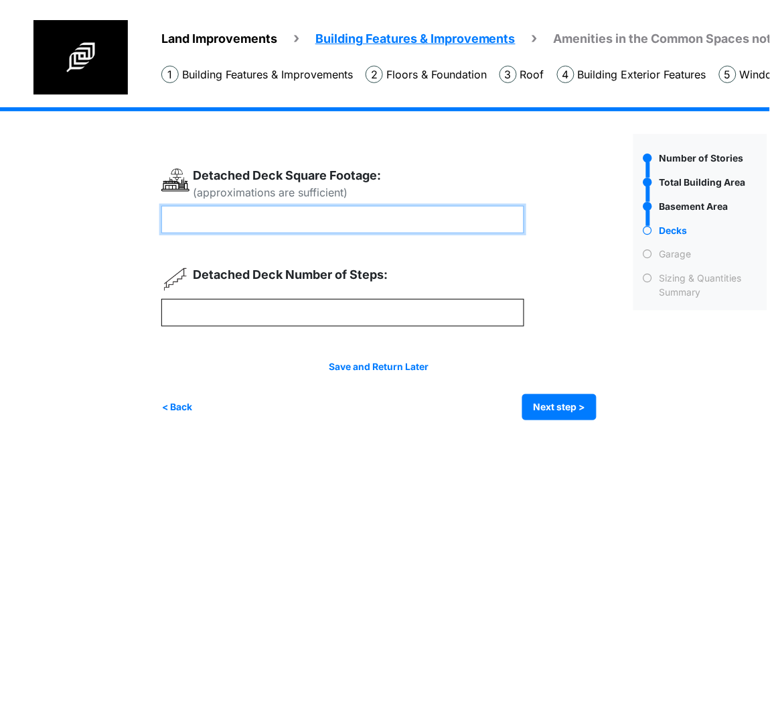
type input "***"
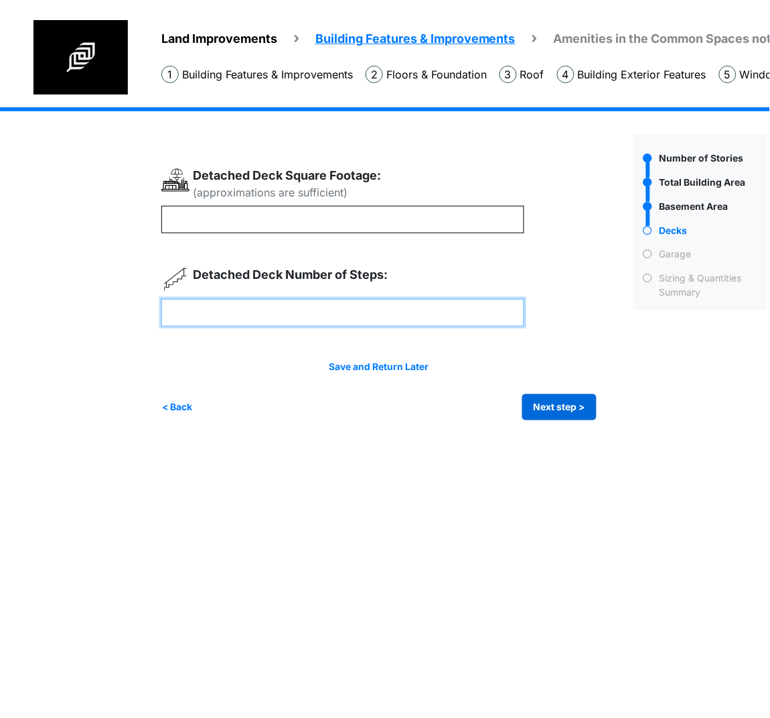
type input "*"
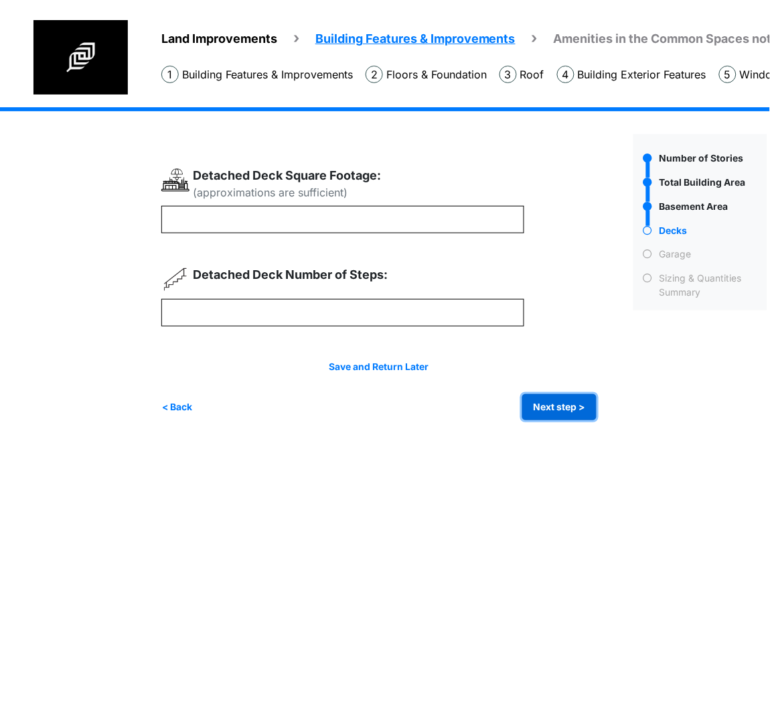
type input "*"
click at [554, 400] on button "Next step >" at bounding box center [560, 407] width 74 height 26
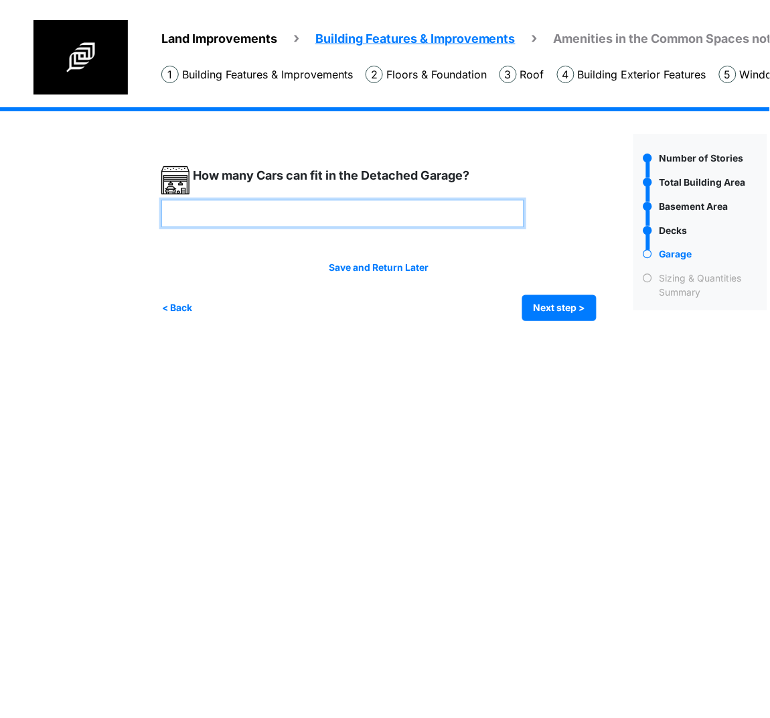
click at [440, 213] on input "number" at bounding box center [342, 213] width 363 height 27
type input "*"
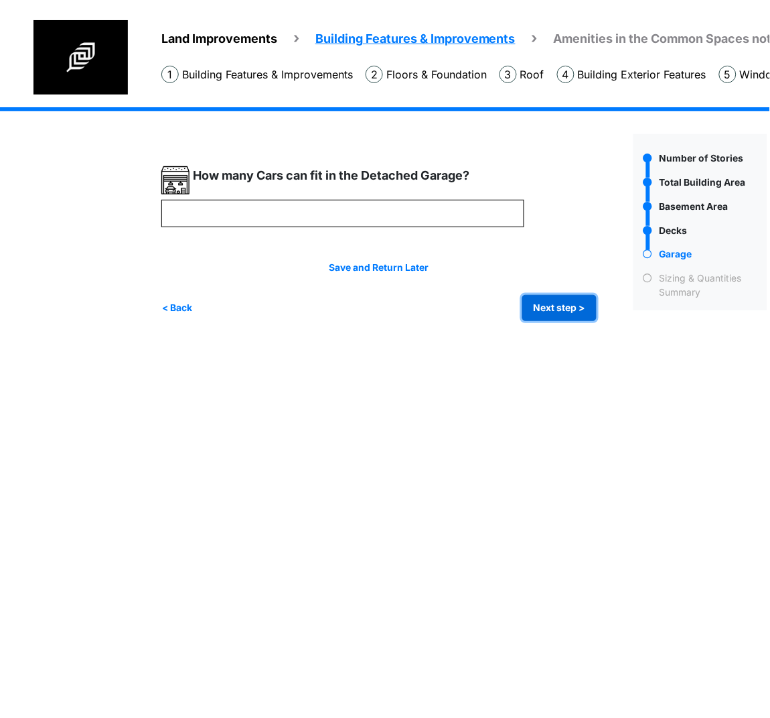
type input "*"
click at [533, 297] on button "Next step >" at bounding box center [560, 308] width 74 height 26
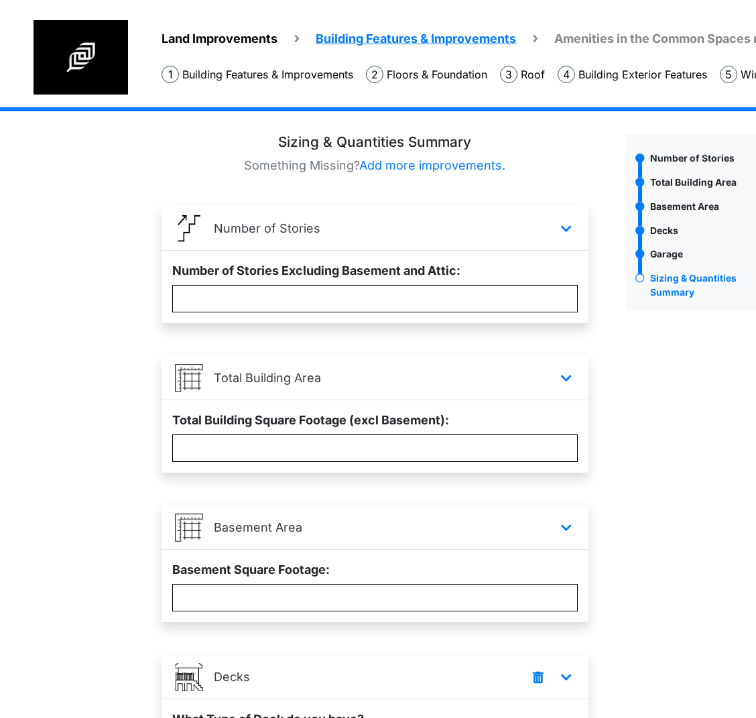
click at [655, 488] on div "Number of Stories" at bounding box center [690, 687] width 151 height 1107
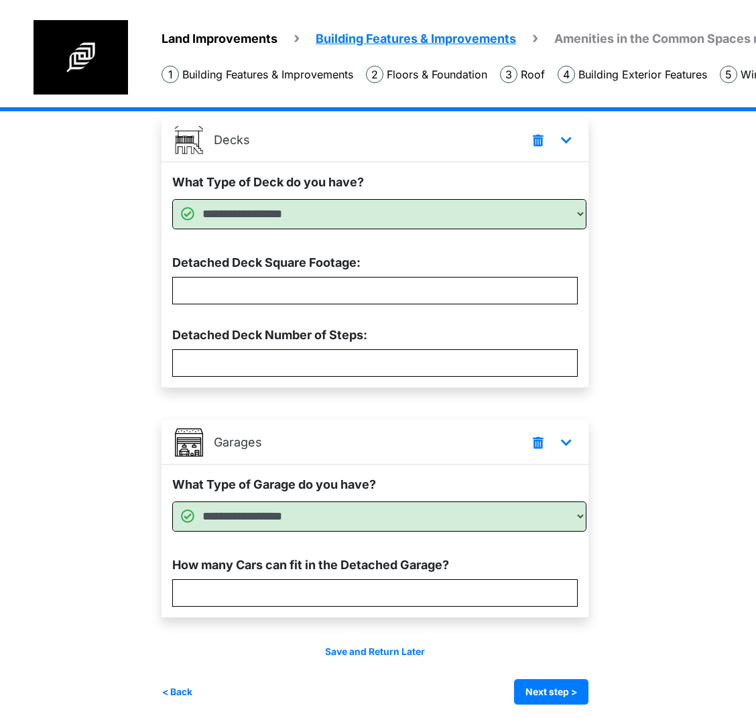
scroll to position [545, 0]
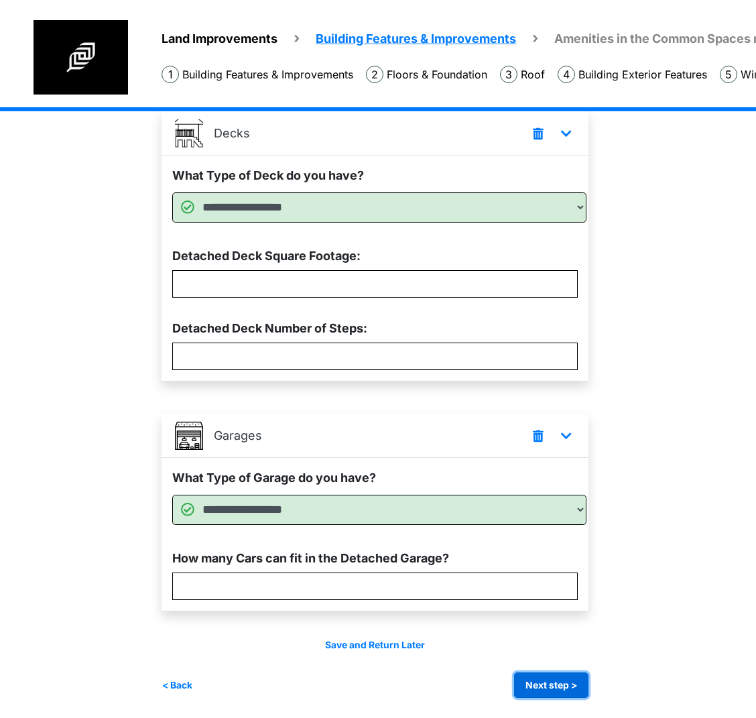
click at [585, 685] on button "Next step >" at bounding box center [551, 685] width 74 height 26
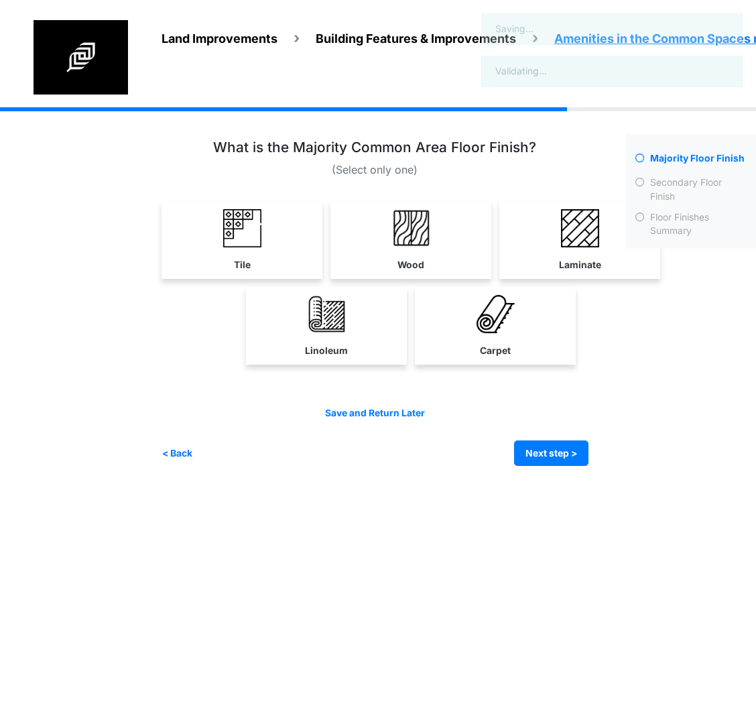
scroll to position [0, 0]
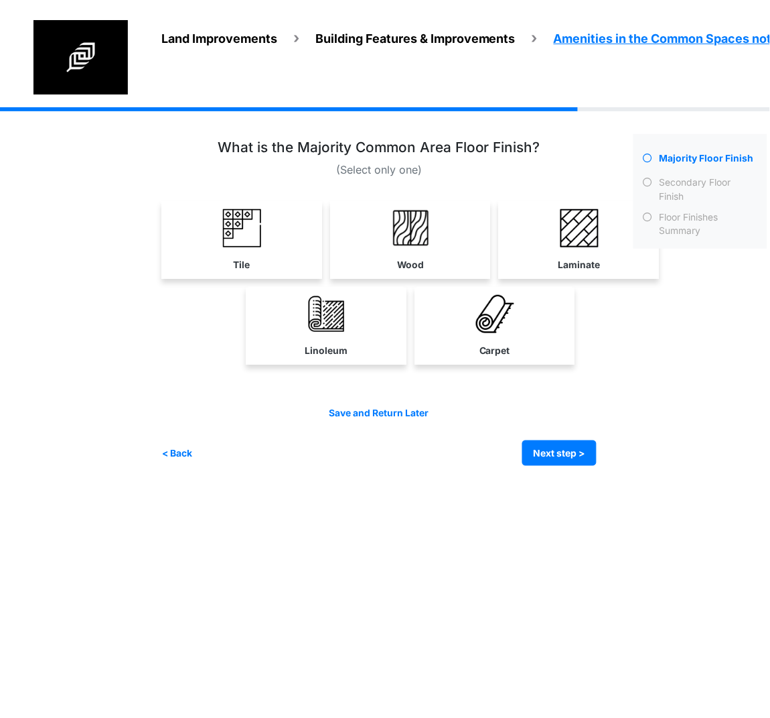
click at [586, 245] on img at bounding box center [580, 228] width 38 height 38
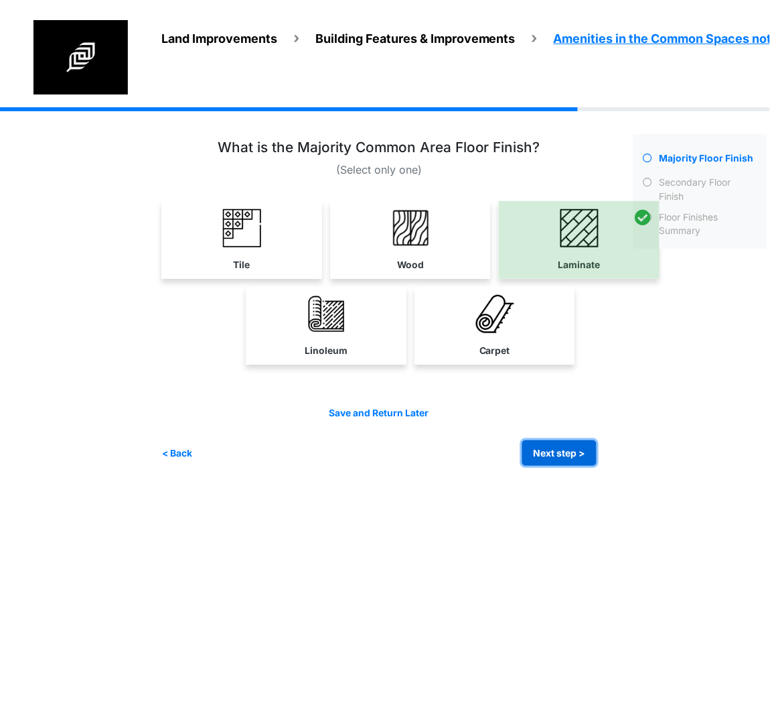
click at [573, 447] on button "Next step >" at bounding box center [560, 453] width 74 height 26
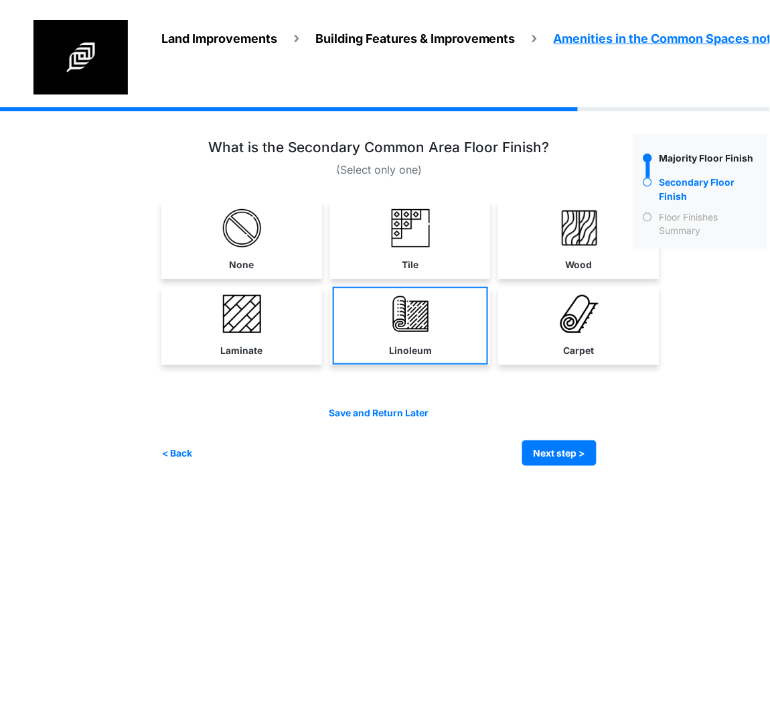
click at [363, 334] on link "Linoleum" at bounding box center [410, 326] width 155 height 78
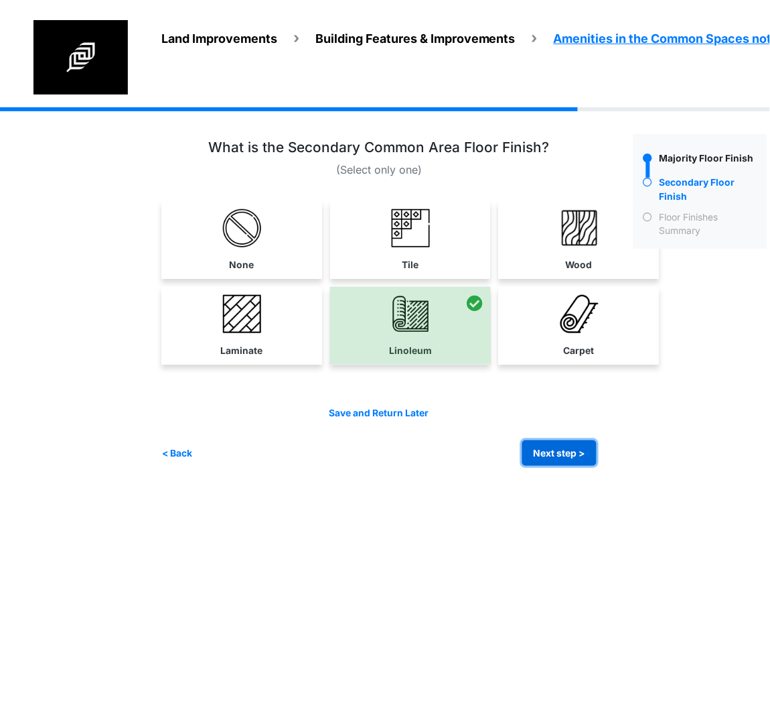
click at [548, 448] on button "Next step >" at bounding box center [560, 453] width 74 height 26
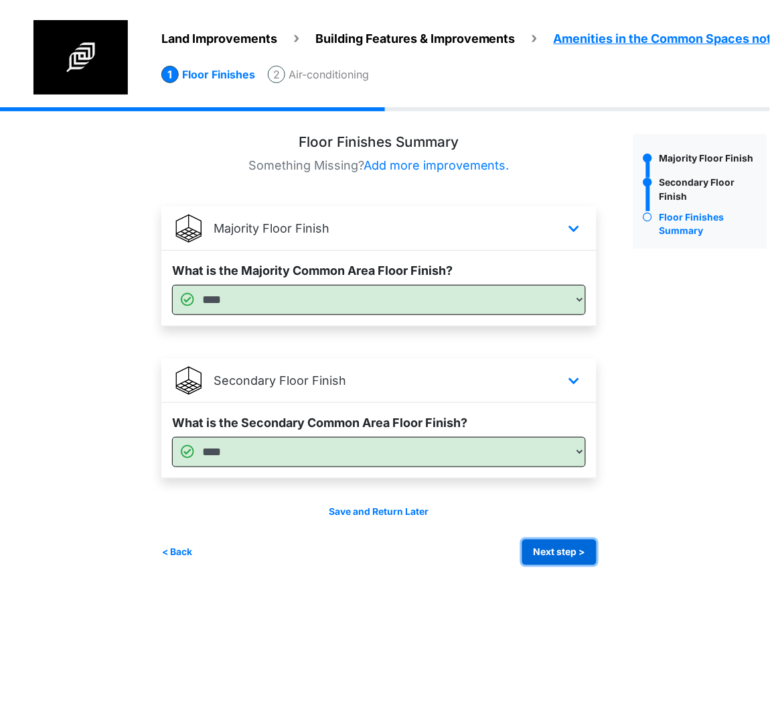
click at [552, 547] on button "Next step >" at bounding box center [560, 552] width 74 height 26
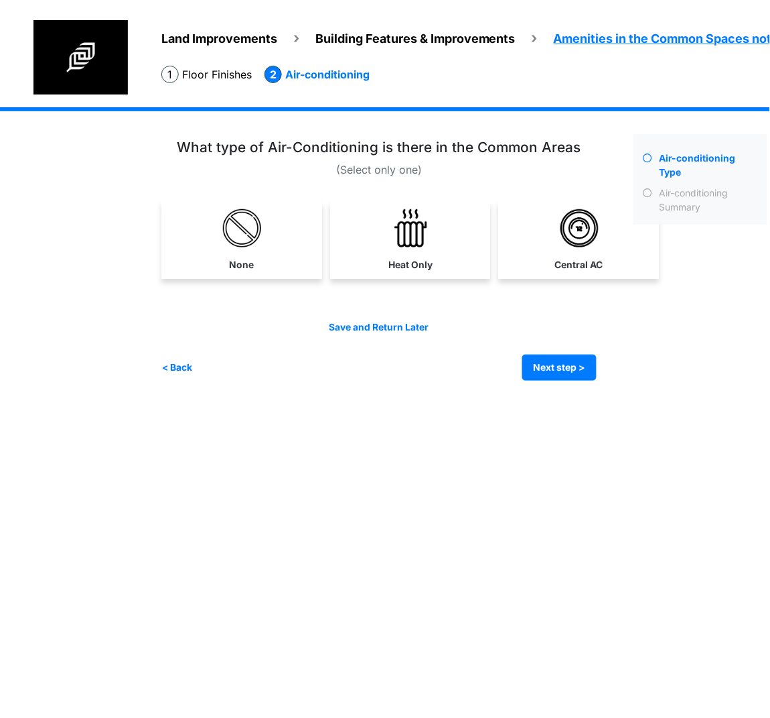
drag, startPoint x: 399, startPoint y: 245, endPoint x: 429, endPoint y: 278, distance: 45.5
click at [397, 245] on img at bounding box center [411, 228] width 38 height 38
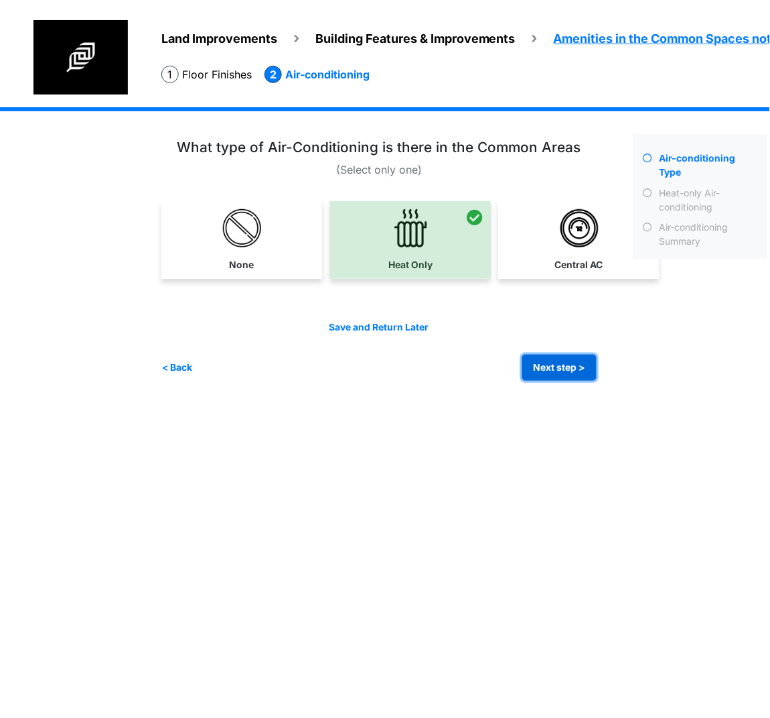
click at [551, 360] on button "Next step >" at bounding box center [560, 367] width 74 height 26
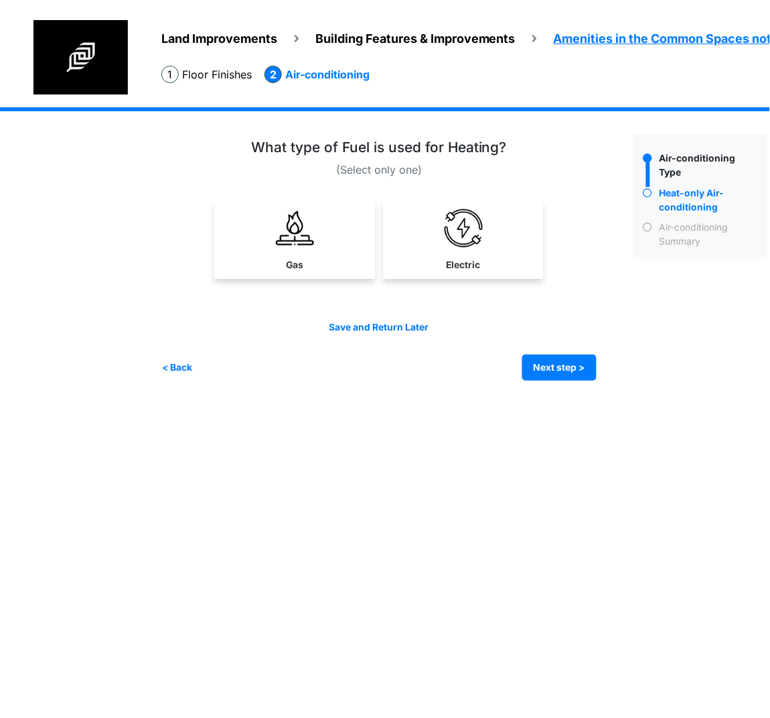
click at [283, 246] on img at bounding box center [295, 228] width 38 height 38
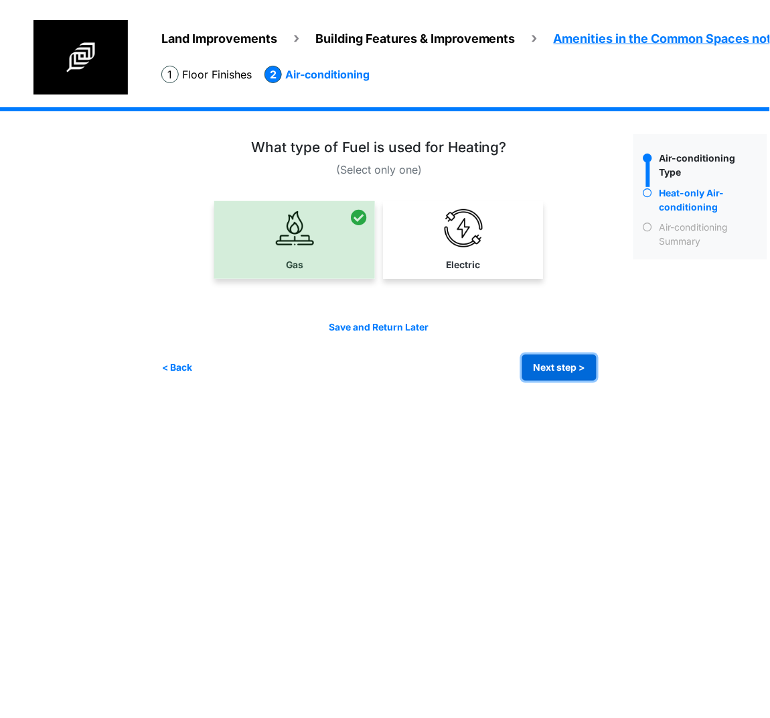
click at [542, 363] on button "Next step >" at bounding box center [560, 367] width 74 height 26
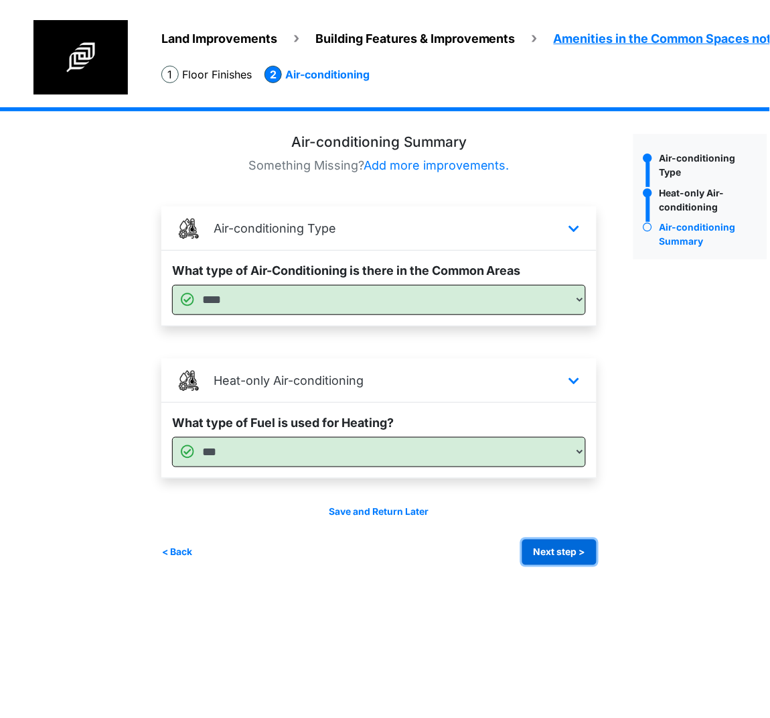
click at [556, 546] on button "Next step >" at bounding box center [560, 552] width 74 height 26
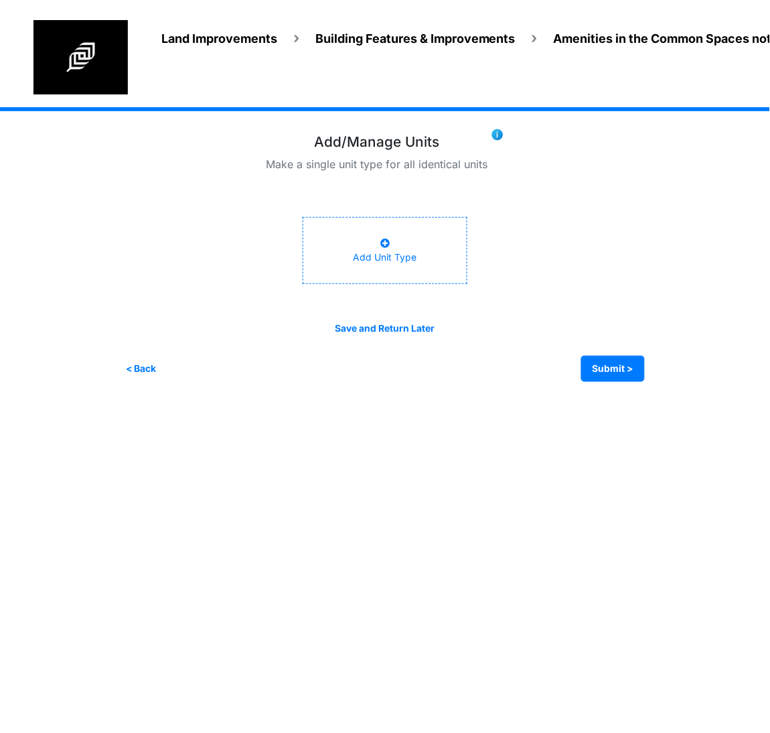
click at [389, 259] on div "Add Unit Type" at bounding box center [385, 251] width 64 height 28
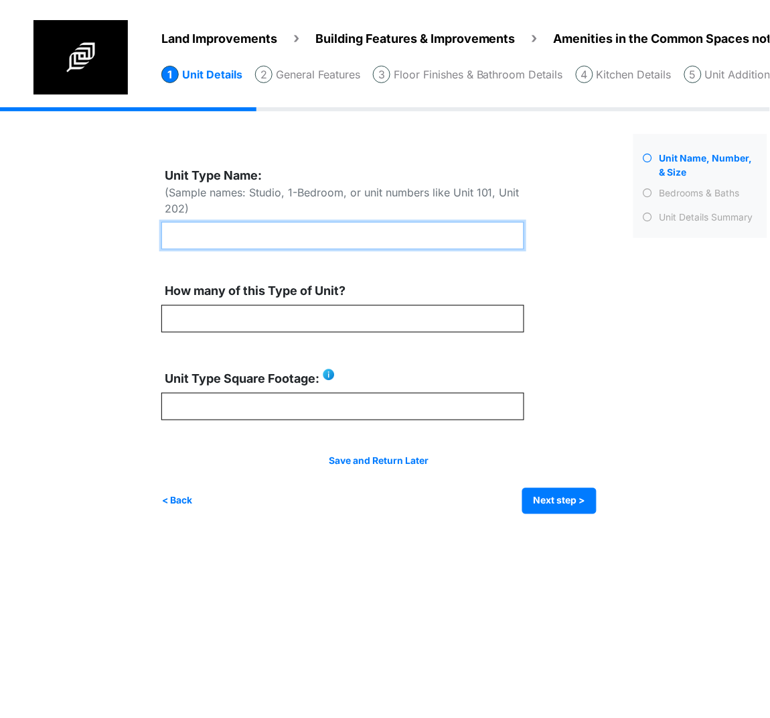
click at [272, 243] on input "text" at bounding box center [342, 235] width 363 height 27
type input "******"
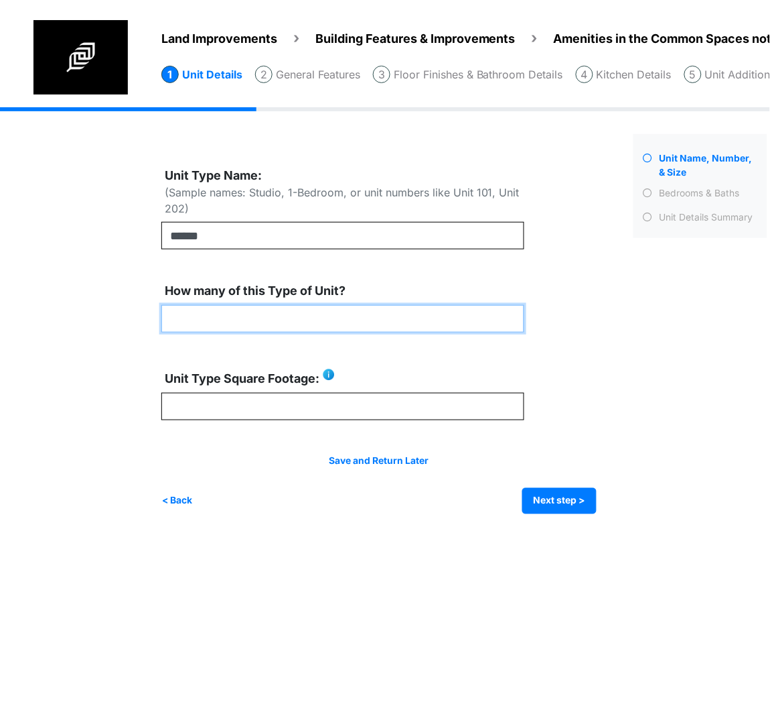
type input "*"
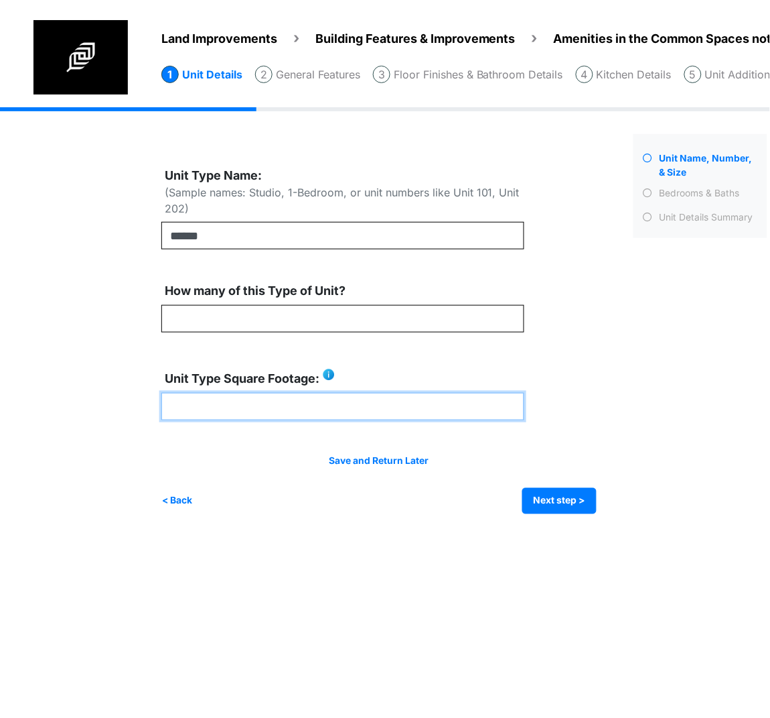
type input "***"
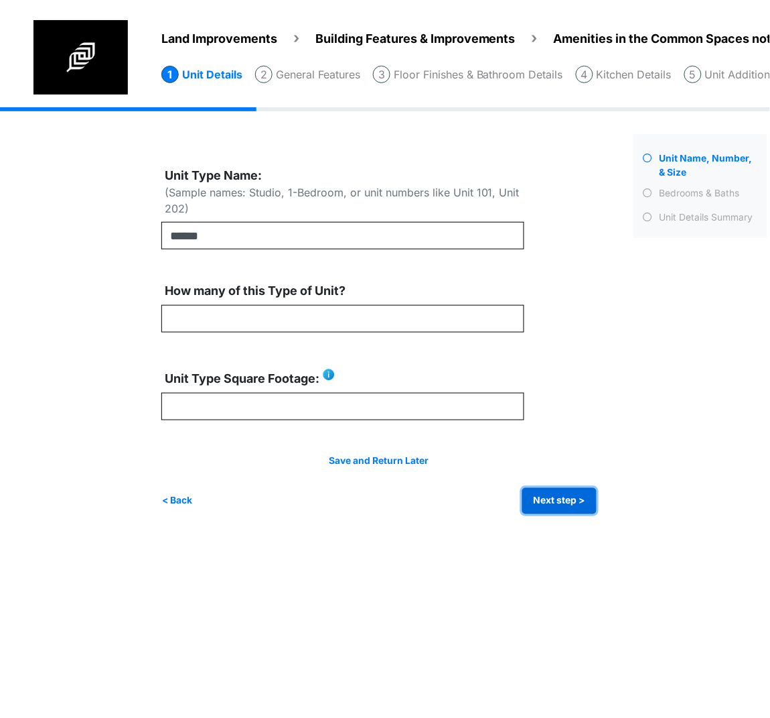
click at [558, 508] on button "Next step >" at bounding box center [560, 501] width 74 height 26
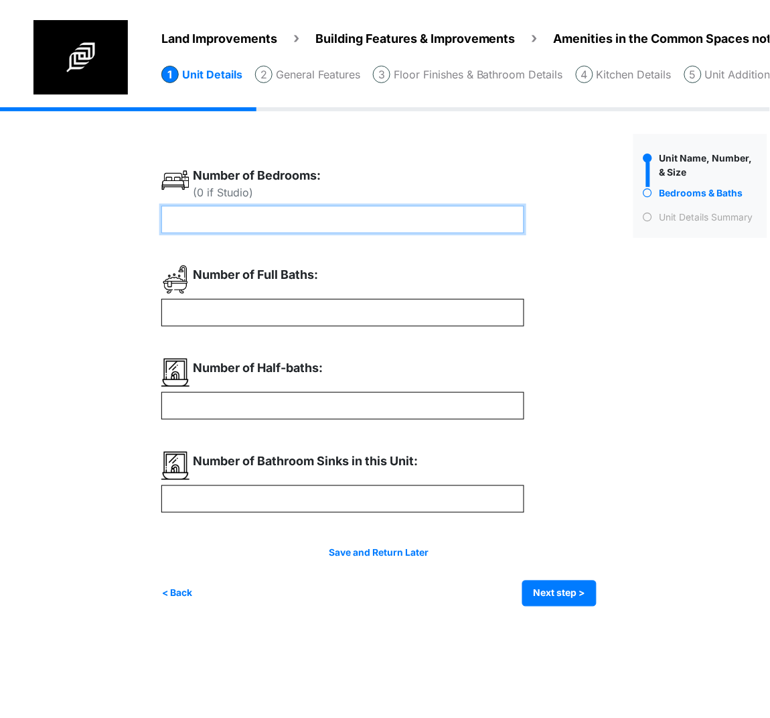
click at [371, 222] on input "number" at bounding box center [342, 219] width 363 height 27
type input "*"
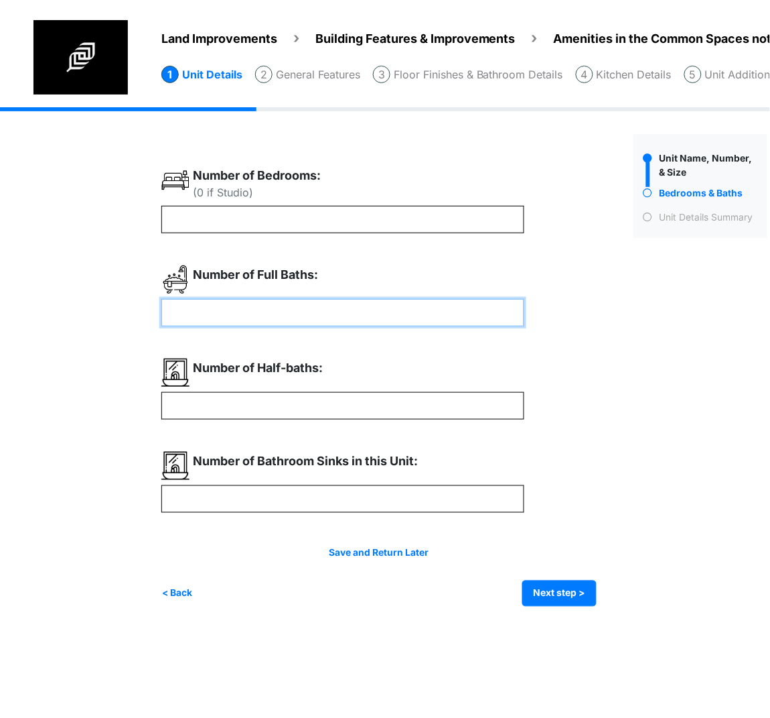
type input "*"
click at [274, 315] on input "number" at bounding box center [342, 312] width 363 height 27
type input "*"
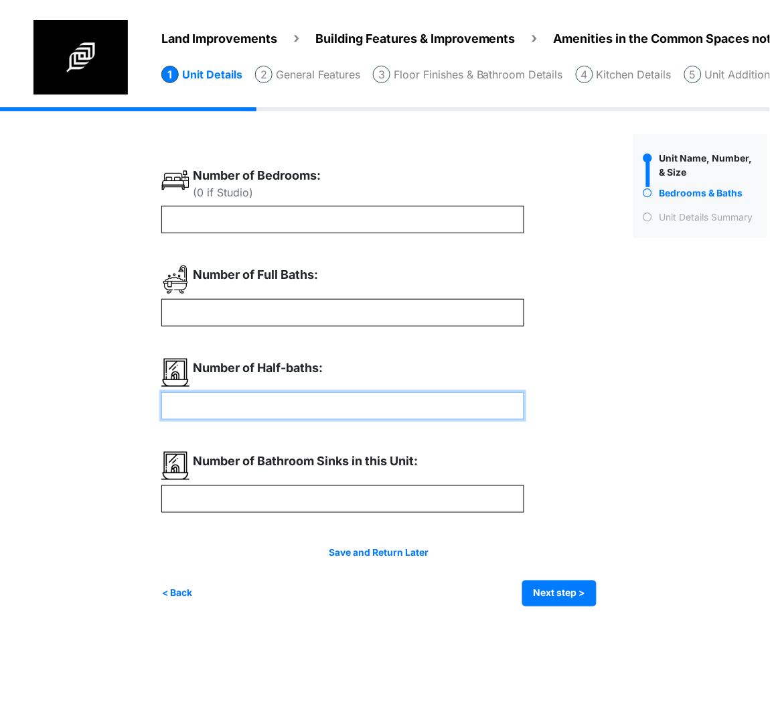
type input "*"
click at [256, 402] on input "number" at bounding box center [342, 405] width 363 height 27
type input "*"
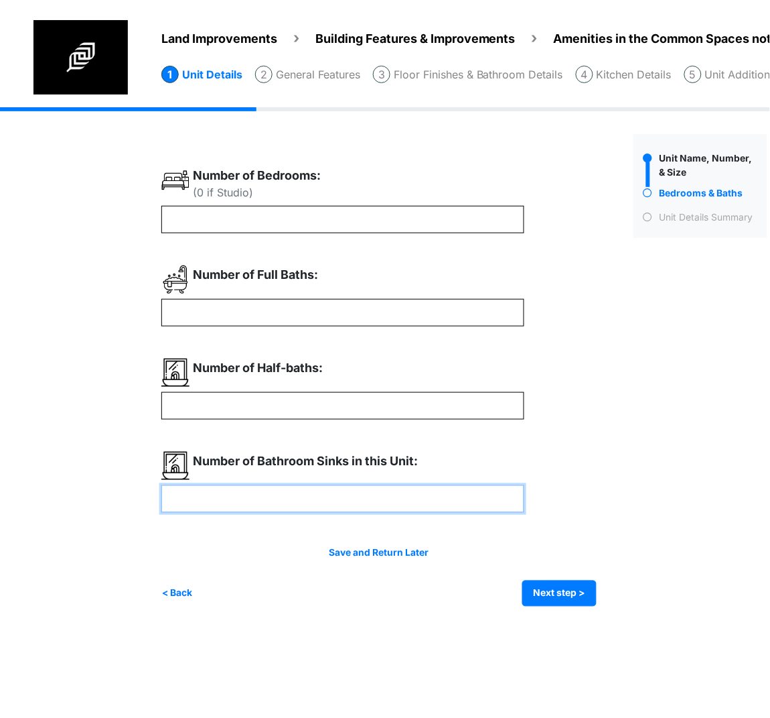
type input "*"
click at [230, 496] on input "number" at bounding box center [342, 498] width 363 height 27
type input "*"
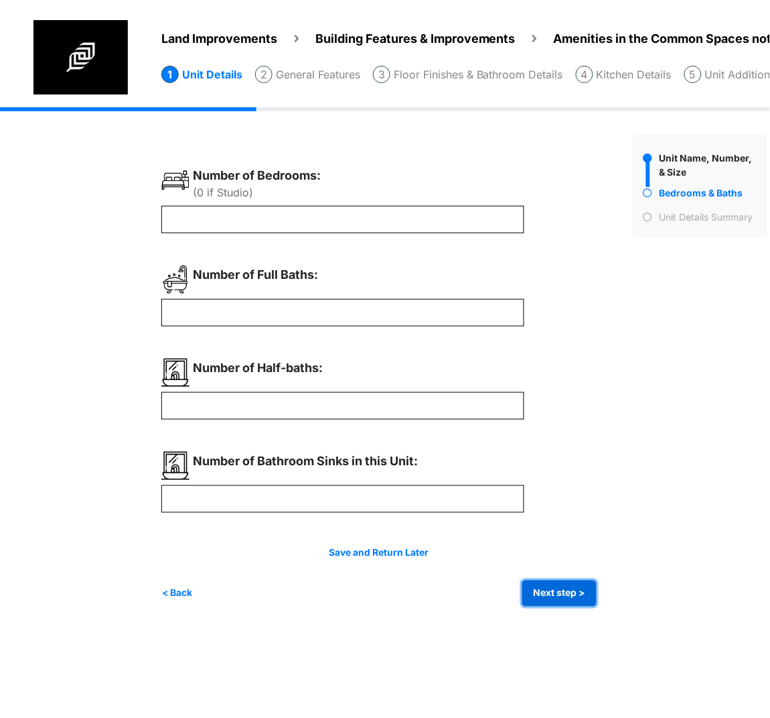
type input "*"
click at [554, 604] on button "Next step >" at bounding box center [560, 593] width 74 height 26
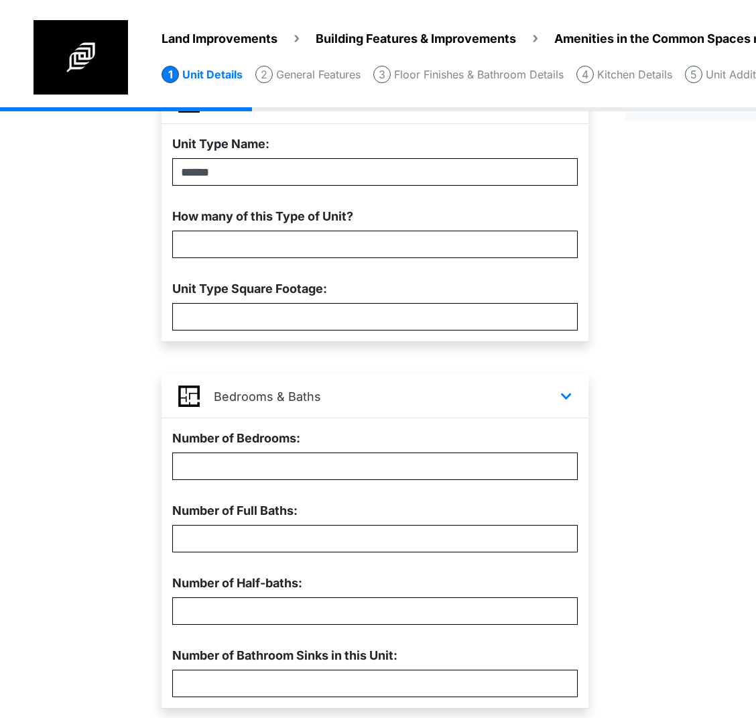
scroll to position [224, 0]
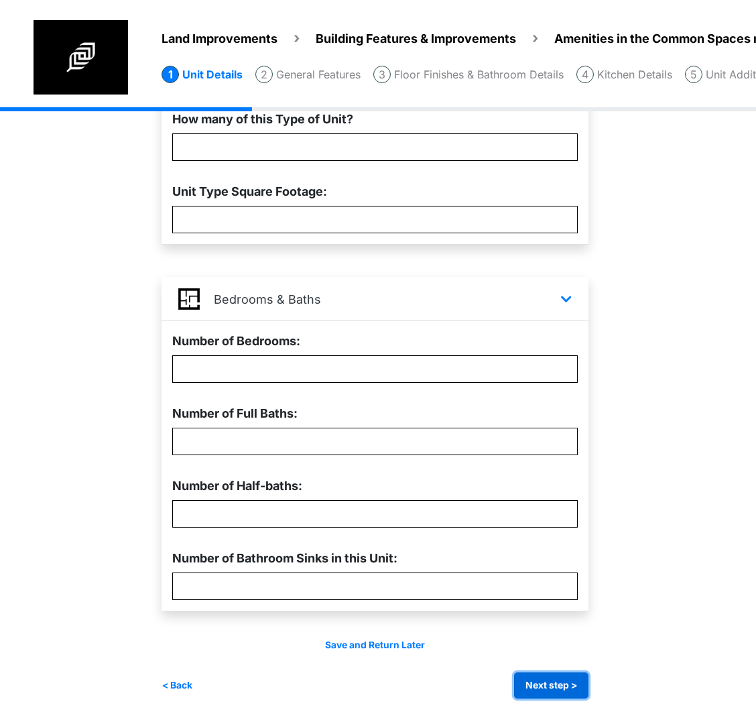
drag, startPoint x: 535, startPoint y: 677, endPoint x: 762, endPoint y: 645, distance: 229.4
click at [535, 677] on button "Next step >" at bounding box center [551, 685] width 74 height 26
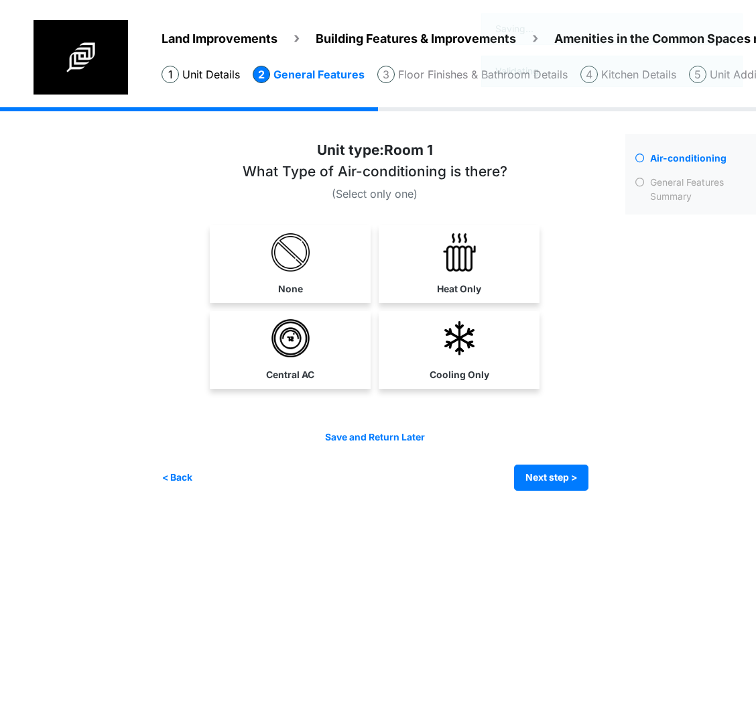
scroll to position [0, 0]
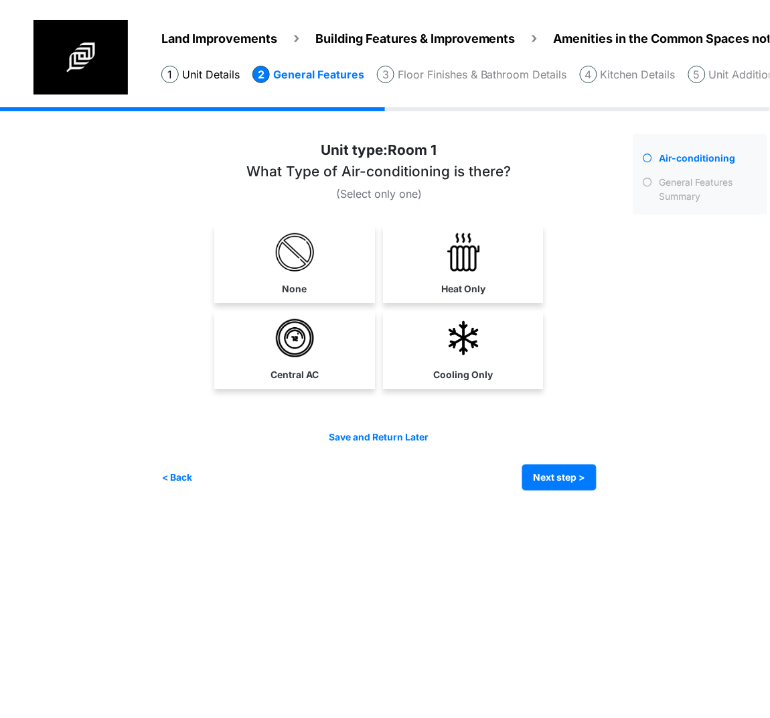
click at [302, 368] on label "Central AC" at bounding box center [295, 375] width 48 height 14
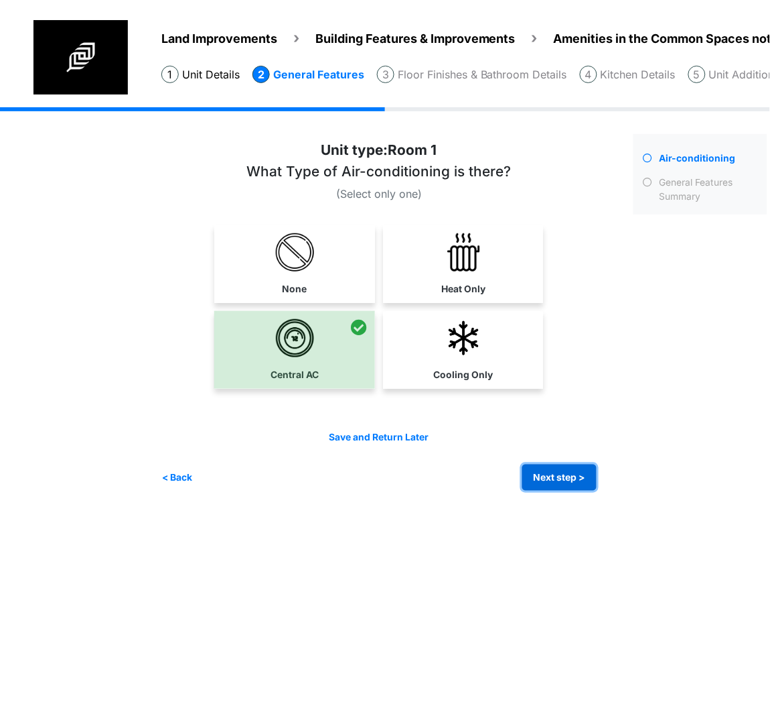
click at [547, 471] on button "Next step >" at bounding box center [560, 477] width 74 height 26
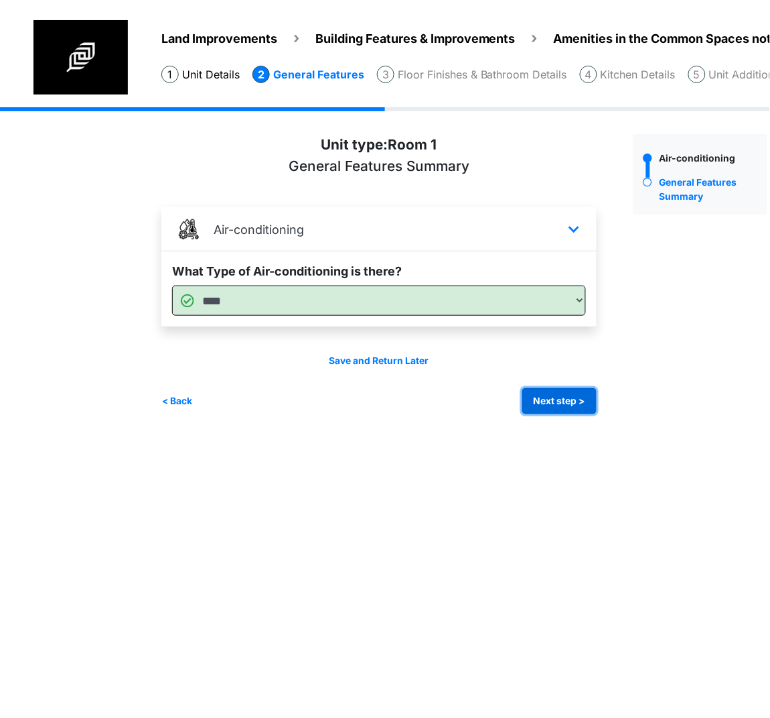
click at [567, 397] on button "Next step >" at bounding box center [560, 401] width 74 height 26
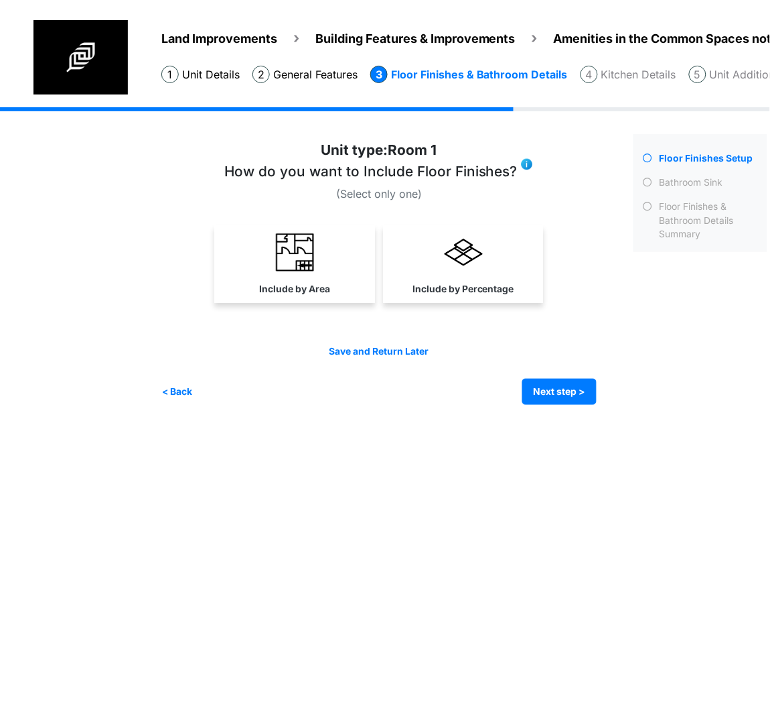
click at [332, 273] on link "Include by Area" at bounding box center [294, 264] width 155 height 78
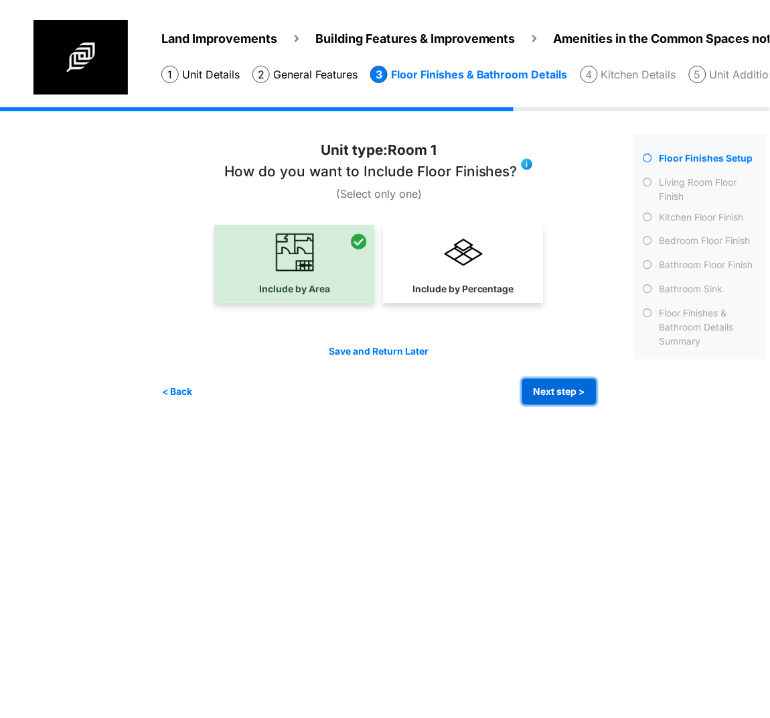
click at [539, 393] on button "Next step >" at bounding box center [560, 392] width 74 height 26
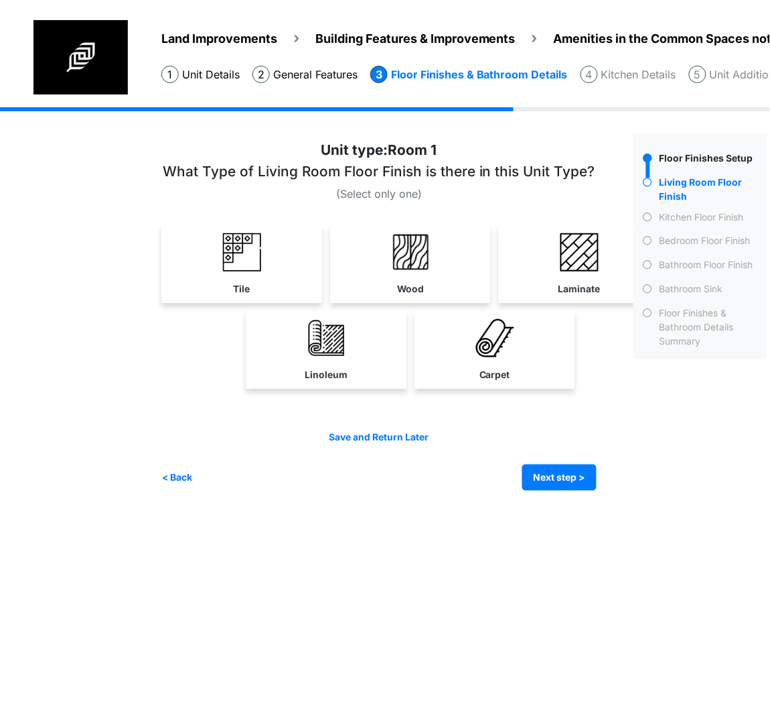
drag, startPoint x: 376, startPoint y: 287, endPoint x: 502, endPoint y: 459, distance: 212.8
click at [376, 286] on link "Wood" at bounding box center [410, 264] width 155 height 78
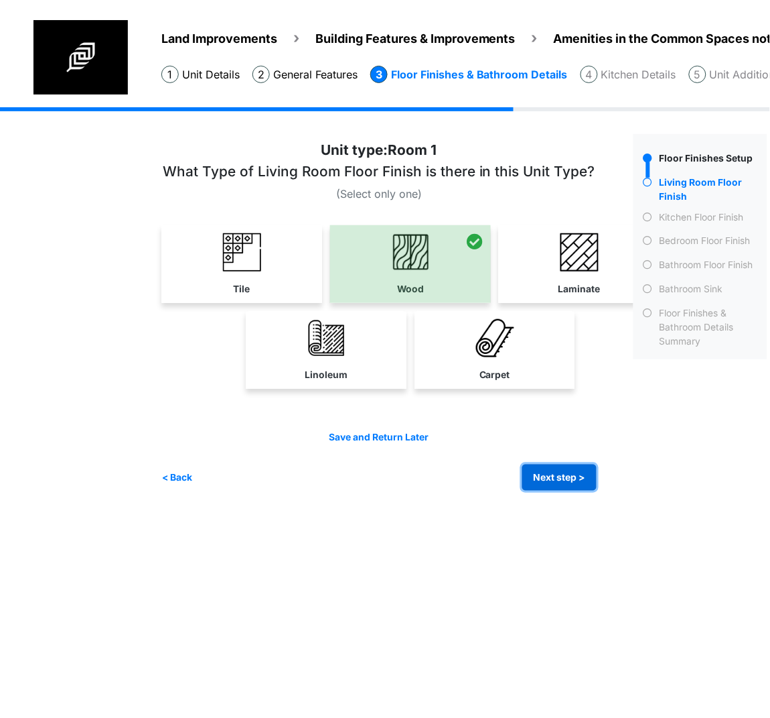
click at [534, 464] on button "Next step >" at bounding box center [560, 477] width 74 height 26
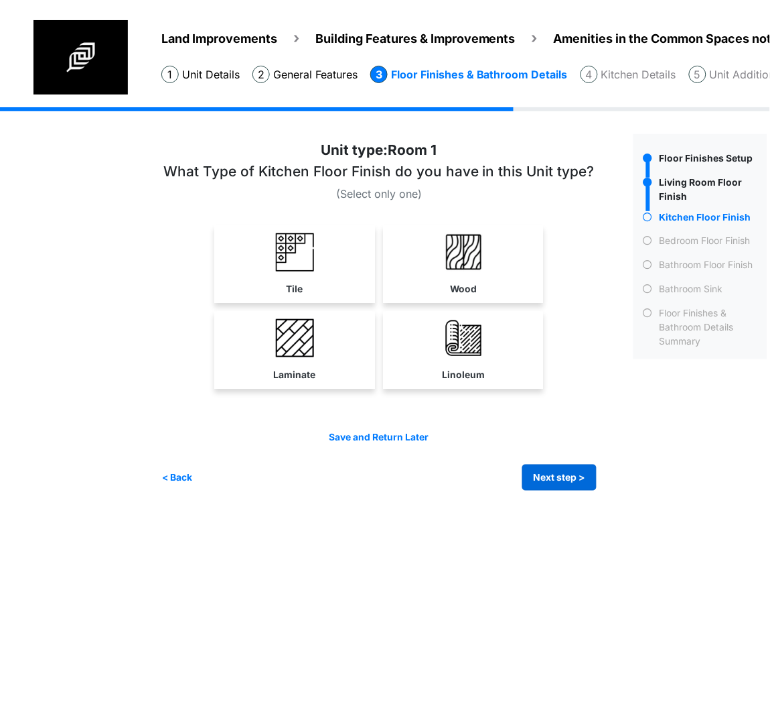
drag, startPoint x: 525, startPoint y: 366, endPoint x: 576, endPoint y: 466, distance: 111.8
click at [523, 366] on link "Linoleum" at bounding box center [463, 350] width 155 height 78
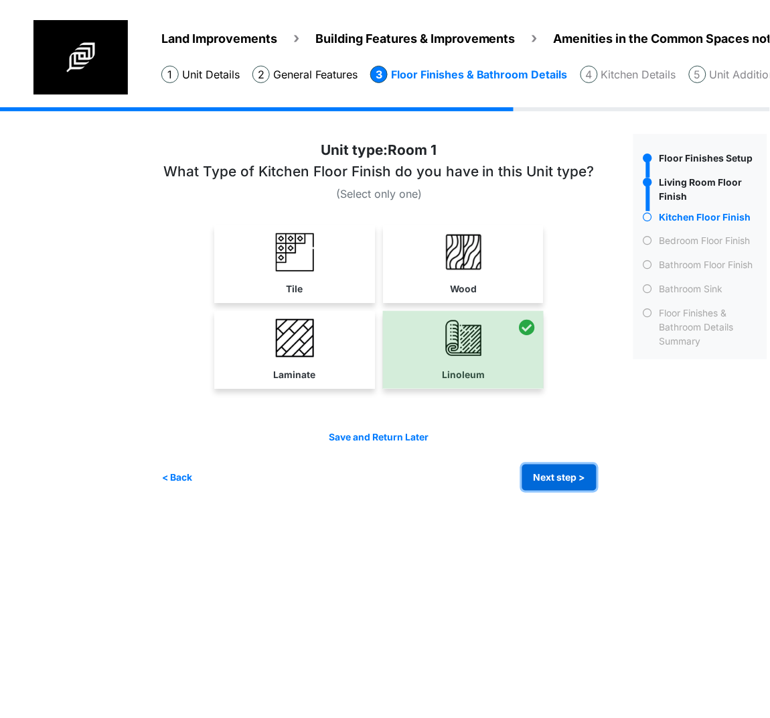
click at [561, 480] on button "Next step >" at bounding box center [560, 477] width 74 height 26
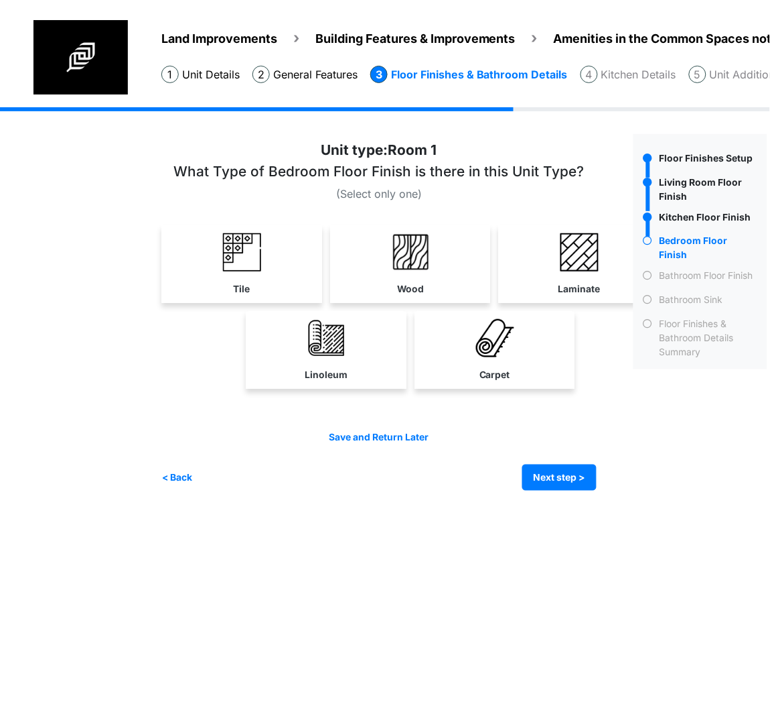
click at [419, 279] on link "Wood" at bounding box center [410, 264] width 155 height 78
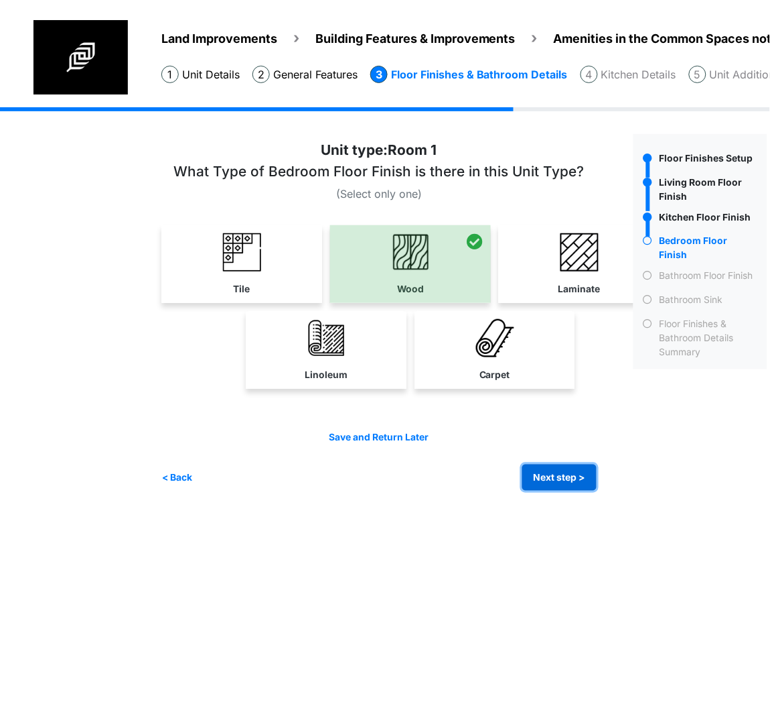
click at [557, 471] on button "Next step >" at bounding box center [560, 477] width 74 height 26
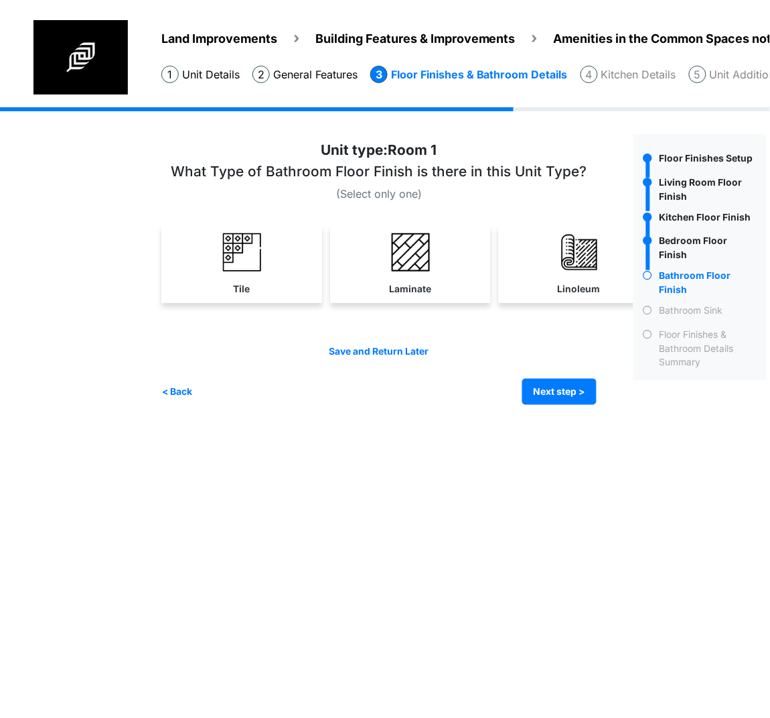
click at [243, 267] on img at bounding box center [242, 252] width 38 height 38
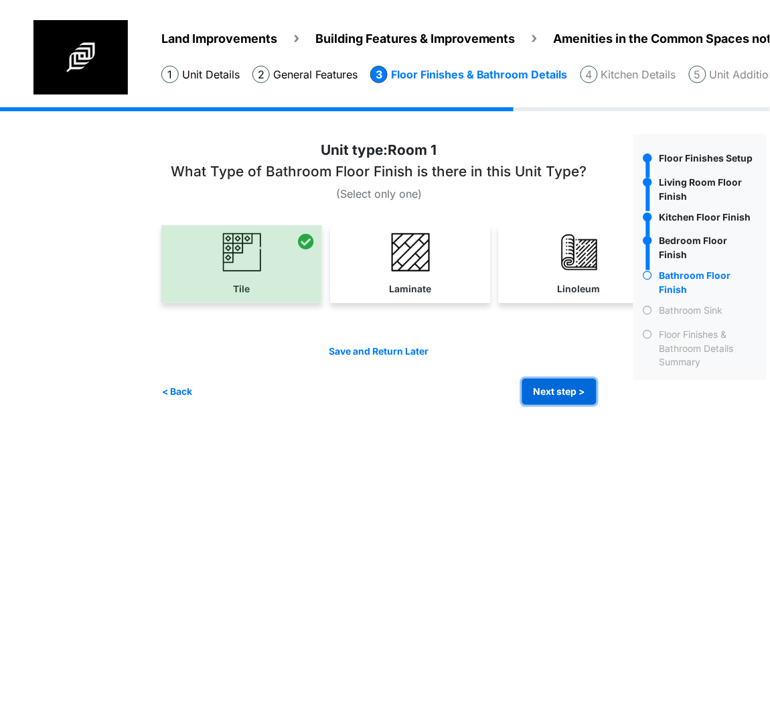
click at [561, 386] on button "Next step >" at bounding box center [560, 392] width 74 height 26
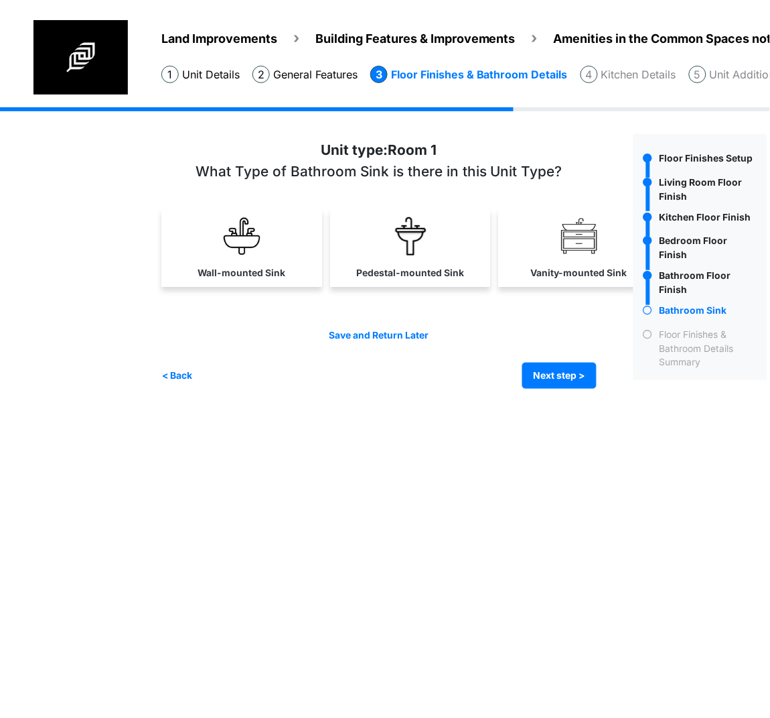
drag, startPoint x: 237, startPoint y: 251, endPoint x: 477, endPoint y: 346, distance: 258.7
click at [237, 251] on img at bounding box center [242, 236] width 38 height 38
select select "*"
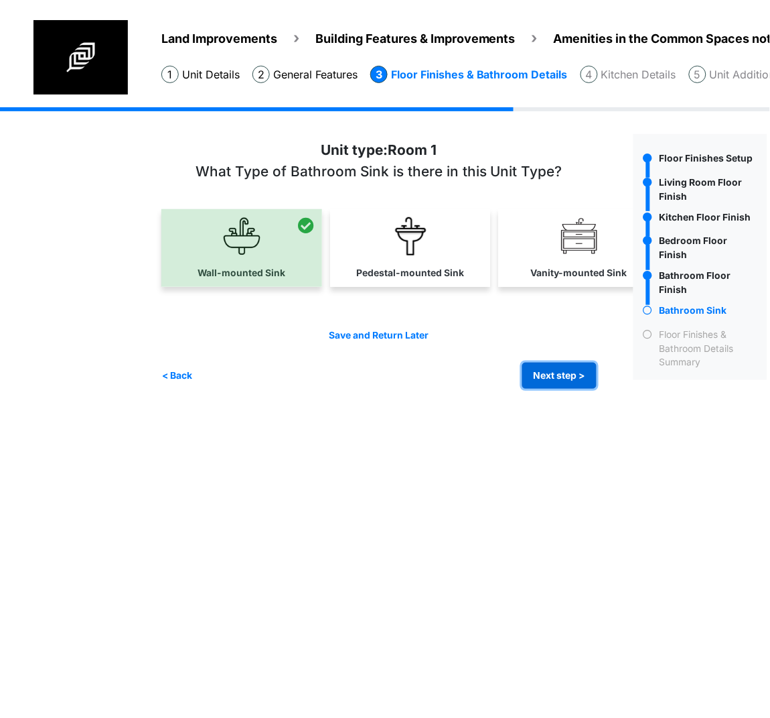
click at [582, 375] on button "Next step >" at bounding box center [560, 375] width 74 height 26
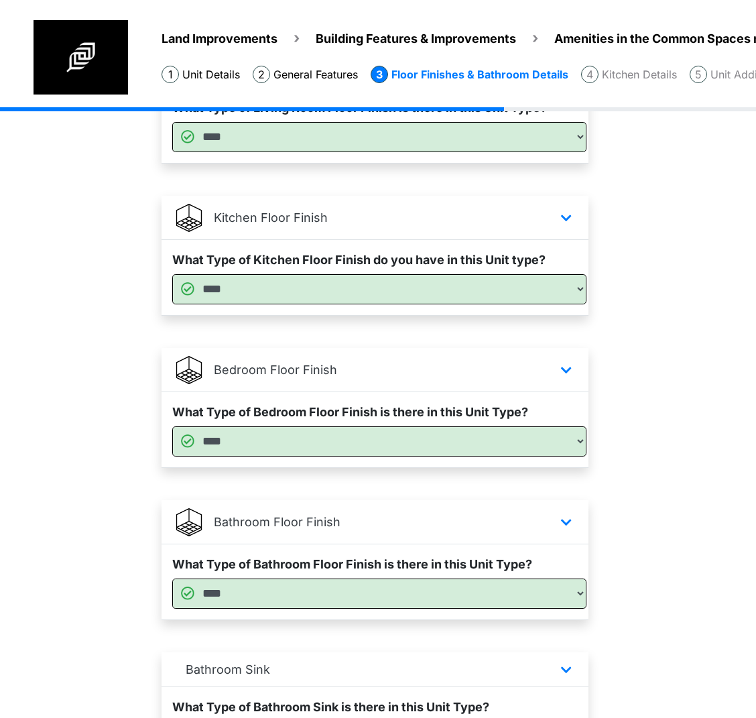
scroll to position [469, 0]
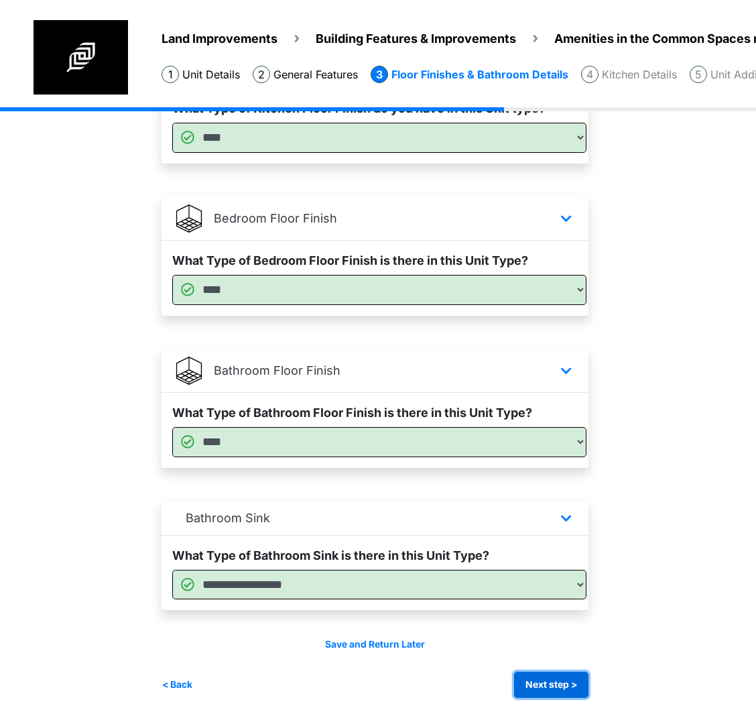
click at [565, 679] on button "Next step >" at bounding box center [551, 684] width 74 height 26
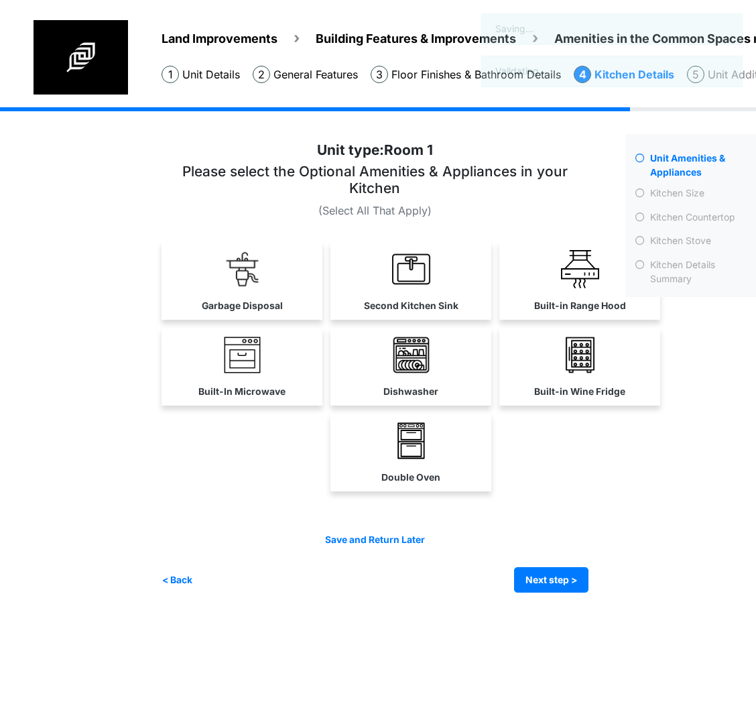
scroll to position [0, 0]
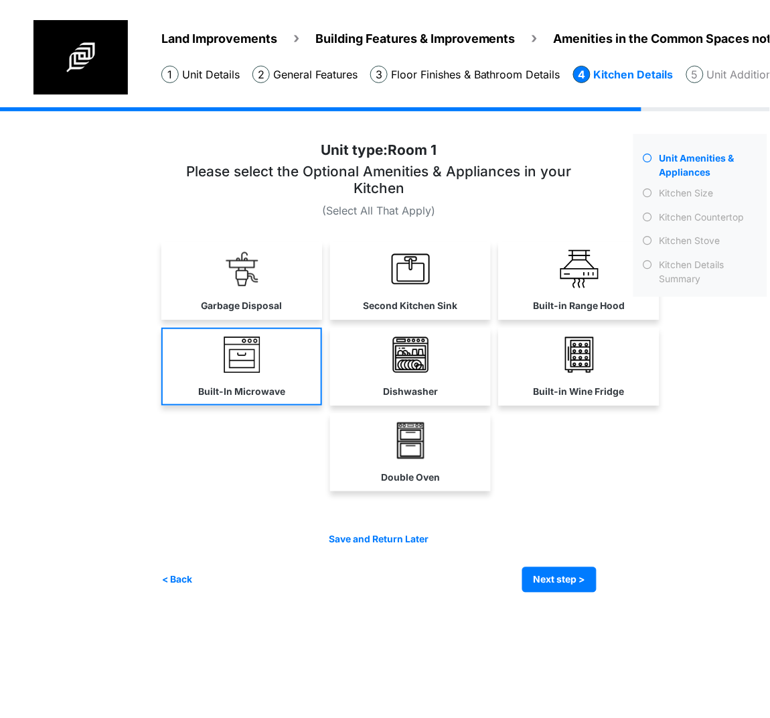
click at [255, 301] on label "Garbage Disposal" at bounding box center [242, 306] width 81 height 14
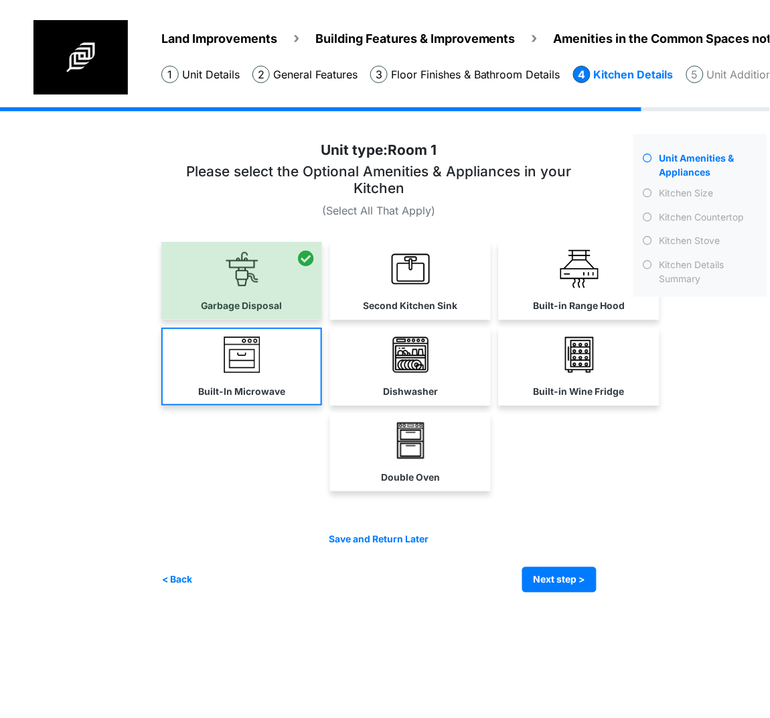
click at [253, 380] on link "Built-In Microwave" at bounding box center [241, 367] width 161 height 78
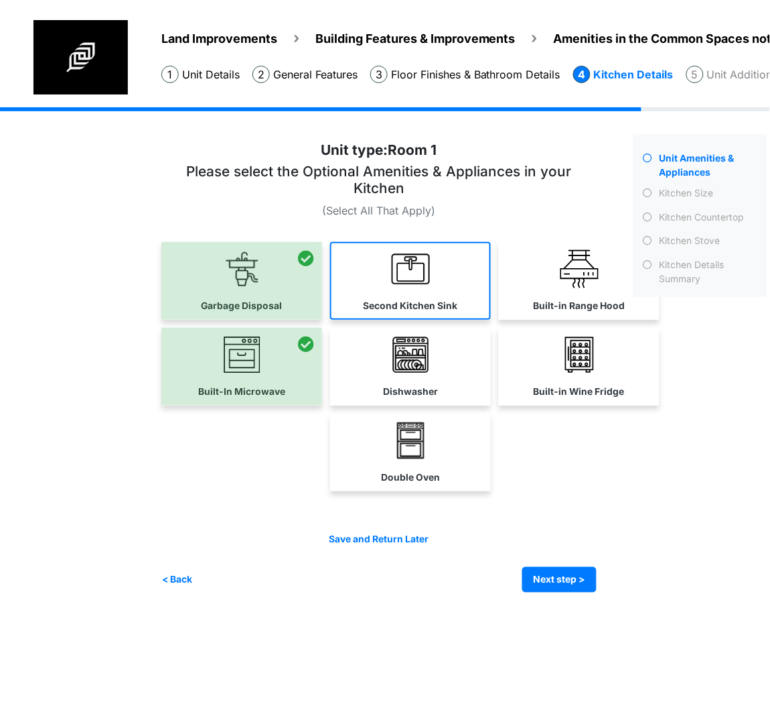
click at [475, 267] on link "Second Kitchen Sink" at bounding box center [410, 281] width 161 height 78
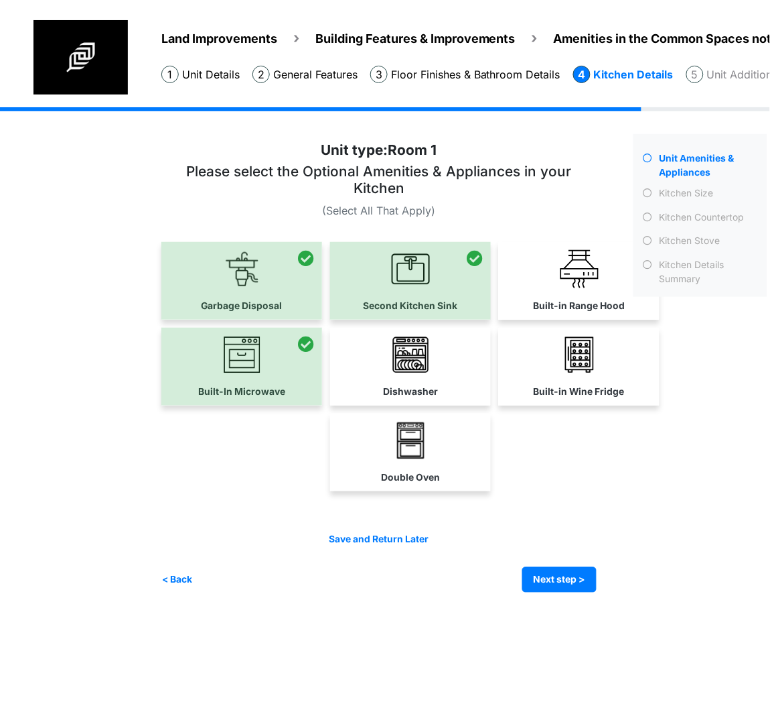
click at [419, 355] on img at bounding box center [411, 355] width 38 height 38
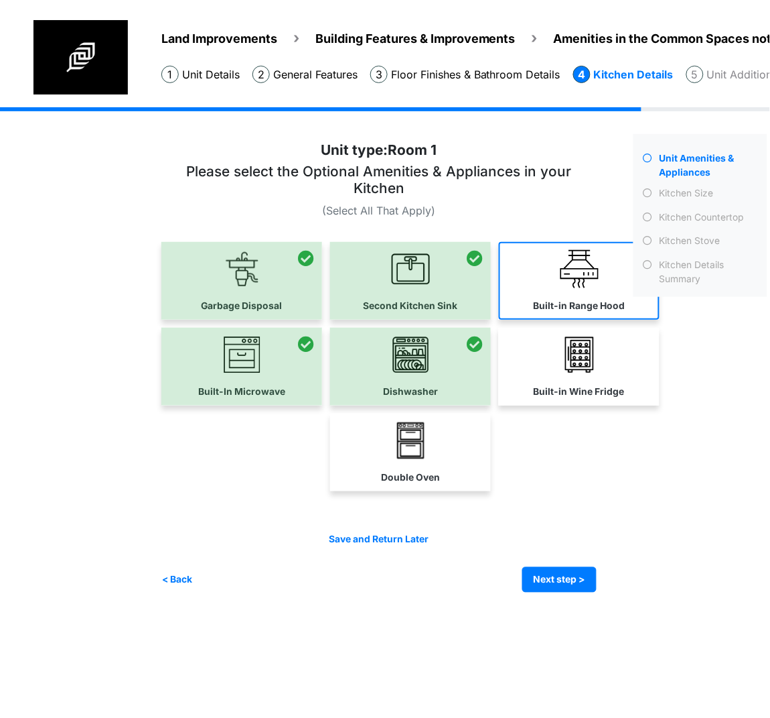
click at [582, 301] on label "Built-in Range Hood" at bounding box center [580, 306] width 92 height 14
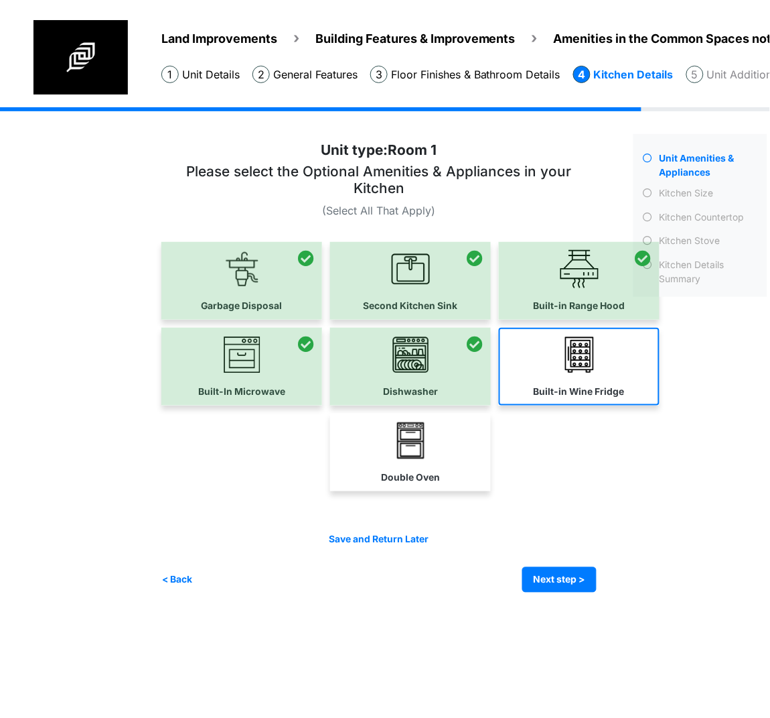
click at [576, 366] on img at bounding box center [580, 355] width 38 height 38
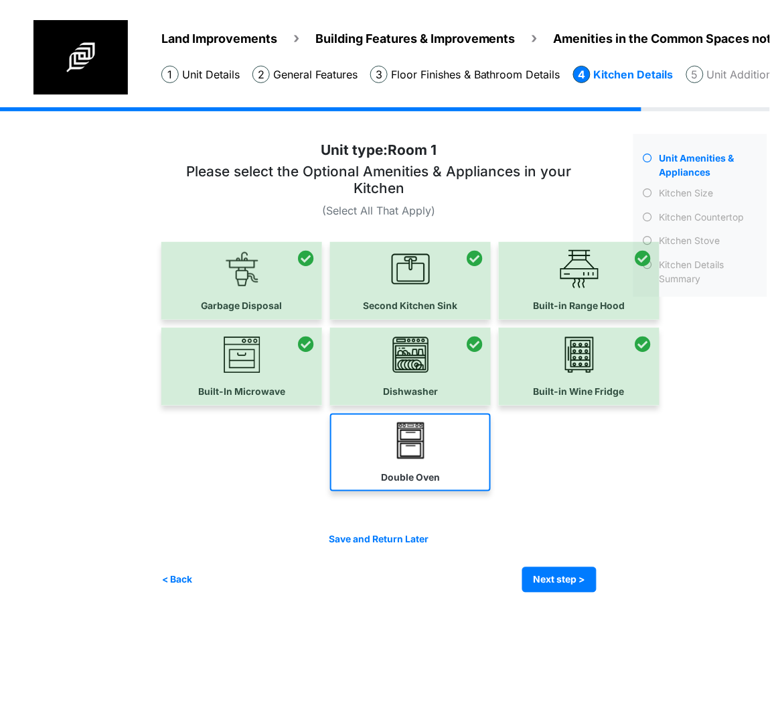
click at [391, 450] on link "Double Oven" at bounding box center [410, 452] width 161 height 78
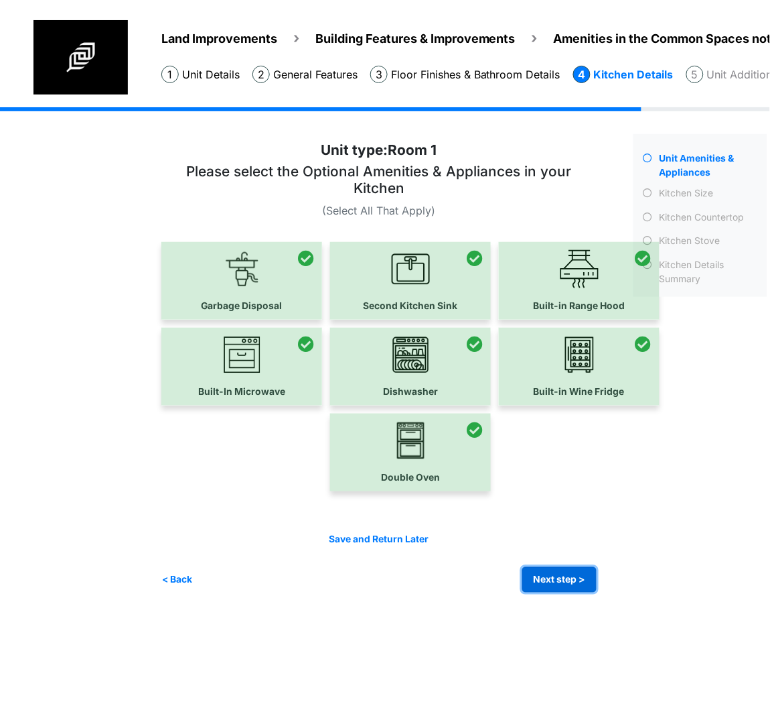
click at [547, 574] on button "Next step >" at bounding box center [560, 580] width 74 height 26
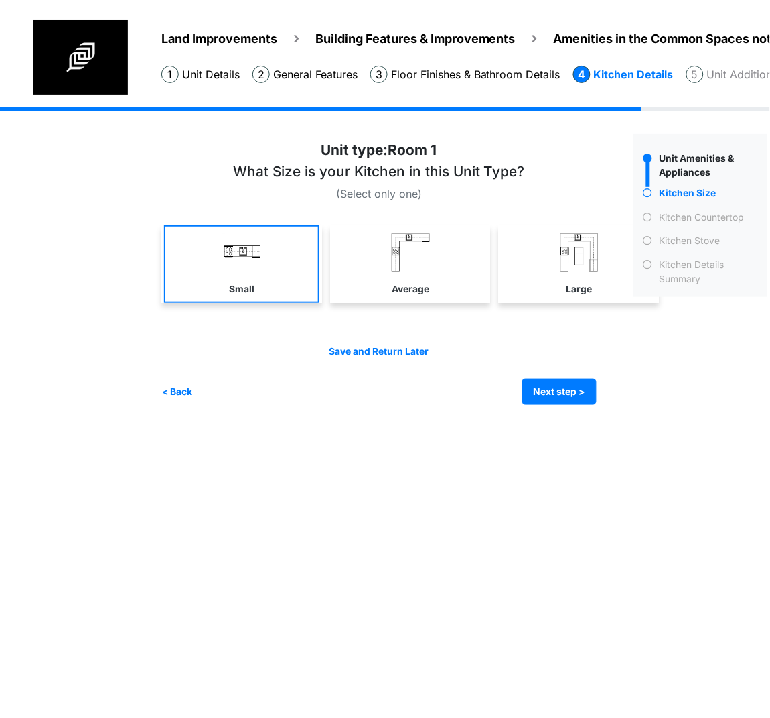
click at [267, 257] on link "Small" at bounding box center [241, 264] width 155 height 78
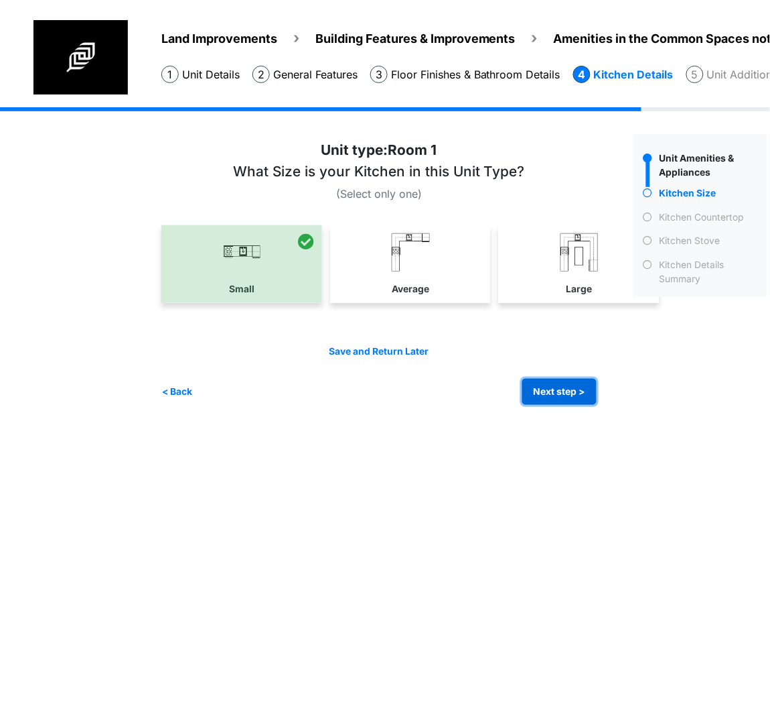
click at [547, 388] on button "Next step >" at bounding box center [560, 392] width 74 height 26
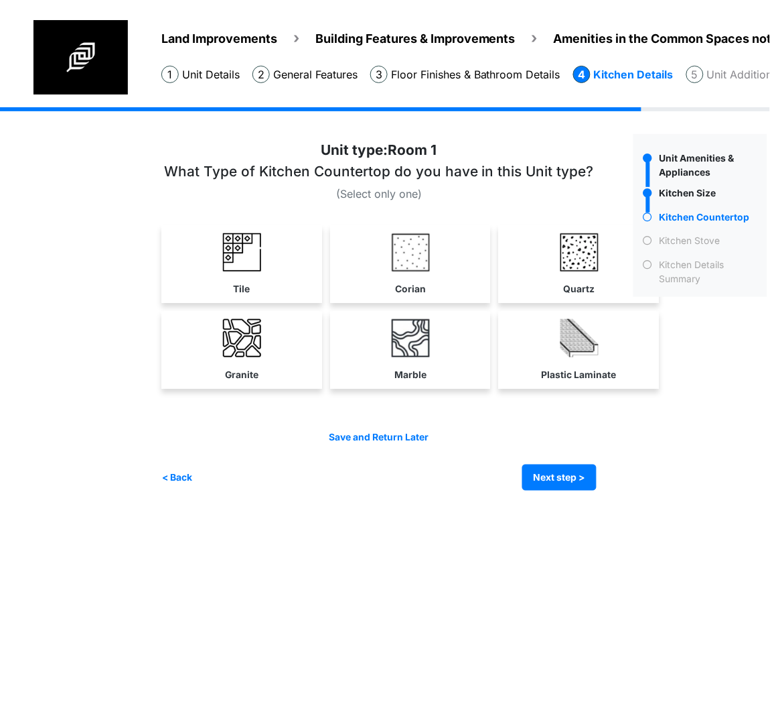
drag, startPoint x: 385, startPoint y: 267, endPoint x: 494, endPoint y: 447, distance: 210.7
click at [384, 266] on link "Corian" at bounding box center [410, 264] width 155 height 78
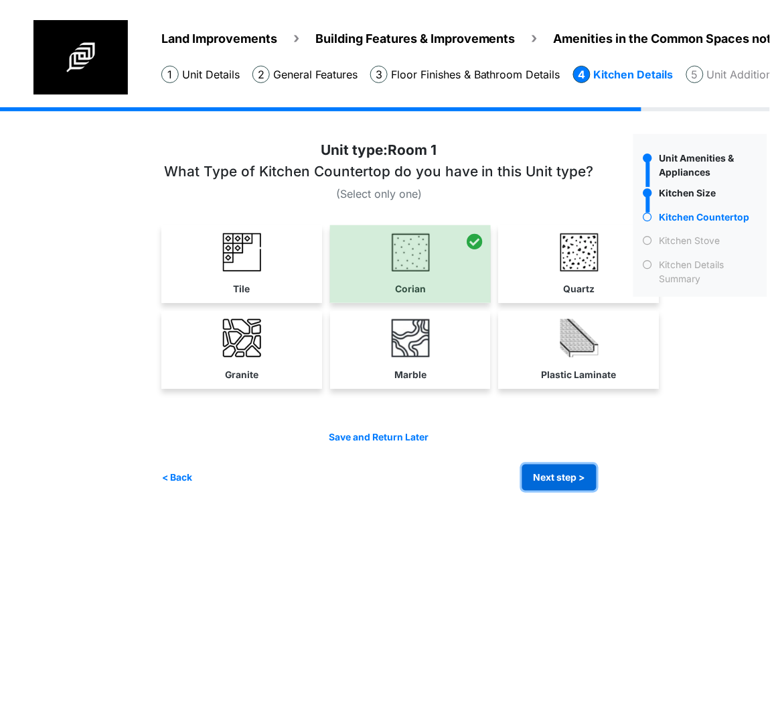
click at [527, 480] on button "Next step >" at bounding box center [560, 477] width 74 height 26
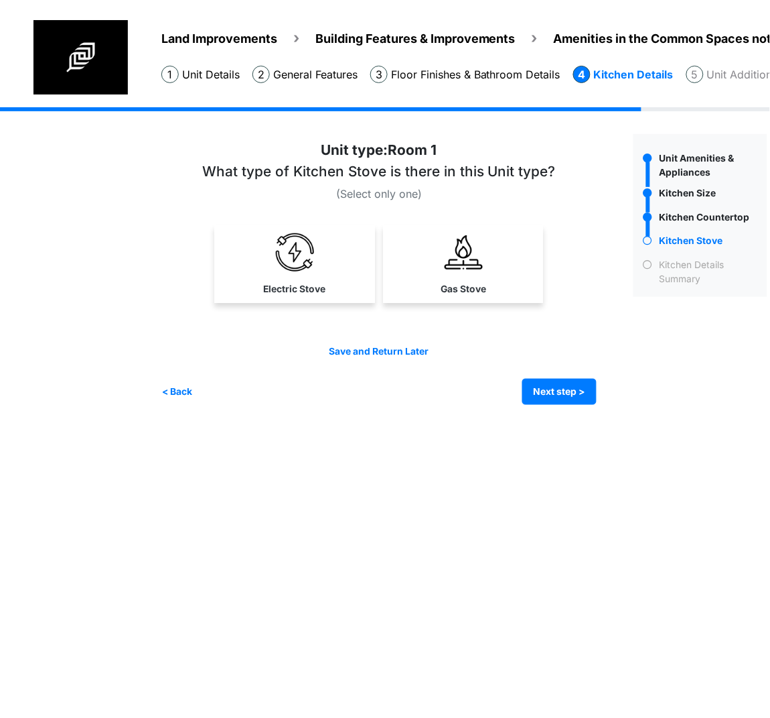
click at [302, 233] on img at bounding box center [295, 252] width 38 height 38
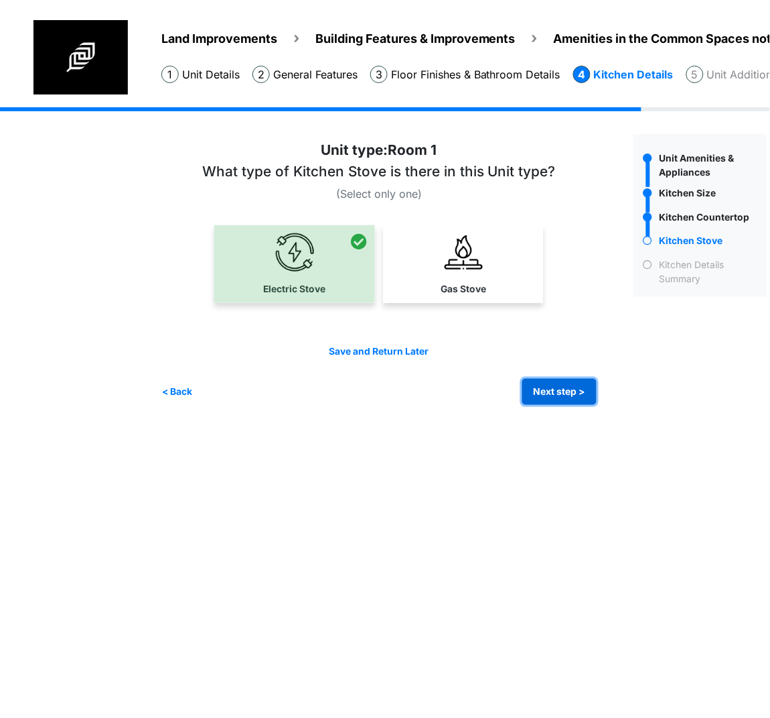
click at [534, 392] on button "Next step >" at bounding box center [560, 392] width 74 height 26
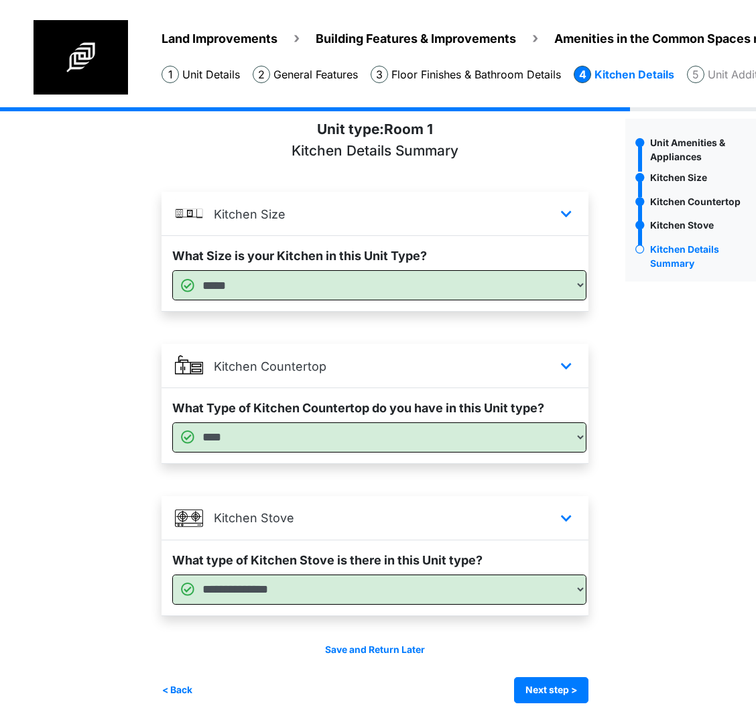
scroll to position [21, 0]
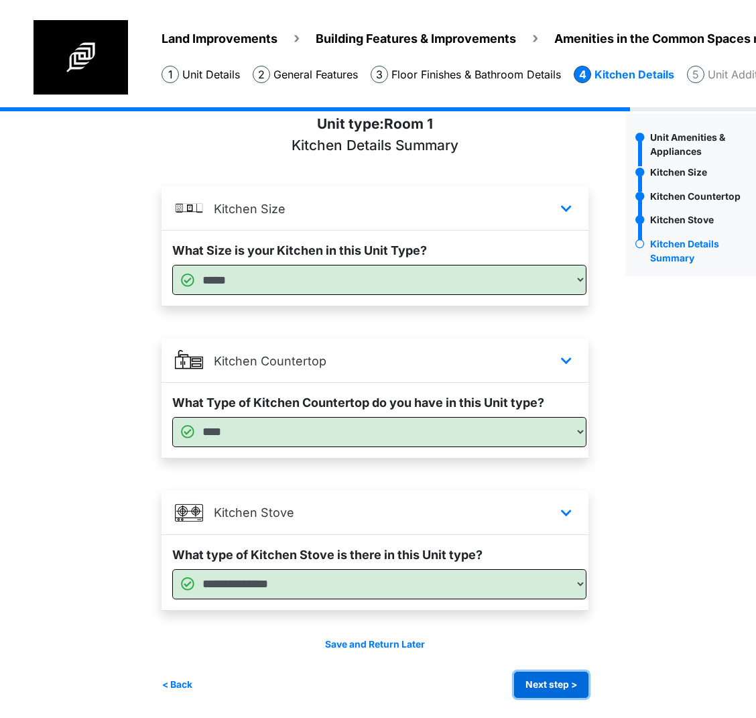
click at [545, 671] on button "Next step >" at bounding box center [551, 684] width 74 height 26
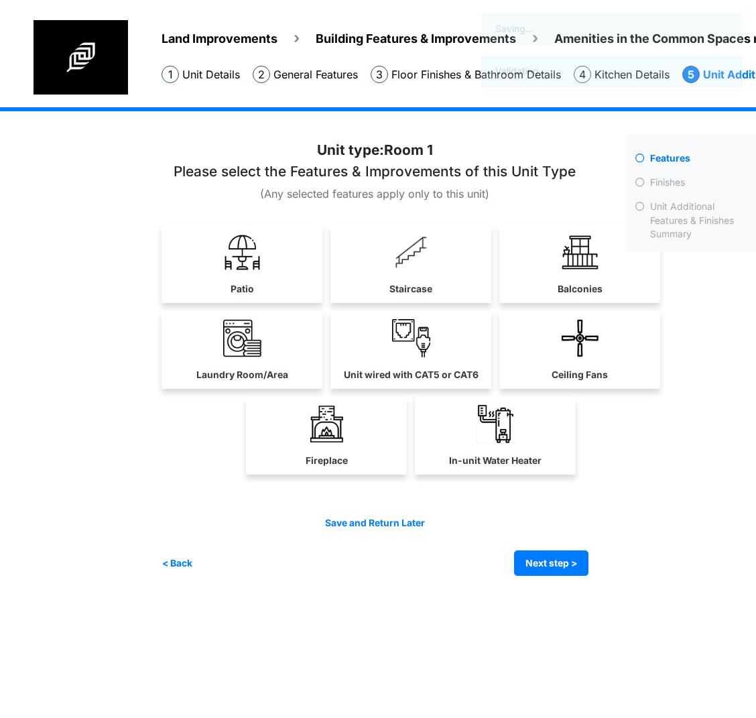
scroll to position [0, 0]
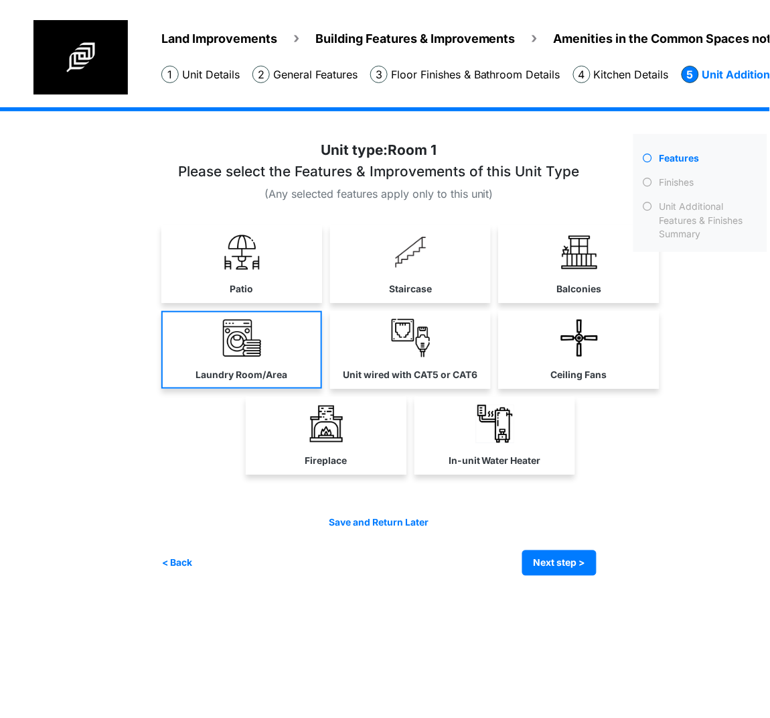
drag, startPoint x: 232, startPoint y: 275, endPoint x: 242, endPoint y: 361, distance: 87.0
click at [232, 274] on link "Patio" at bounding box center [241, 264] width 161 height 78
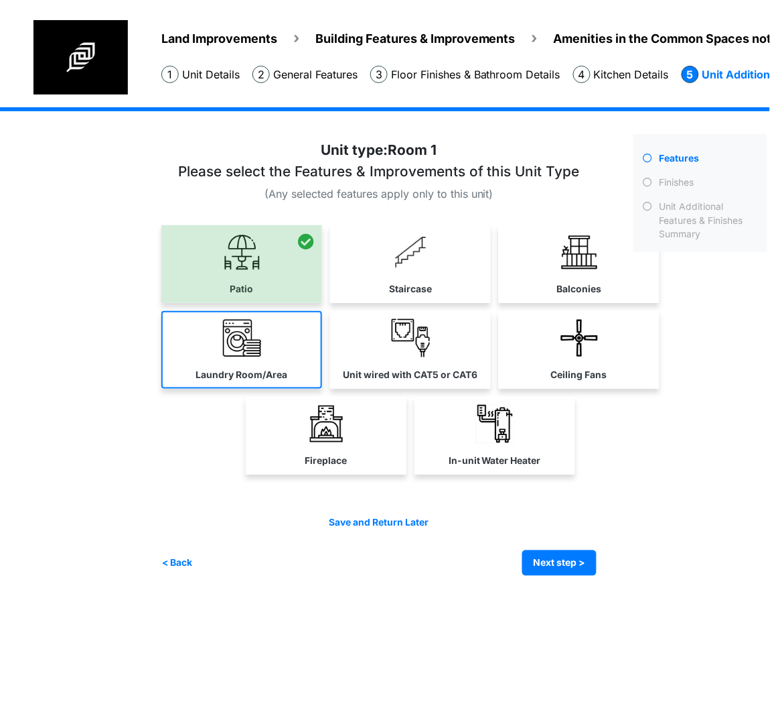
click at [242, 361] on link "Laundry Room/Area" at bounding box center [241, 350] width 161 height 78
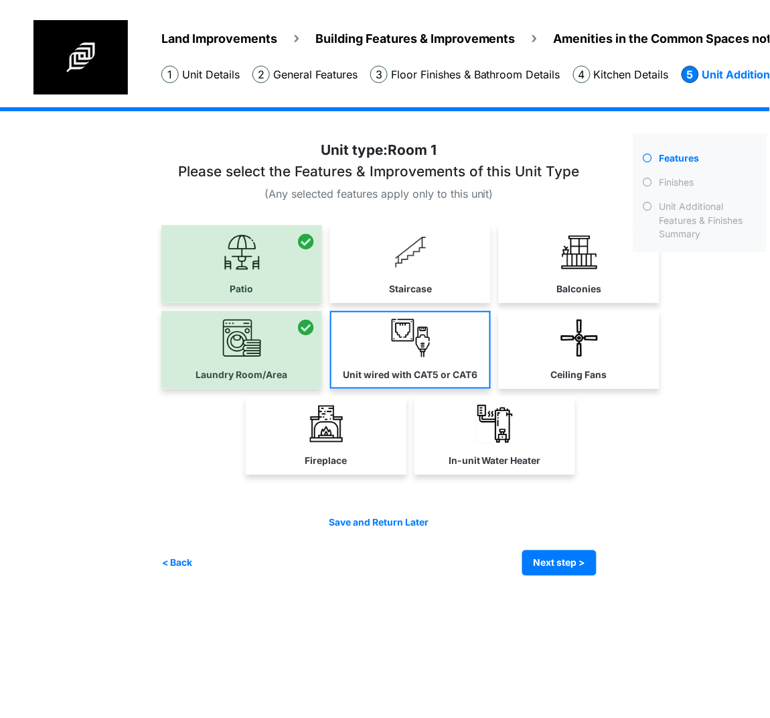
click at [419, 348] on img at bounding box center [411, 338] width 38 height 38
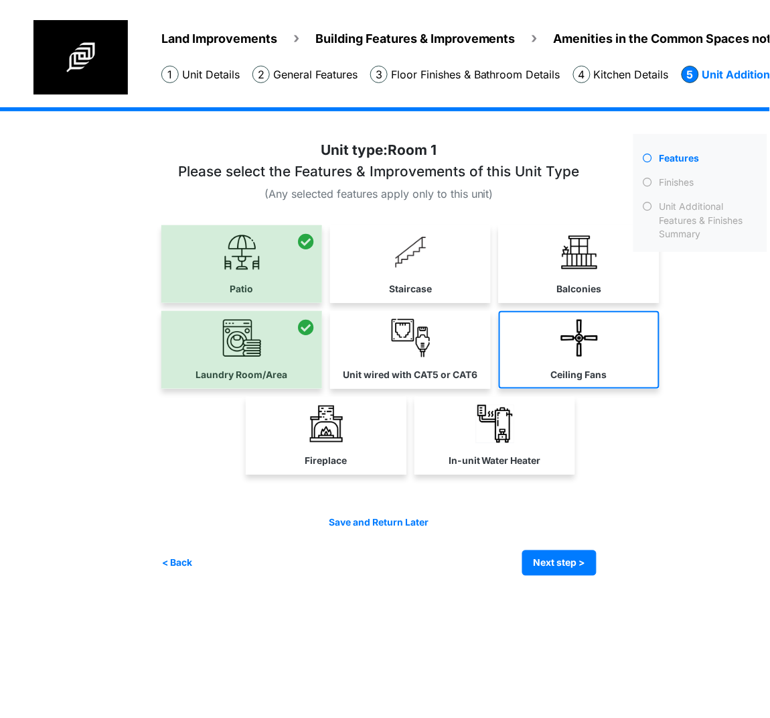
click at [586, 342] on img at bounding box center [580, 338] width 38 height 38
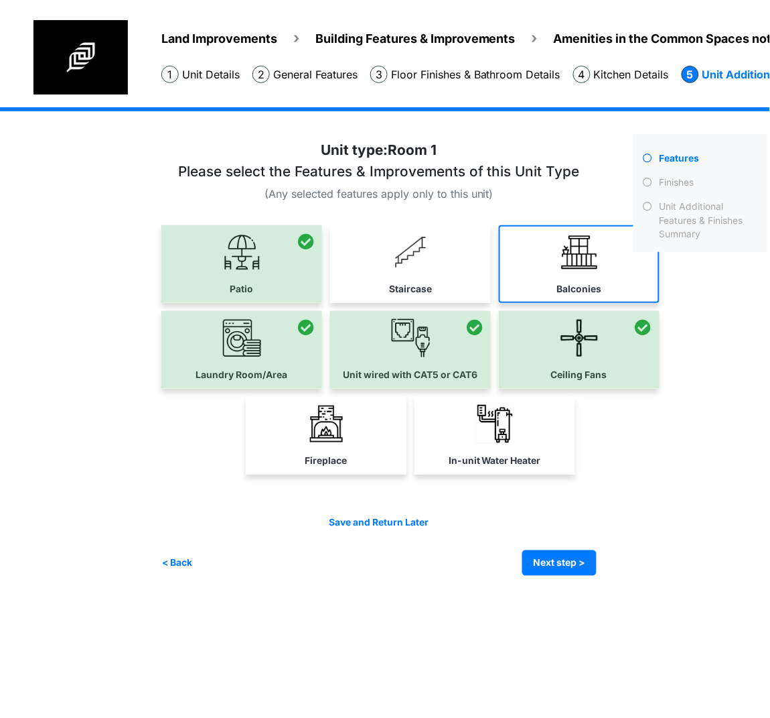
click at [584, 230] on link "Balconies" at bounding box center [579, 264] width 161 height 78
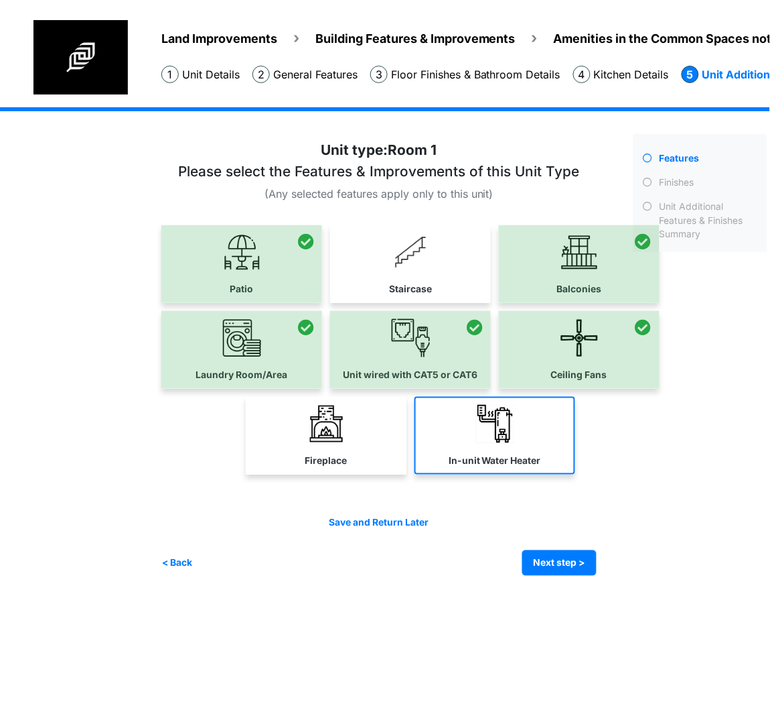
click at [533, 463] on label "In-unit Water Heater" at bounding box center [495, 461] width 92 height 14
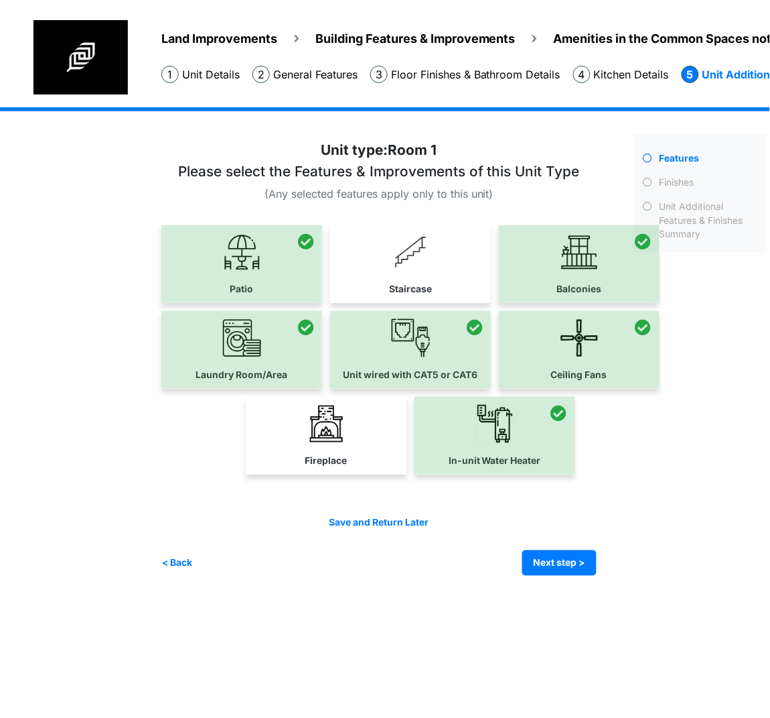
click at [324, 434] on img at bounding box center [327, 424] width 38 height 38
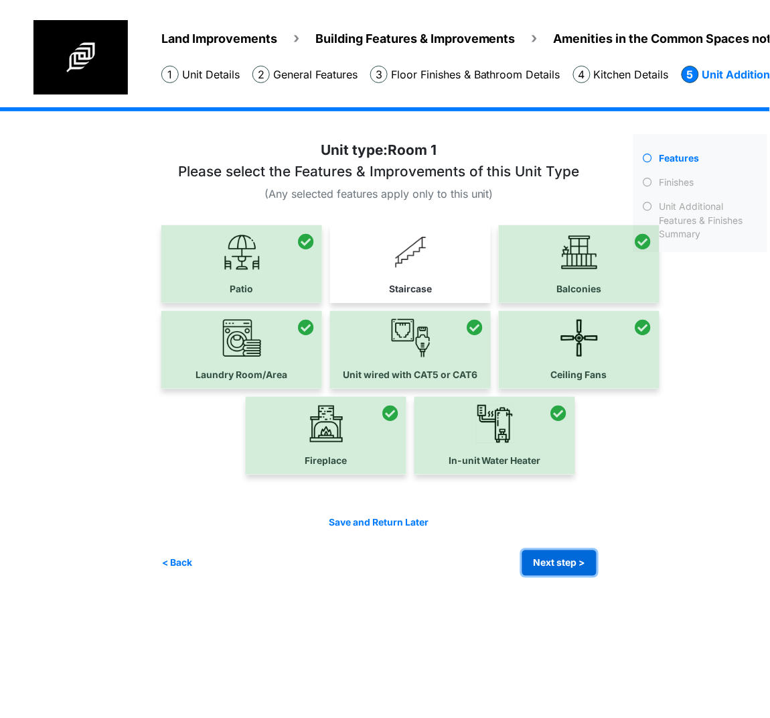
click at [568, 556] on button "Next step >" at bounding box center [560, 563] width 74 height 26
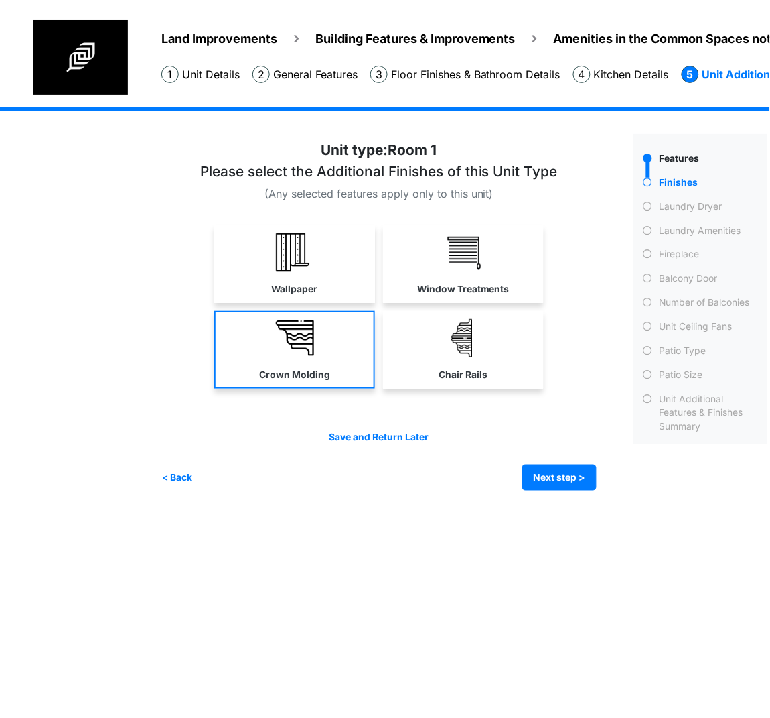
drag, startPoint x: 334, startPoint y: 267, endPoint x: 335, endPoint y: 338, distance: 70.4
click at [333, 267] on link "Wallpaper" at bounding box center [294, 264] width 161 height 78
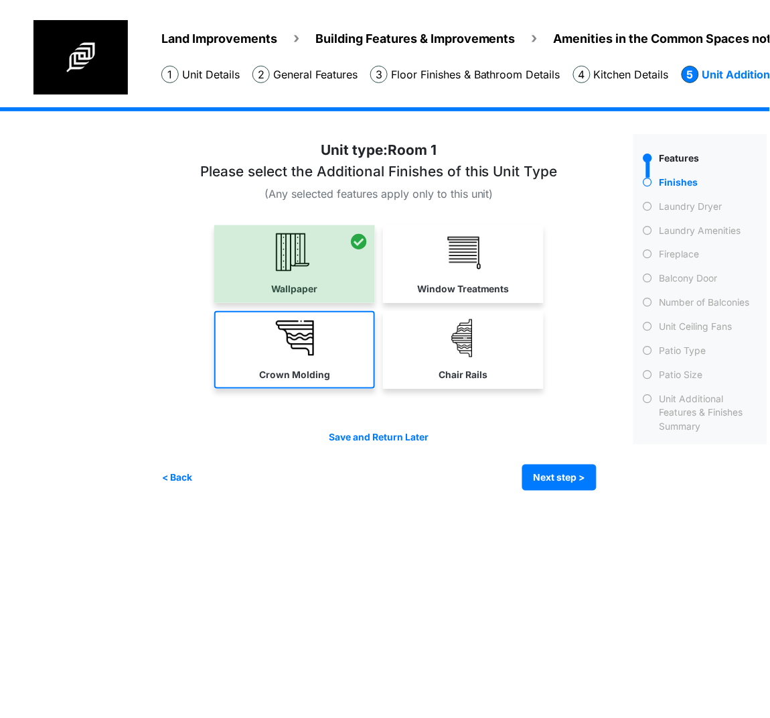
click at [335, 338] on link "Crown Molding" at bounding box center [294, 350] width 161 height 78
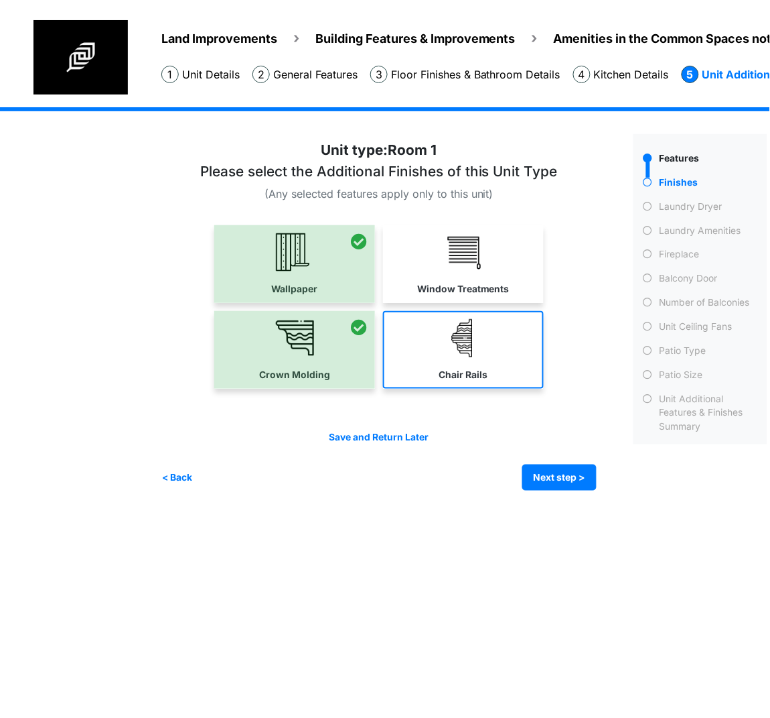
click at [484, 347] on link "Chair Rails" at bounding box center [463, 350] width 161 height 78
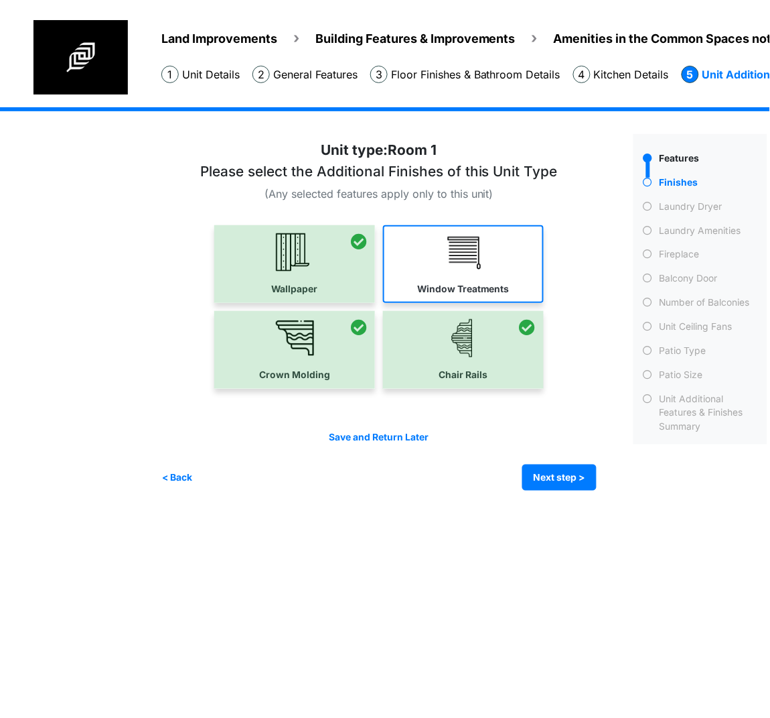
click at [492, 282] on label "Window Treatments" at bounding box center [463, 289] width 92 height 14
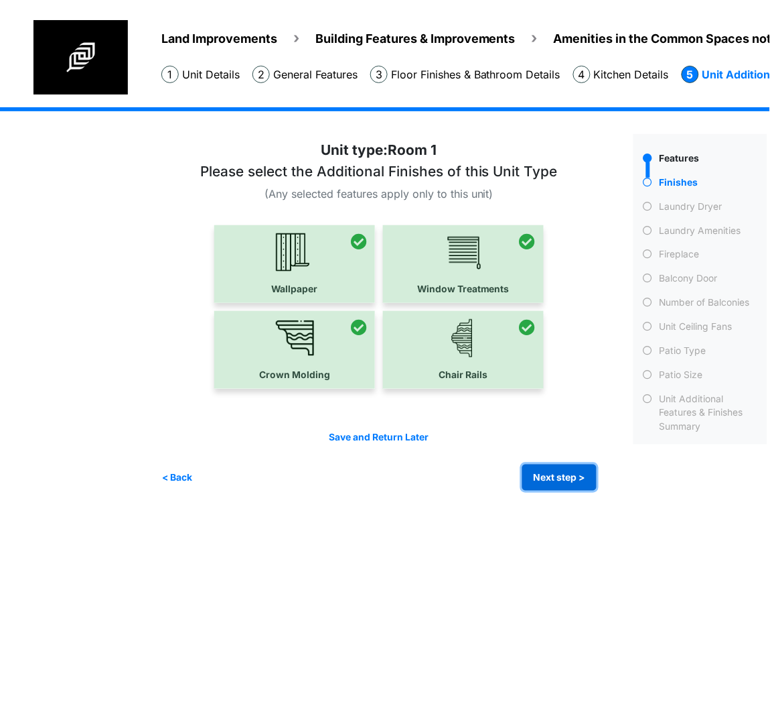
click at [555, 466] on button "Next step >" at bounding box center [560, 477] width 74 height 26
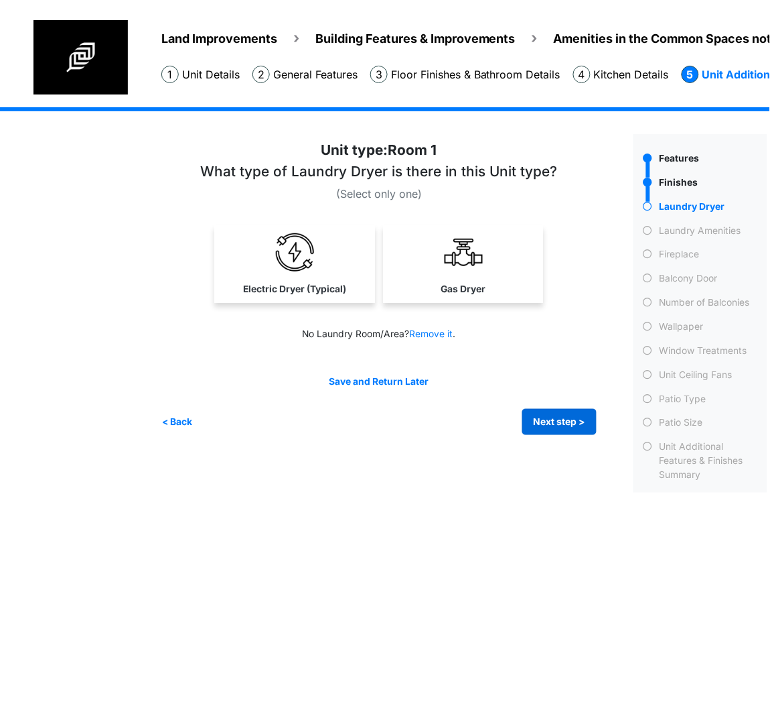
click at [484, 274] on link "Gas Dryer" at bounding box center [463, 264] width 155 height 78
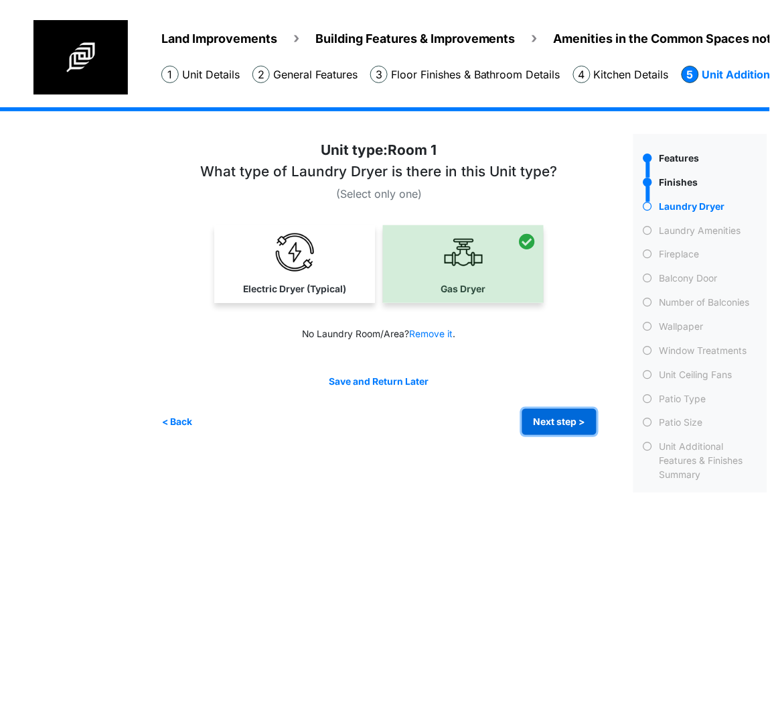
click at [585, 427] on button "Next step >" at bounding box center [560, 422] width 74 height 26
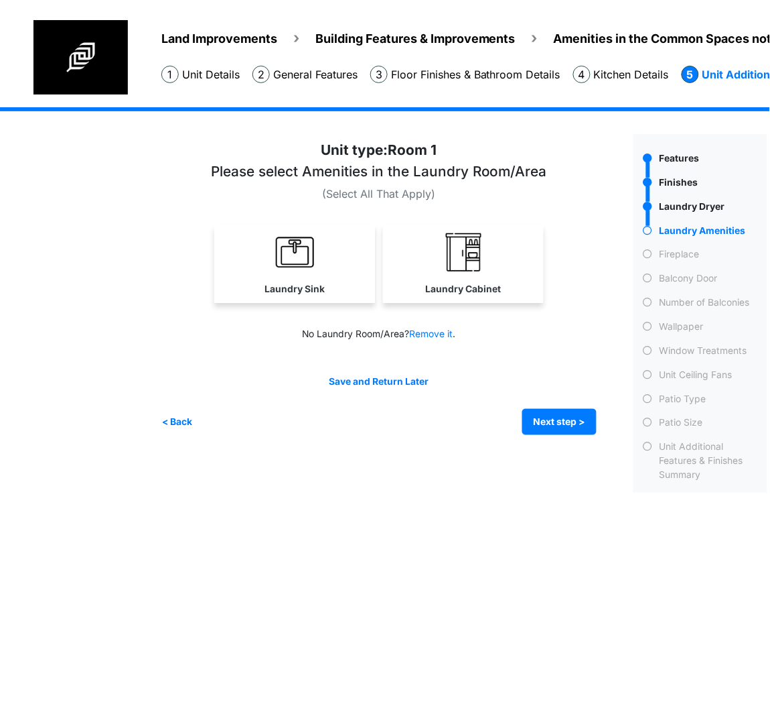
drag, startPoint x: 263, startPoint y: 265, endPoint x: 505, endPoint y: 306, distance: 246.0
click at [263, 265] on link "Laundry Sink" at bounding box center [294, 264] width 161 height 78
click at [498, 267] on link "Laundry Cabinet" at bounding box center [463, 264] width 161 height 78
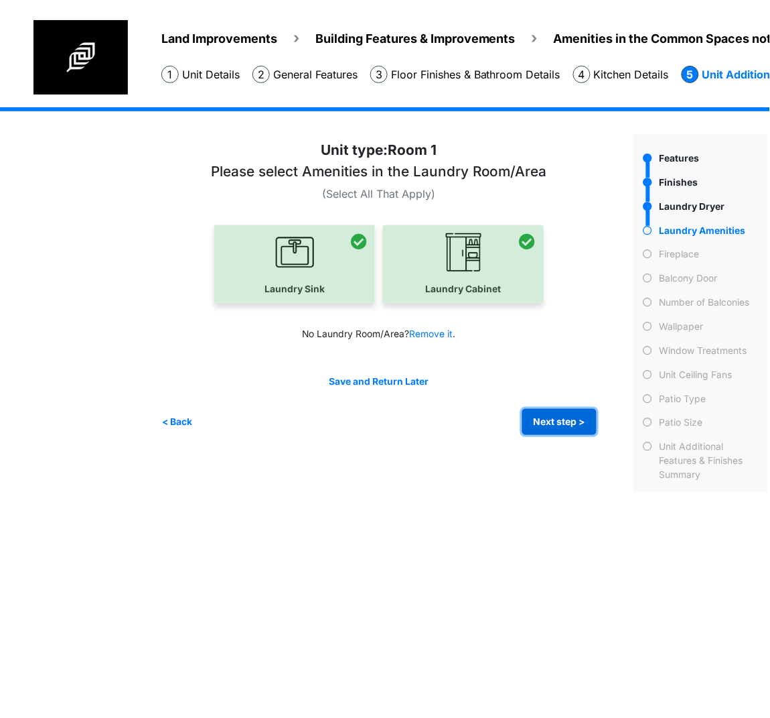
click at [554, 414] on button "Next step >" at bounding box center [560, 422] width 74 height 26
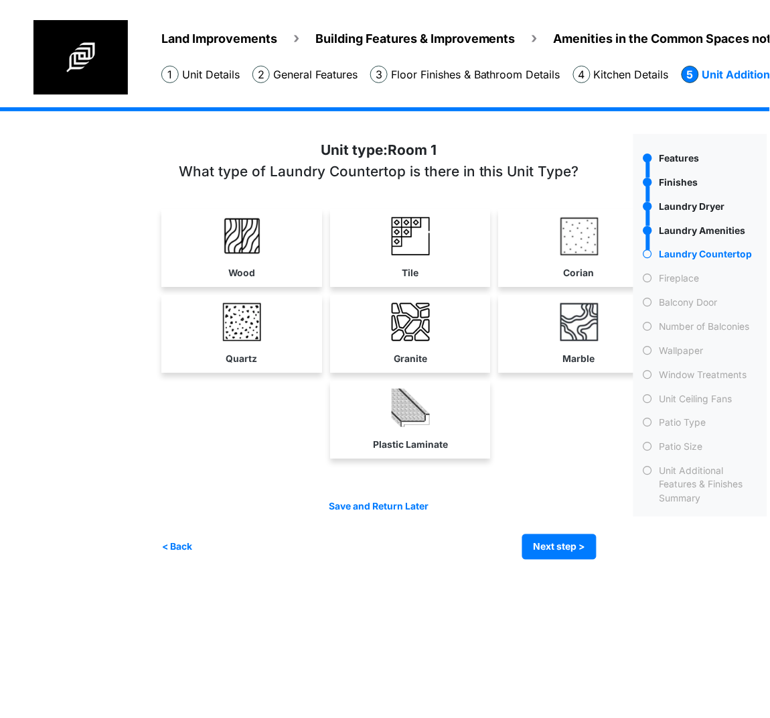
click at [413, 423] on img at bounding box center [411, 408] width 38 height 38
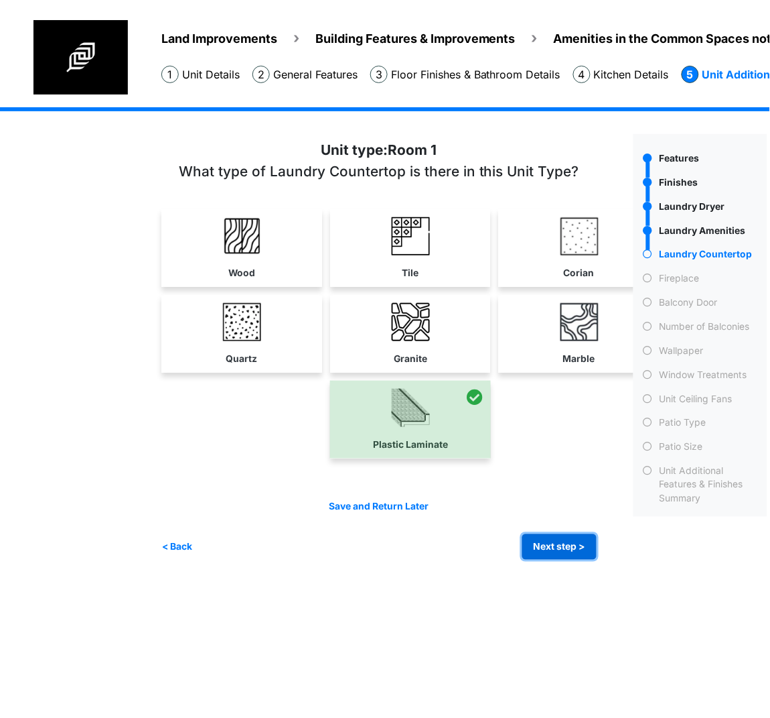
click at [558, 539] on button "Next step >" at bounding box center [560, 547] width 74 height 26
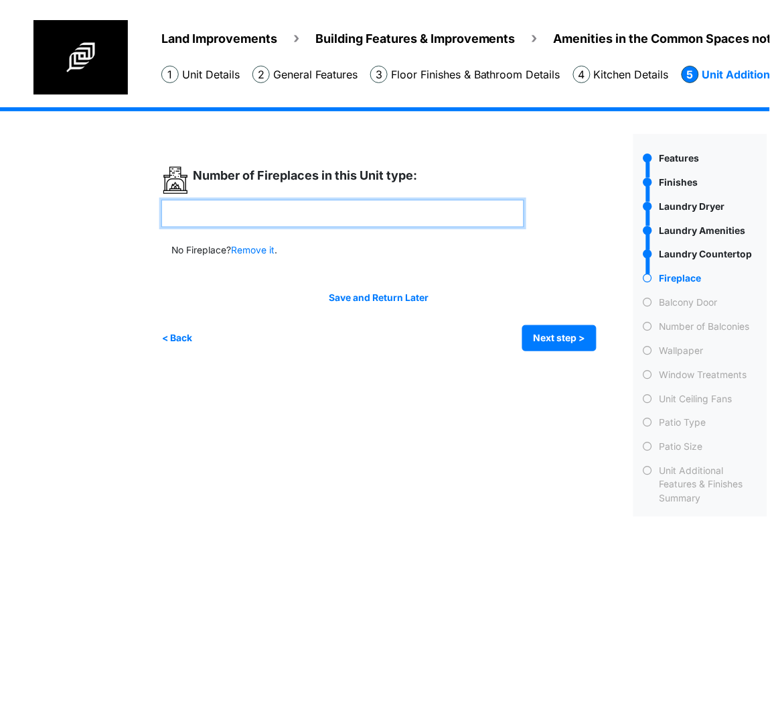
click at [288, 215] on input "number" at bounding box center [342, 213] width 363 height 27
type input "*"
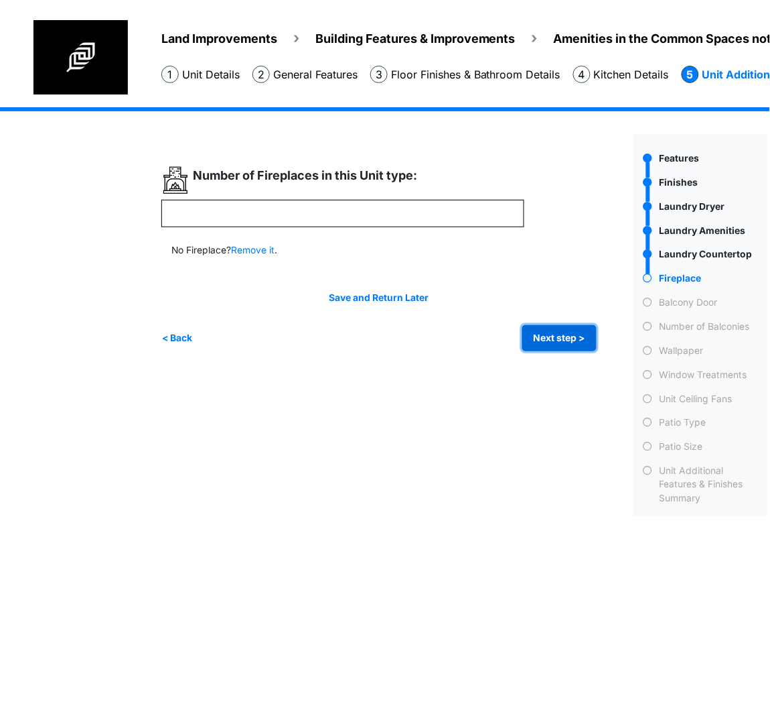
click at [545, 331] on button "Next step >" at bounding box center [560, 338] width 74 height 26
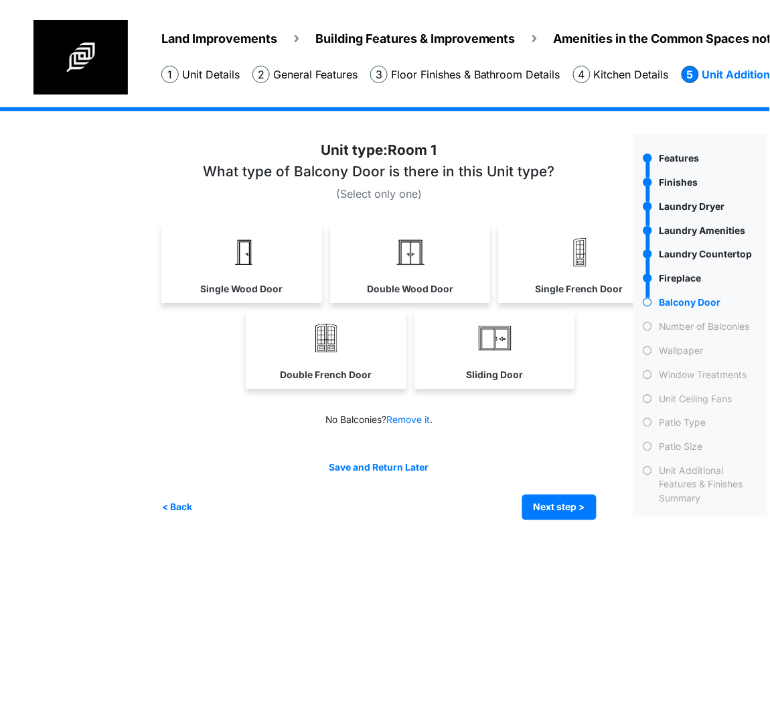
click at [512, 363] on link "Sliding Door" at bounding box center [494, 350] width 155 height 78
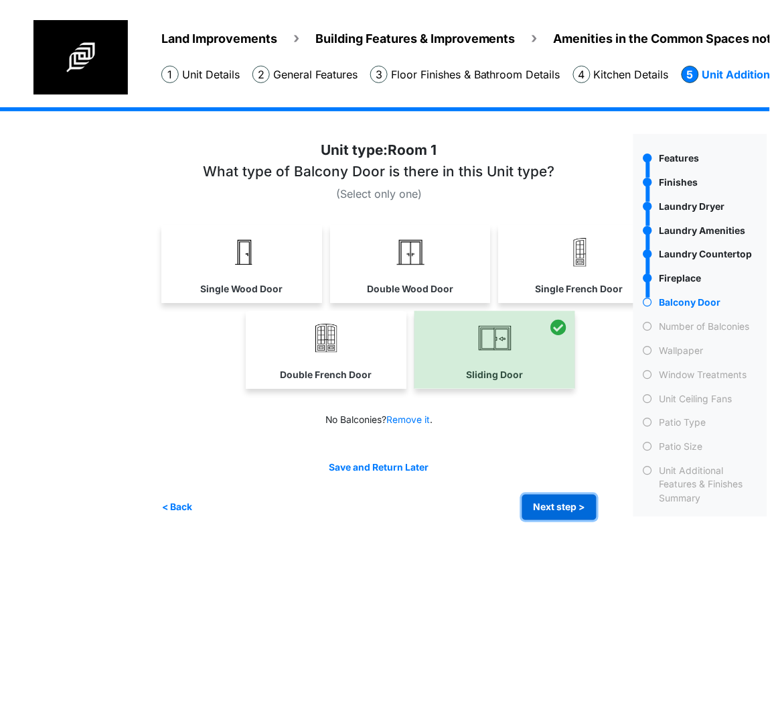
click at [536, 502] on button "Next step >" at bounding box center [560, 507] width 74 height 26
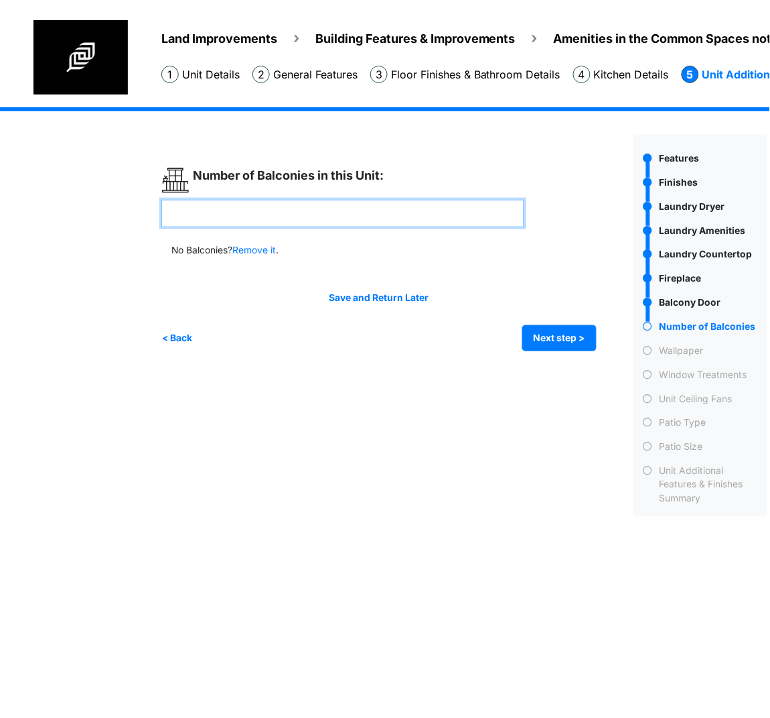
drag, startPoint x: 359, startPoint y: 215, endPoint x: 391, endPoint y: 251, distance: 48.0
click at [359, 215] on input "number" at bounding box center [342, 213] width 363 height 27
type input "*"
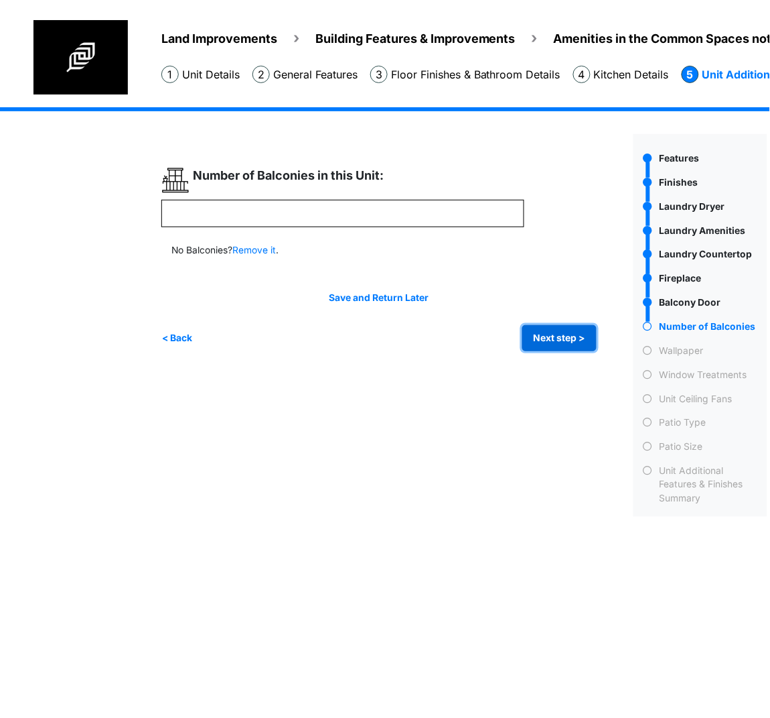
click at [566, 331] on button "Next step >" at bounding box center [560, 338] width 74 height 26
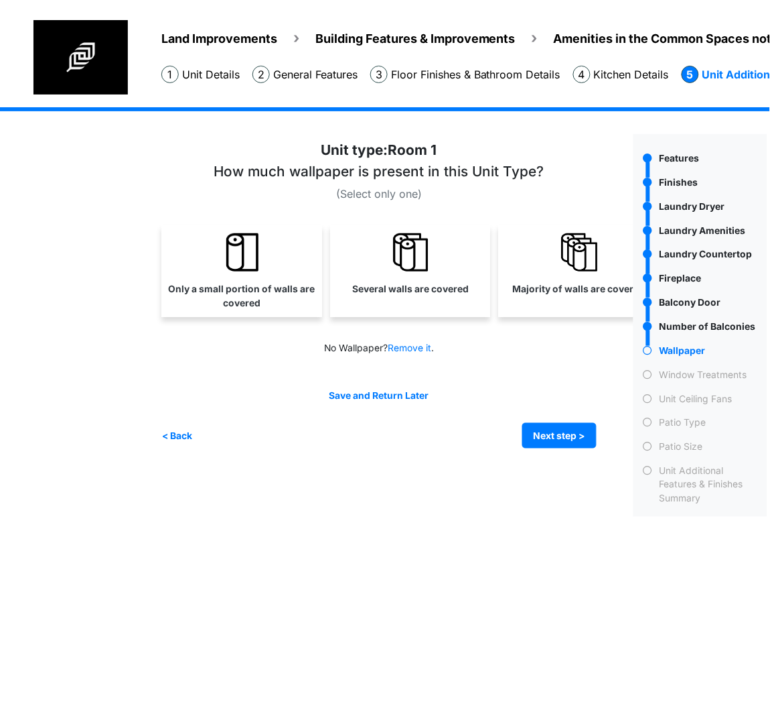
click at [360, 278] on link "Several walls are covered" at bounding box center [410, 264] width 155 height 78
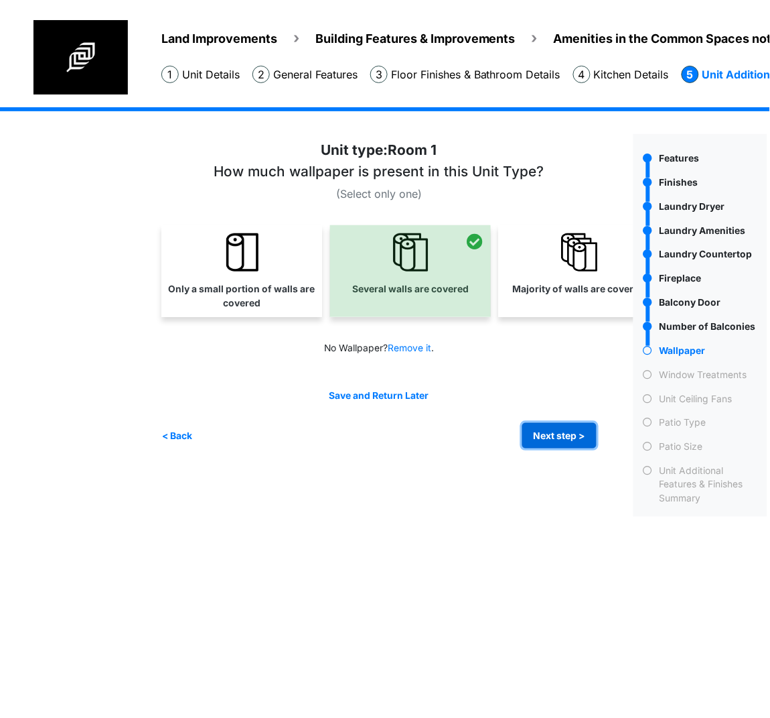
click at [561, 423] on button "Next step >" at bounding box center [560, 436] width 74 height 26
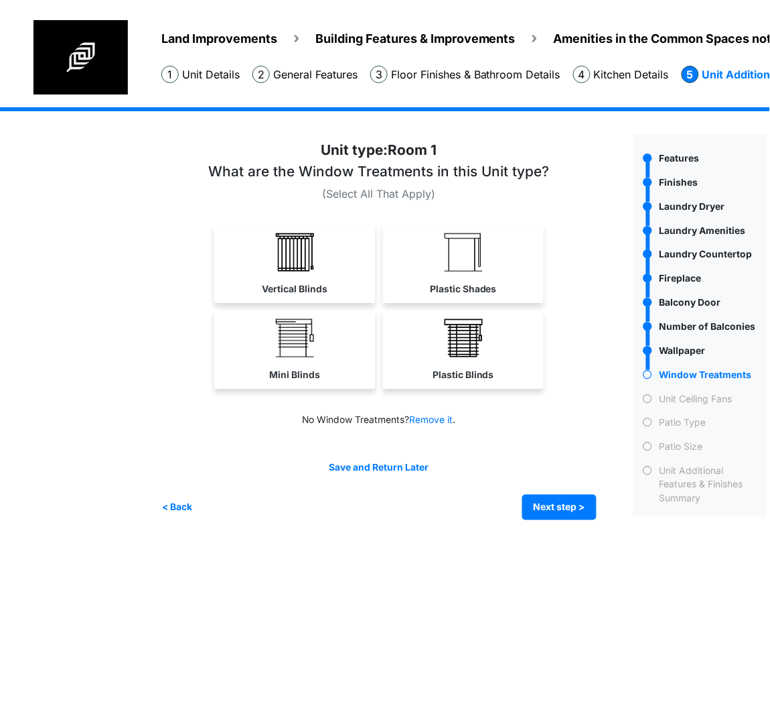
click at [299, 235] on img at bounding box center [295, 252] width 38 height 38
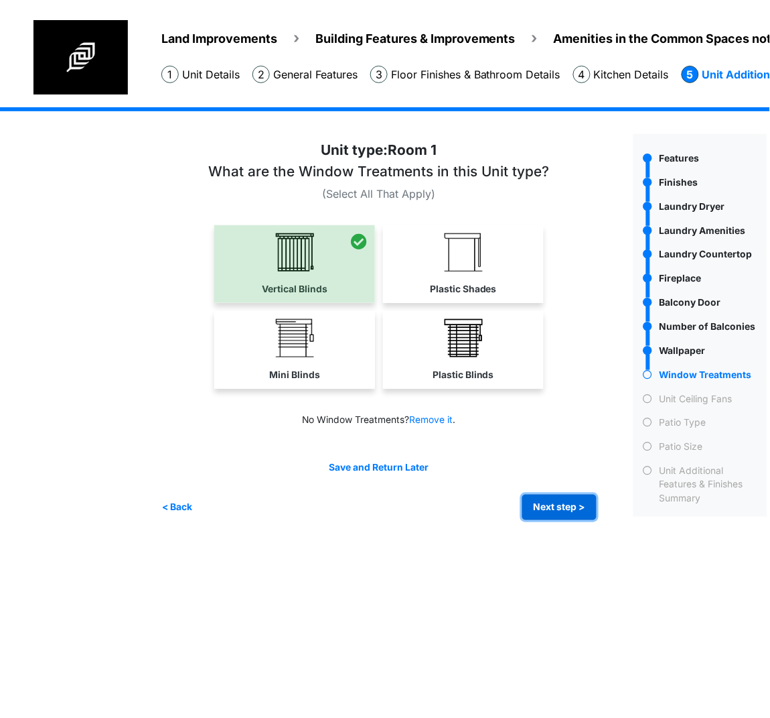
click at [565, 498] on button "Next step >" at bounding box center [560, 507] width 74 height 26
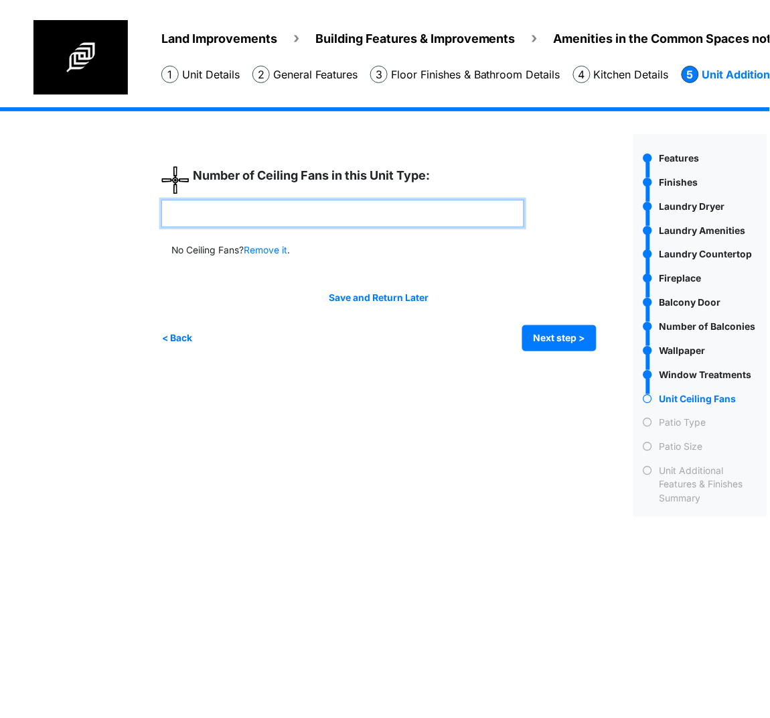
click at [293, 209] on input "number" at bounding box center [342, 213] width 363 height 27
type input "*"
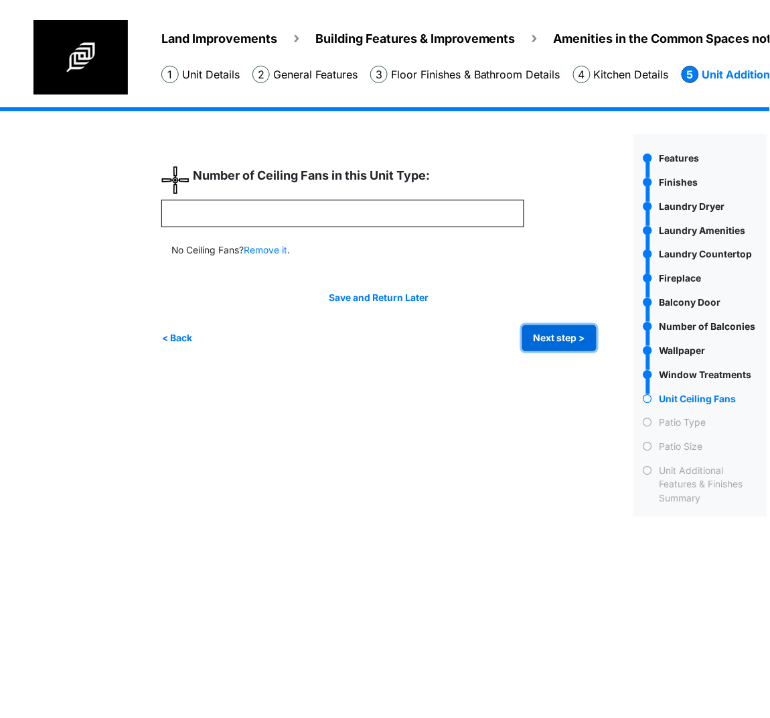
click at [572, 336] on button "Next step >" at bounding box center [560, 338] width 74 height 26
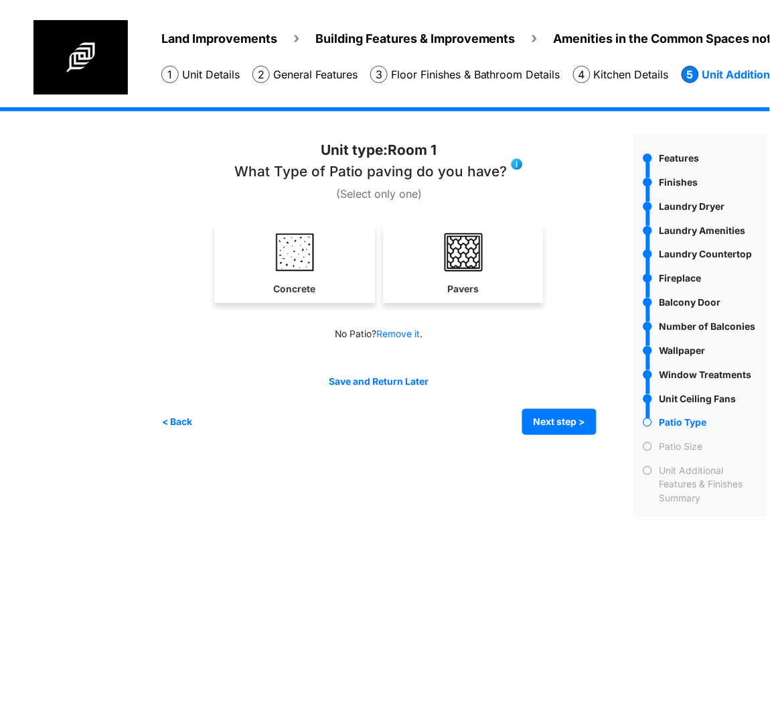
click at [259, 267] on link "Concrete" at bounding box center [294, 264] width 155 height 78
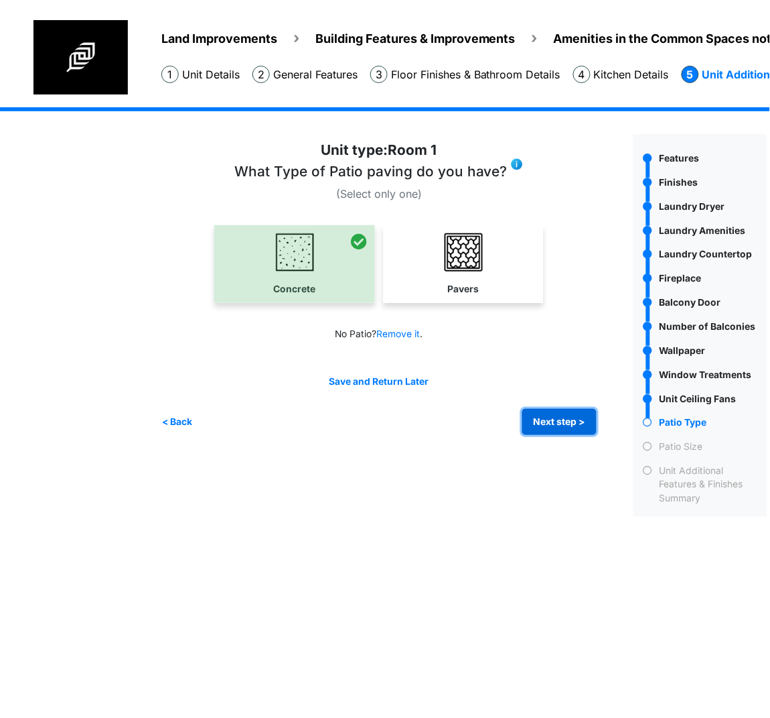
click at [548, 419] on button "Next step >" at bounding box center [560, 422] width 74 height 26
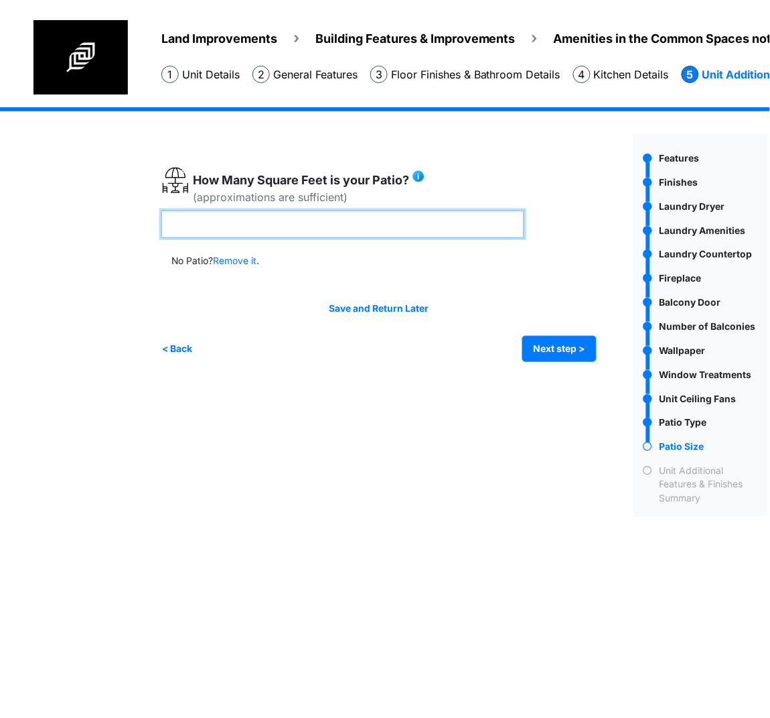
click at [407, 228] on input "number" at bounding box center [342, 223] width 363 height 27
type input "**"
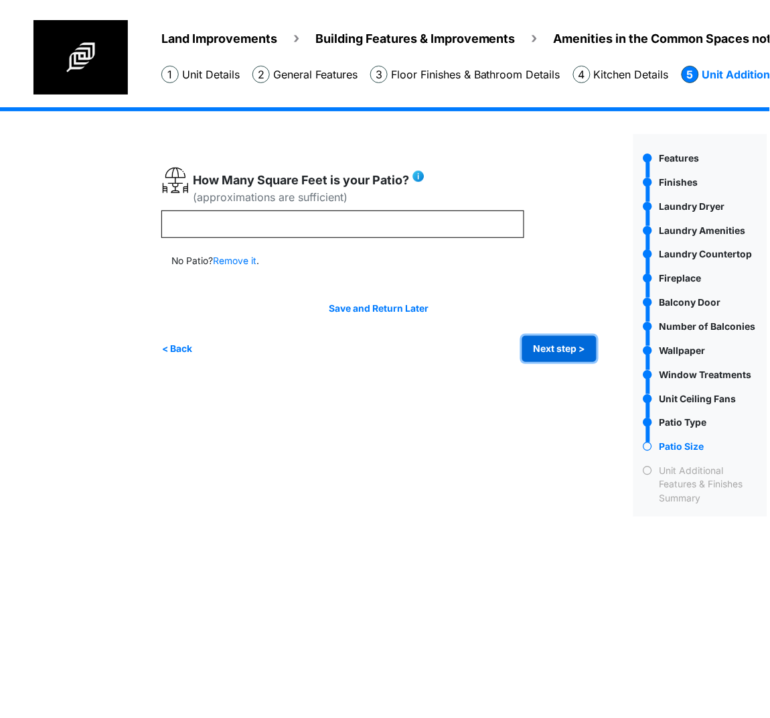
type input "**"
click at [569, 346] on button "Next step >" at bounding box center [560, 349] width 74 height 26
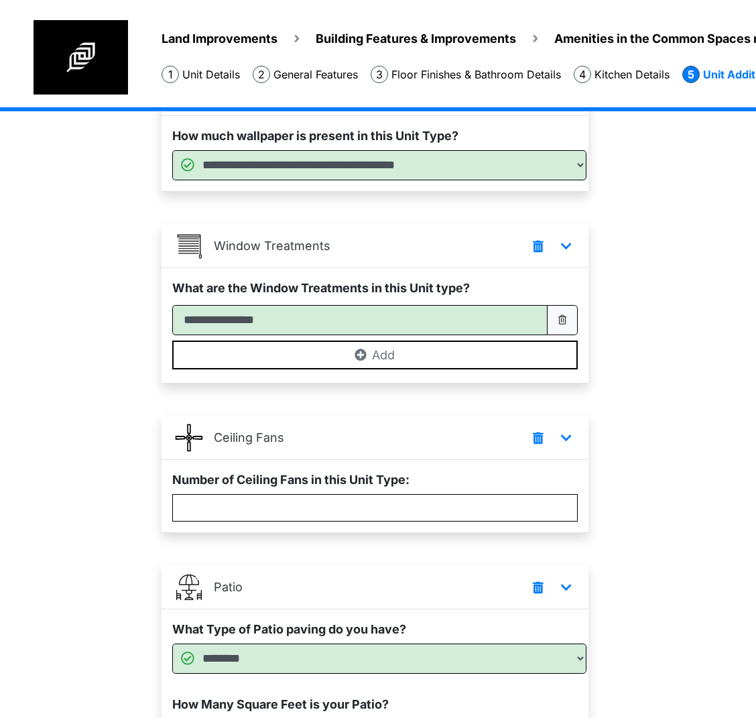
scroll to position [1462, 0]
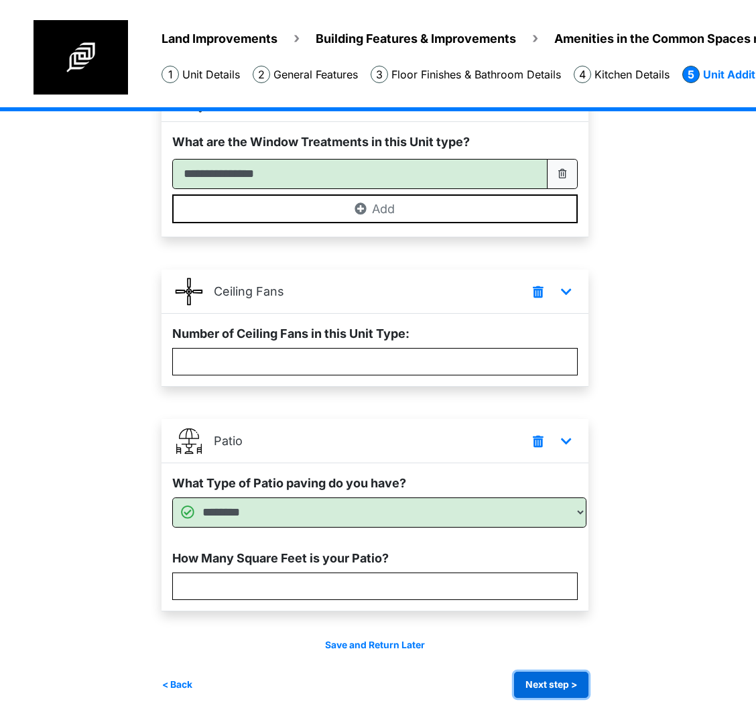
click at [570, 691] on button "Next step >" at bounding box center [551, 684] width 74 height 26
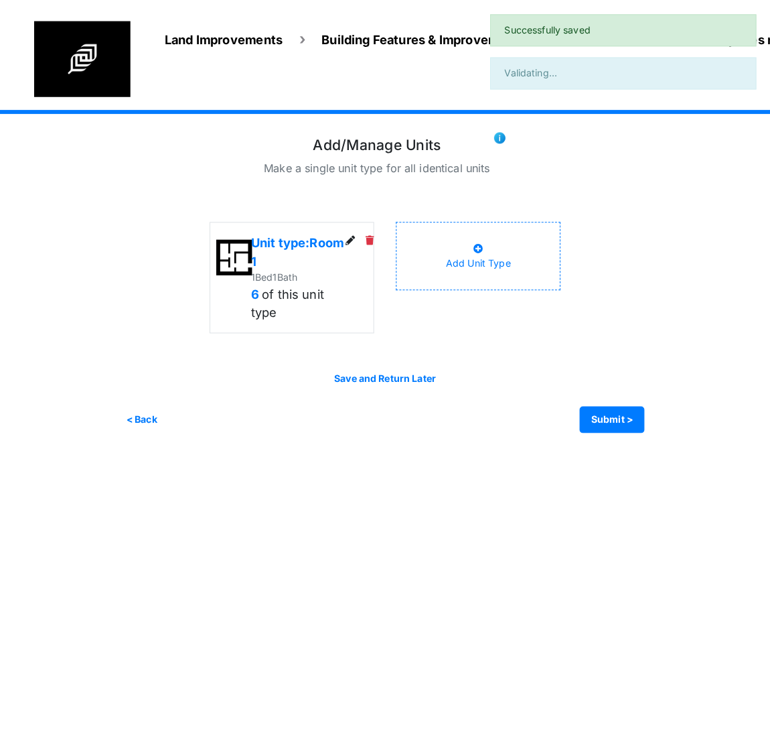
scroll to position [0, 0]
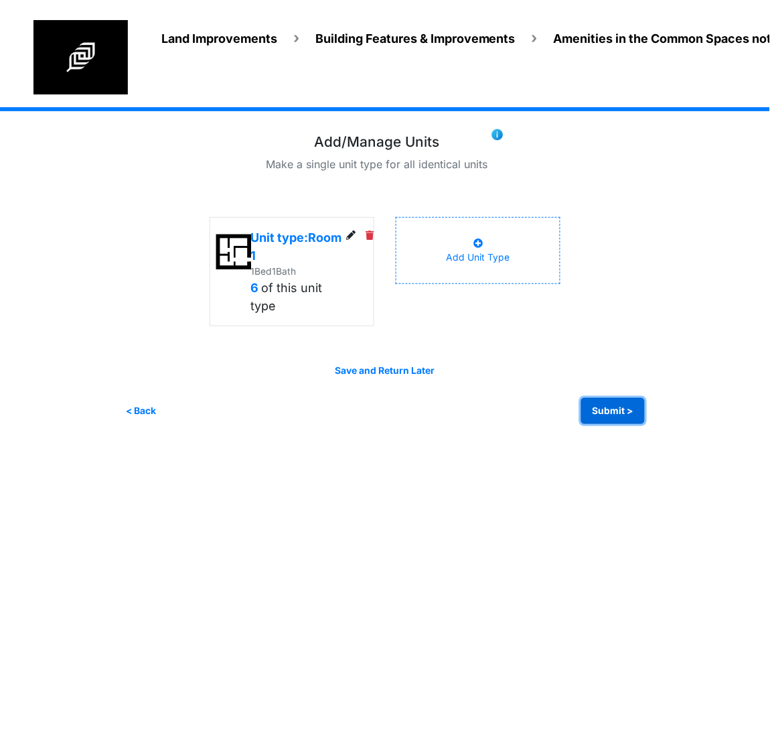
click at [608, 410] on button "Submit >" at bounding box center [614, 411] width 64 height 26
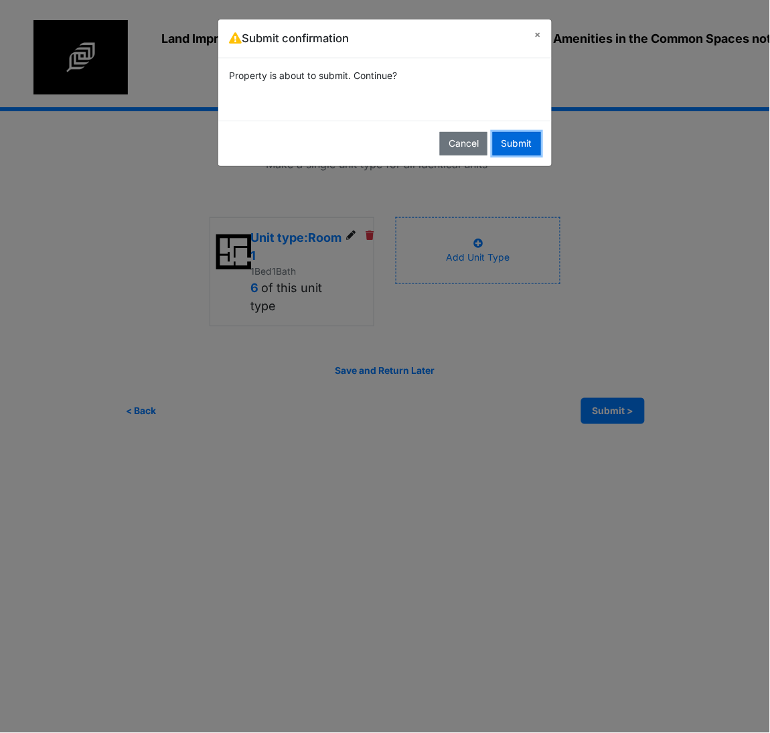
click at [516, 145] on button "Submit" at bounding box center [517, 143] width 48 height 23
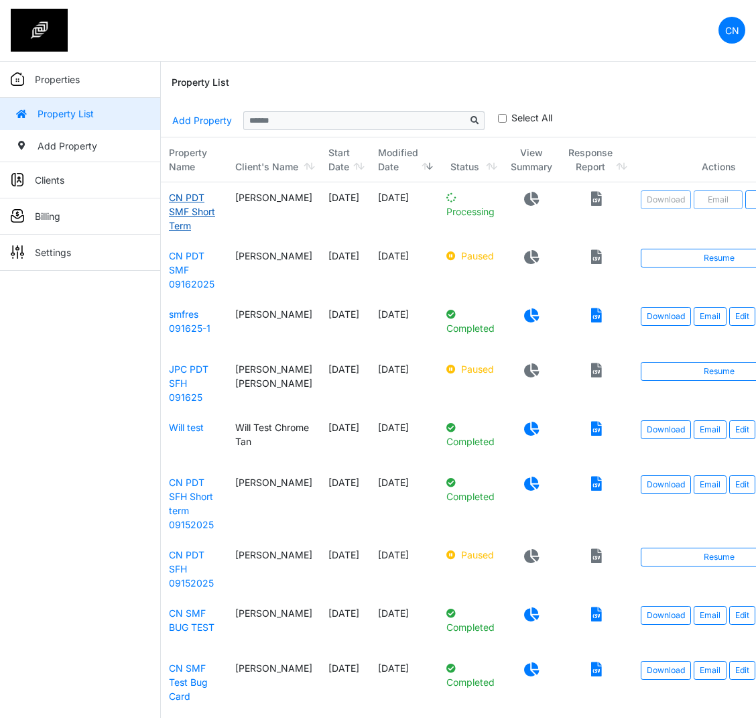
click at [188, 198] on link "CN PDT SMF Short Term" at bounding box center [192, 212] width 46 height 40
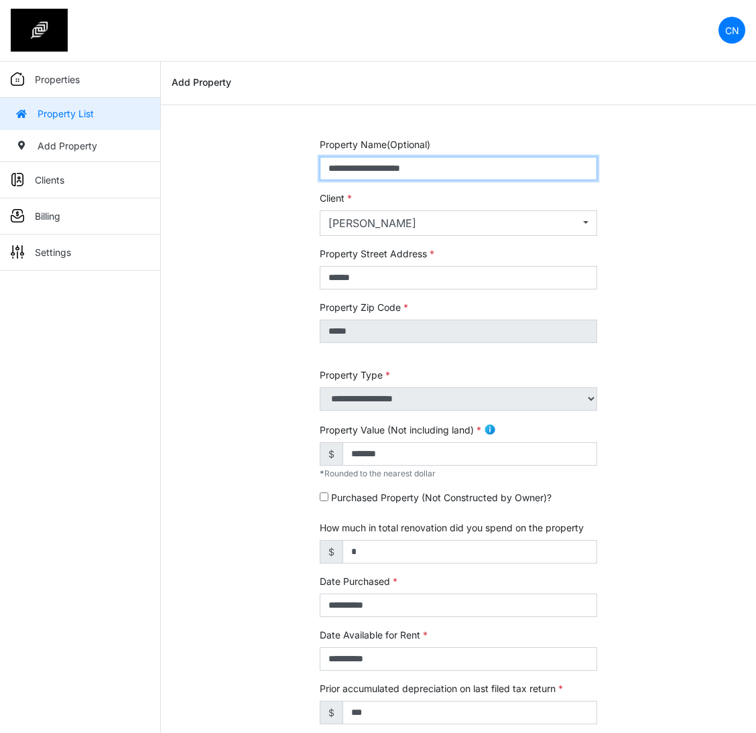
click at [477, 170] on input "**********" at bounding box center [458, 168] width 277 height 23
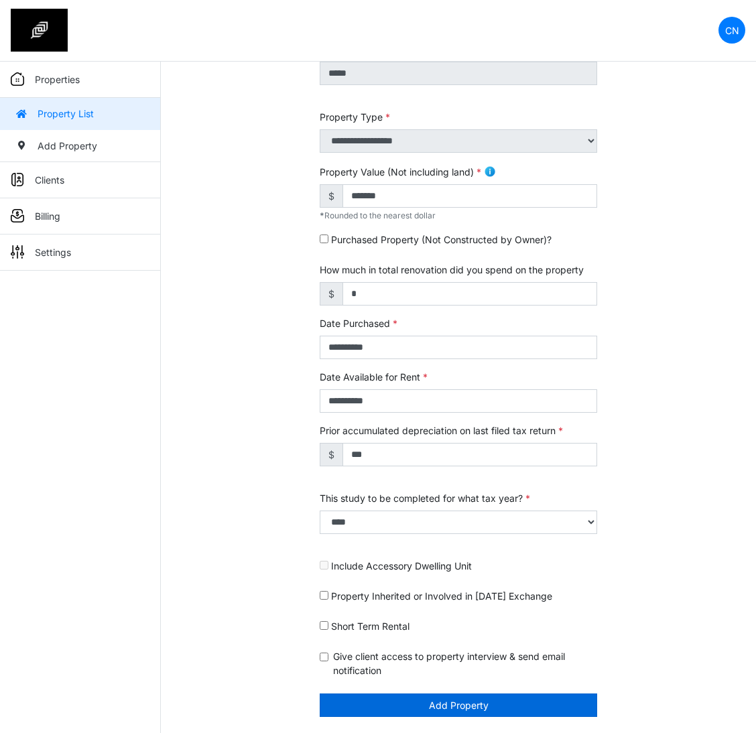
type input "**********"
click at [462, 700] on button "Add Property" at bounding box center [458, 704] width 277 height 23
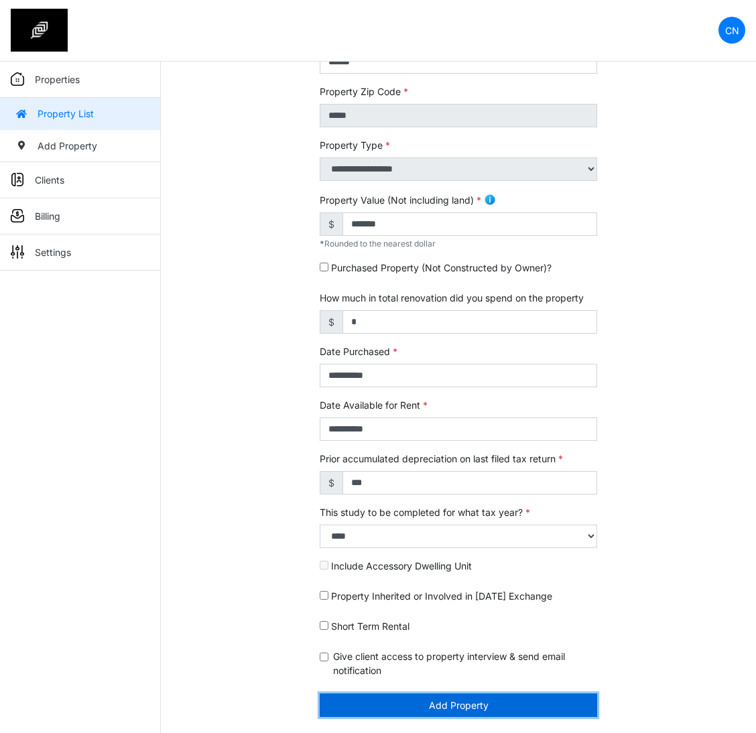
scroll to position [216, 0]
